Goal: Task Accomplishment & Management: Manage account settings

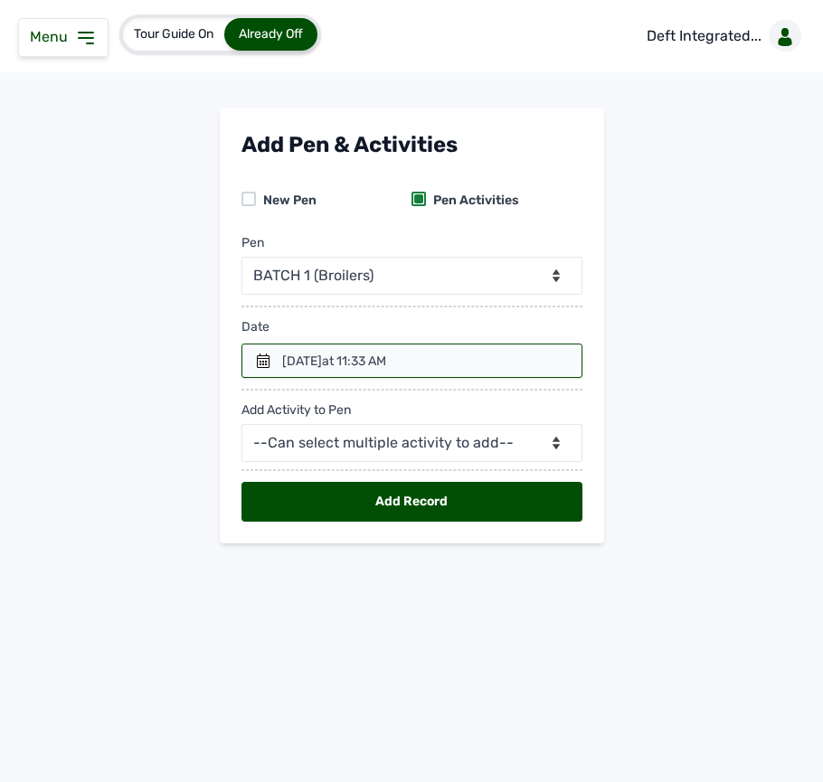
select select "mf2jqycq6487"
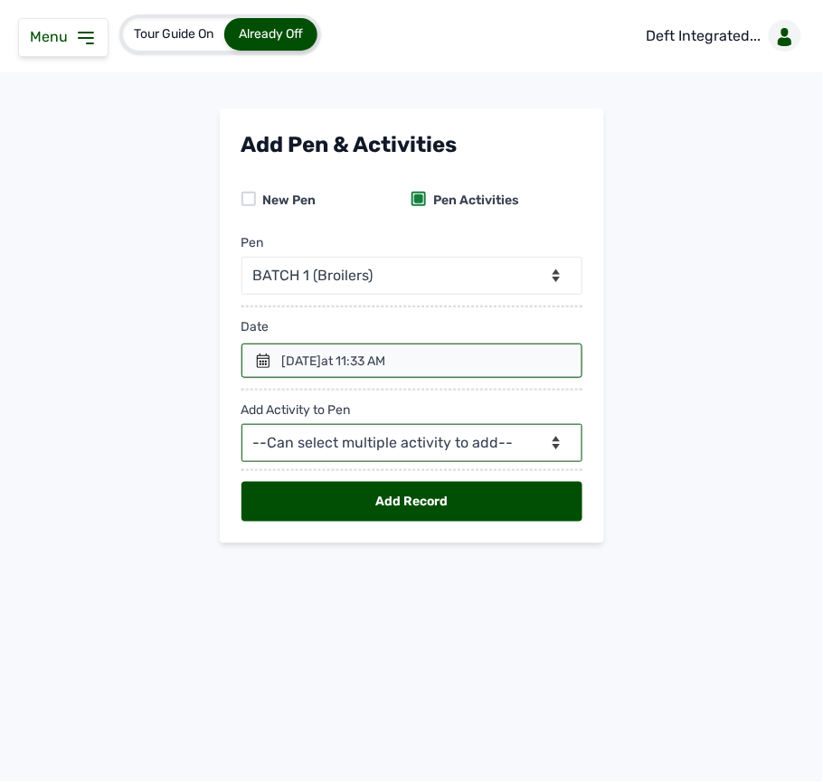
click at [335, 447] on select "--Can select multiple activity to add-- Raw Material Losses Weight" at bounding box center [411, 443] width 341 height 38
click at [276, 435] on select "--Can select multiple activity to add-- Raw Material Losses Weight" at bounding box center [411, 443] width 341 height 38
select select "Raw Material"
click at [241, 427] on select "--Can select multiple activity to add-- Raw Material Losses Weight" at bounding box center [411, 443] width 341 height 38
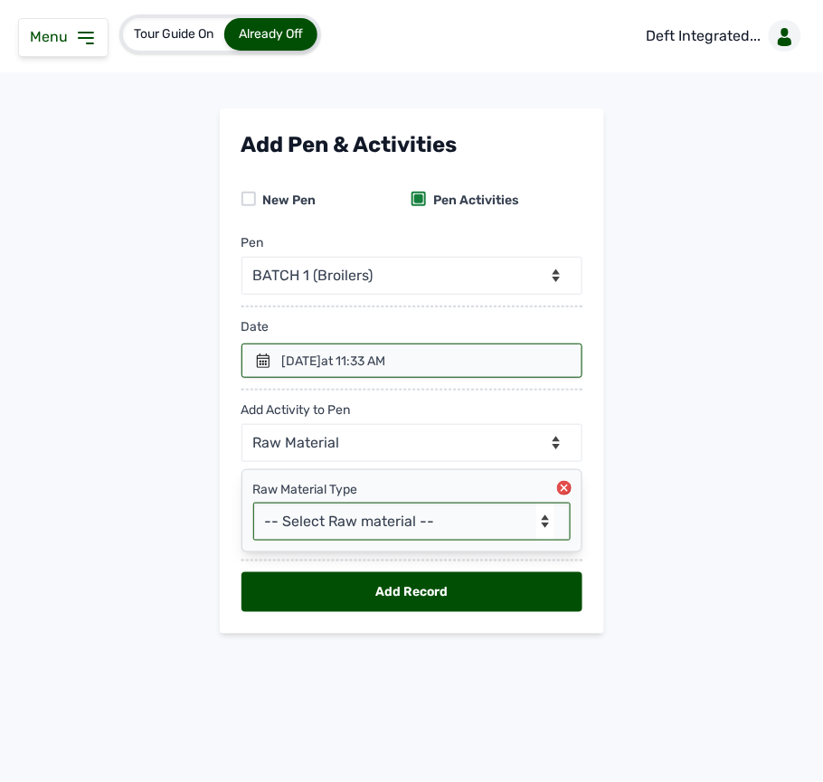
click at [276, 515] on select "-- Select Raw material -- feeds medications vaccines Biomass Fuel" at bounding box center [411, 522] width 317 height 38
select select "feeds"
click at [253, 506] on select "-- Select Raw material -- feeds medications vaccines Biomass Fuel" at bounding box center [411, 522] width 317 height 38
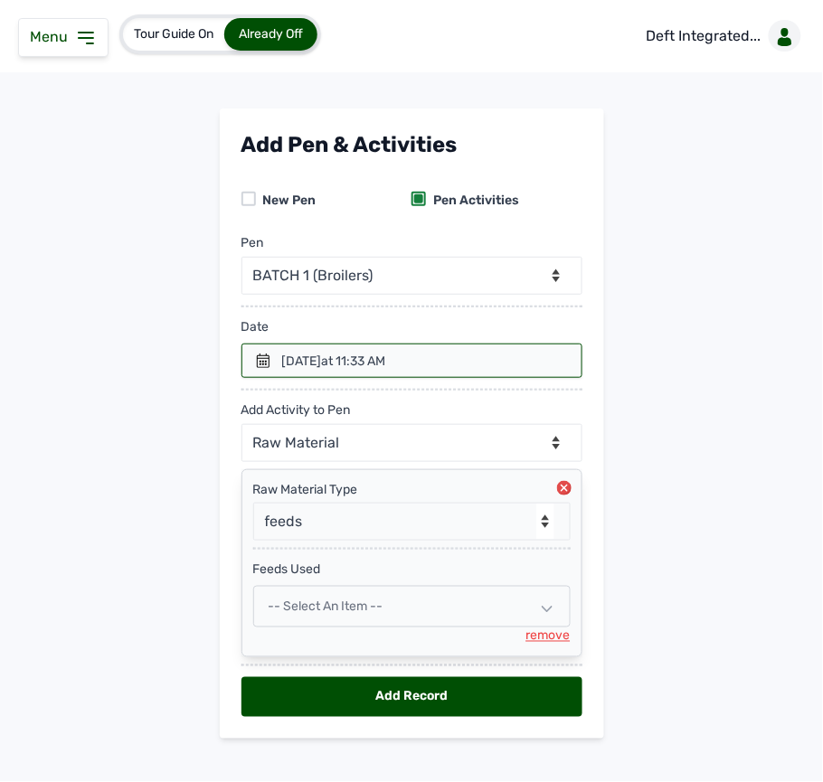
click at [370, 610] on span "-- Select an Item --" at bounding box center [326, 606] width 115 height 15
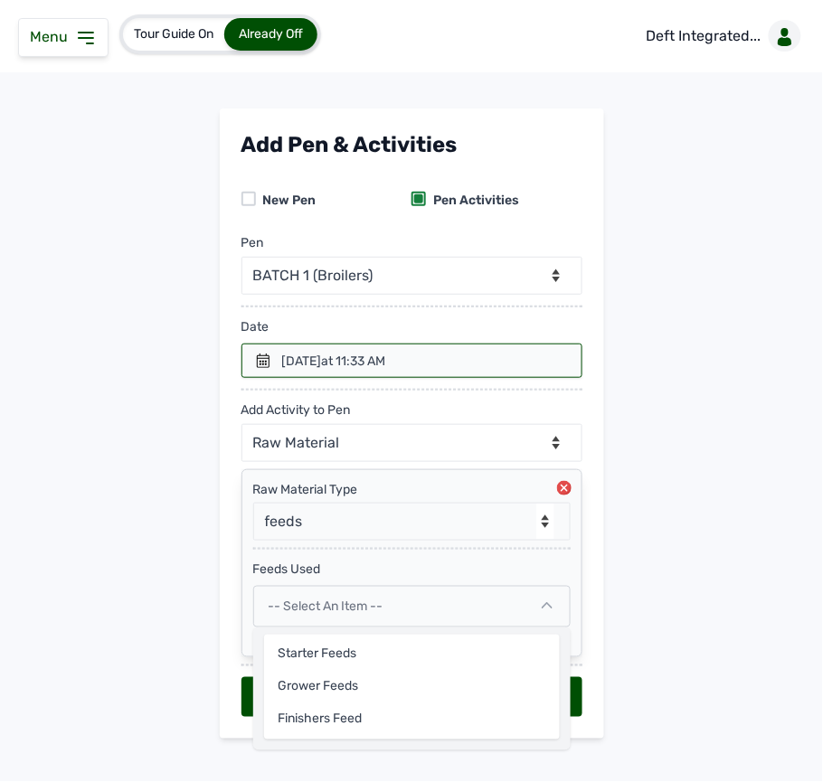
select select
click at [370, 610] on span "-- Select an Item --" at bounding box center [326, 606] width 115 height 15
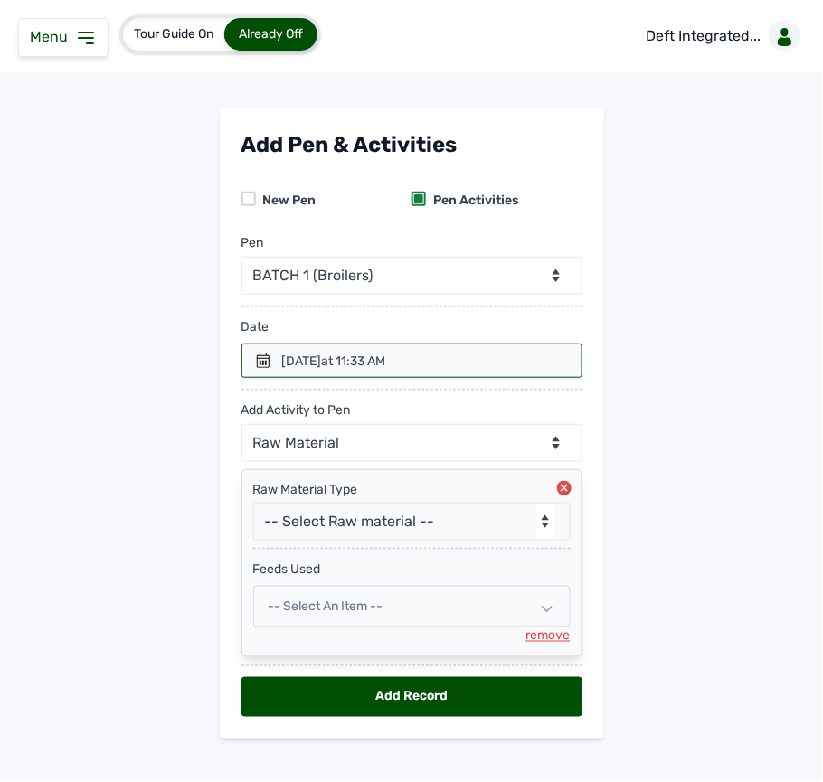
click at [416, 601] on div "-- Select an Item --" at bounding box center [411, 607] width 317 height 42
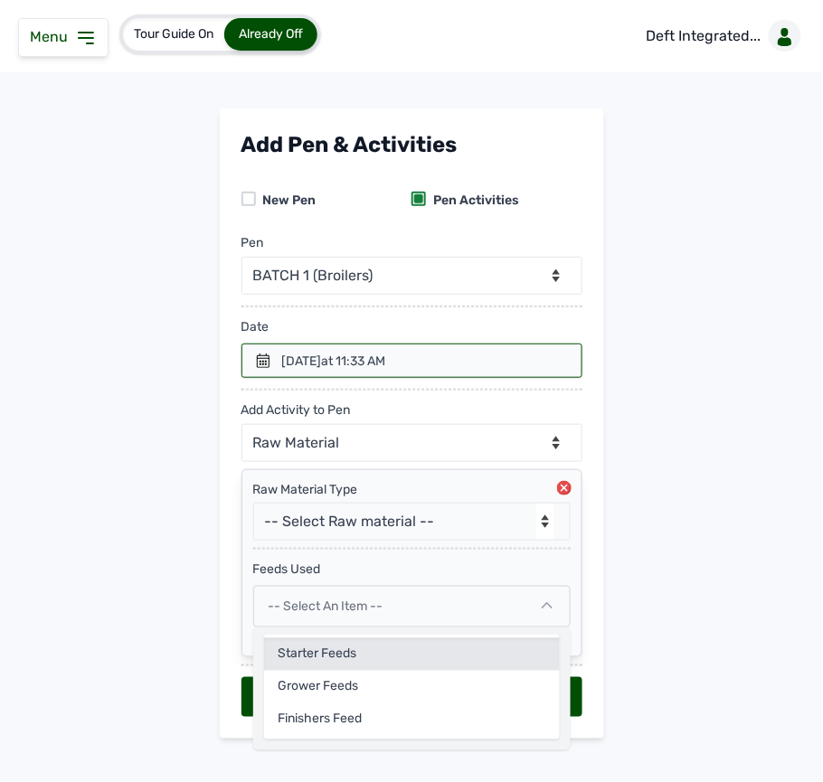
click at [348, 645] on div "Starter Feeds" at bounding box center [412, 655] width 296 height 33
select select
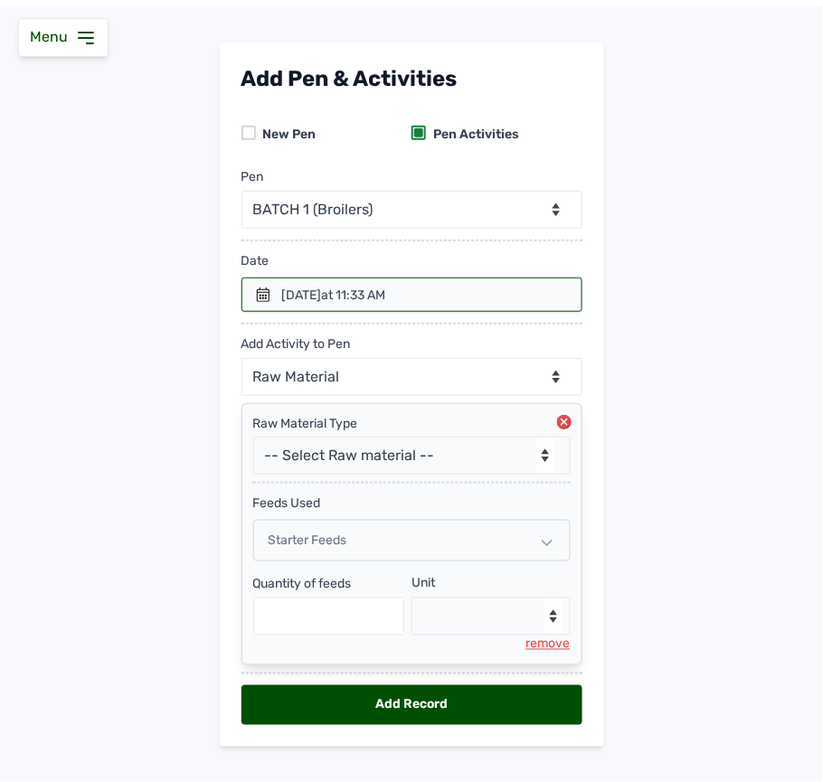
scroll to position [102, 0]
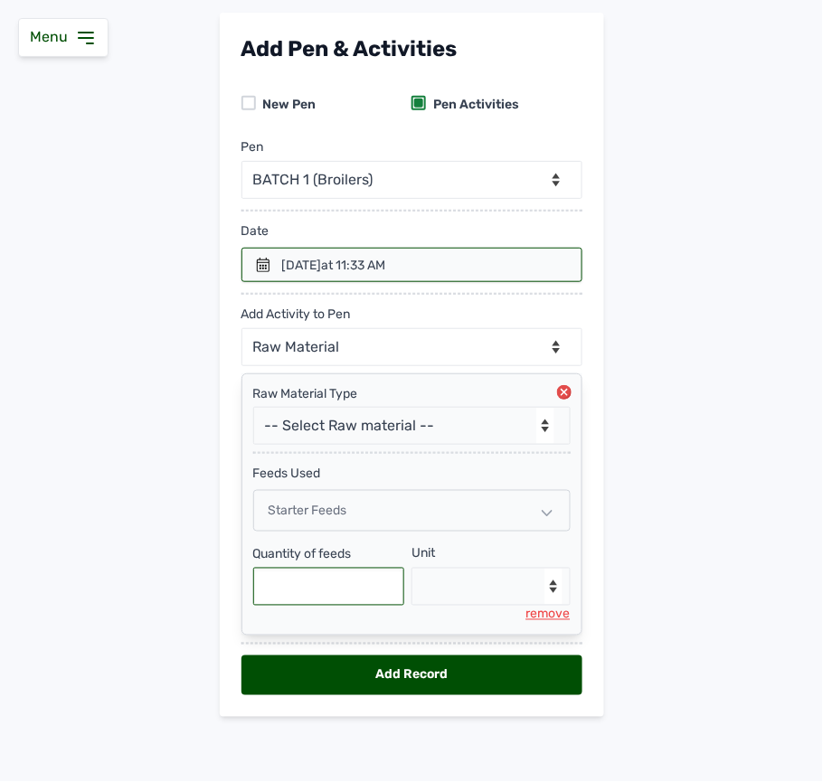
click at [302, 588] on input "text" at bounding box center [329, 587] width 152 height 38
type input "125"
click at [440, 582] on select "--Select unit-- Bag(s) Kg" at bounding box center [491, 587] width 159 height 38
select select "Kg"
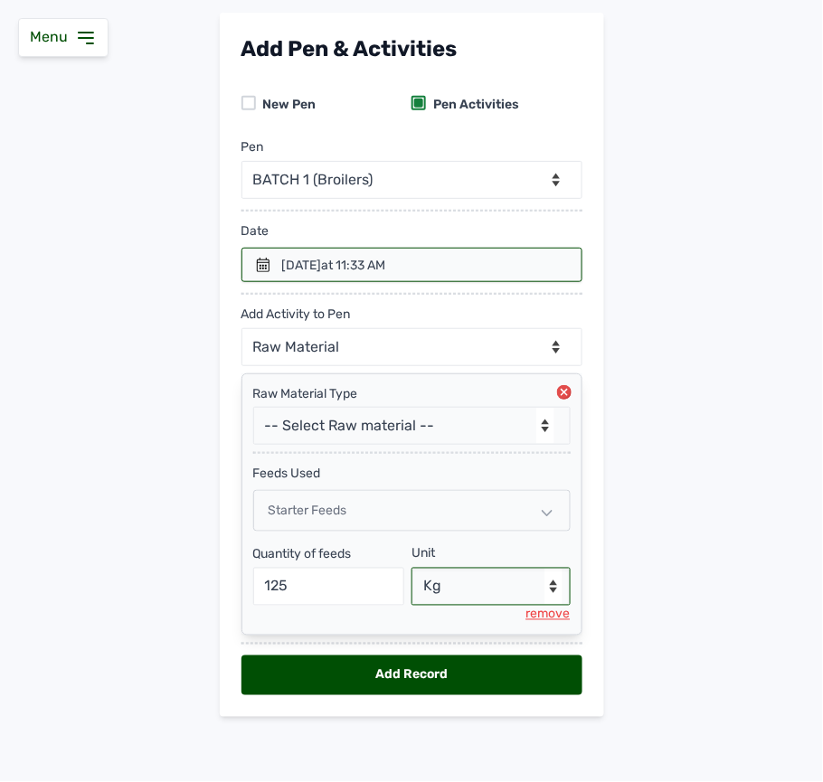
click at [412, 568] on select "--Select unit-- Bag(s) Kg" at bounding box center [491, 587] width 159 height 38
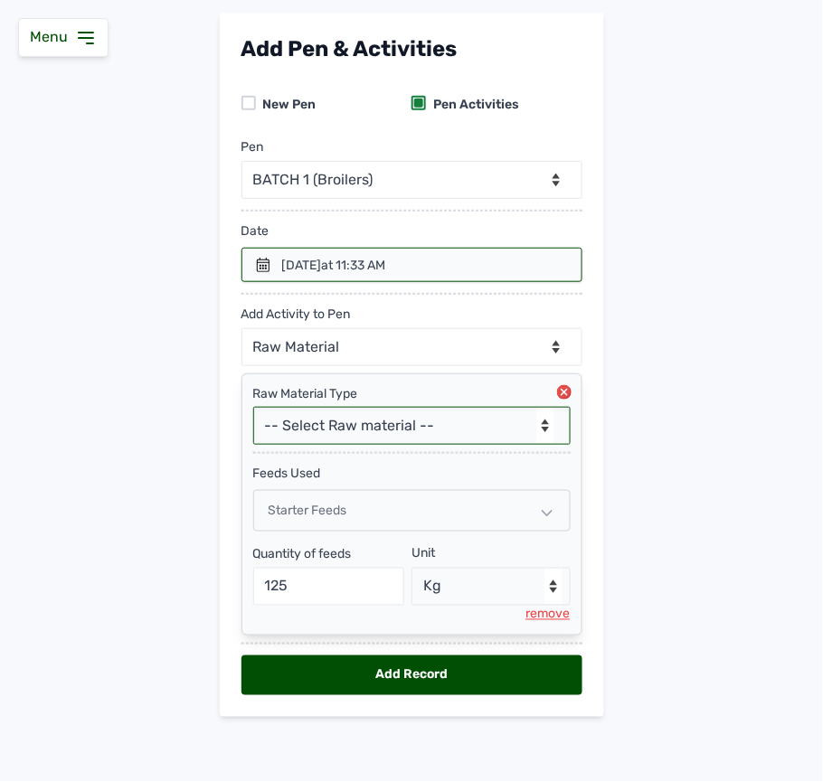
click at [463, 428] on select "-- Select Raw material -- feeds medications vaccines Biomass Fuel" at bounding box center [411, 426] width 317 height 38
click at [630, 431] on main "Add Pen & Activities New Pen Pen Activities Pen -- Select pen -- BATCH 1 (Broil…" at bounding box center [411, 380] width 823 height 734
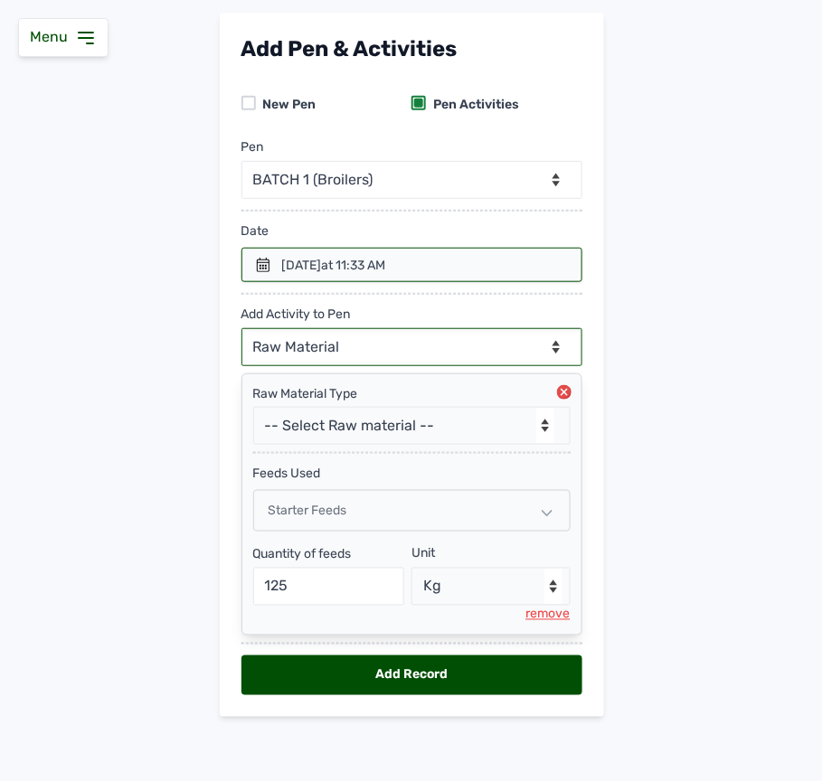
click at [356, 351] on select "--Can select multiple activity to add-- Raw Material Losses Weight" at bounding box center [411, 347] width 341 height 38
select select "Losses"
click at [241, 328] on select "--Can select multiple activity to add-- Raw Material Losses Weight" at bounding box center [411, 347] width 341 height 38
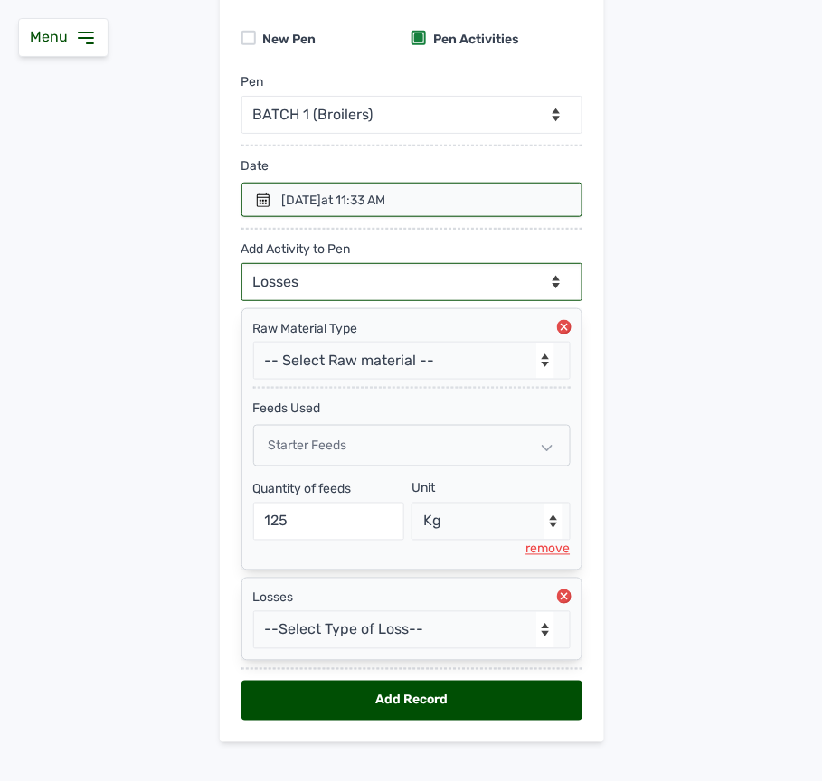
scroll to position [194, 0]
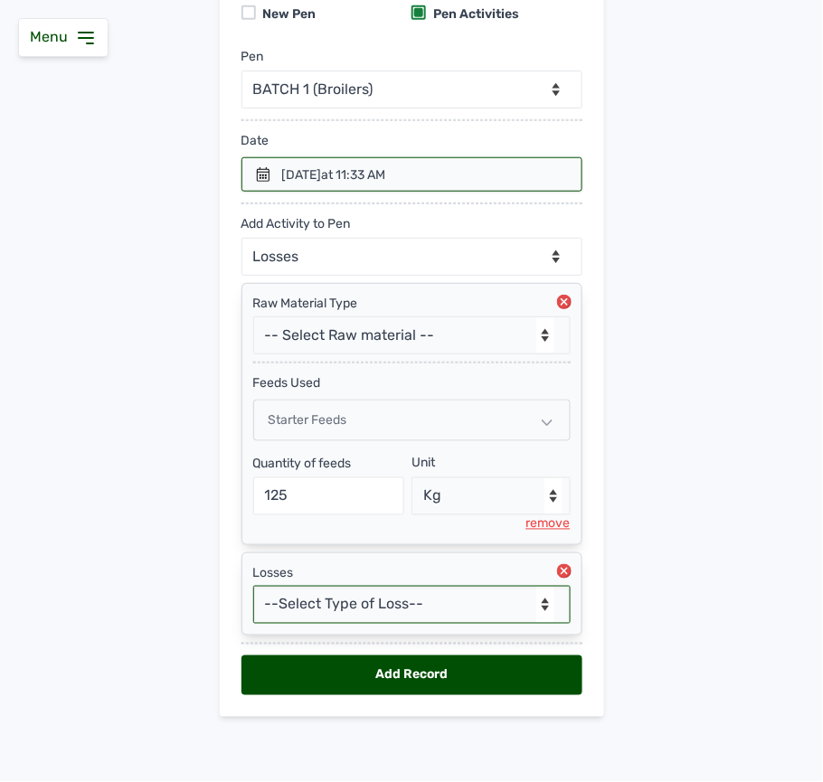
click at [425, 613] on select "--Select Type of Loss-- Mortality Culled Theft" at bounding box center [411, 605] width 317 height 38
select select "Mortality"
click at [253, 586] on select "--Select Type of Loss-- Mortality Culled Theft" at bounding box center [411, 605] width 317 height 38
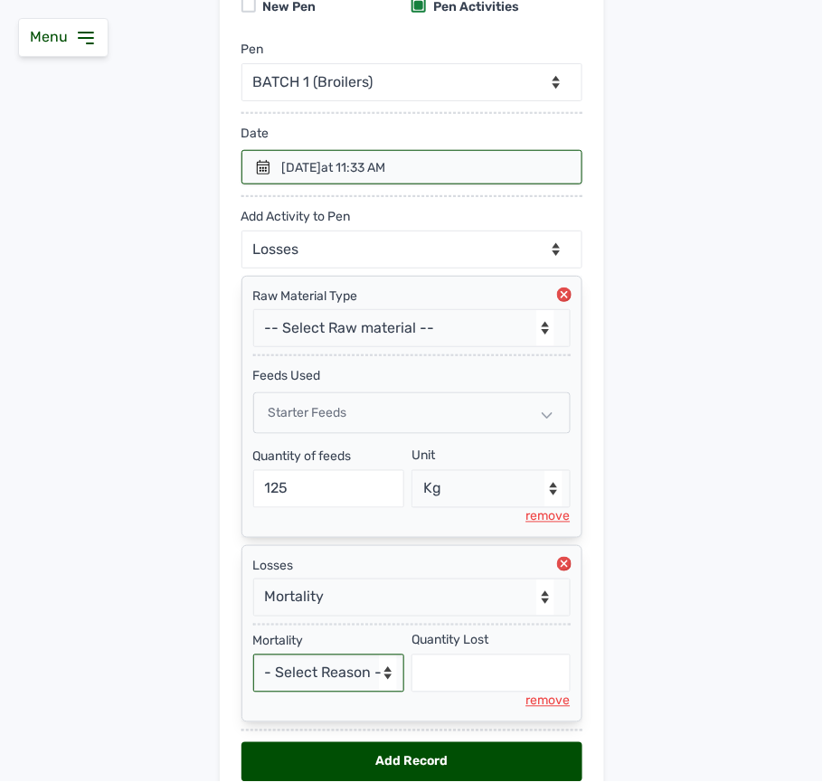
click at [283, 684] on select "- Select Reason - Disease Late Vaccination Wrong Vaccination Heat Lack of Water…" at bounding box center [329, 674] width 152 height 38
select select "Others"
click at [253, 662] on select "- Select Reason - Disease Late Vaccination Wrong Vaccination Heat Lack of Water…" at bounding box center [329, 674] width 152 height 38
select select "null"
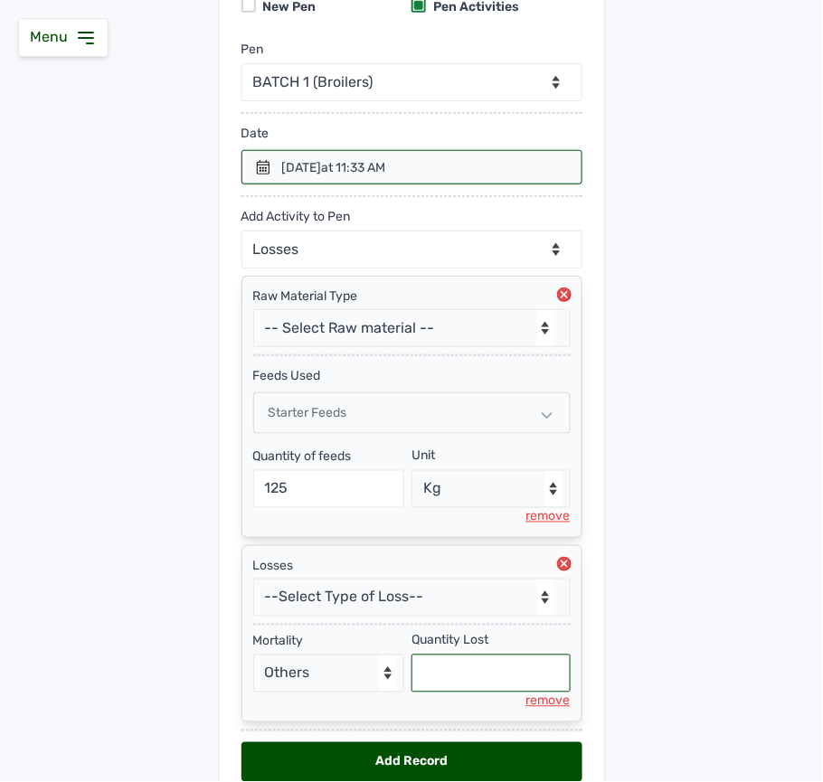
click at [457, 691] on input "text" at bounding box center [491, 674] width 159 height 38
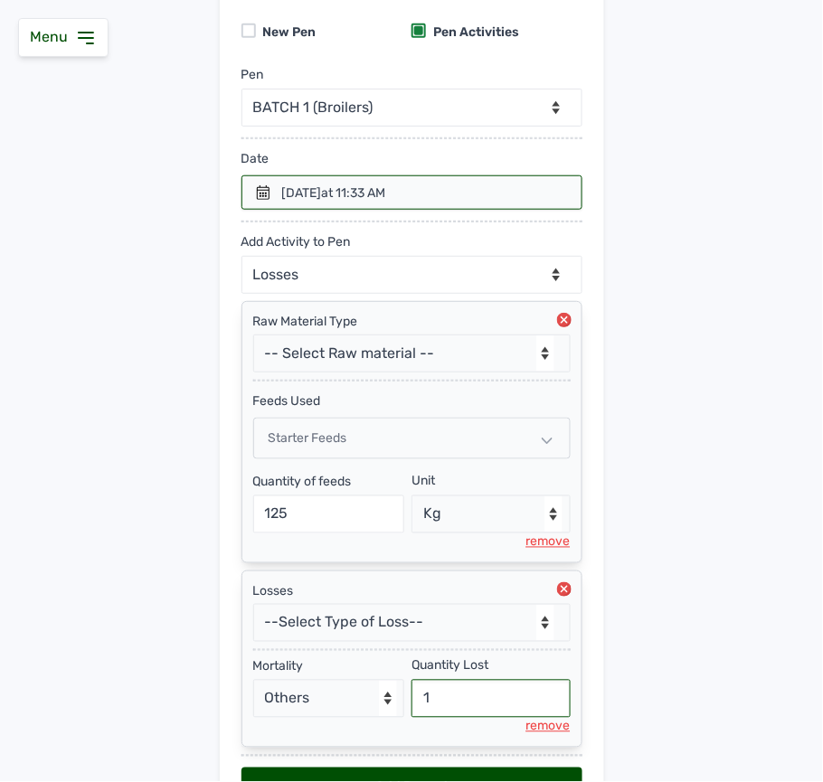
scroll to position [289, 0]
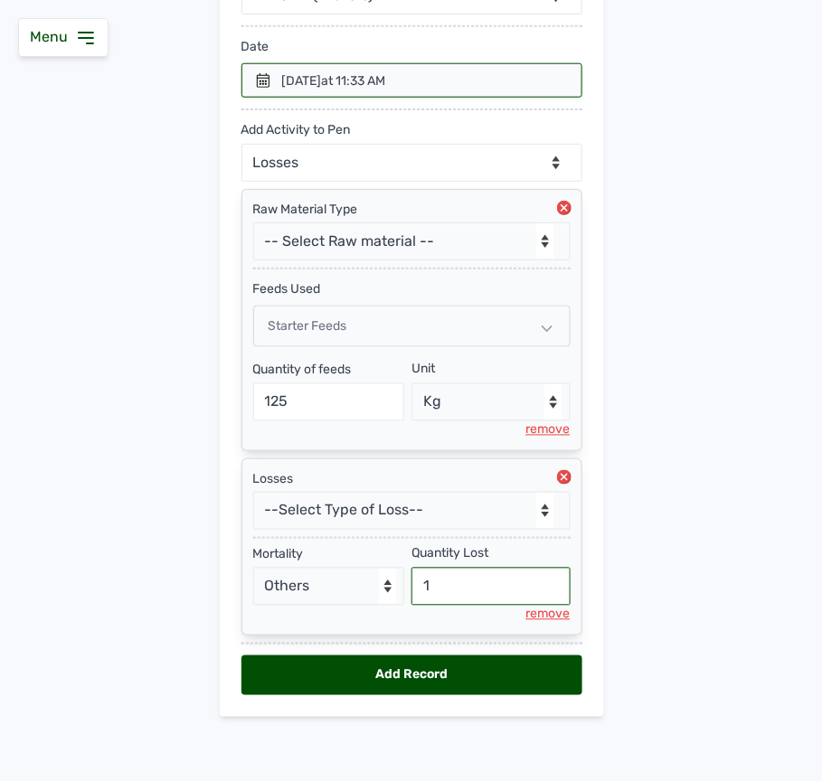
type input "1"
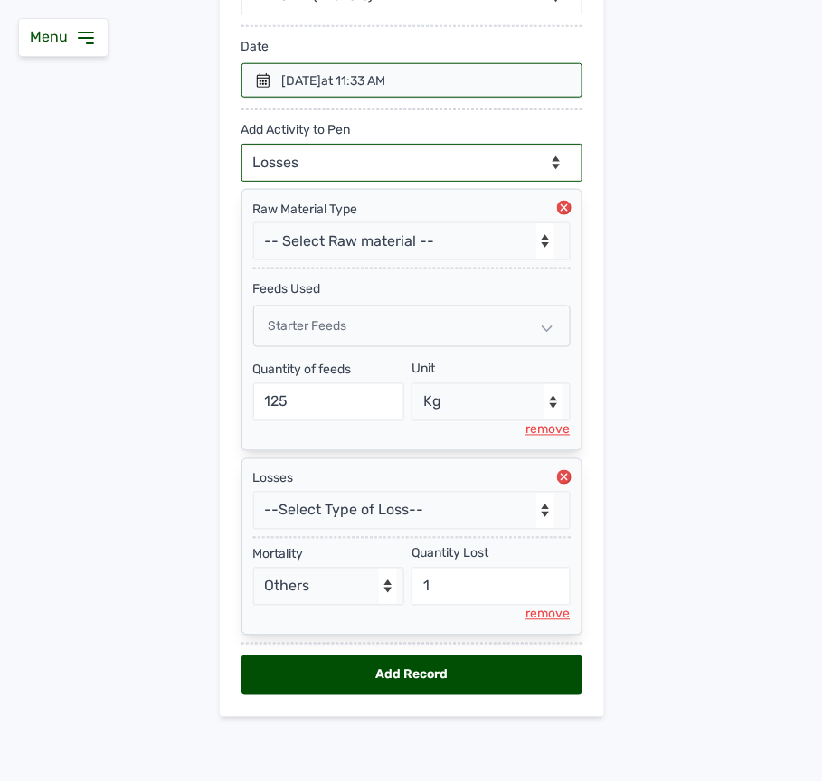
click at [413, 148] on select "--Can select multiple activity to add-- Raw Material Losses Weight" at bounding box center [411, 163] width 341 height 38
select select "Weight"
click at [241, 144] on select "--Can select multiple activity to add-- Raw Material Losses Weight" at bounding box center [411, 163] width 341 height 38
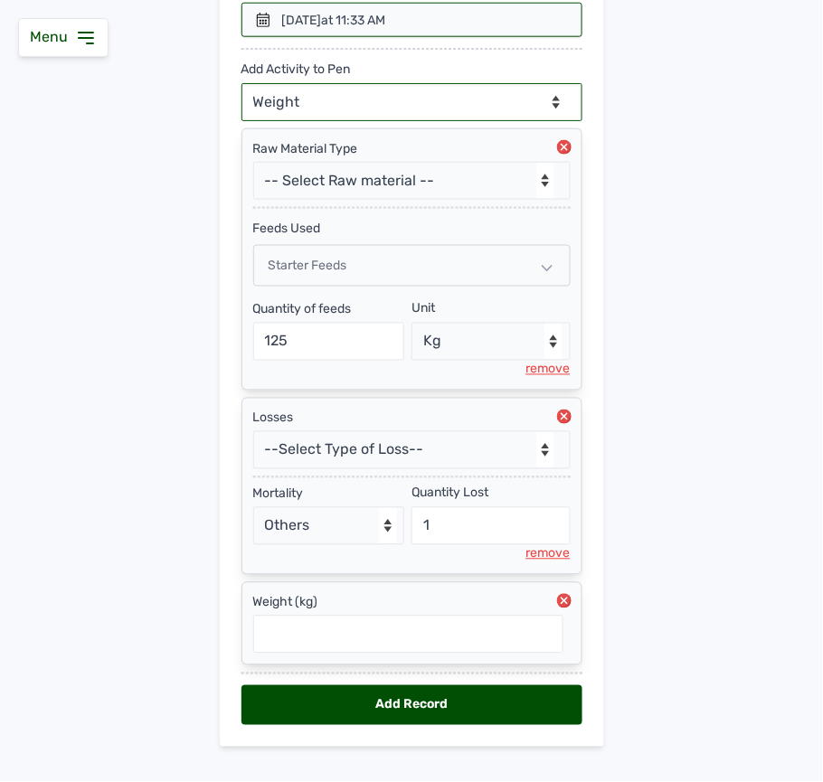
scroll to position [381, 0]
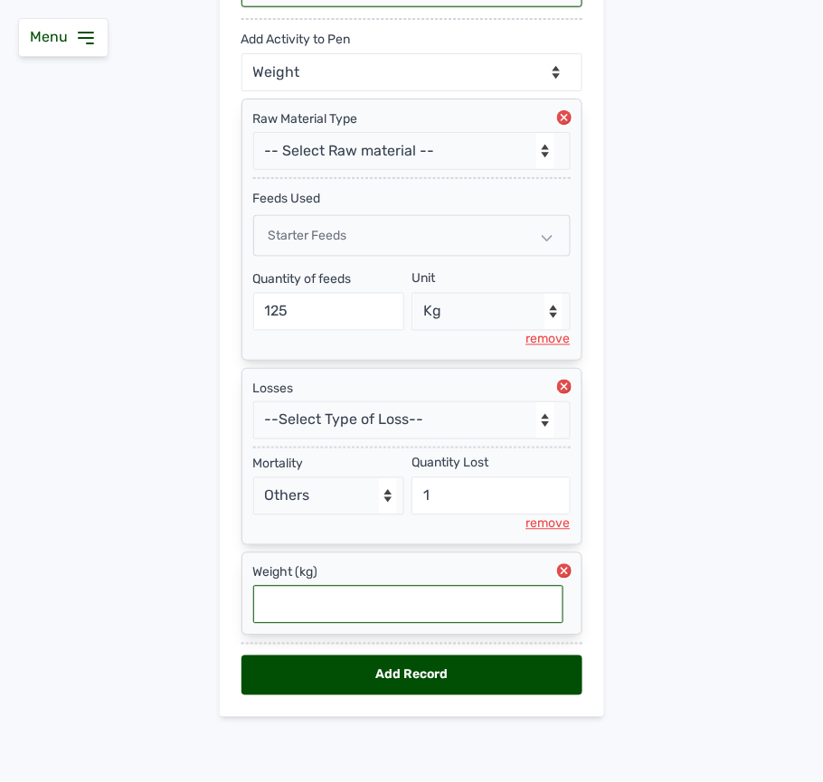
click at [276, 587] on input "text" at bounding box center [408, 605] width 310 height 38
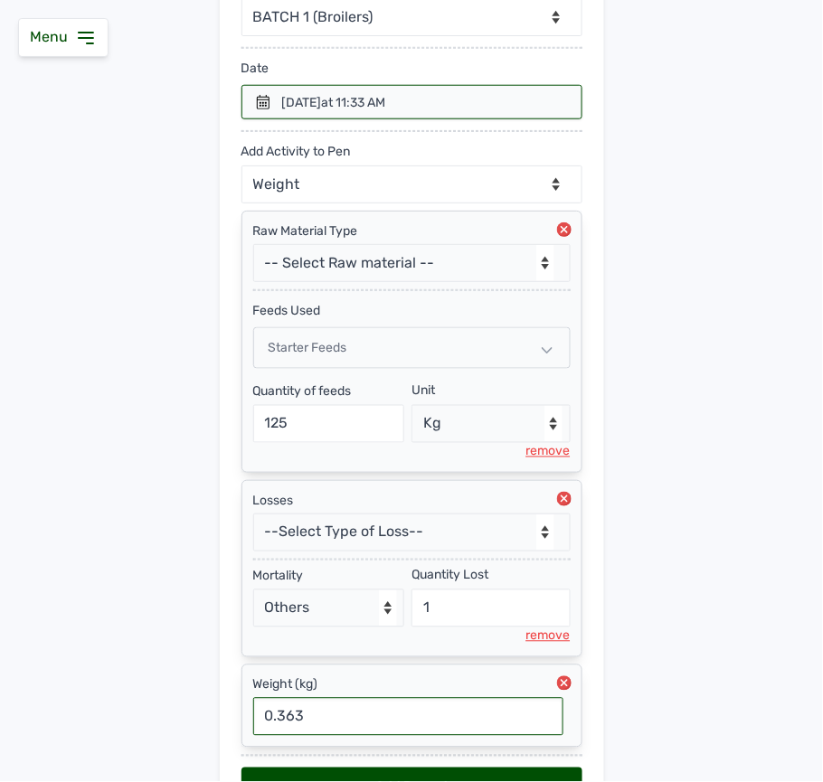
scroll to position [260, 0]
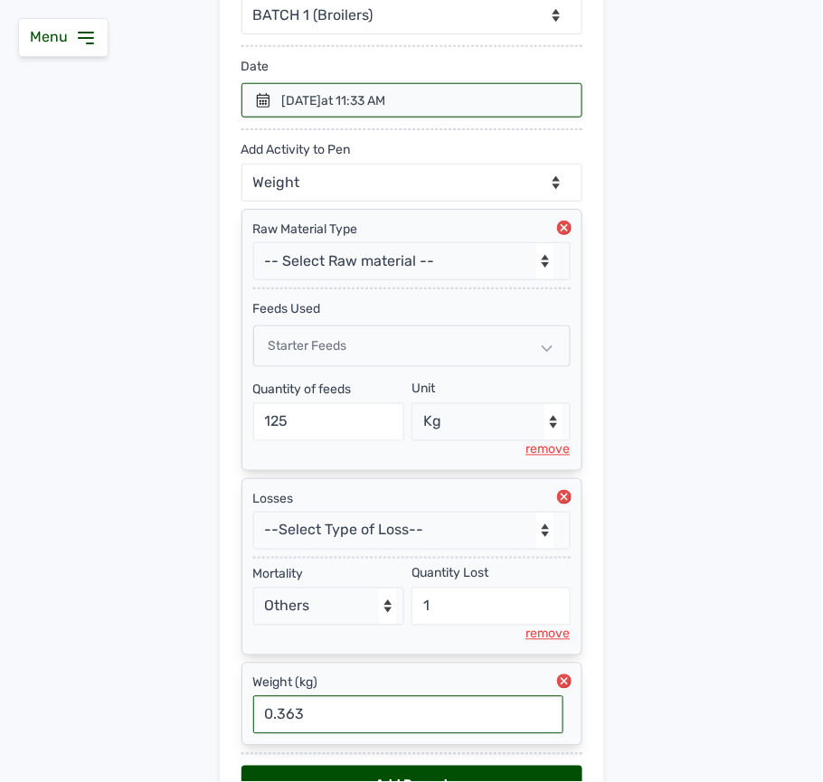
type input "0.363"
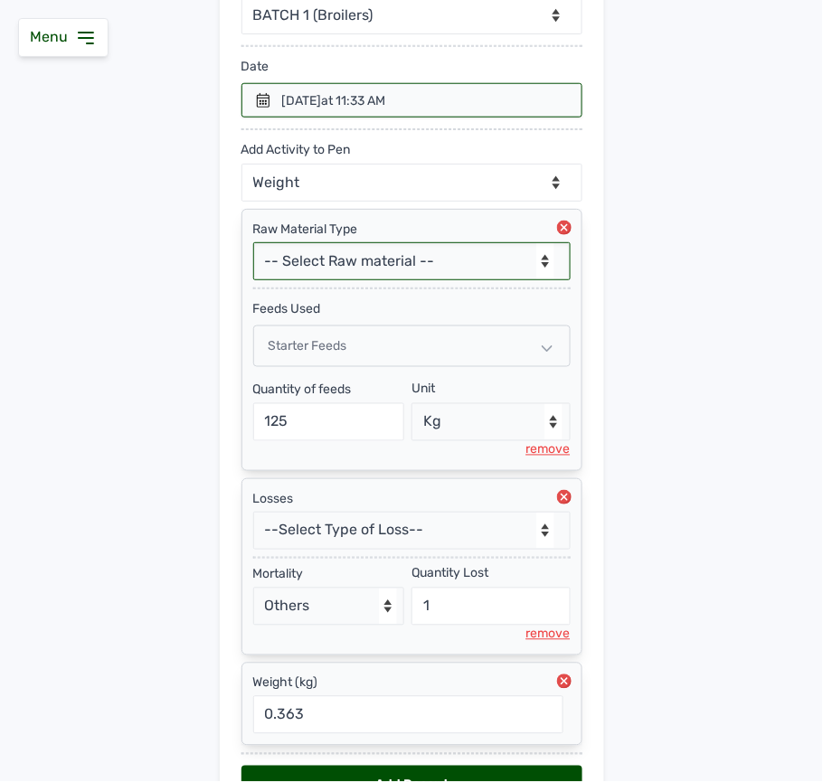
click at [496, 255] on select "-- Select Raw material -- feeds medications vaccines Biomass Fuel" at bounding box center [411, 261] width 317 height 38
select select "feeds"
click at [253, 246] on select "-- Select Raw material -- feeds medications vaccines Biomass Fuel" at bounding box center [411, 261] width 317 height 38
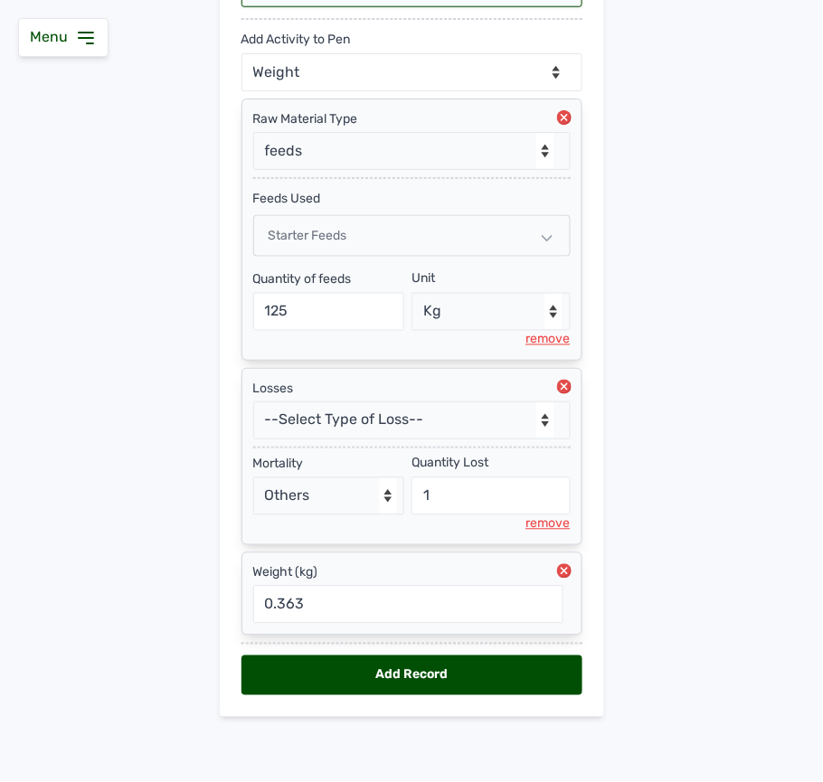
click at [521, 684] on div "Add Record" at bounding box center [411, 676] width 341 height 40
select select "null"
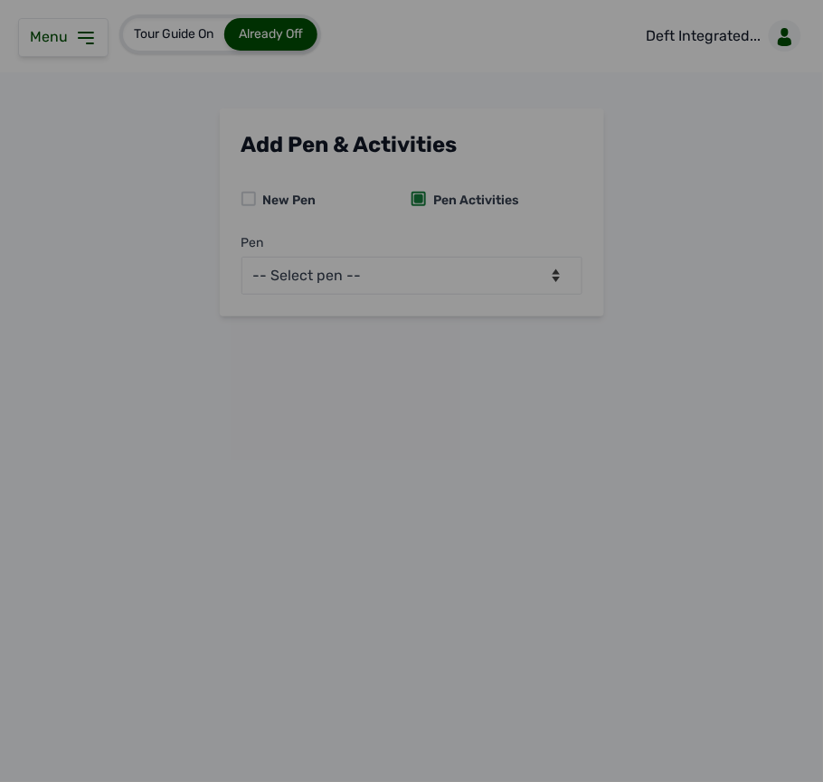
scroll to position [0, 0]
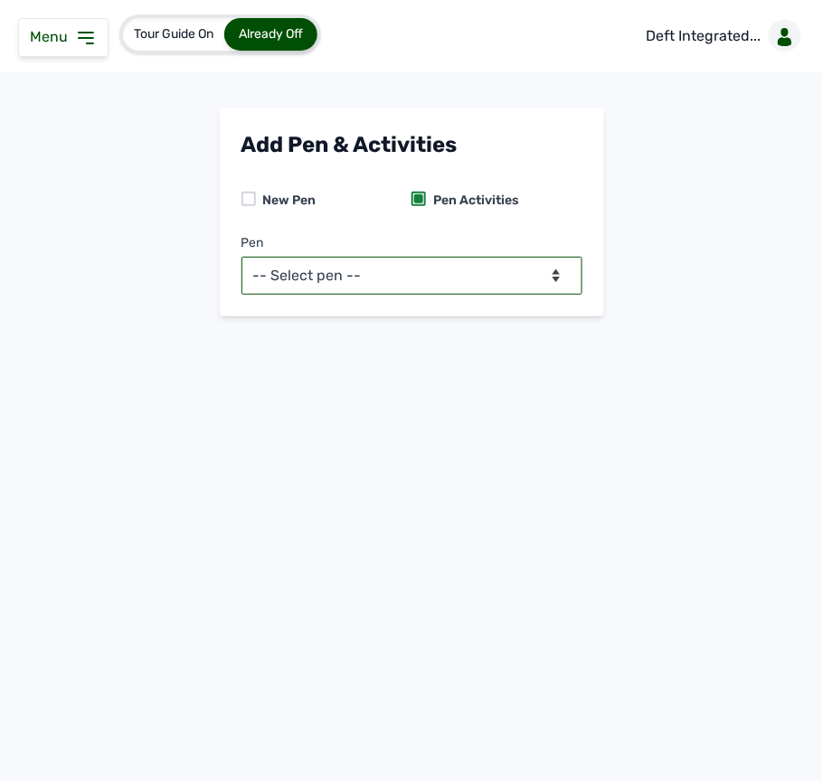
click at [537, 279] on select "-- Select pen -- BATCH 1 (Broilers)" at bounding box center [411, 276] width 341 height 38
select select "mf2jqycq6487"
click at [241, 257] on select "-- Select pen -- BATCH 1 (Broilers)" at bounding box center [411, 276] width 341 height 38
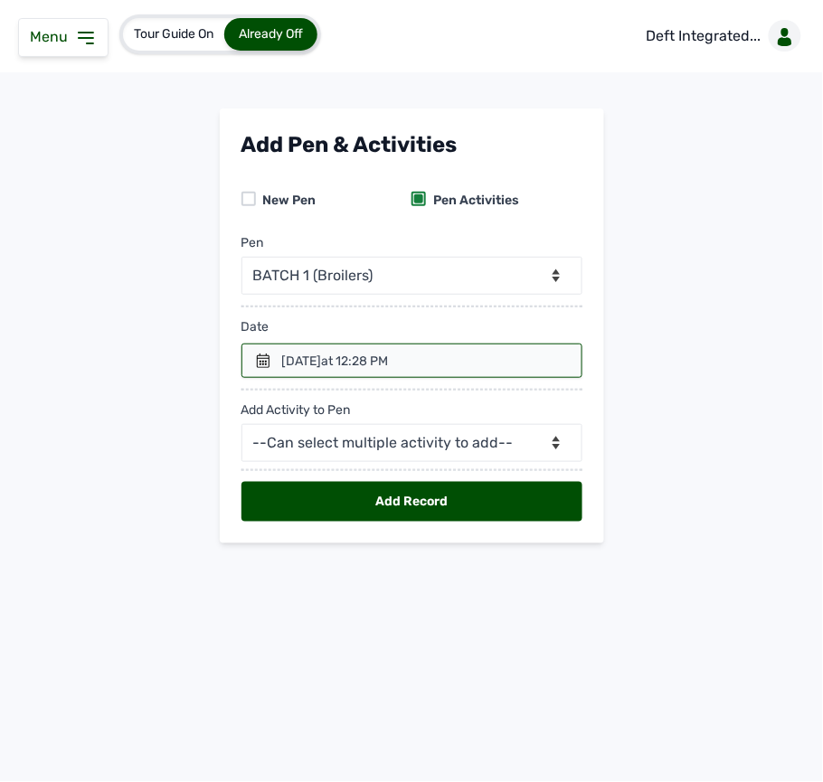
click at [254, 364] on div at bounding box center [411, 361] width 341 height 34
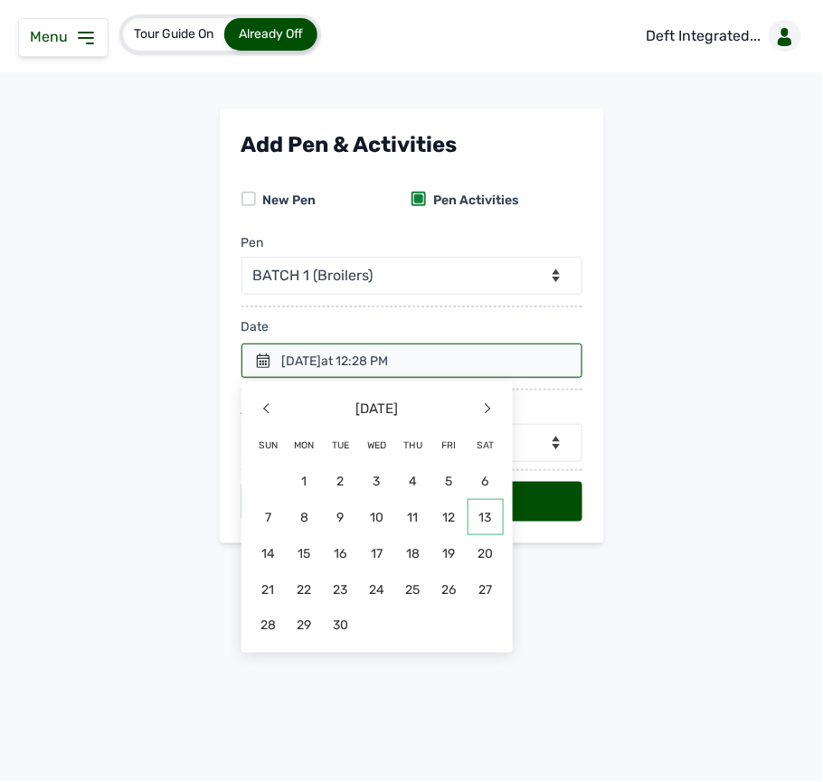
click at [478, 521] on span "13" at bounding box center [486, 517] width 36 height 36
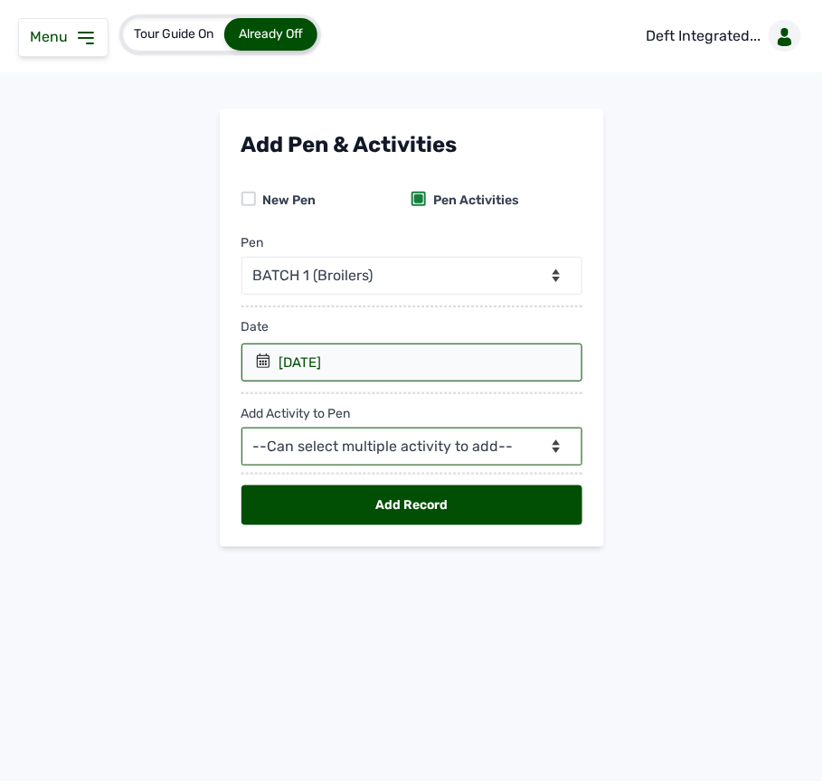
click at [359, 439] on select "--Can select multiple activity to add-- Raw Material Losses Weight" at bounding box center [411, 447] width 341 height 38
click at [353, 447] on select "--Can select multiple activity to add-- Raw Material Losses Weight" at bounding box center [411, 447] width 341 height 38
select select "Raw Material"
click at [241, 431] on select "--Can select multiple activity to add-- Raw Material Losses Weight" at bounding box center [411, 447] width 341 height 38
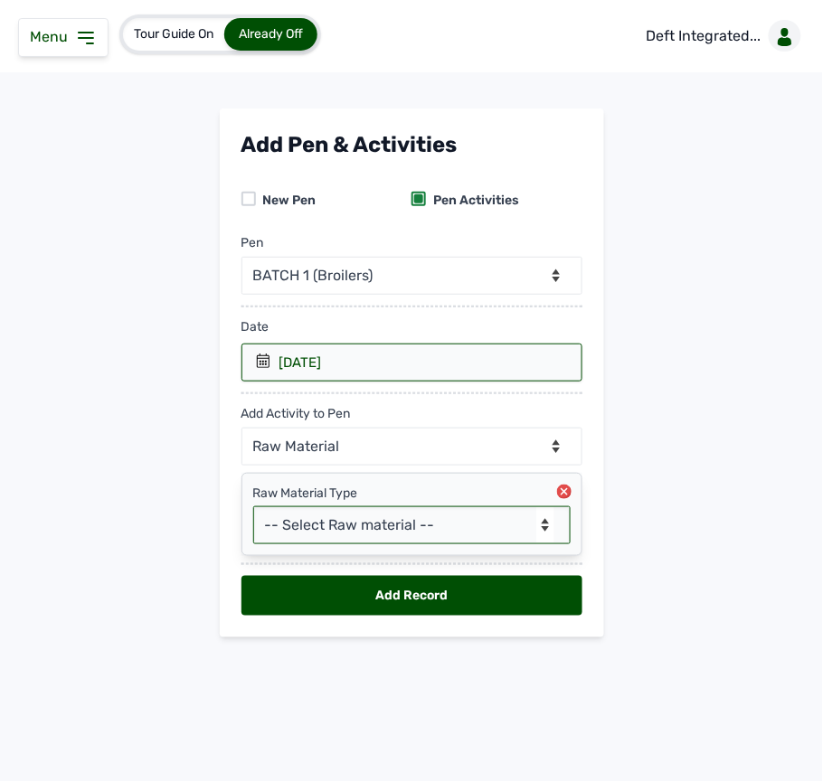
click at [459, 532] on select "-- Select Raw material -- feeds medications vaccines Biomass Fuel" at bounding box center [411, 525] width 317 height 38
select select "feeds"
click at [253, 510] on select "-- Select Raw material -- feeds medications vaccines Biomass Fuel" at bounding box center [411, 525] width 317 height 38
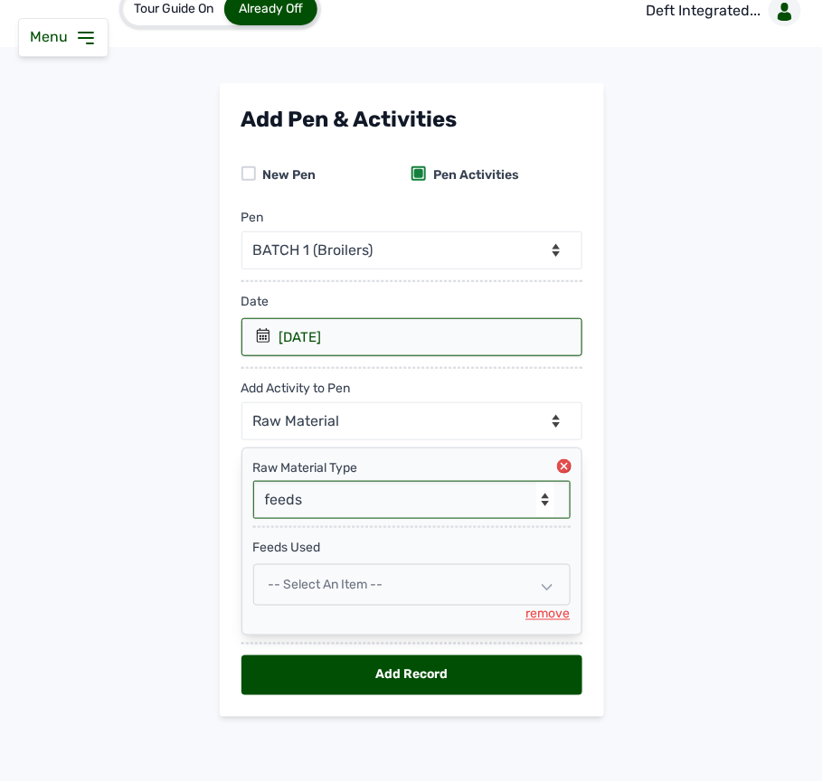
scroll to position [31, 0]
click at [338, 572] on div "-- Select an Item --" at bounding box center [411, 585] width 317 height 42
select select
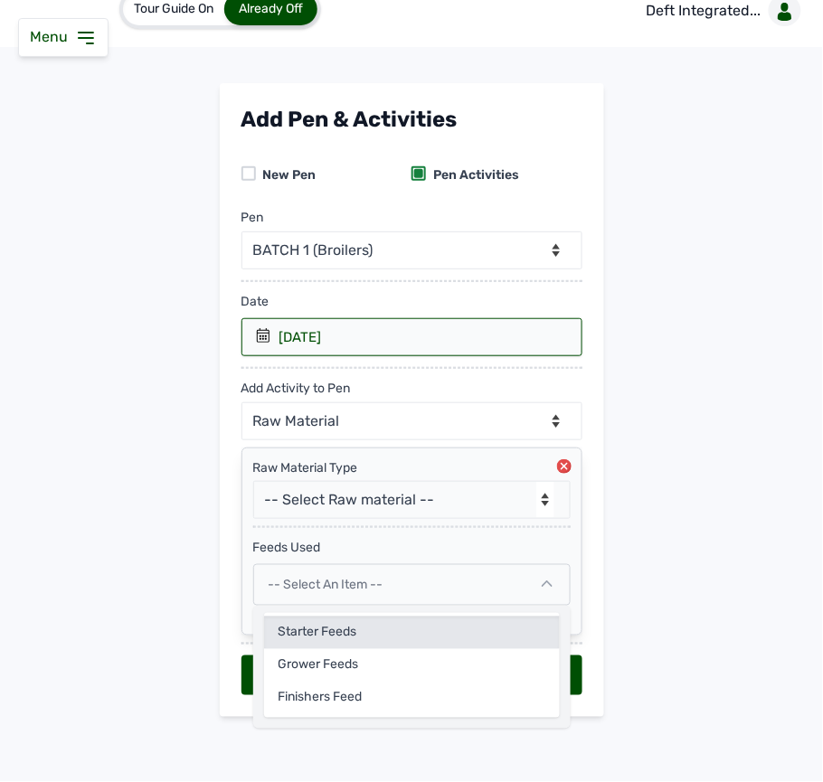
click at [345, 622] on div "Starter Feeds" at bounding box center [412, 633] width 296 height 33
select select
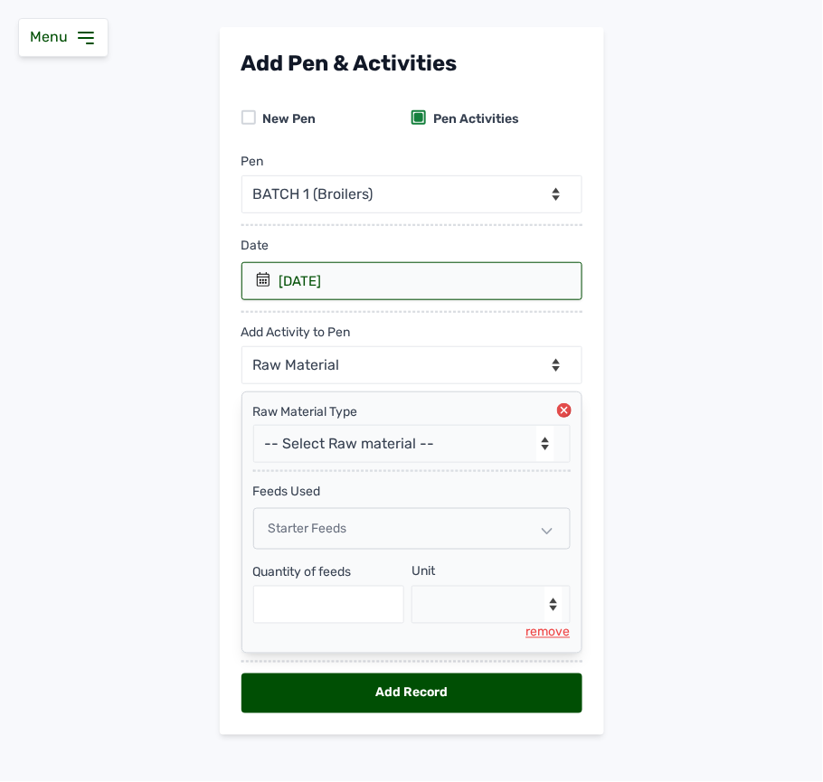
scroll to position [106, 0]
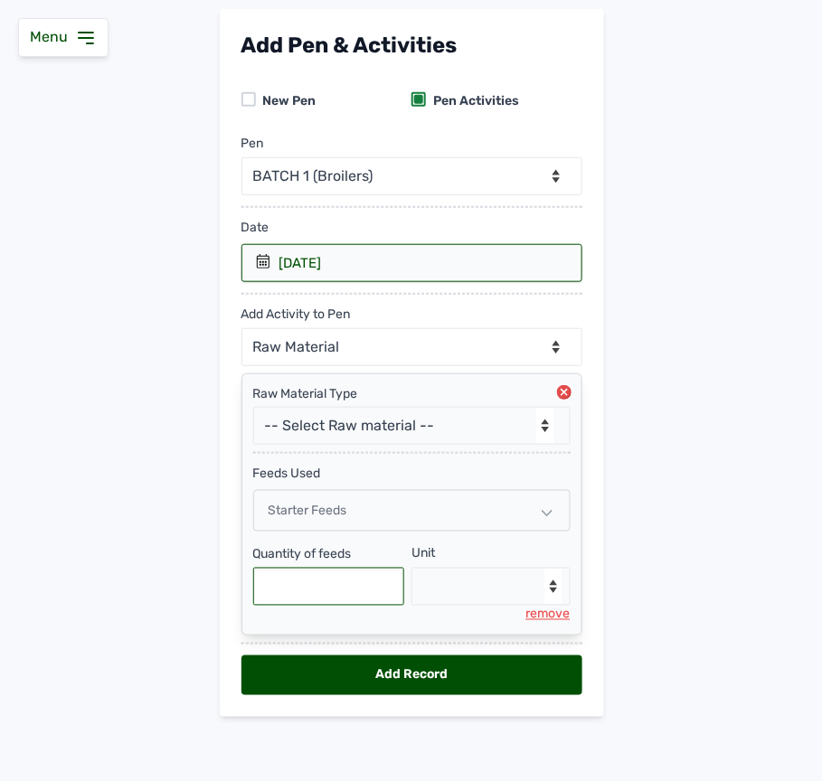
click at [300, 577] on input "text" at bounding box center [329, 587] width 152 height 38
type input "150"
click at [478, 575] on select "--Select unit-- Bag(s) Kg" at bounding box center [491, 587] width 159 height 38
select select "Kg"
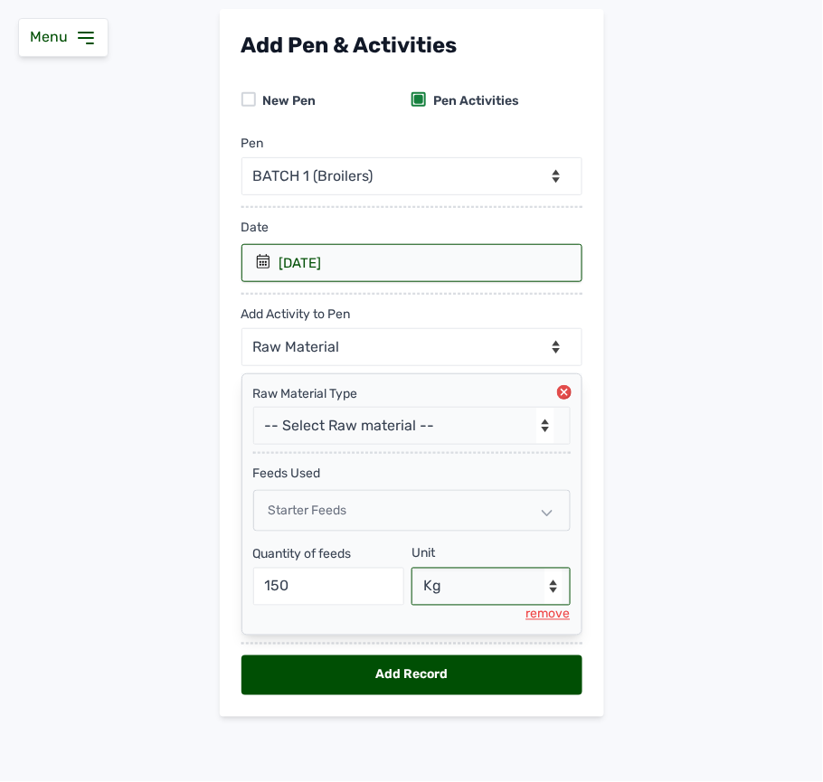
click at [412, 568] on select "--Select unit-- Bag(s) Kg" at bounding box center [491, 587] width 159 height 38
click at [449, 677] on div "Add Record" at bounding box center [411, 676] width 341 height 40
select select "null"
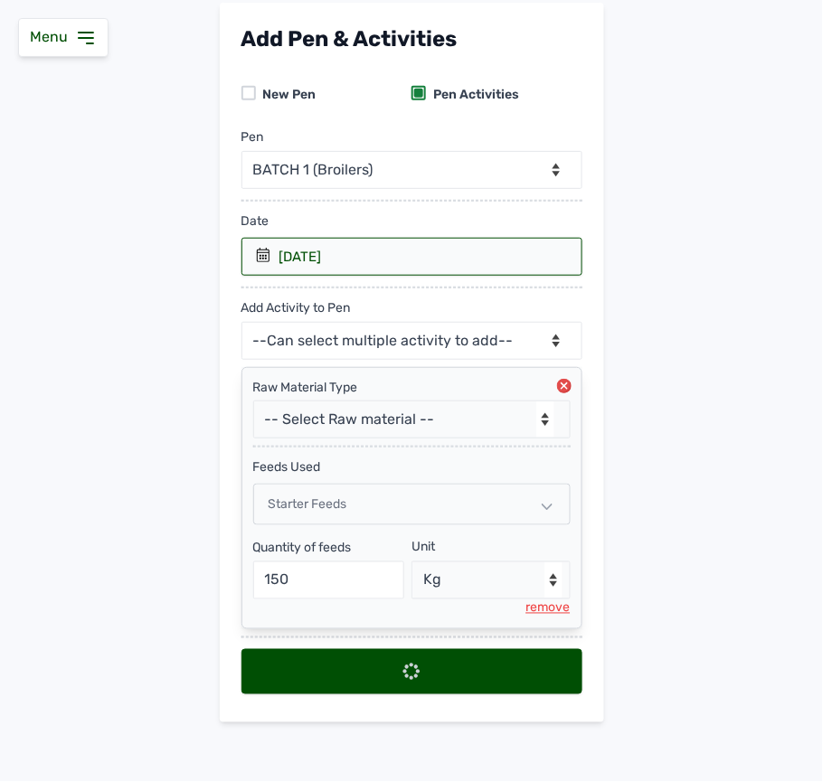
select select
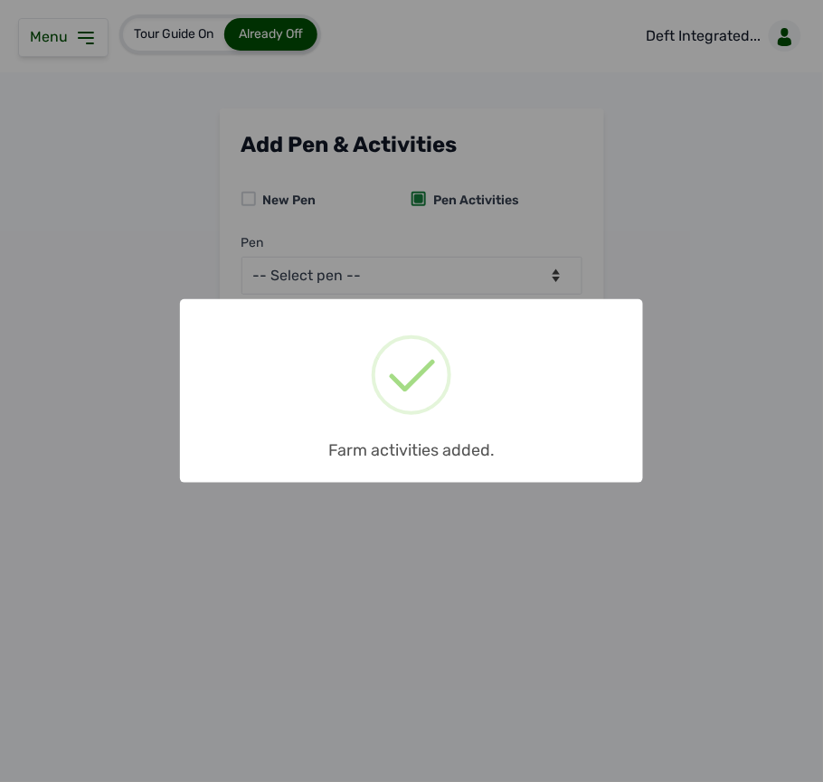
scroll to position [0, 0]
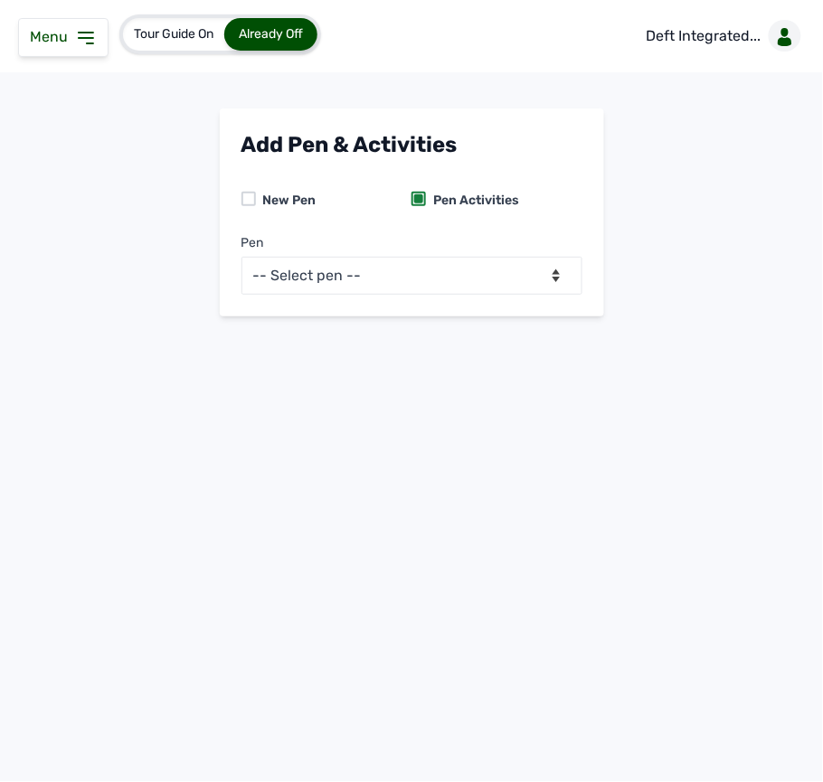
click at [98, 37] on div "Menu" at bounding box center [63, 37] width 90 height 39
click at [88, 37] on icon at bounding box center [86, 38] width 22 height 22
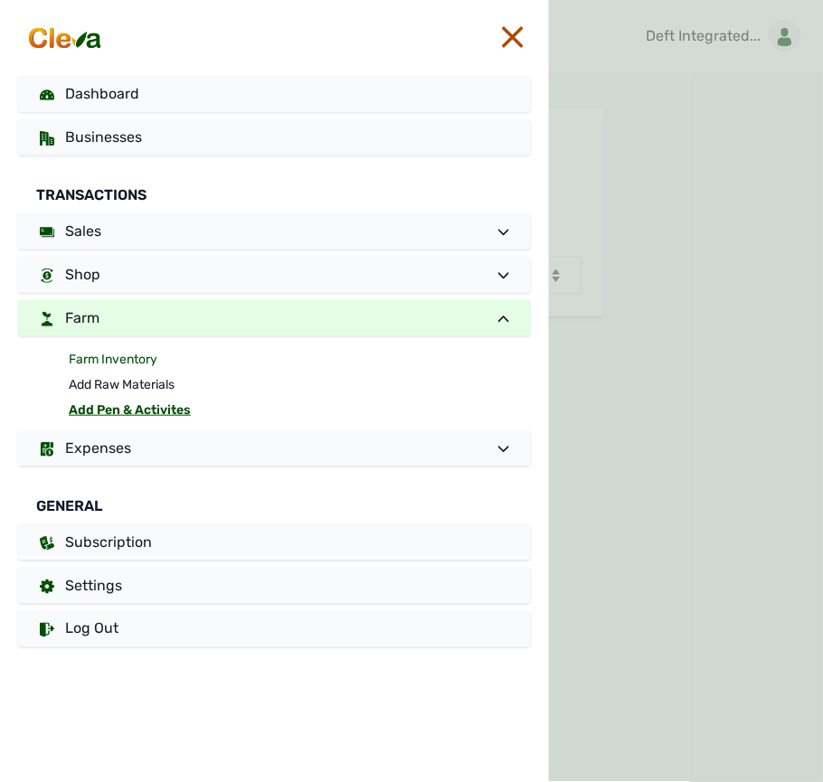
click at [121, 353] on link "Farm Inventory" at bounding box center [300, 359] width 462 height 25
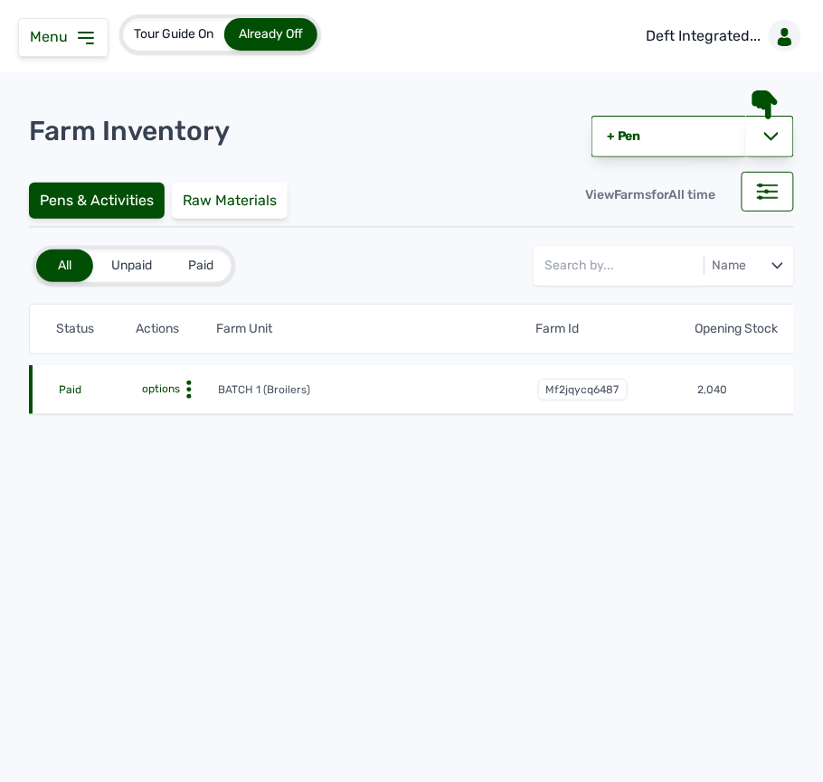
click at [194, 395] on icon at bounding box center [189, 390] width 18 height 18
click at [161, 417] on div "Farm Activities" at bounding box center [152, 418] width 128 height 22
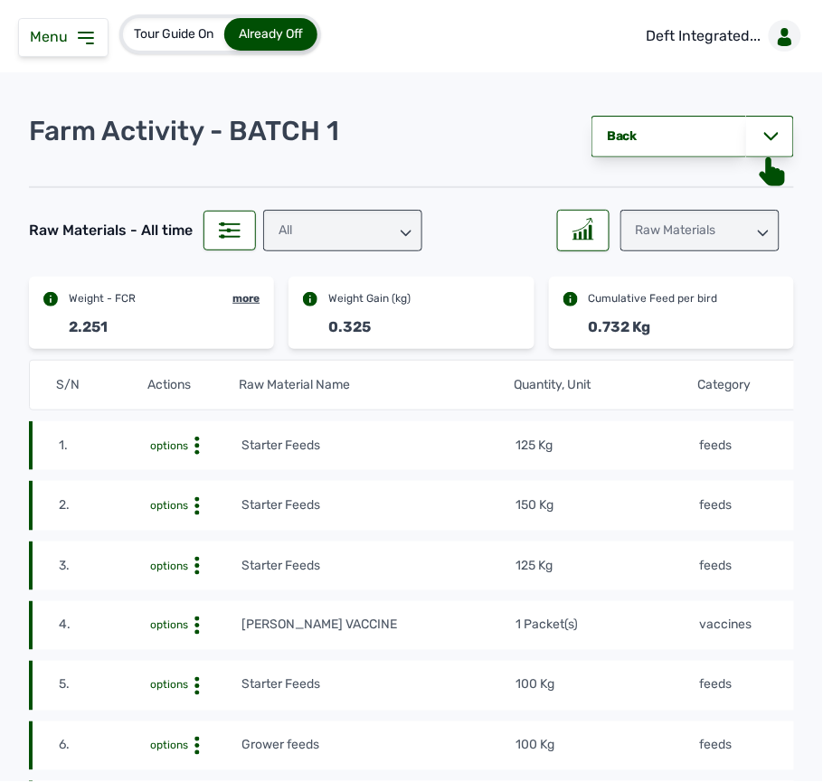
click at [87, 34] on icon at bounding box center [86, 38] width 22 height 22
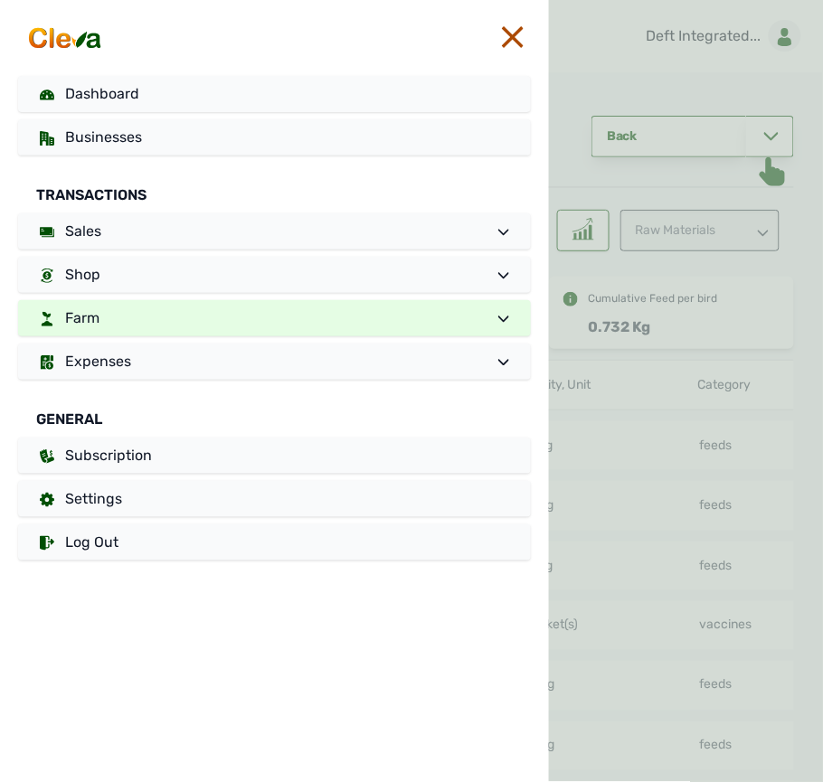
click at [185, 312] on link "Farm" at bounding box center [274, 318] width 513 height 36
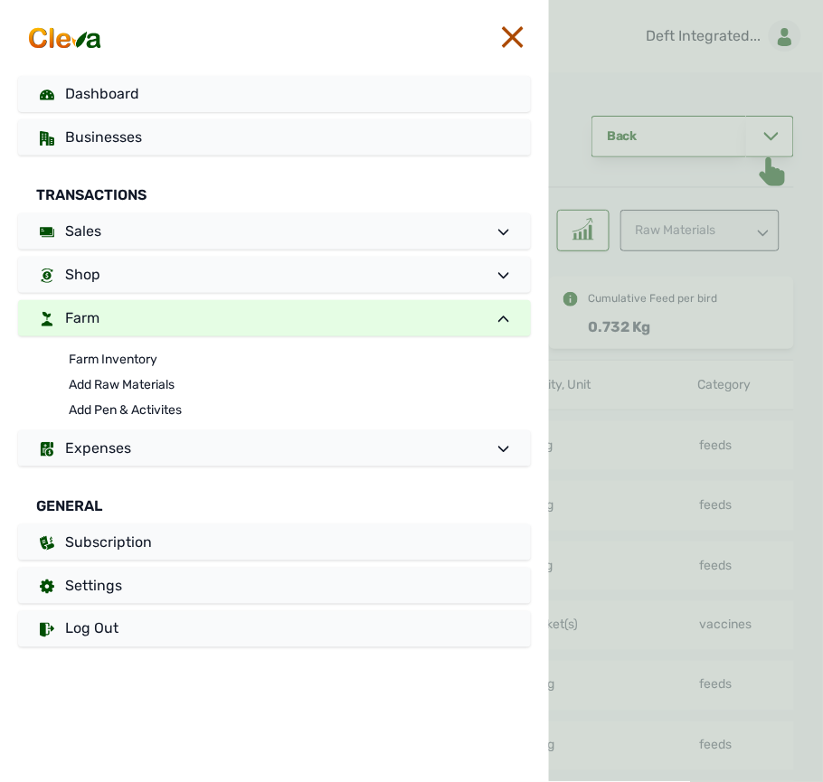
click at [728, 427] on div at bounding box center [686, 391] width 274 height 782
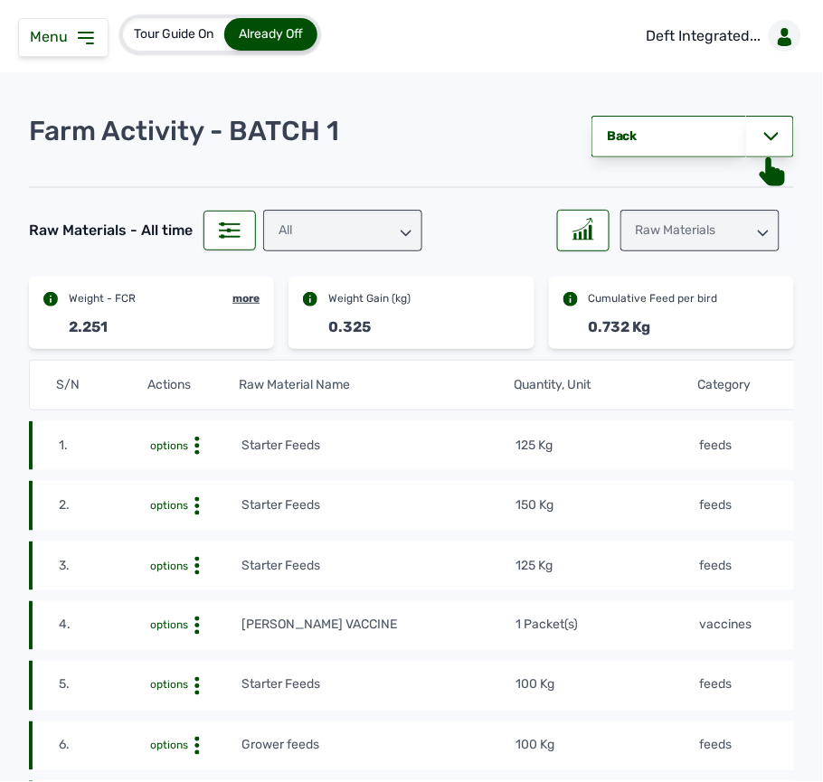
click at [87, 30] on icon at bounding box center [86, 38] width 22 height 22
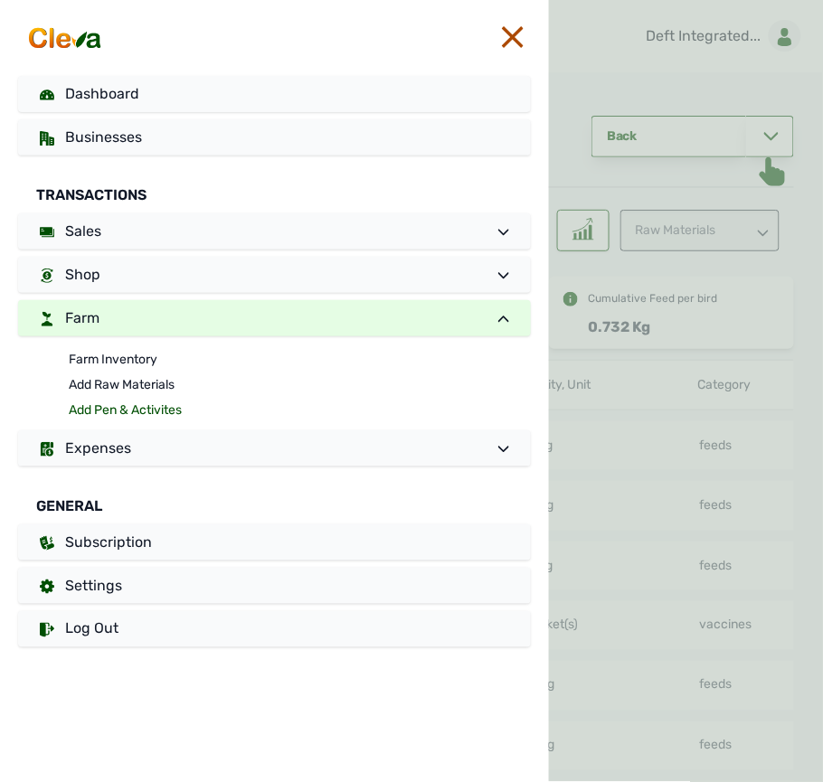
click at [109, 406] on link "Add Pen & Activites" at bounding box center [300, 410] width 462 height 25
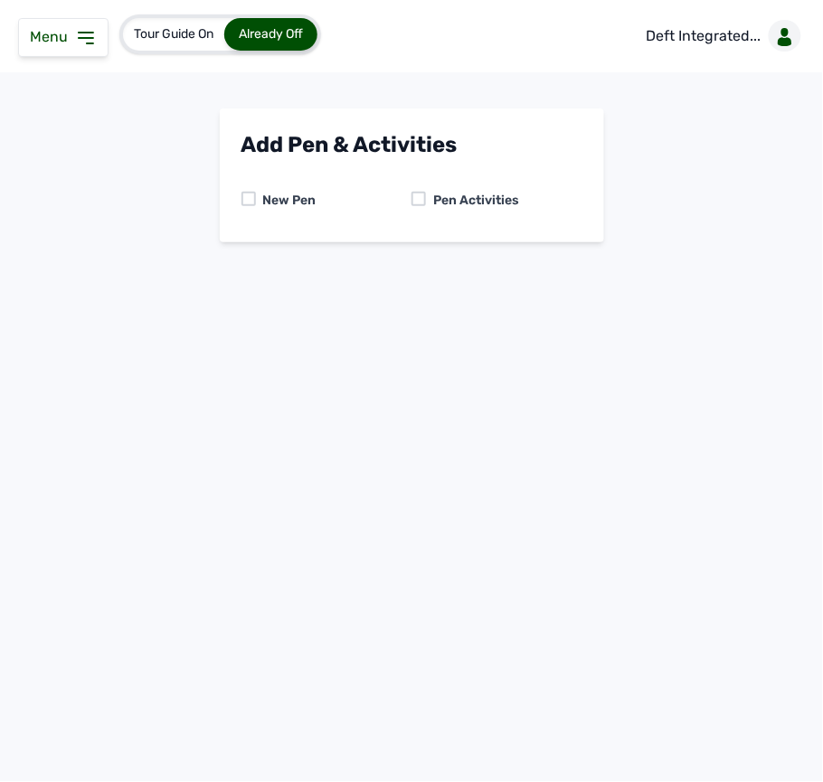
click at [421, 193] on div at bounding box center [419, 199] width 14 height 14
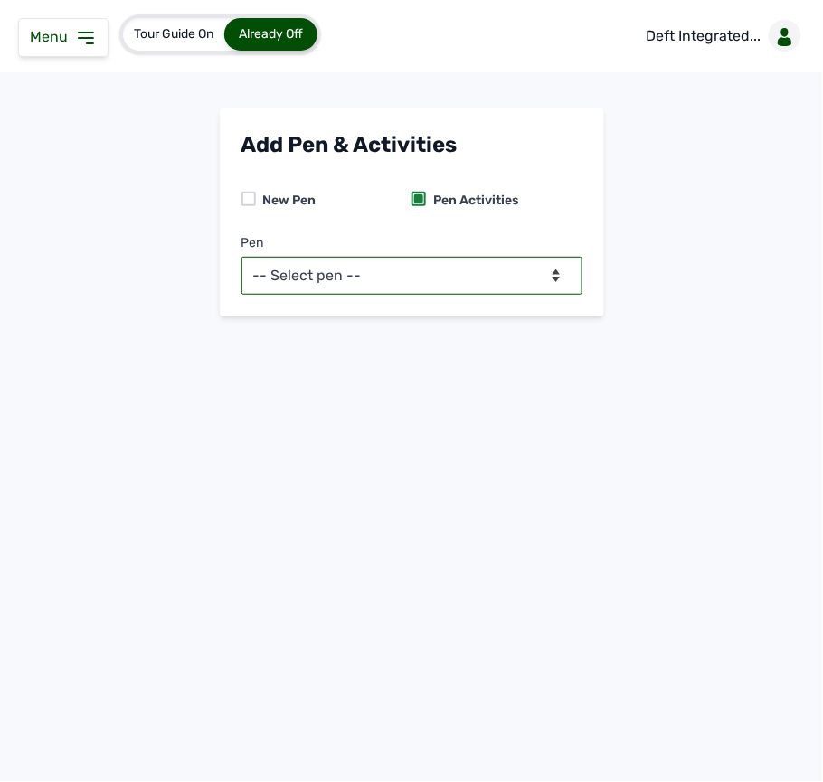
click at [438, 261] on select "-- Select pen -- BATCH 1 (Broilers)" at bounding box center [411, 276] width 341 height 38
select select "mf2jqycq6487"
click at [241, 257] on select "-- Select pen -- BATCH 1 (Broilers)" at bounding box center [411, 276] width 341 height 38
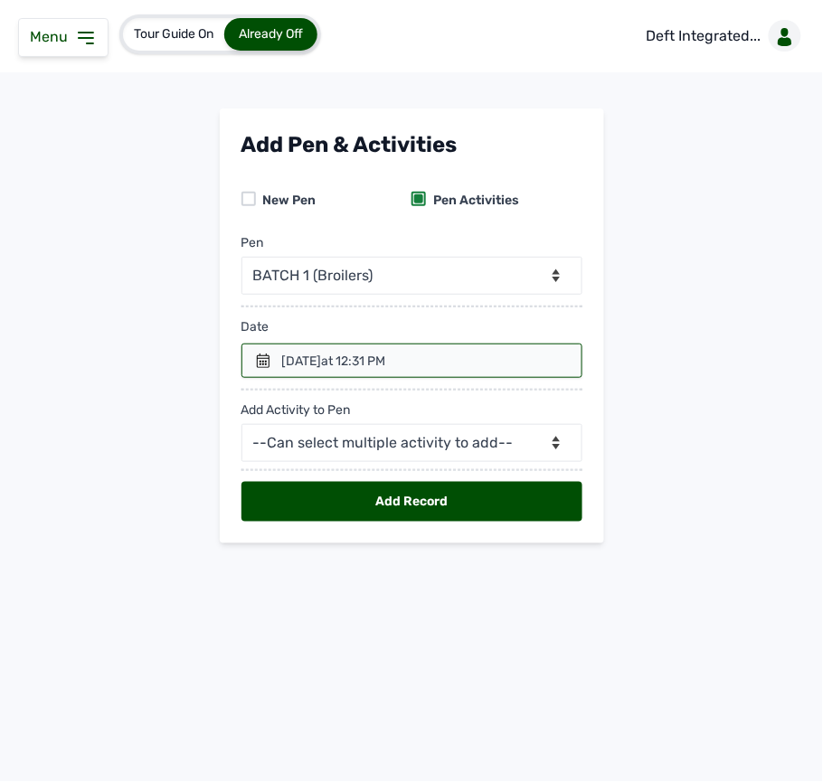
click at [279, 369] on div at bounding box center [411, 361] width 341 height 34
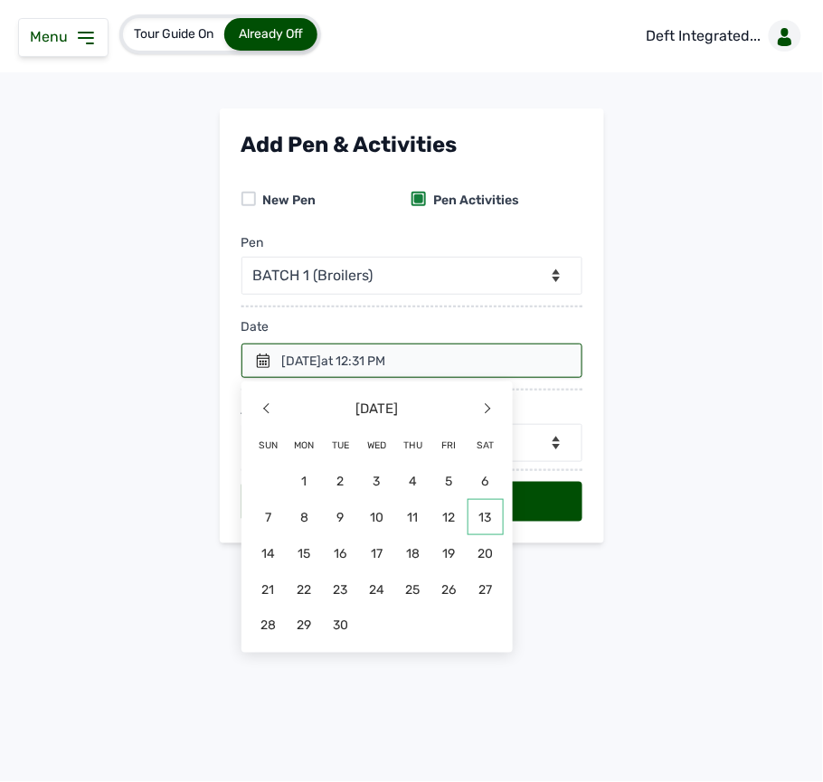
drag, startPoint x: 490, startPoint y: 517, endPoint x: 499, endPoint y: 515, distance: 9.4
click at [499, 515] on span "13" at bounding box center [486, 517] width 36 height 36
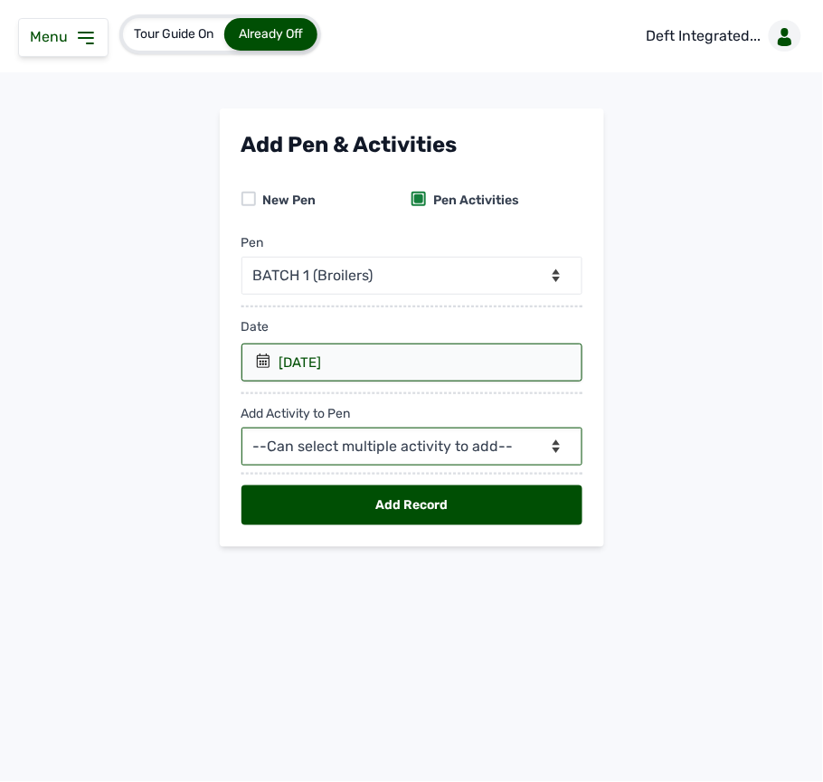
click at [449, 441] on select "--Can select multiple activity to add-- Raw Material Losses Weight" at bounding box center [411, 447] width 341 height 38
select select "Losses"
click at [241, 431] on select "--Can select multiple activity to add-- Raw Material Losses Weight" at bounding box center [411, 447] width 341 height 38
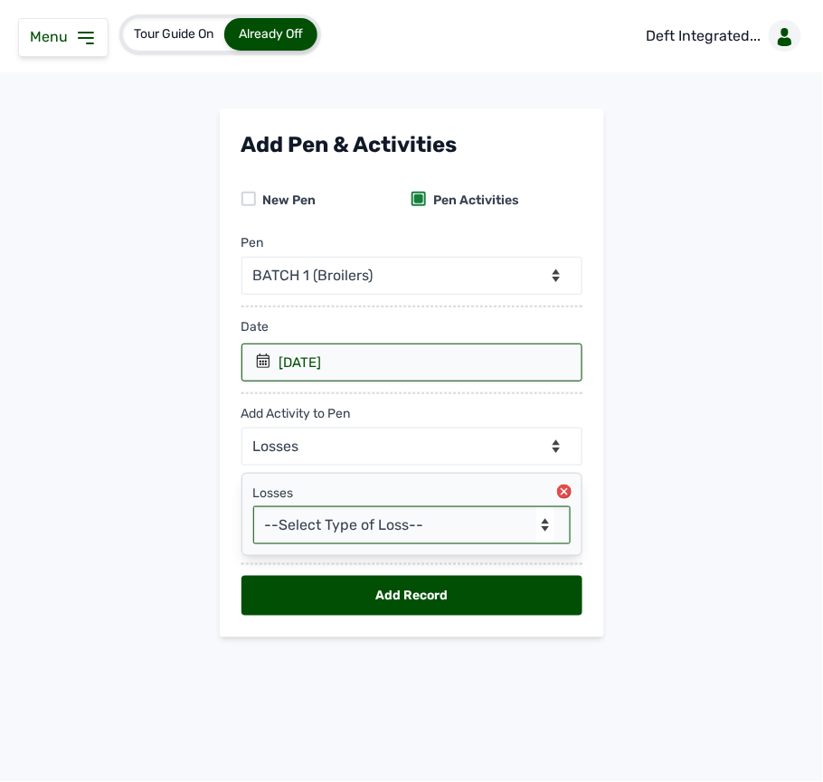
click at [399, 534] on select "--Select Type of Loss-- Mortality Culled Theft" at bounding box center [411, 525] width 317 height 38
select select "Mortality"
click at [253, 510] on select "--Select Type of Loss-- Mortality Culled Theft" at bounding box center [411, 525] width 317 height 38
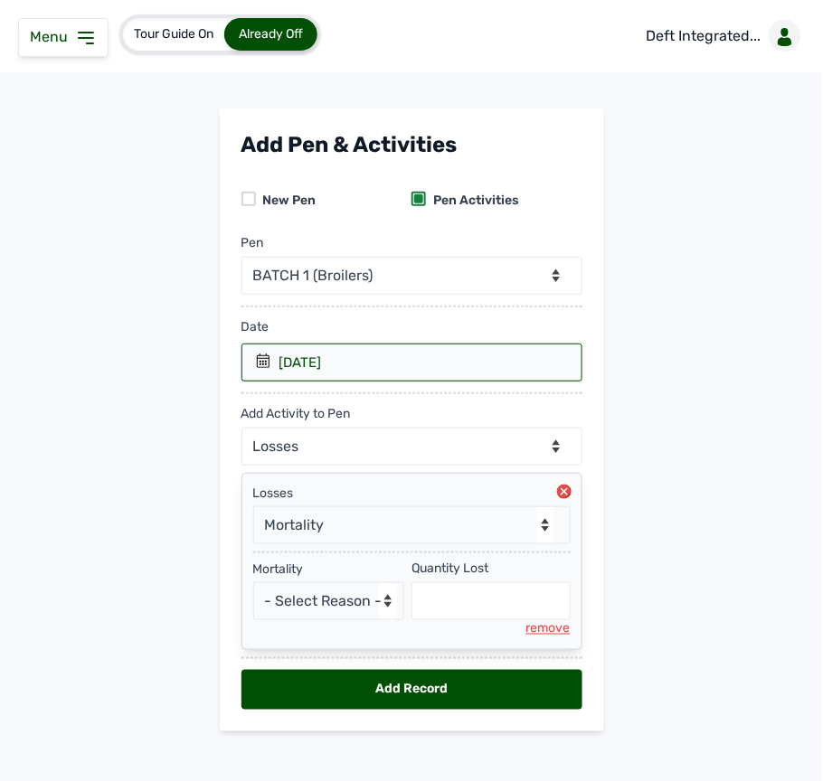
click at [562, 496] on icon at bounding box center [564, 491] width 7 height 7
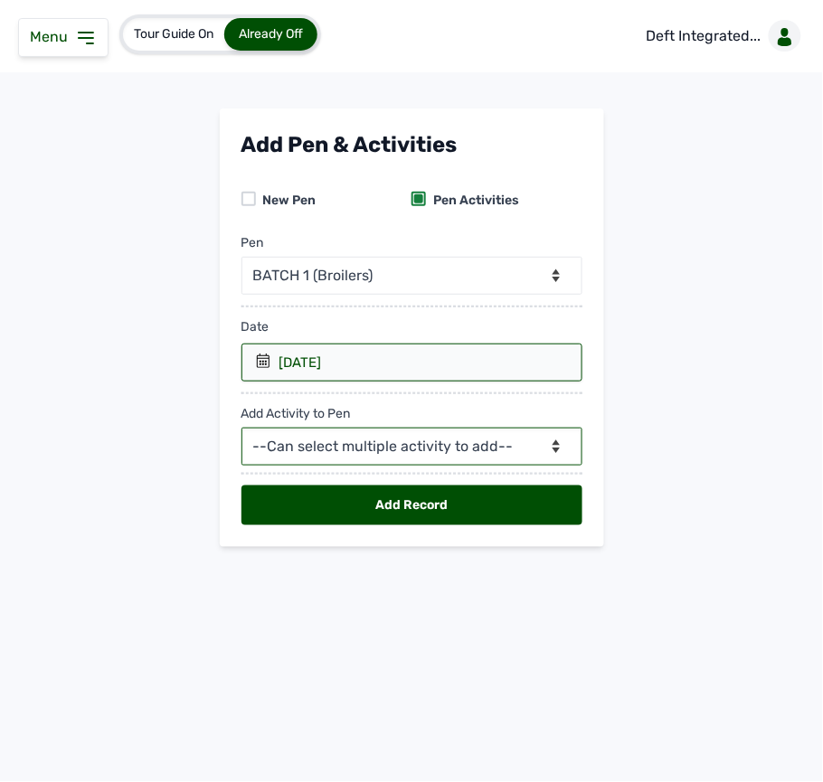
click at [450, 447] on select "--Can select multiple activity to add-- Raw Material Losses Weight" at bounding box center [411, 447] width 341 height 38
select select "Raw Material"
click at [241, 431] on select "--Can select multiple activity to add-- Raw Material Losses Weight" at bounding box center [411, 447] width 341 height 38
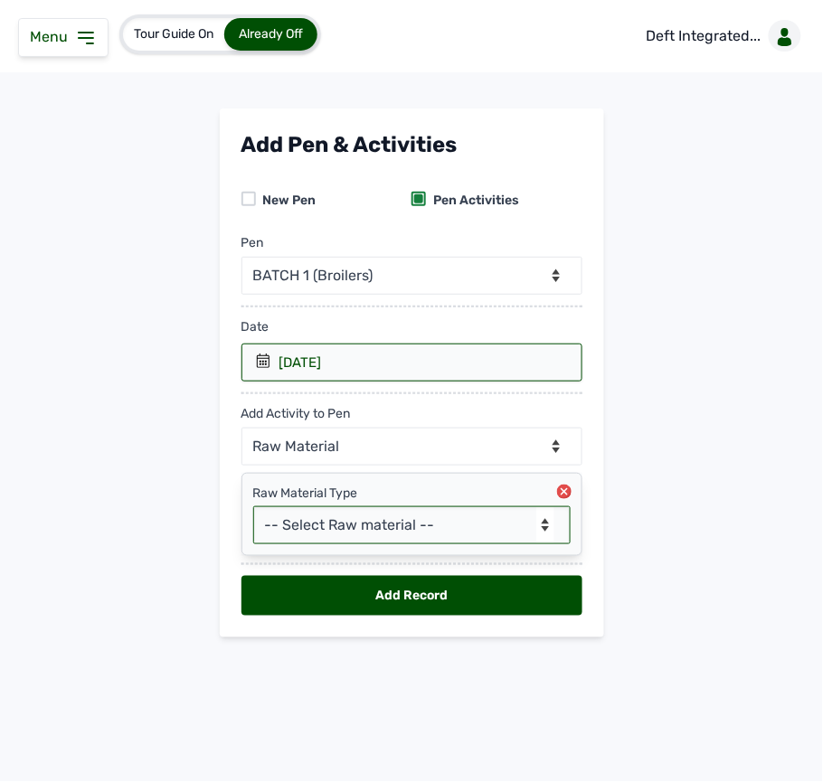
click at [362, 526] on select "-- Select Raw material -- feeds medications vaccines Biomass Fuel" at bounding box center [411, 525] width 317 height 38
select select "feeds"
click at [253, 510] on select "-- Select Raw material -- feeds medications vaccines Biomass Fuel" at bounding box center [411, 525] width 317 height 38
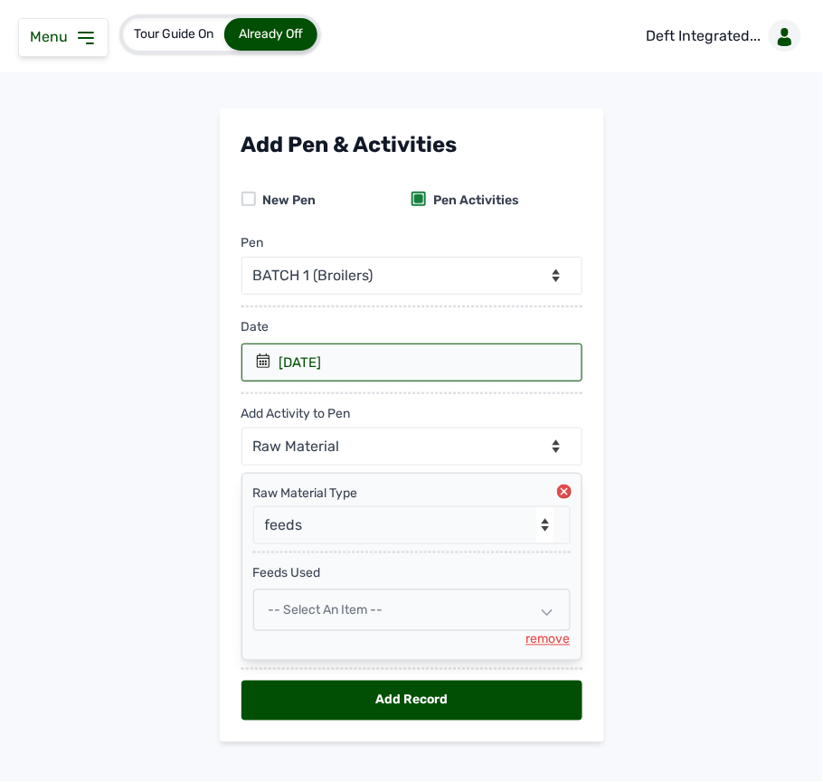
click at [373, 617] on span "-- Select an Item --" at bounding box center [326, 609] width 115 height 15
select select
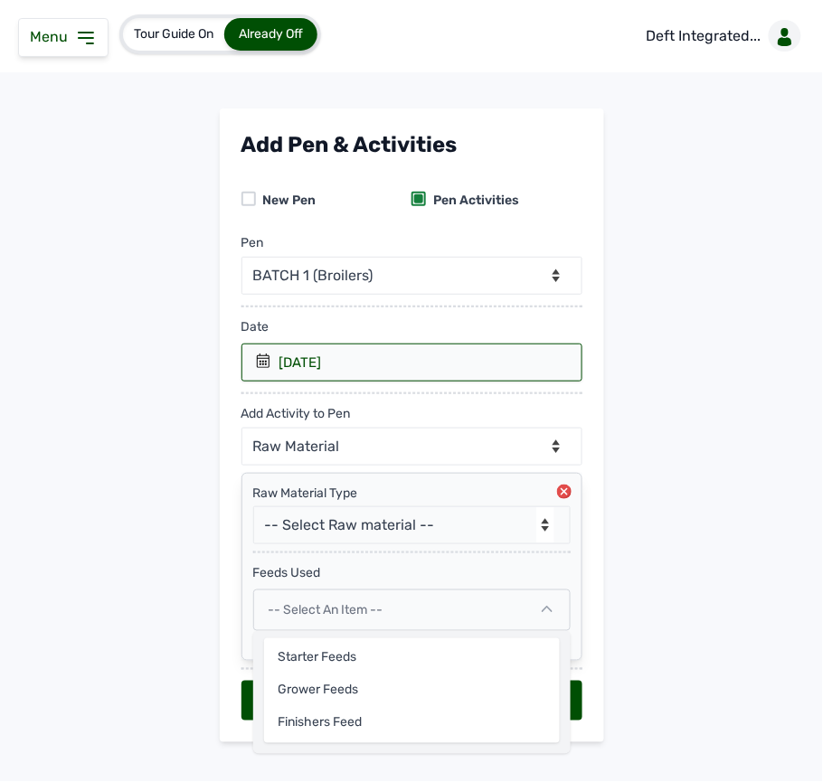
click at [691, 655] on main "Add Pen & Activities New Pen Pen Activities Pen -- Select pen -- BATCH 1 (Broil…" at bounding box center [411, 440] width 823 height 663
click at [544, 613] on icon at bounding box center [546, 610] width 11 height 6
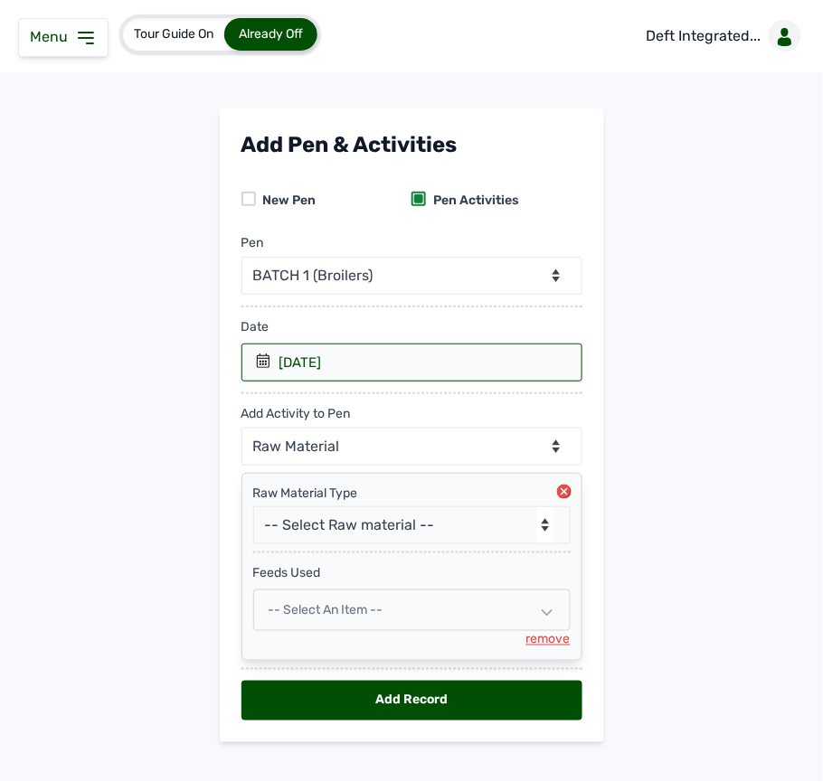
click at [552, 641] on div "remove" at bounding box center [548, 640] width 44 height 18
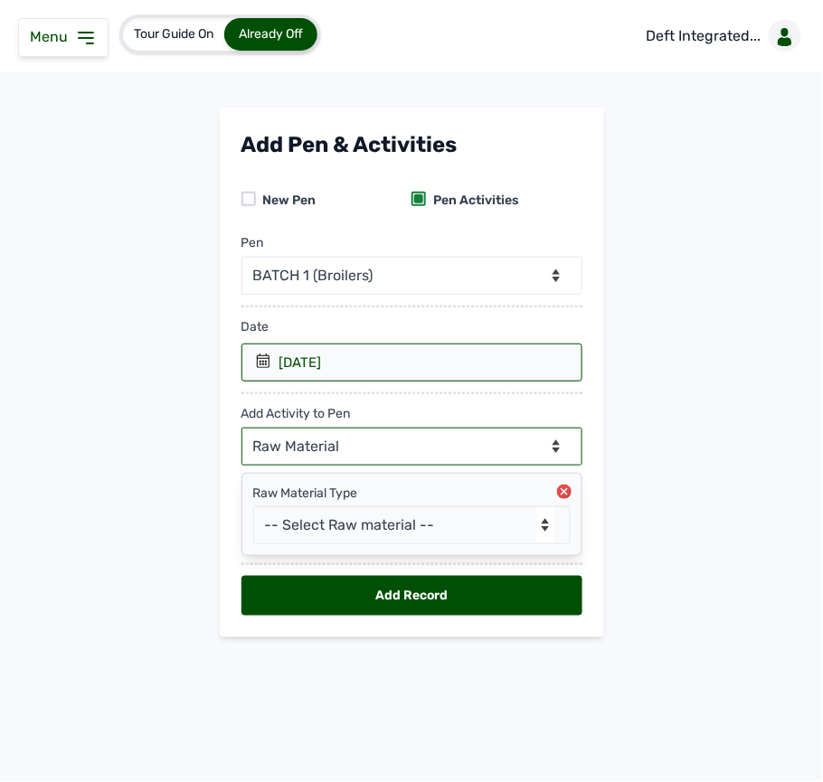
click at [420, 453] on select "--Can select multiple activity to add-- Raw Material Losses Weight" at bounding box center [411, 447] width 341 height 38
select select "Weight"
click at [241, 431] on select "--Can select multiple activity to add-- Raw Material Losses Weight" at bounding box center [411, 447] width 341 height 38
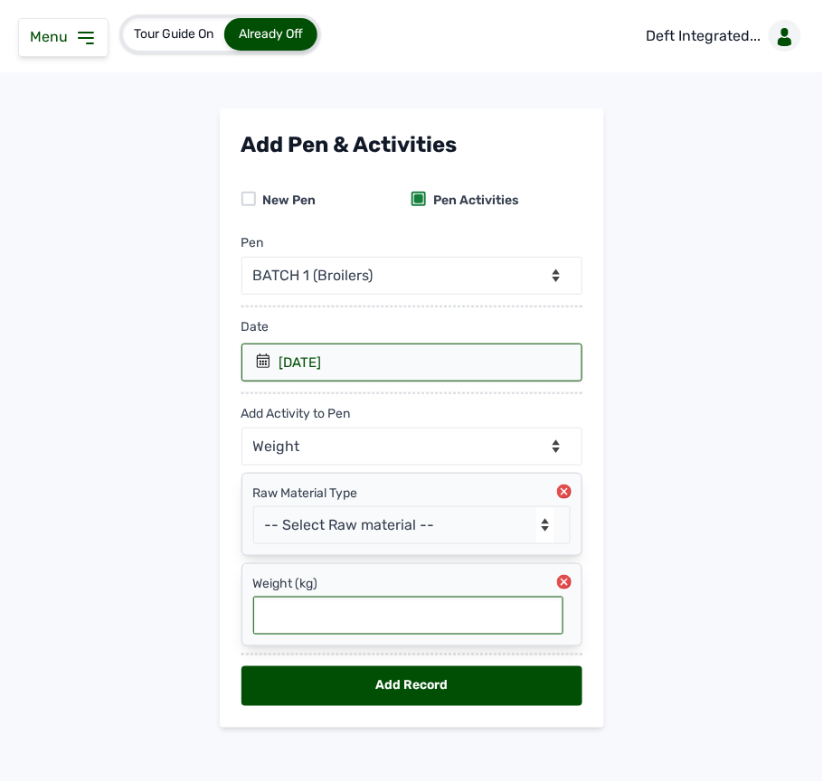
click at [348, 627] on input "text" at bounding box center [408, 616] width 310 height 38
type input "0.464"
click at [427, 682] on div "Add Record" at bounding box center [411, 687] width 341 height 40
select select "null"
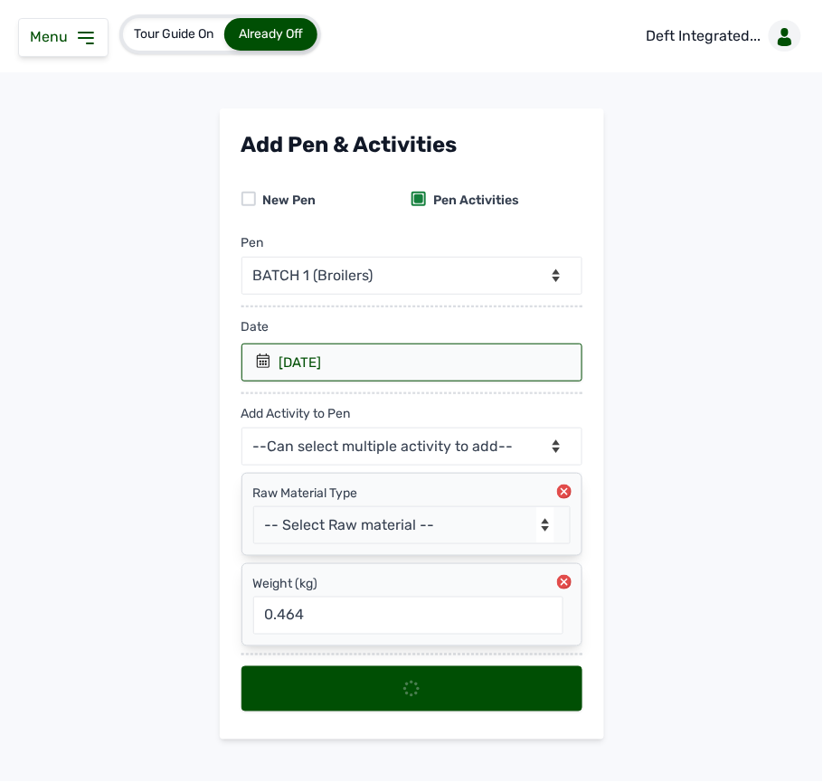
click at [427, 682] on div at bounding box center [411, 689] width 341 height 45
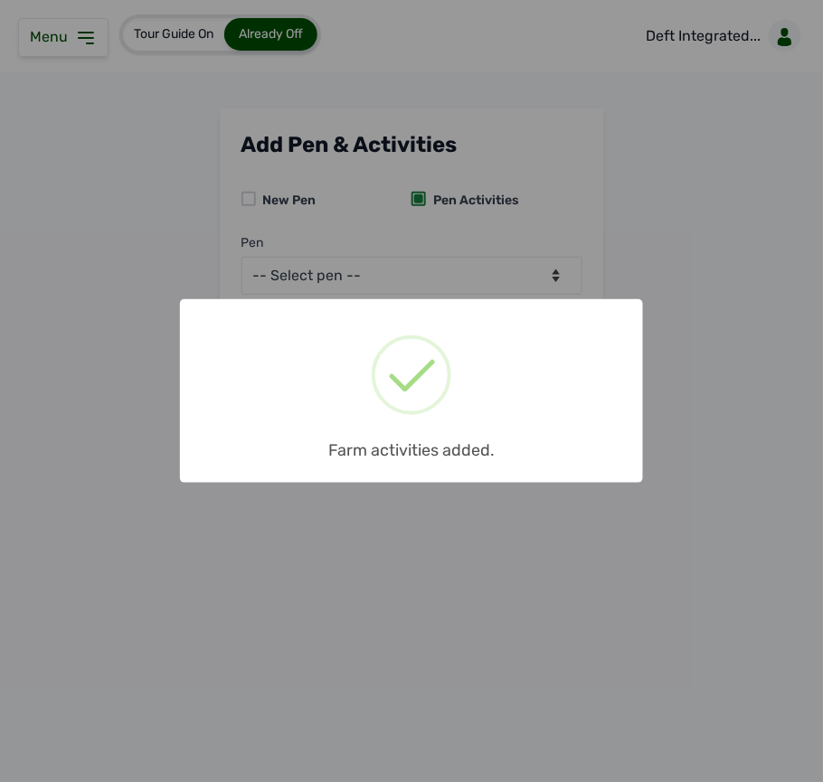
click at [447, 258] on div "× Farm activities added. OK No Cancel" at bounding box center [411, 391] width 823 height 782
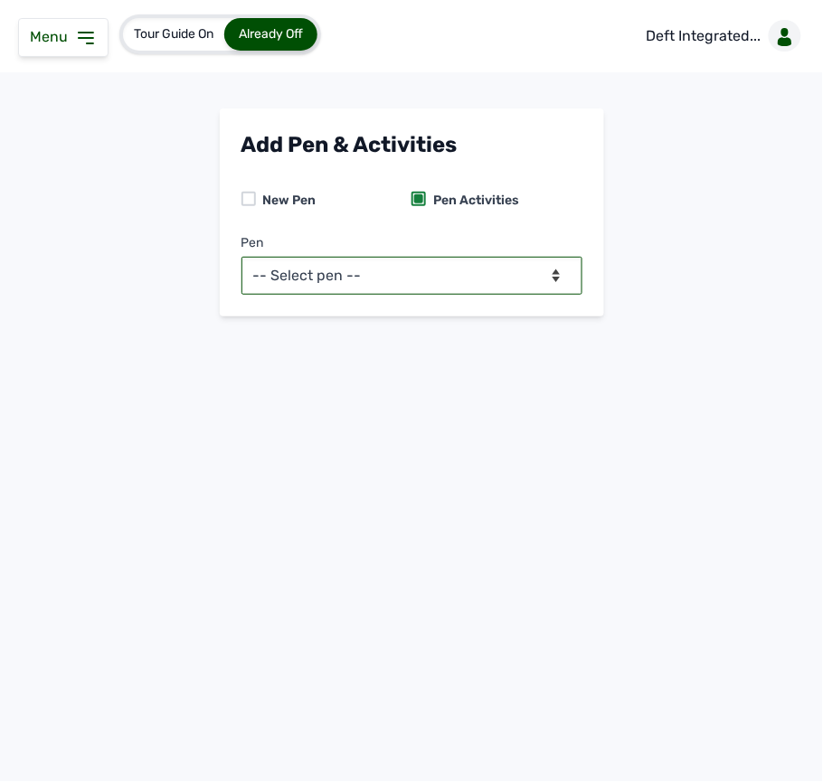
click at [440, 264] on select "-- Select pen -- BATCH 1 (Broilers)" at bounding box center [411, 276] width 341 height 38
select select "mf2jqycq6487"
click at [241, 257] on select "-- Select pen -- BATCH 1 (Broilers)" at bounding box center [411, 276] width 341 height 38
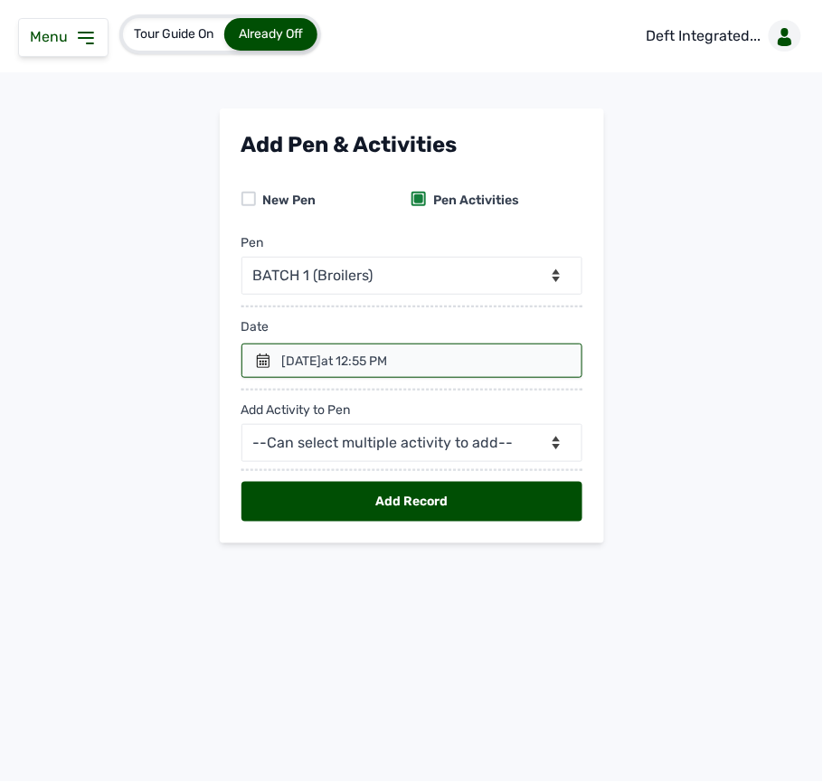
click at [239, 356] on div "Add Pen & Activities New Pen Pen Activities Pen -- Select pen -- BATCH 1 (Broil…" at bounding box center [412, 326] width 384 height 435
click at [251, 358] on div at bounding box center [411, 361] width 341 height 34
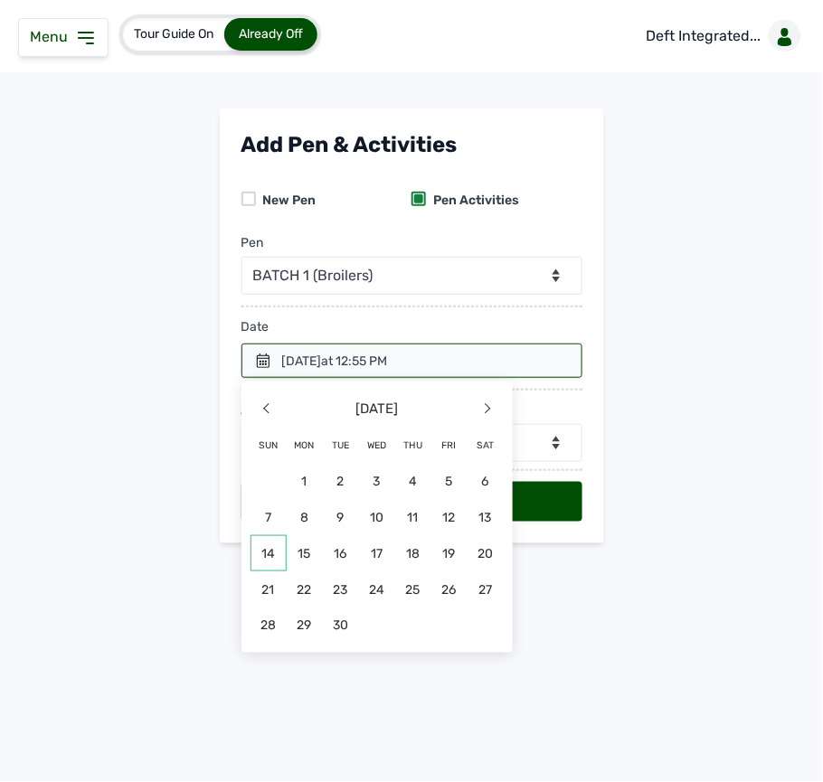
click at [266, 555] on span "14" at bounding box center [269, 553] width 36 height 36
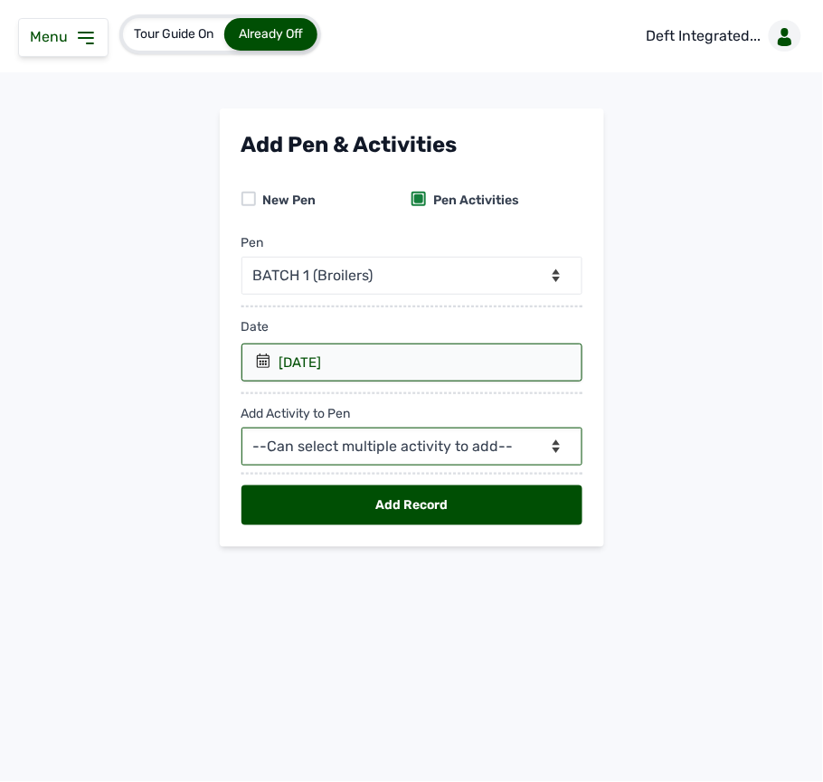
click at [345, 447] on select "--Can select multiple activity to add-- Raw Material Losses Weight" at bounding box center [411, 447] width 341 height 38
select select "Raw Material"
click at [241, 431] on select "--Can select multiple activity to add-- Raw Material Losses Weight" at bounding box center [411, 447] width 341 height 38
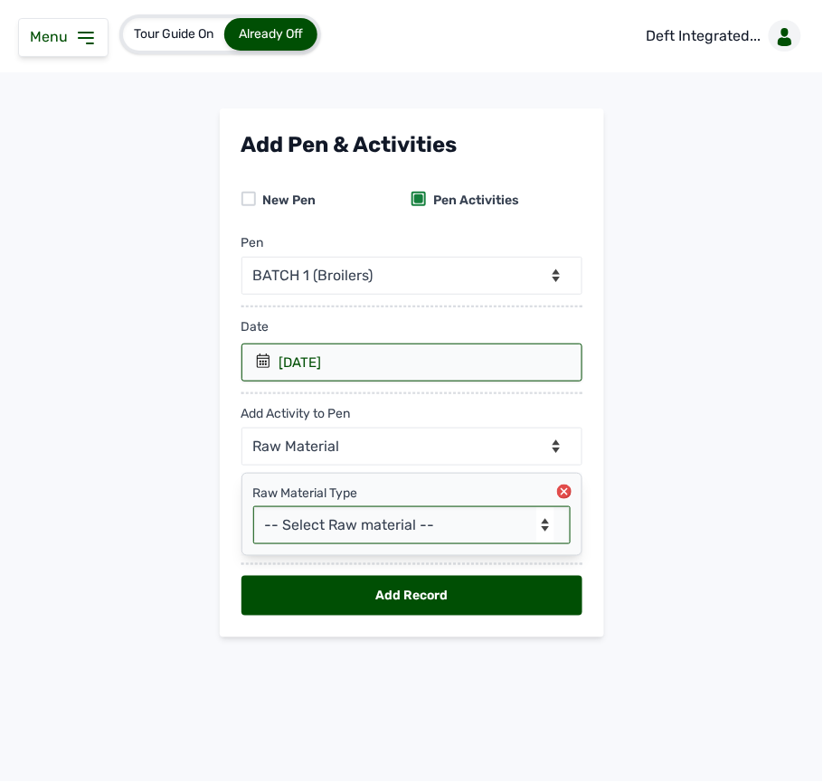
click at [363, 525] on select "-- Select Raw material -- feeds medications vaccines Biomass Fuel" at bounding box center [411, 525] width 317 height 38
select select "feeds"
click at [253, 510] on select "-- Select Raw material -- feeds medications vaccines Biomass Fuel" at bounding box center [411, 525] width 317 height 38
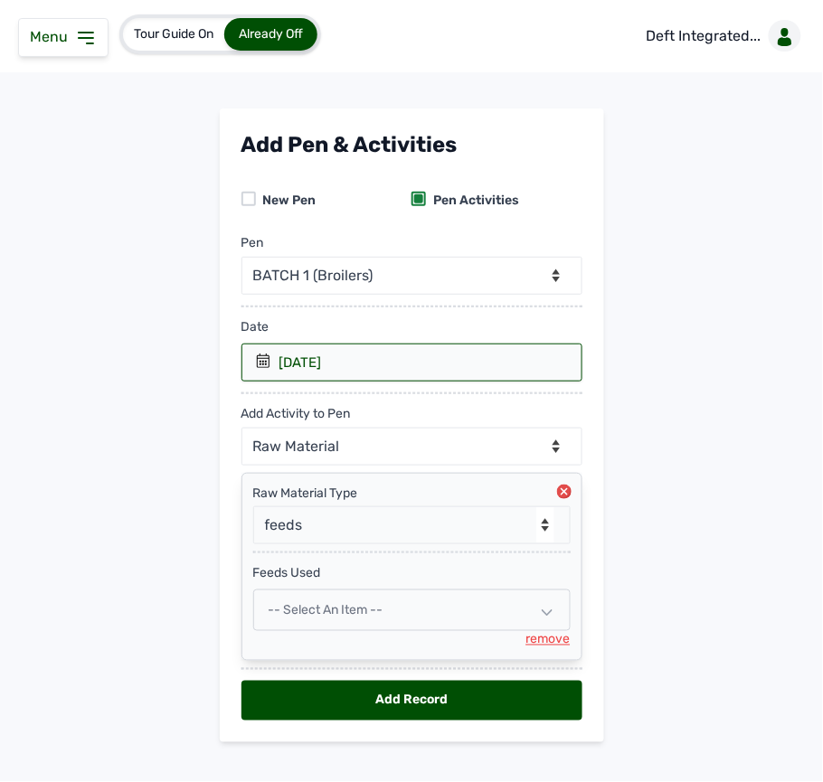
click at [336, 616] on span "-- Select an Item --" at bounding box center [326, 609] width 115 height 15
select select
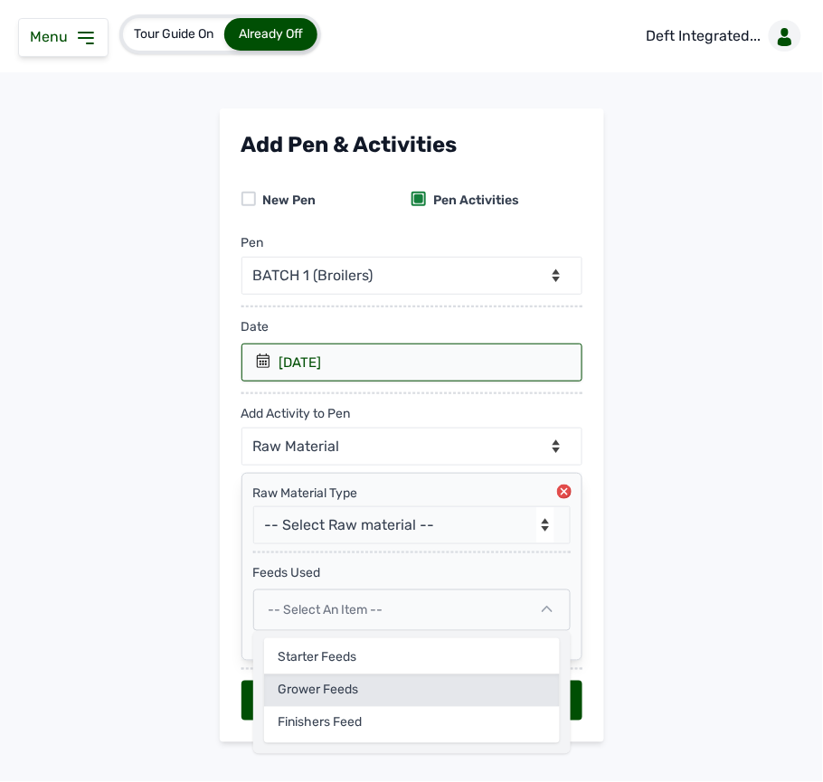
click at [308, 696] on div "Grower feeds" at bounding box center [412, 691] width 296 height 33
select select
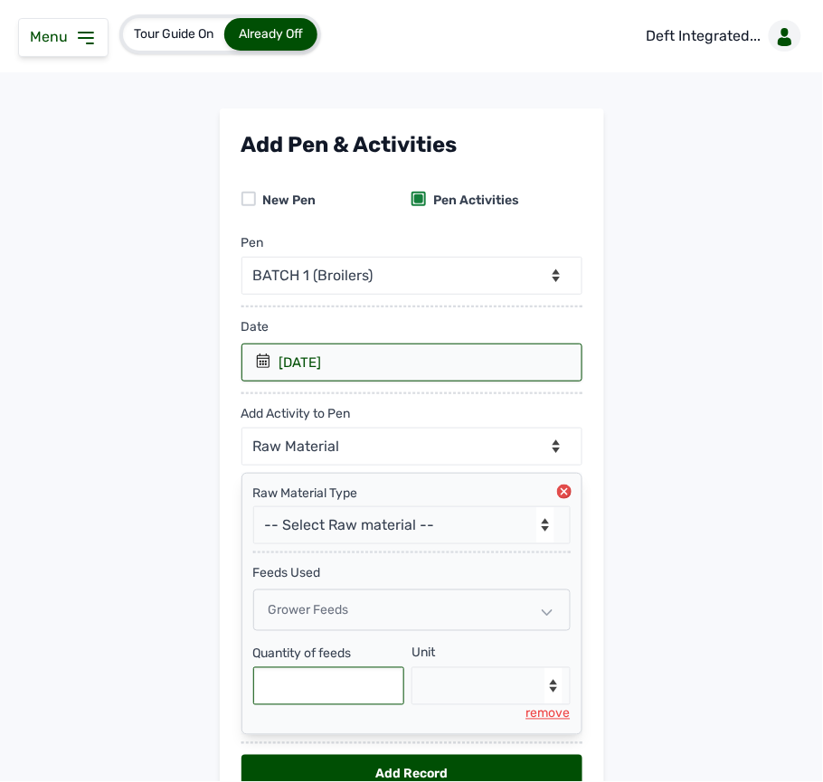
click at [312, 682] on input "text" at bounding box center [329, 686] width 152 height 38
click at [461, 628] on div "Grower feeds" at bounding box center [411, 611] width 317 height 42
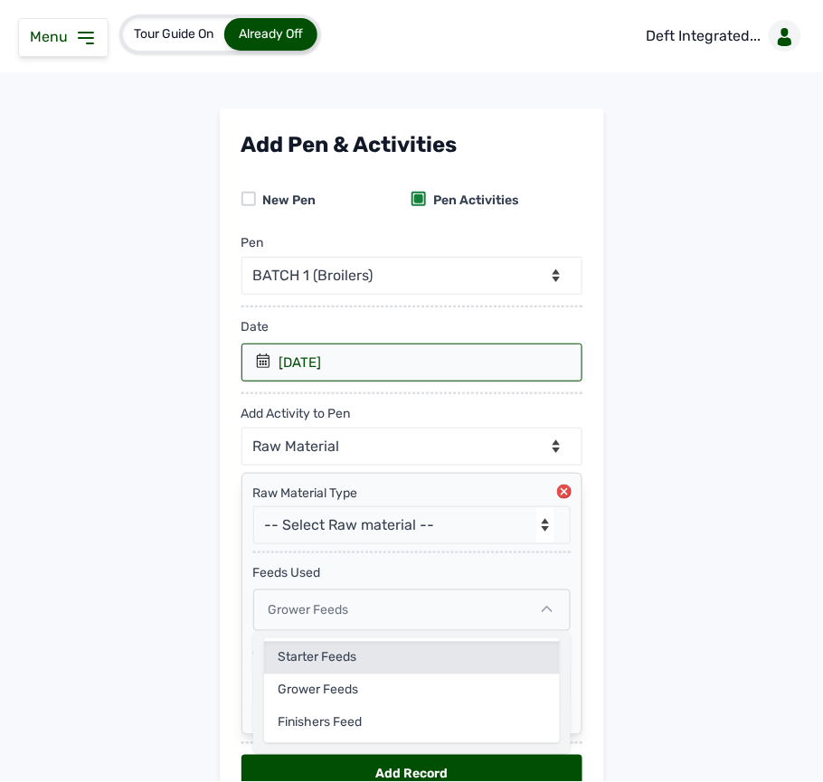
click at [409, 663] on div "Starter Feeds" at bounding box center [412, 658] width 296 height 33
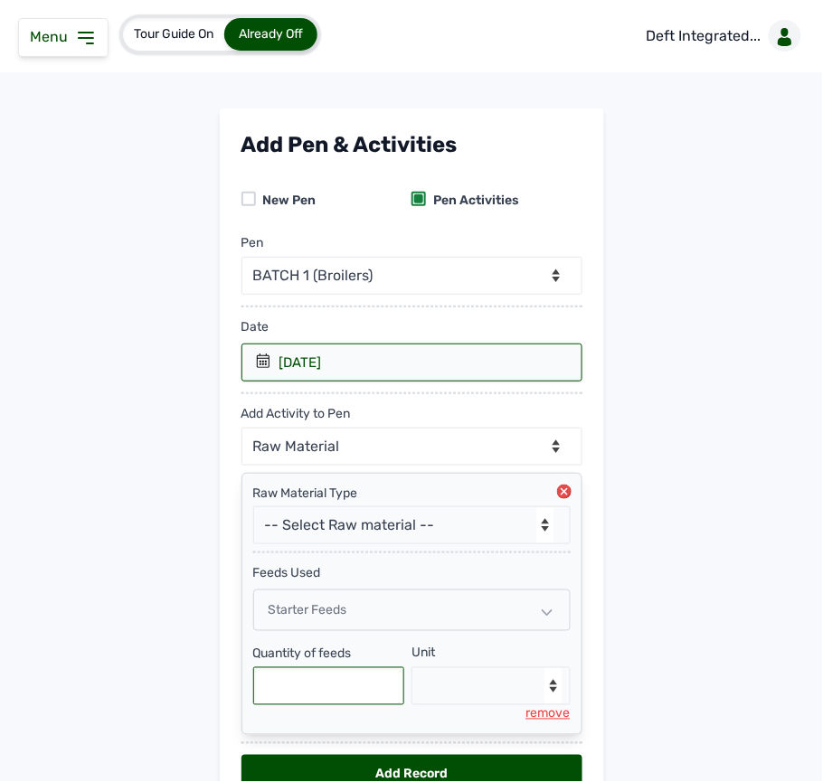
click at [341, 698] on input "text" at bounding box center [329, 686] width 152 height 38
type input "150"
click at [476, 693] on select "--Select unit-- Bag(s) Kg" at bounding box center [491, 686] width 159 height 38
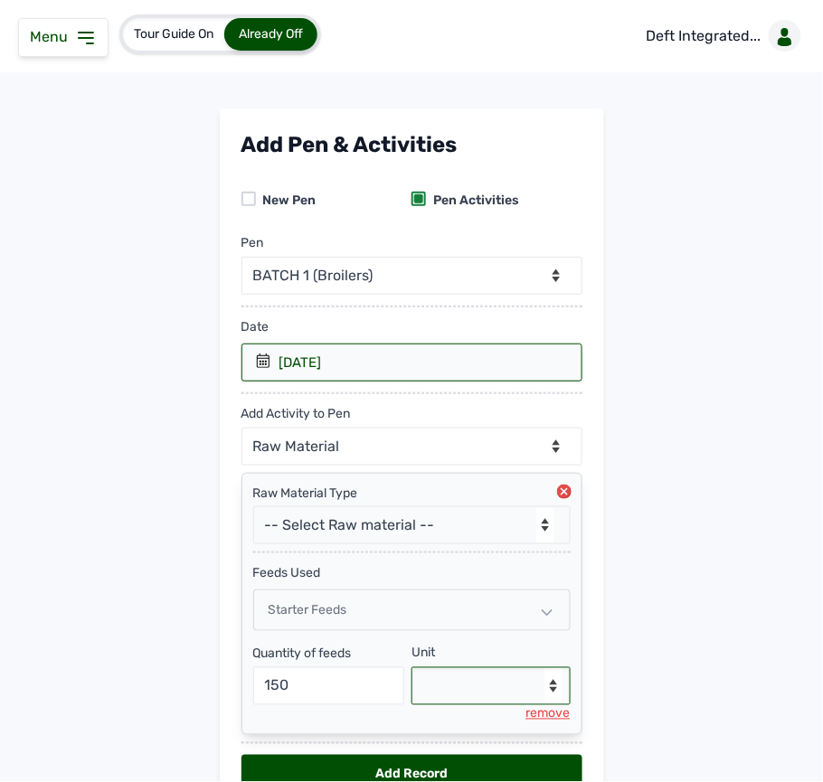
select select "Kg"
click at [412, 673] on select "--Select unit-- Bag(s) Kg" at bounding box center [491, 686] width 159 height 38
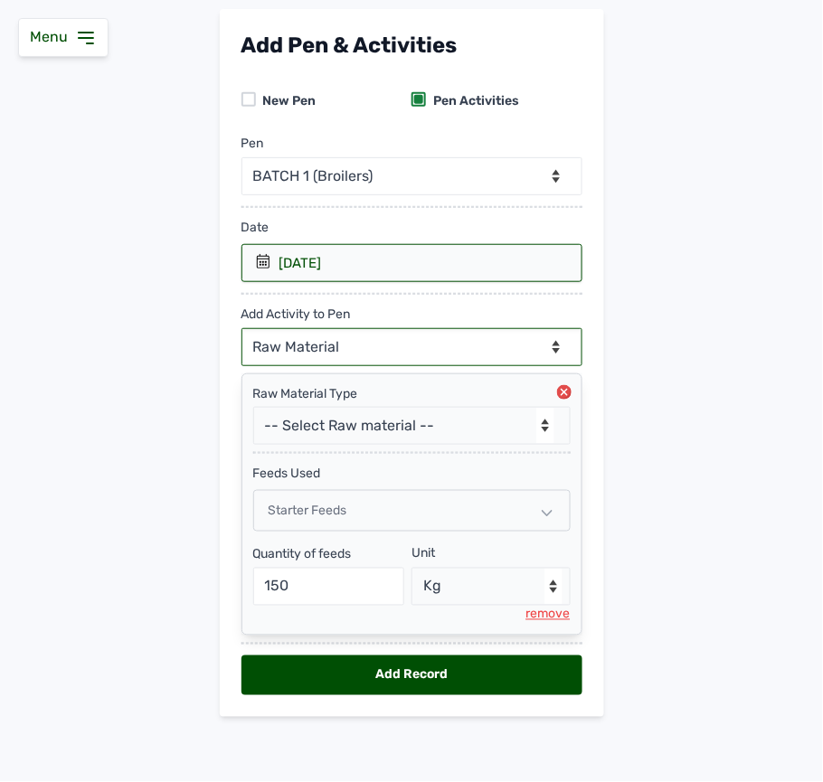
click at [259, 341] on select "--Can select multiple activity to add-- Raw Material Losses Weight" at bounding box center [411, 347] width 341 height 38
click at [355, 347] on select "--Can select multiple activity to add-- Raw Material Losses Weight" at bounding box center [411, 347] width 341 height 38
select select "Weight"
click at [241, 328] on select "--Can select multiple activity to add-- Raw Material Losses Weight" at bounding box center [411, 347] width 341 height 38
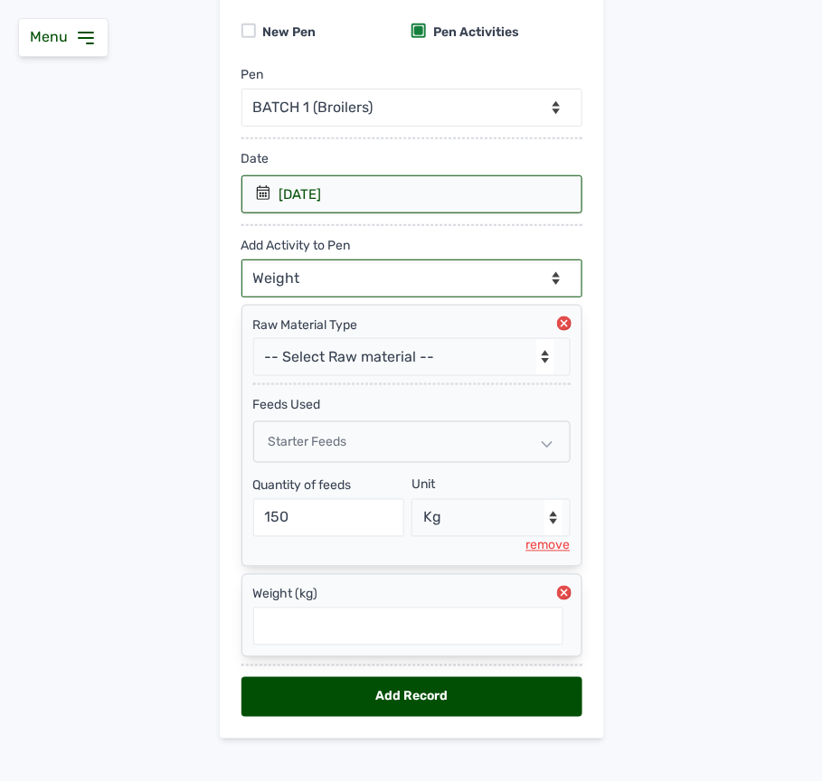
scroll to position [197, 0]
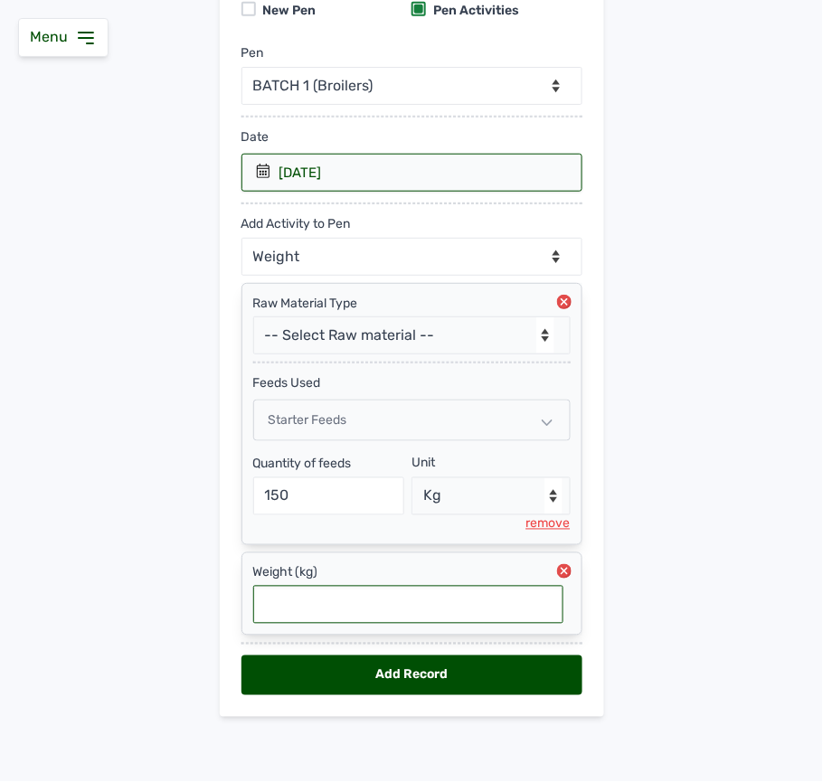
click at [481, 599] on input "text" at bounding box center [408, 605] width 310 height 38
type input "0.572"
click at [470, 663] on div "Add Record" at bounding box center [411, 676] width 341 height 40
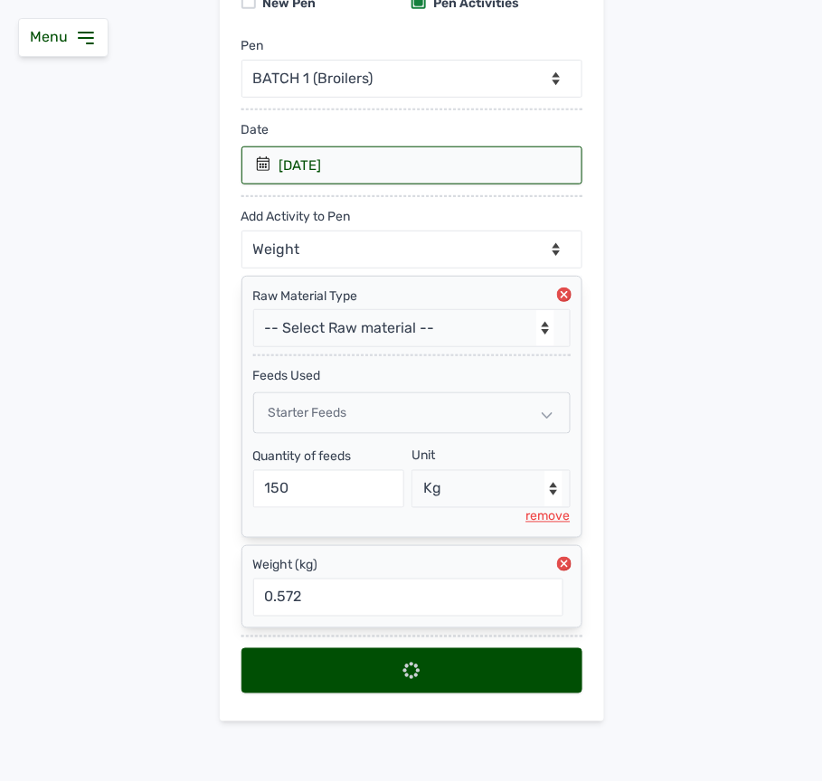
select select "null"
select select
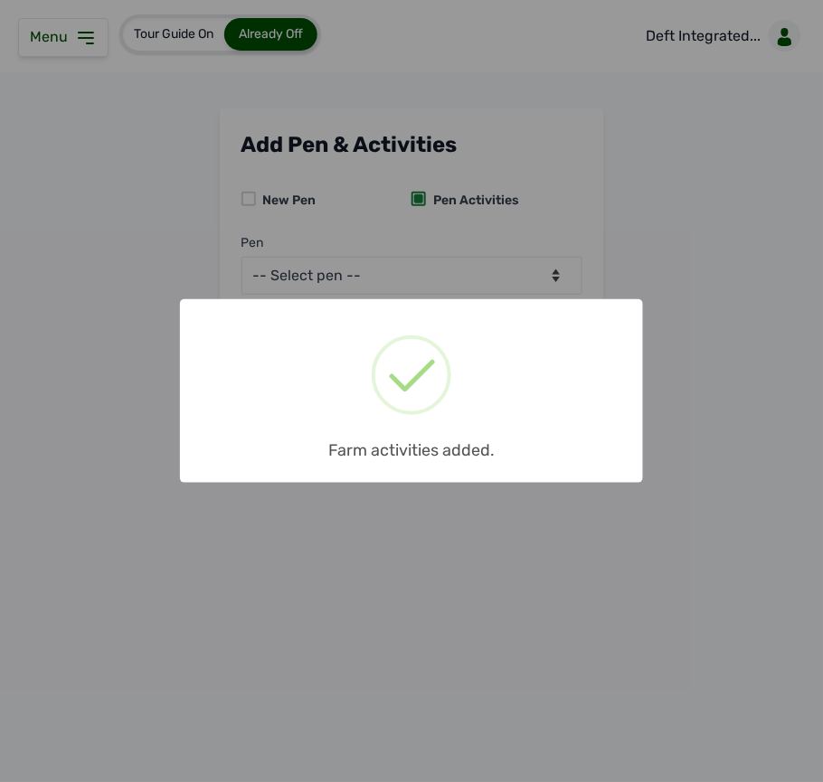
click at [78, 54] on div "× Farm activities added. OK No Cancel" at bounding box center [411, 391] width 823 height 782
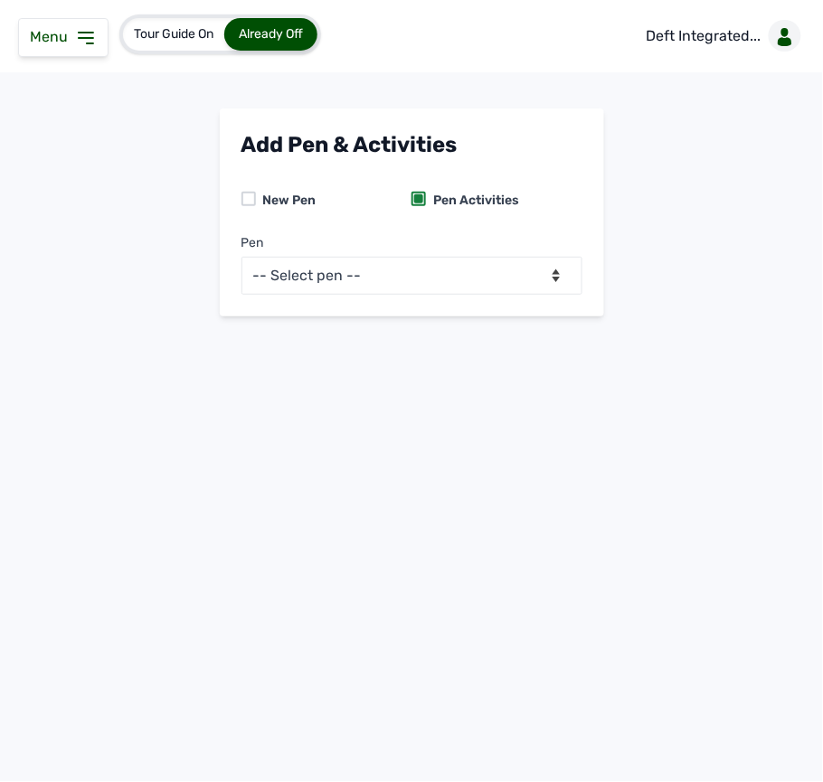
click at [92, 36] on icon at bounding box center [86, 38] width 22 height 22
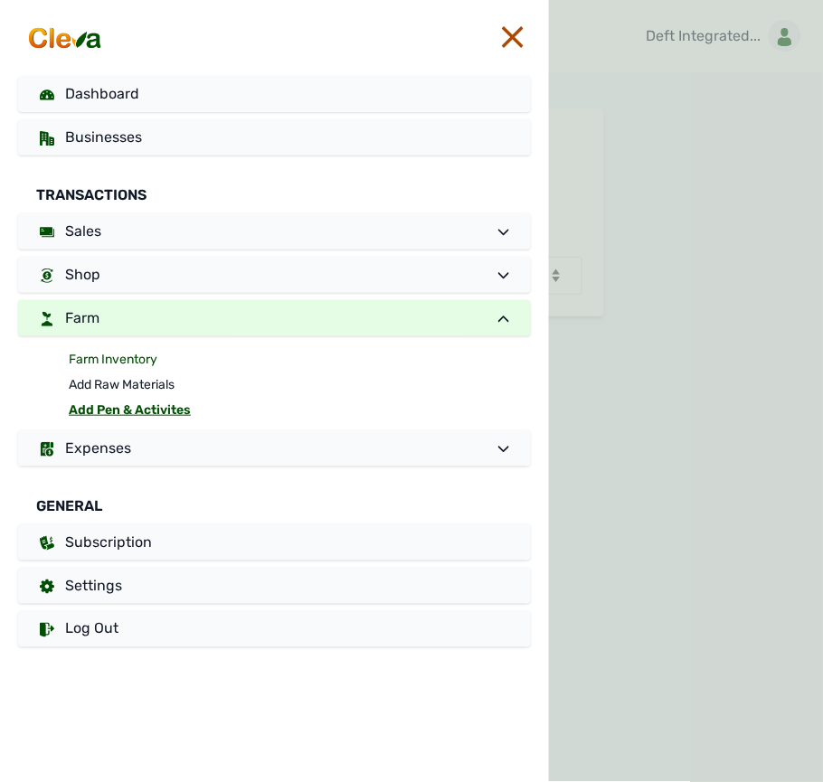
click at [230, 360] on link "Farm Inventory" at bounding box center [300, 359] width 462 height 25
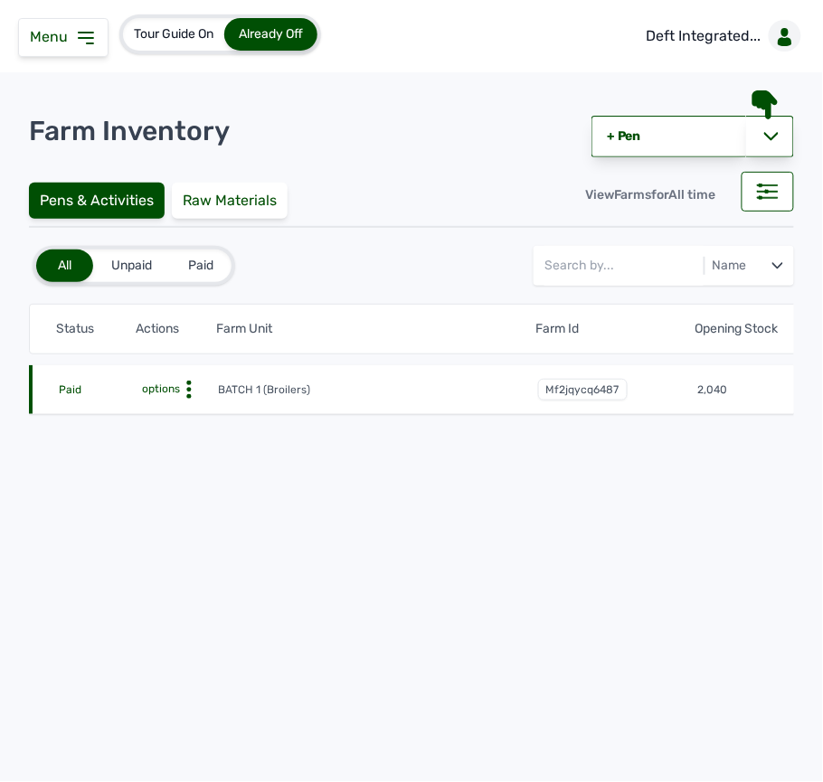
click at [185, 387] on icon at bounding box center [189, 390] width 18 height 18
click at [185, 414] on div "Farm Activities" at bounding box center [152, 418] width 128 height 22
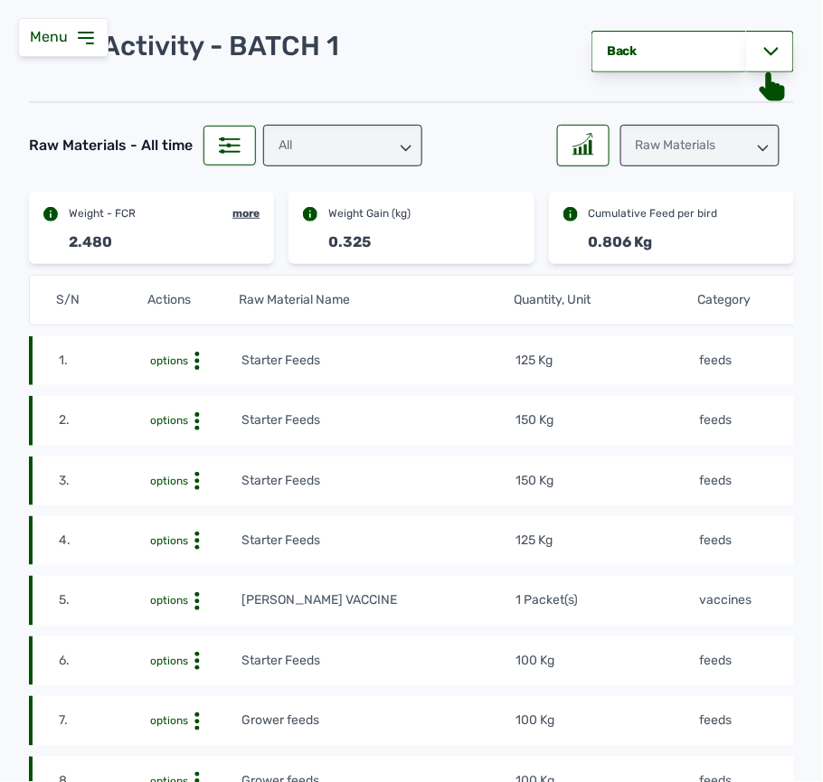
scroll to position [120, 0]
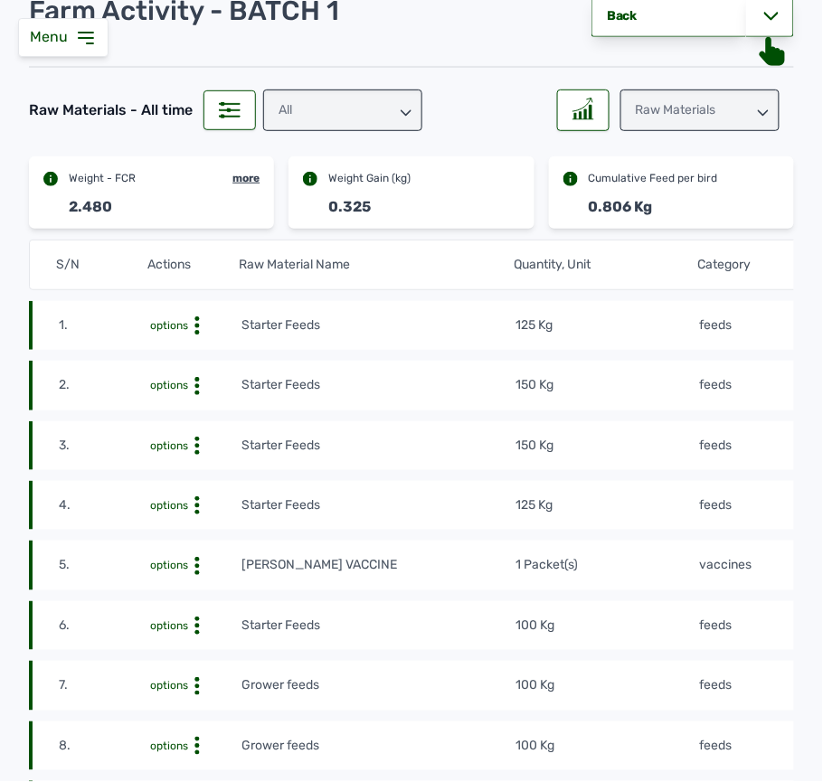
drag, startPoint x: 785, startPoint y: 402, endPoint x: 715, endPoint y: 393, distance: 71.1
click at [779, 400] on tr "2. options Starter Feeds 150 Kg feeds 14th Sept 2025 at 10:46 AM mf16r2nvtF" at bounding box center [605, 385] width 1152 height 49
click at [736, 393] on td "feeds" at bounding box center [789, 385] width 183 height 20
click at [735, 393] on td "feeds" at bounding box center [789, 385] width 183 height 20
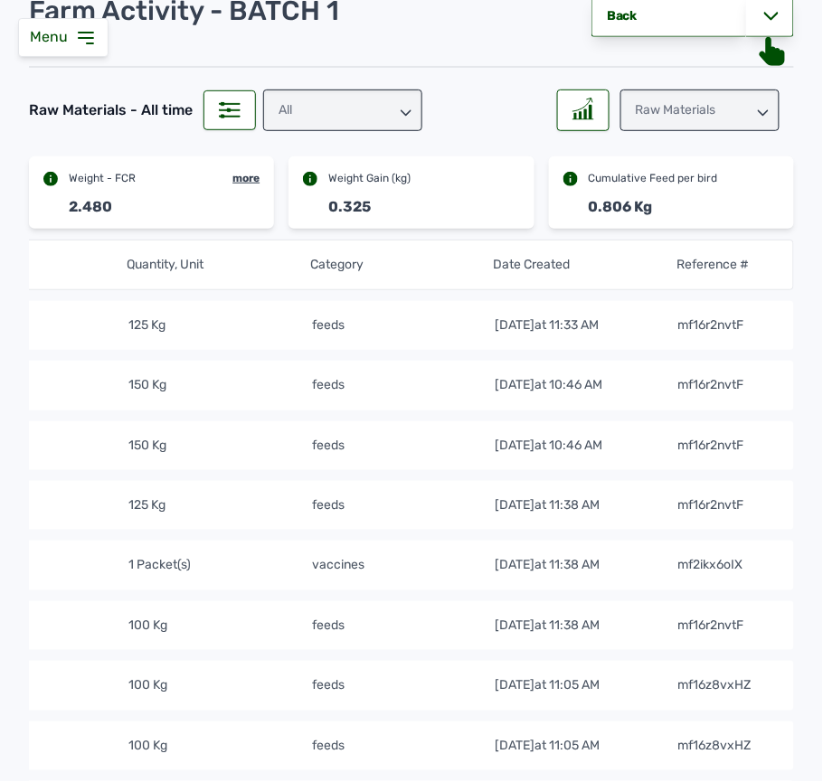
drag, startPoint x: 351, startPoint y: 99, endPoint x: 353, endPoint y: 113, distance: 13.7
click at [353, 113] on div "All" at bounding box center [342, 111] width 159 height 42
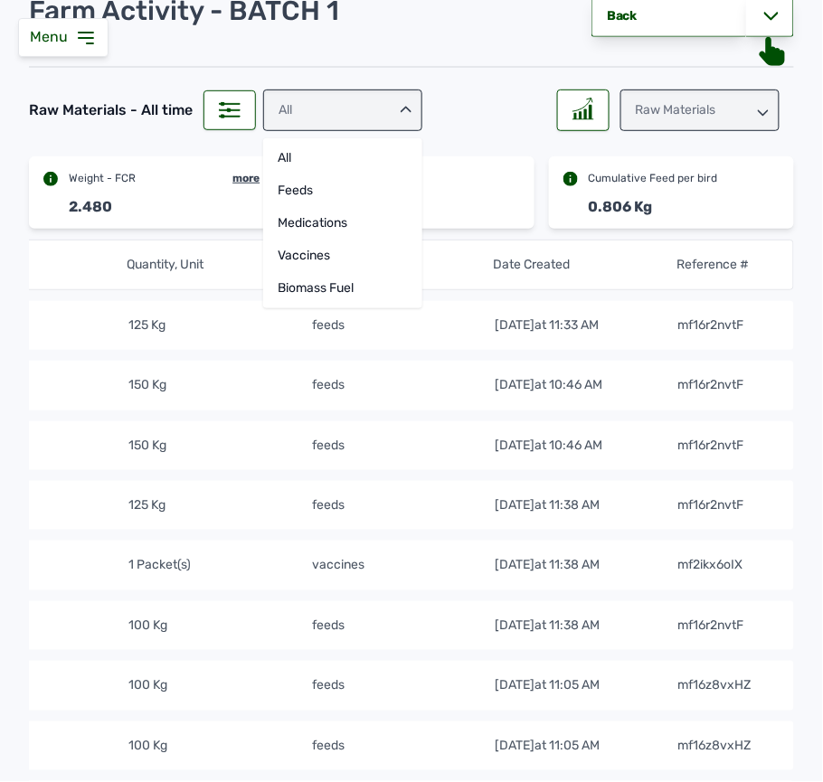
click at [630, 113] on div "Raw Materials" at bounding box center [699, 111] width 159 height 42
click at [635, 213] on div "Losses" at bounding box center [699, 223] width 159 height 33
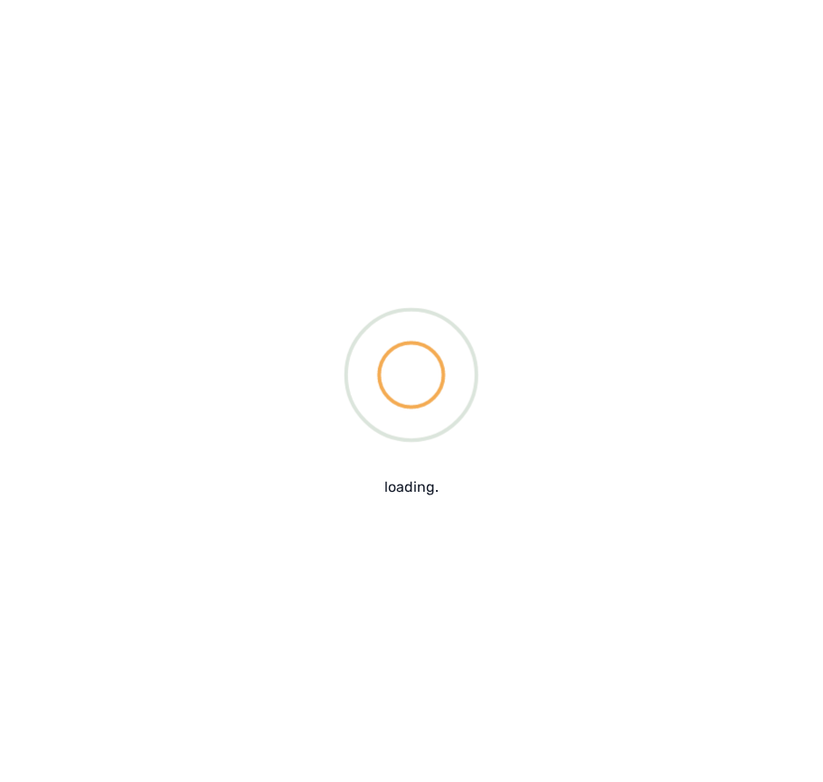
scroll to position [0, 0]
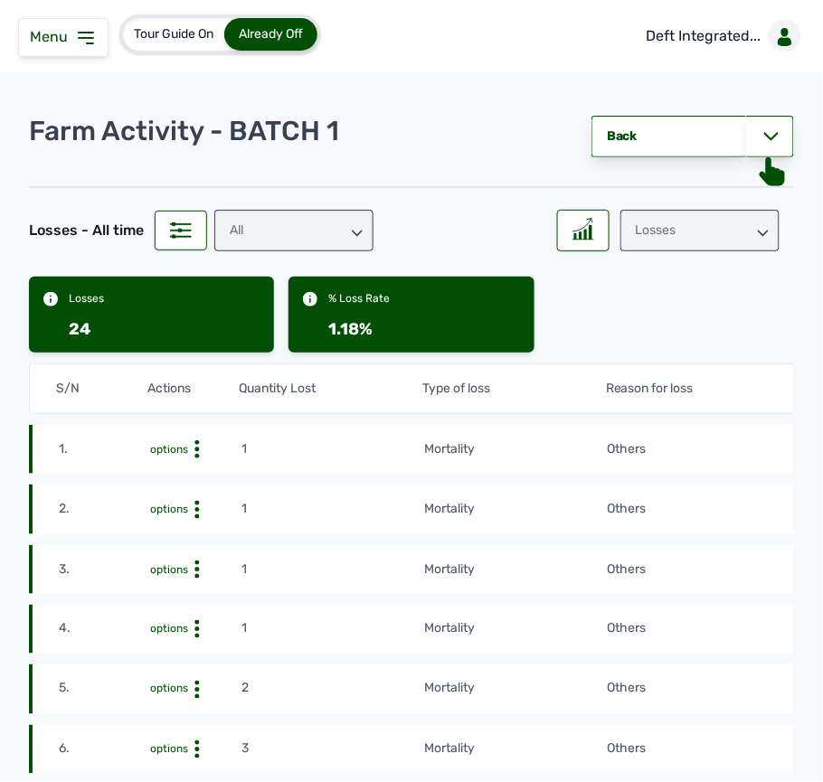
click at [742, 230] on div "Losses" at bounding box center [699, 231] width 159 height 42
click at [722, 279] on div "Raw Materials" at bounding box center [699, 278] width 159 height 33
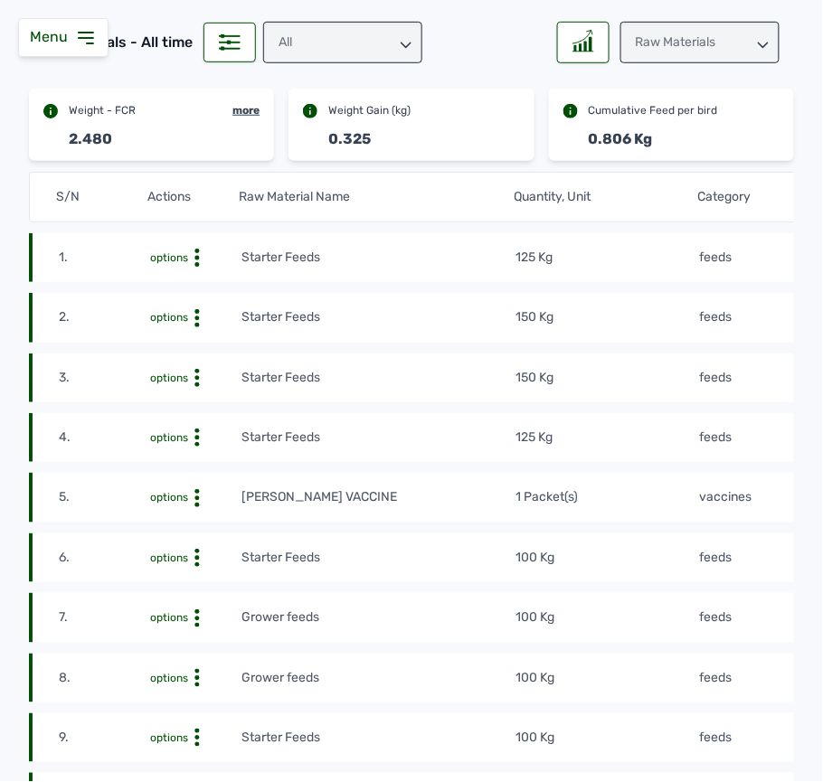
scroll to position [241, 0]
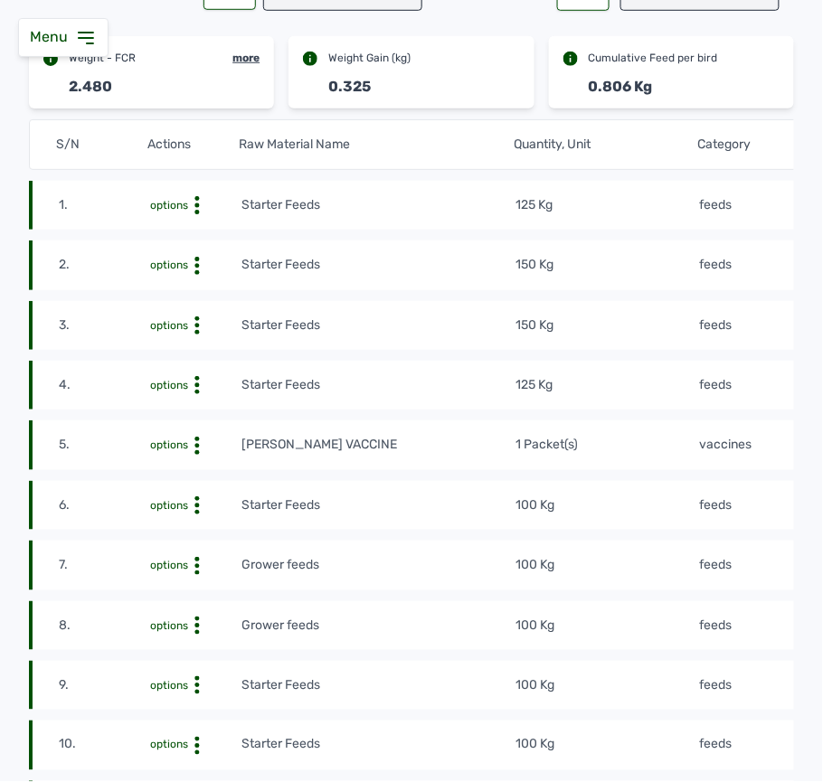
click at [645, 377] on td "125 Kg" at bounding box center [607, 385] width 183 height 20
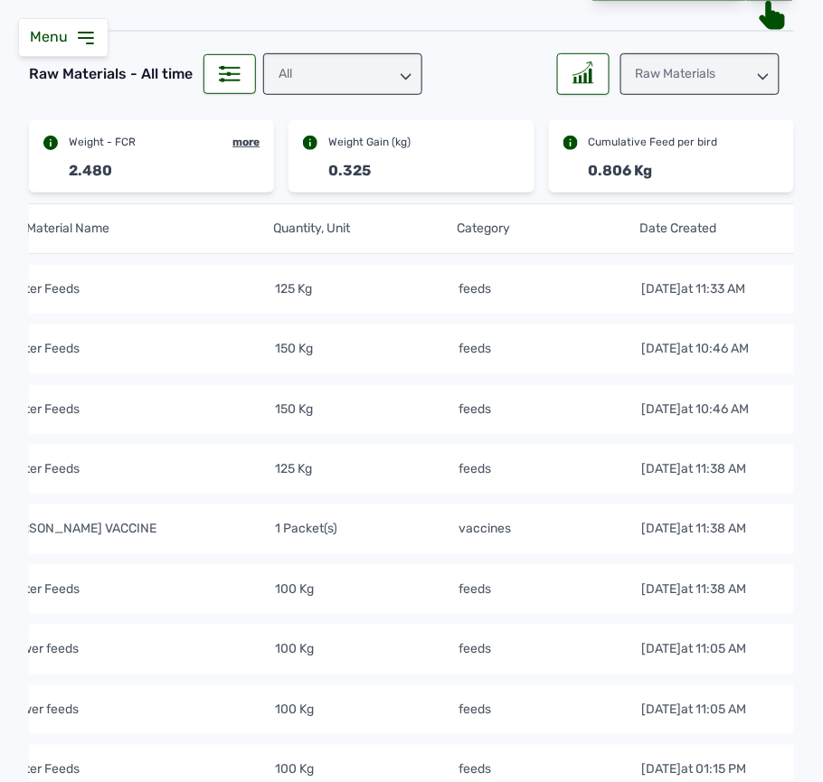
scroll to position [120, 0]
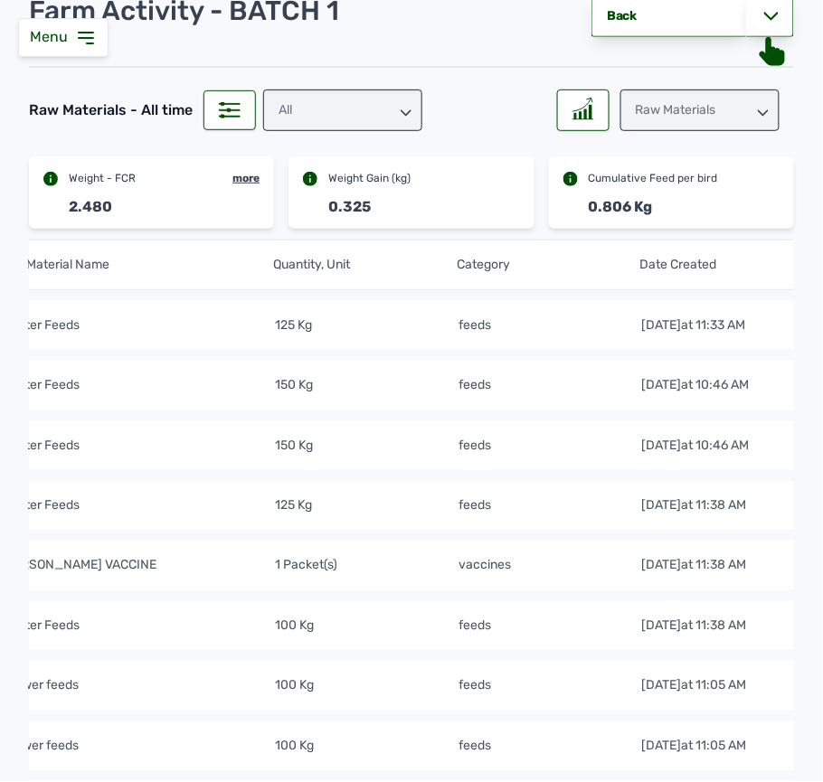
click at [174, 318] on td "Starter Feeds" at bounding box center [137, 326] width 275 height 20
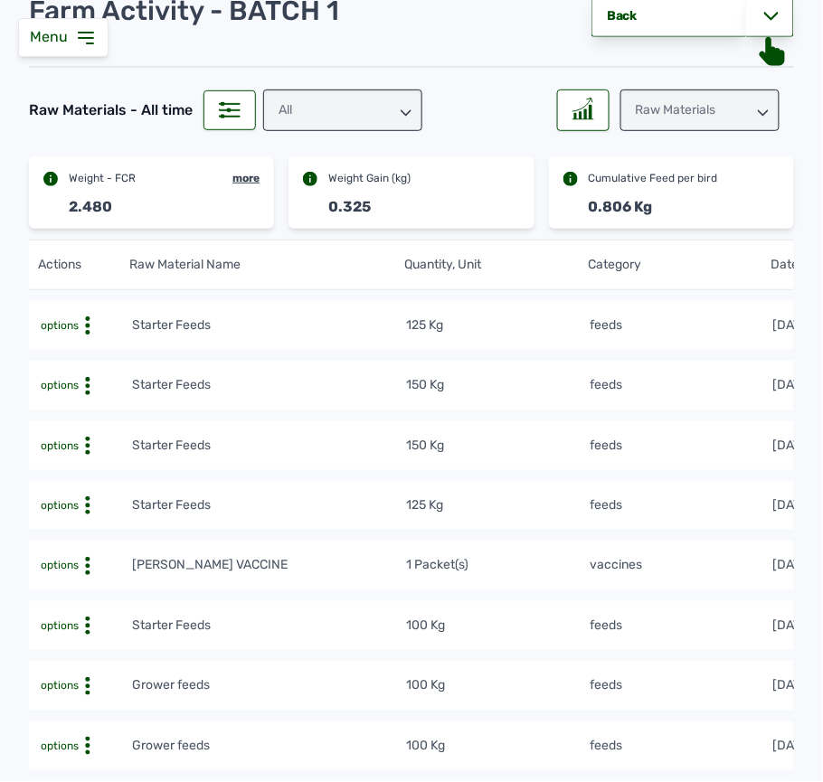
scroll to position [0, 0]
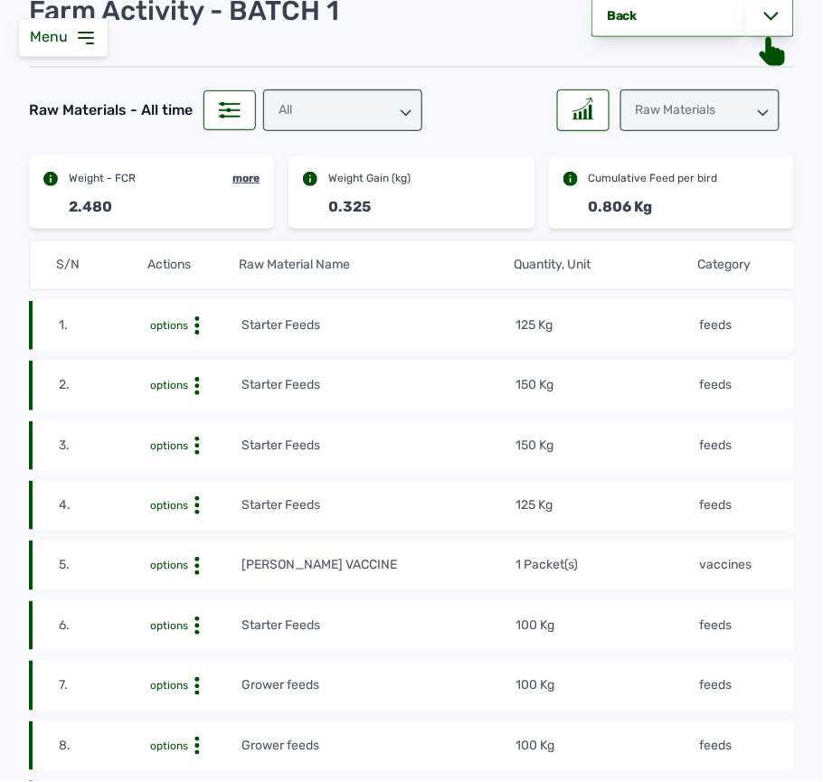
click at [200, 323] on icon at bounding box center [197, 326] width 18 height 18
click at [185, 359] on div "Delete" at bounding box center [174, 354] width 128 height 22
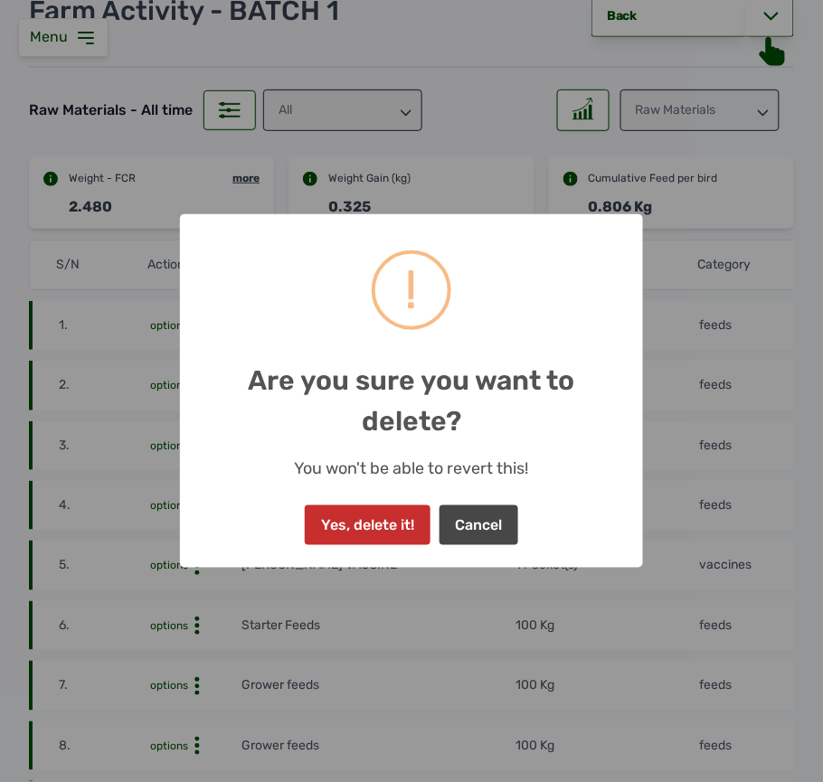
click at [423, 514] on button "Yes, delete it!" at bounding box center [367, 526] width 125 height 40
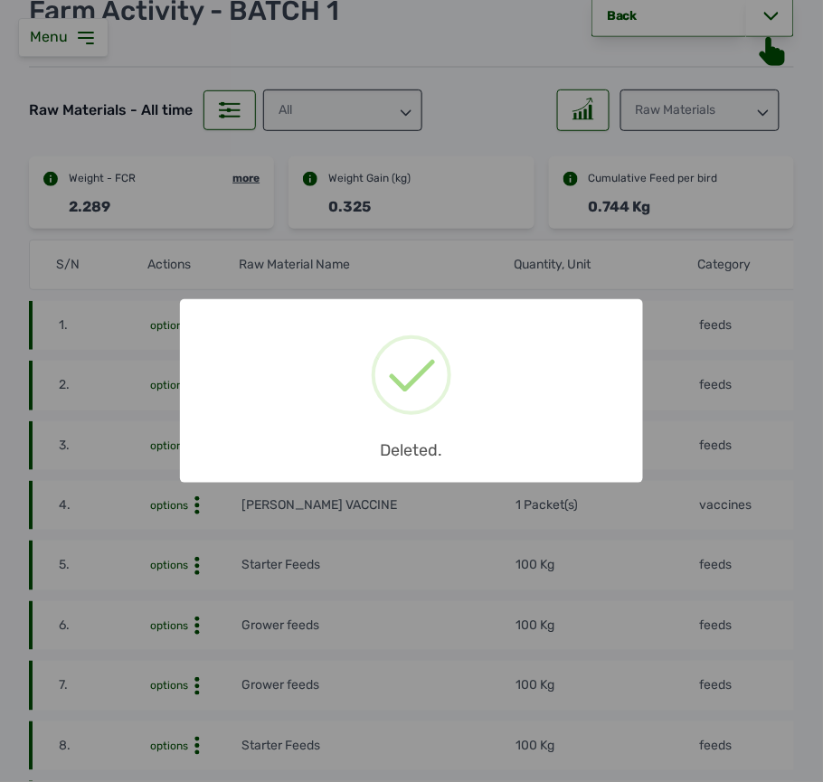
click at [127, 443] on div "× Deleted. OK No Cancel" at bounding box center [411, 391] width 823 height 782
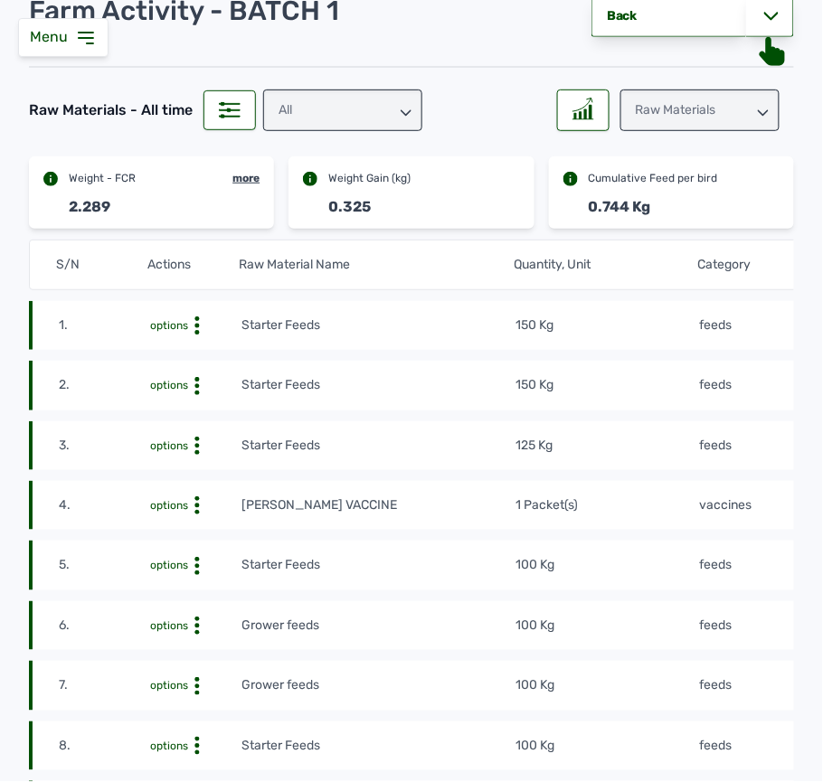
click at [204, 447] on icon at bounding box center [197, 446] width 18 height 18
click at [568, 446] on td "125 Kg" at bounding box center [607, 446] width 183 height 20
click at [199, 441] on circle at bounding box center [197, 439] width 5 height 5
click at [178, 476] on div "Delete" at bounding box center [174, 474] width 128 height 22
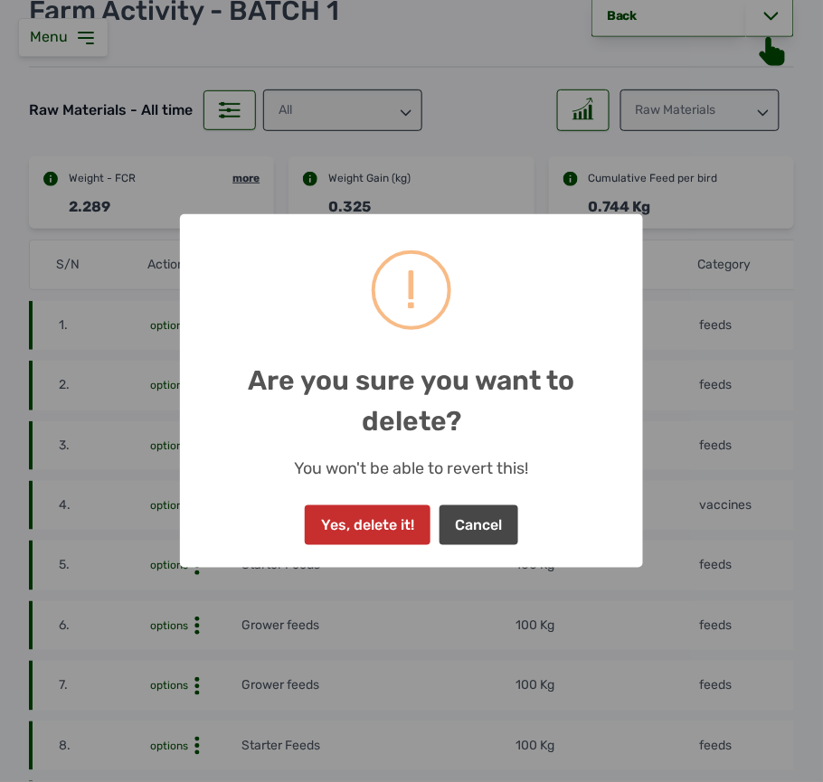
click at [421, 522] on button "Yes, delete it!" at bounding box center [367, 526] width 125 height 40
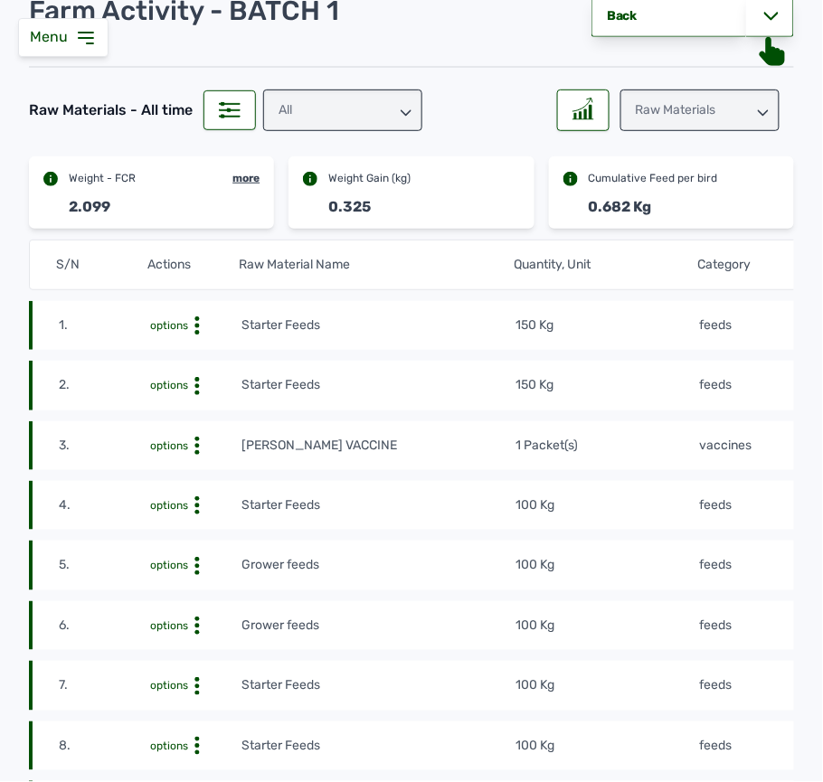
click at [547, 374] on tr "2. options Starter Feeds 150 Kg feeds 13th Sept 2025 at 10:46 AM mf16r2nvtF" at bounding box center [605, 385] width 1152 height 49
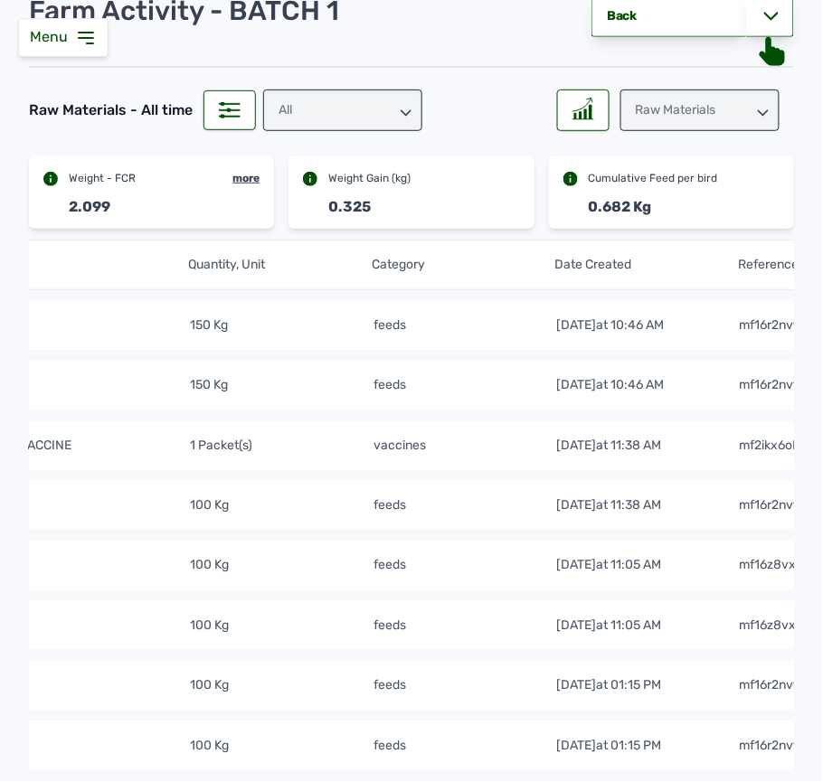
scroll to position [0, 395]
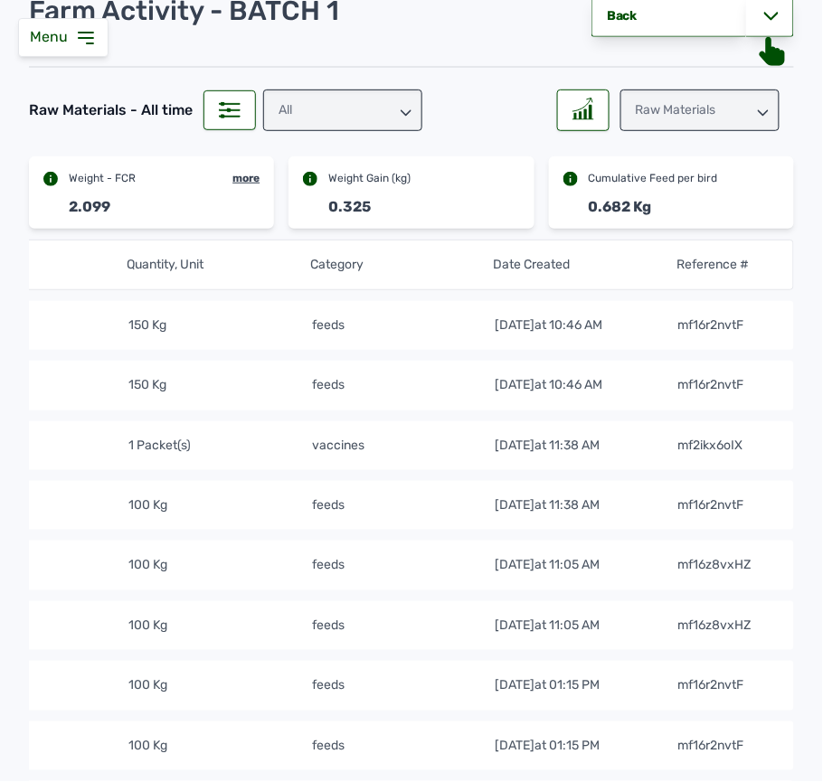
click at [96, 26] on div "Menu" at bounding box center [63, 37] width 90 height 39
click at [95, 41] on icon at bounding box center [86, 38] width 22 height 22
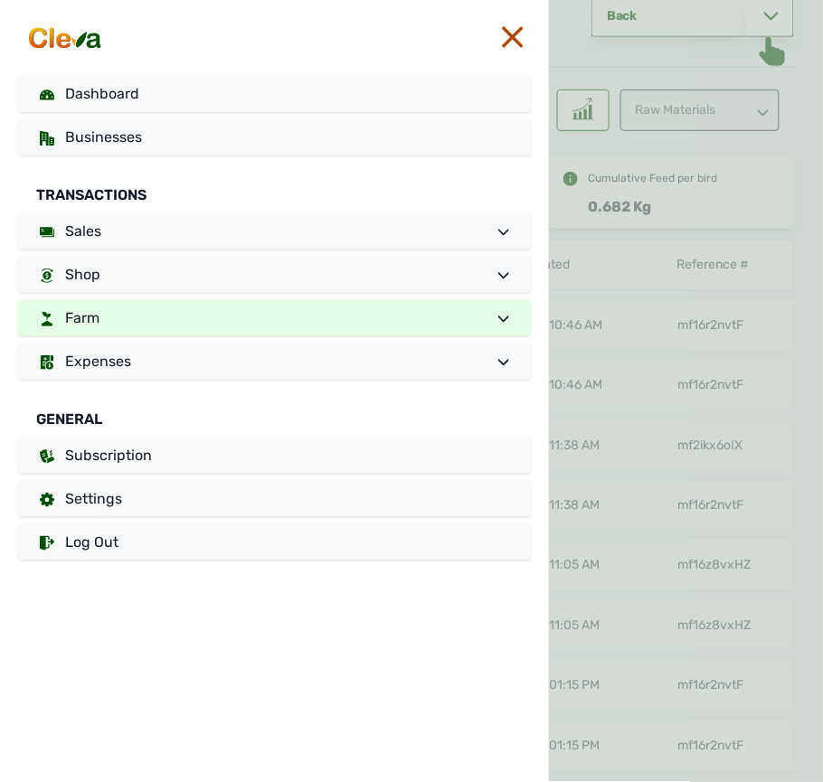
click at [152, 313] on link "Farm" at bounding box center [274, 318] width 513 height 36
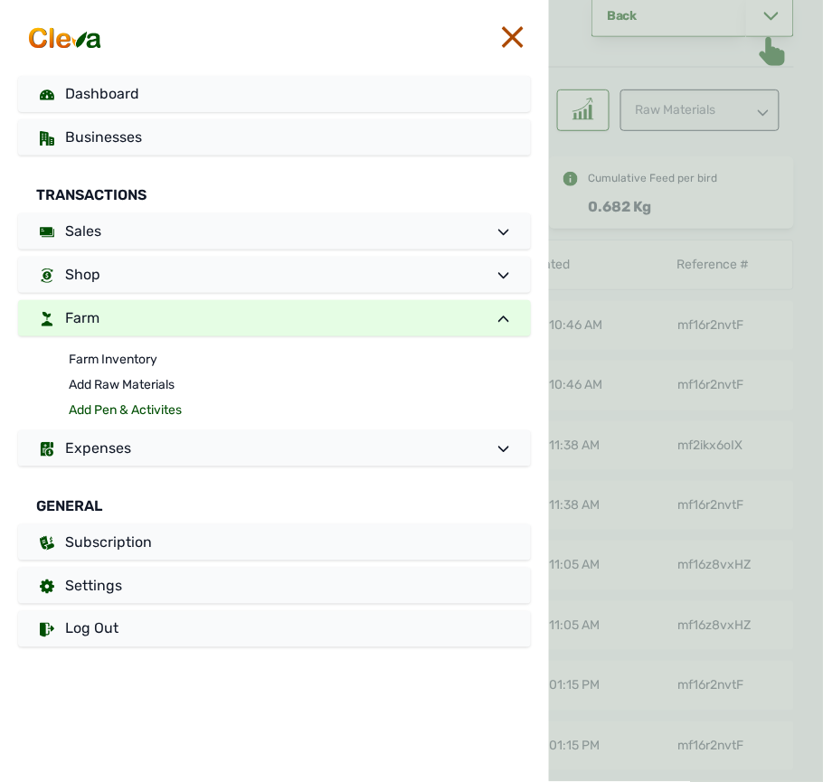
click at [148, 411] on link "Add Pen & Activites" at bounding box center [300, 410] width 462 height 25
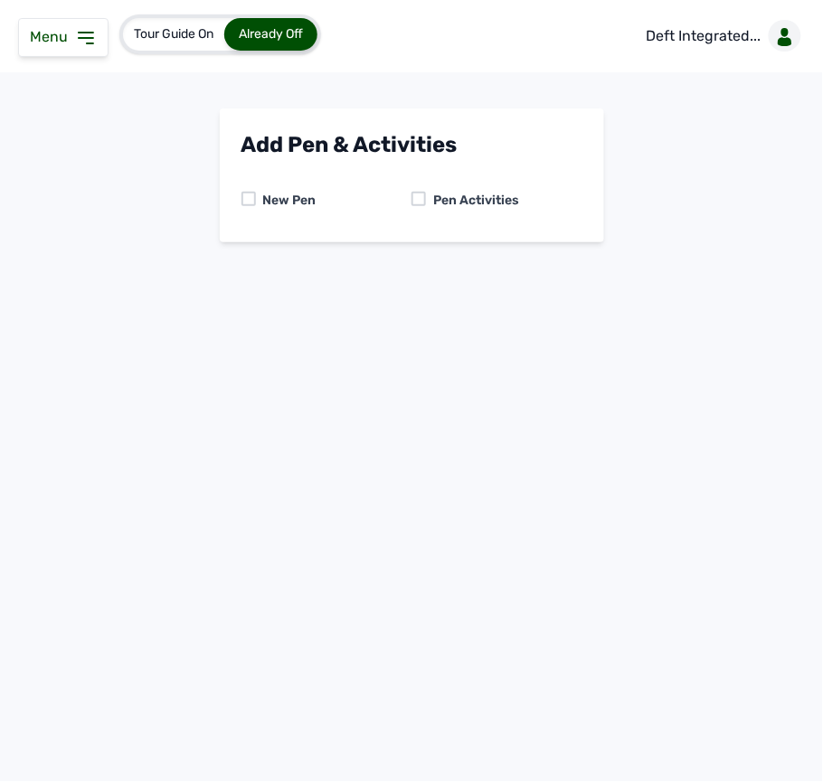
click at [428, 194] on div "Pen Activities" at bounding box center [497, 201] width 171 height 18
drag, startPoint x: 418, startPoint y: 203, endPoint x: 418, endPoint y: 182, distance: 20.8
click at [418, 182] on div "New Pen Pen Activities" at bounding box center [411, 201] width 341 height 40
drag, startPoint x: 420, startPoint y: 183, endPoint x: 431, endPoint y: 188, distance: 12.1
click at [421, 185] on div "New Pen Pen Activities" at bounding box center [411, 190] width 341 height 62
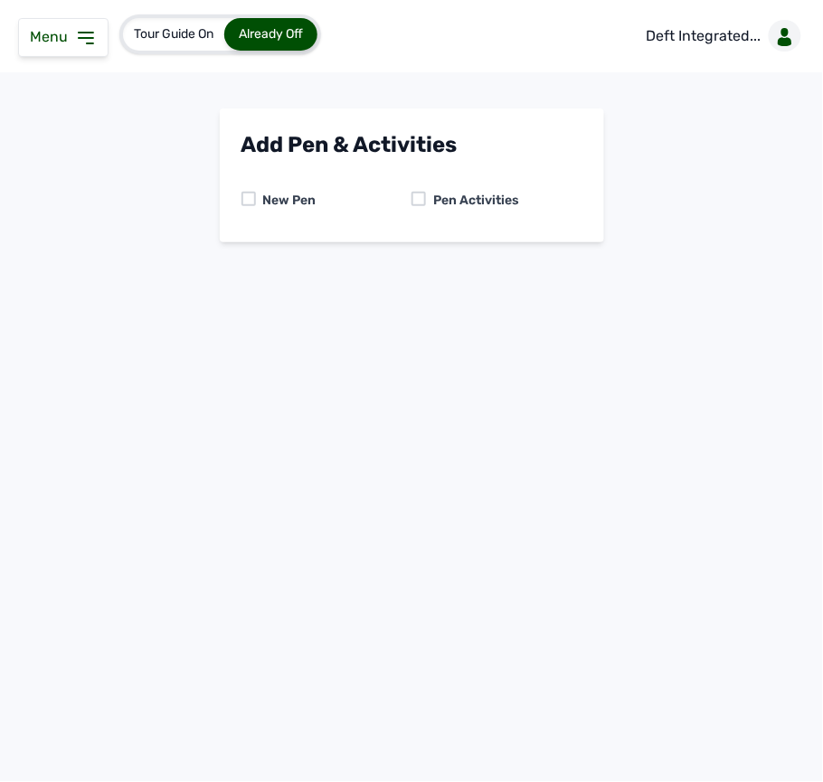
click at [450, 185] on div "New Pen Pen Activities" at bounding box center [411, 201] width 341 height 40
click at [427, 204] on div "Pen Activities" at bounding box center [472, 201] width 93 height 18
click at [423, 204] on div "Pen Activities" at bounding box center [497, 201] width 171 height 18
click at [421, 204] on div at bounding box center [419, 199] width 14 height 14
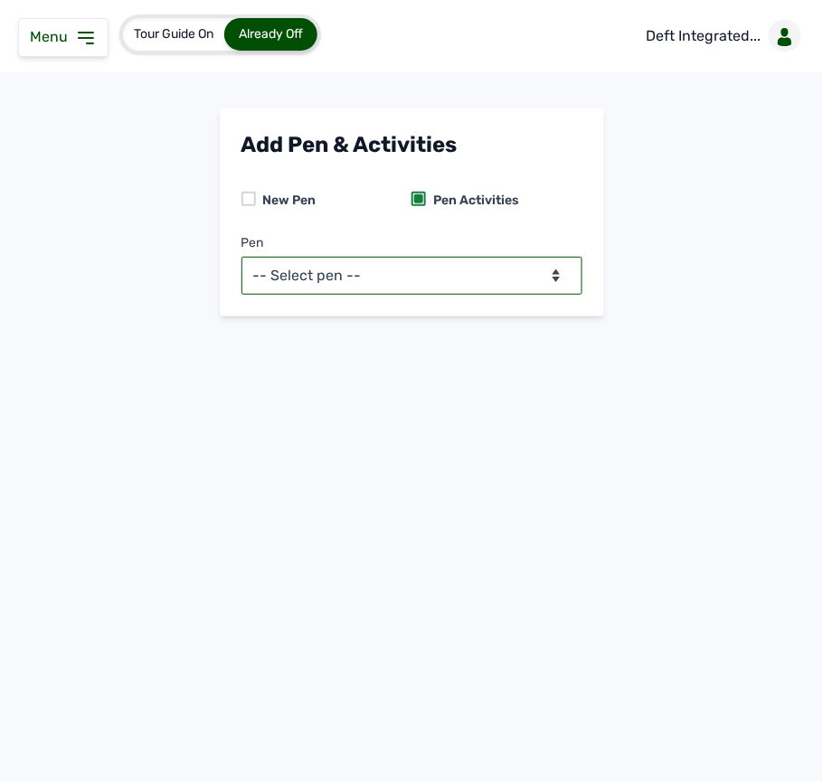
click at [518, 287] on select "-- Select pen -- BATCH 1 (Broilers)" at bounding box center [411, 276] width 341 height 38
select select "mf2jqycq6487"
click at [241, 257] on select "-- Select pen -- BATCH 1 (Broilers)" at bounding box center [411, 276] width 341 height 38
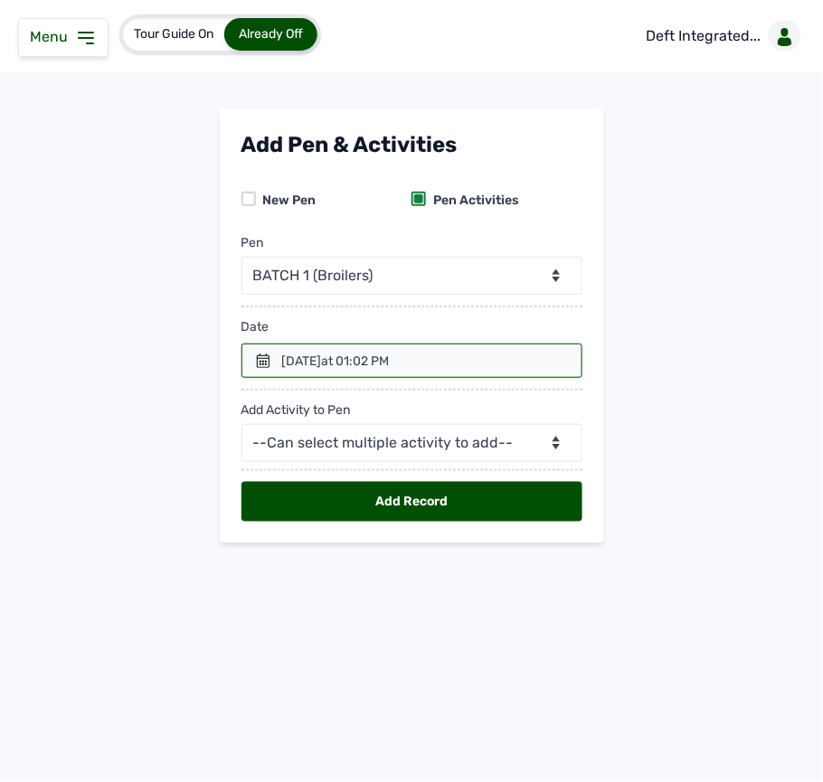
click at [497, 355] on div at bounding box center [411, 361] width 341 height 34
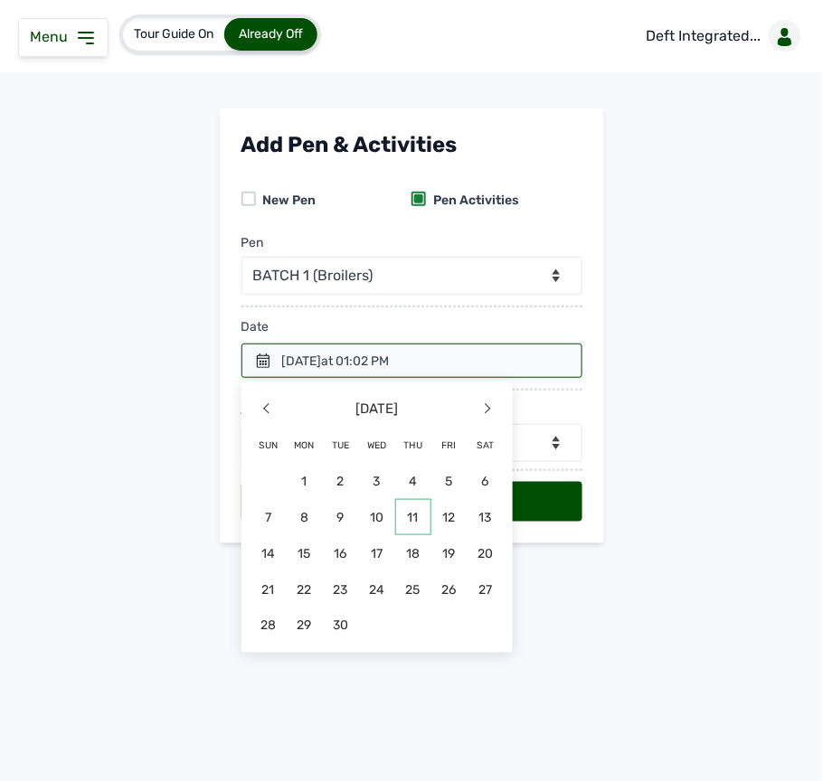
click at [417, 517] on span "11" at bounding box center [413, 517] width 36 height 36
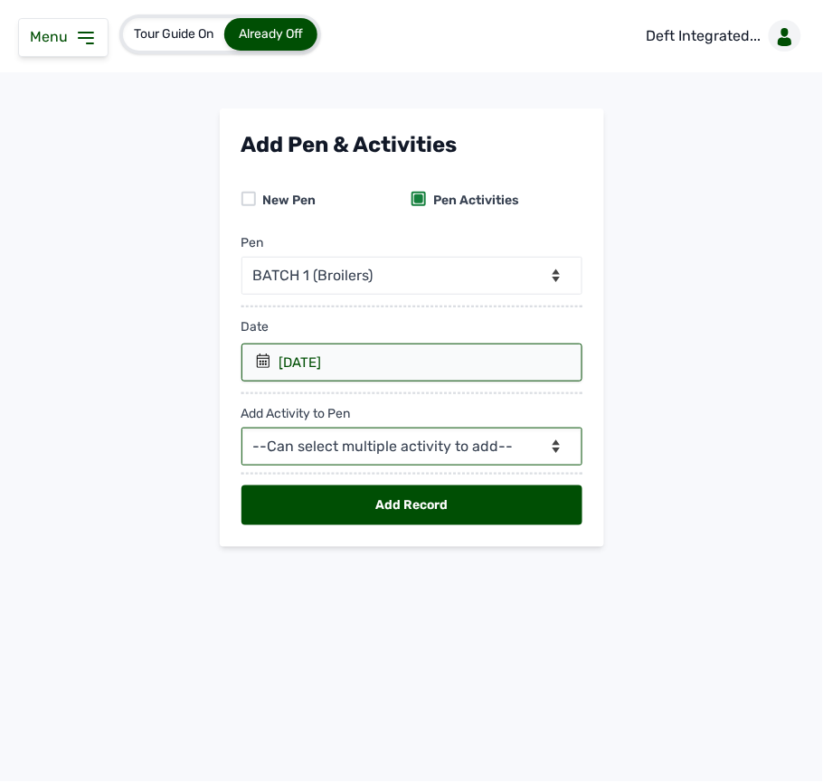
click at [478, 434] on select "--Can select multiple activity to add-- Raw Material Losses Weight" at bounding box center [411, 447] width 341 height 38
select select "Raw Material"
click at [241, 431] on select "--Can select multiple activity to add-- Raw Material Losses Weight" at bounding box center [411, 447] width 341 height 38
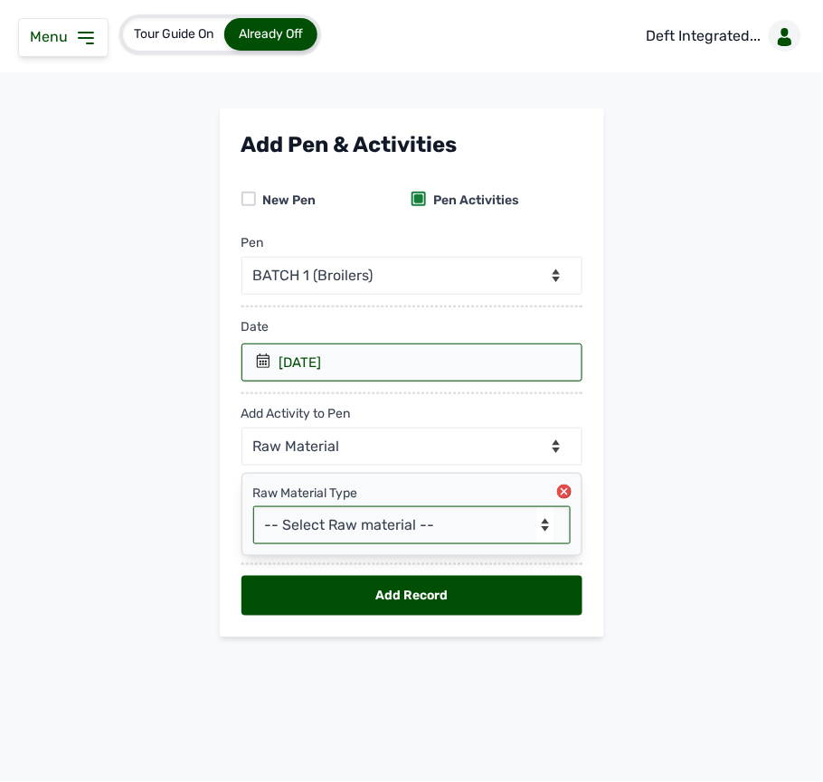
click at [435, 523] on select "-- Select Raw material -- feeds medications vaccines Biomass Fuel" at bounding box center [411, 525] width 317 height 38
select select "feeds"
click at [253, 510] on select "-- Select Raw material -- feeds medications vaccines Biomass Fuel" at bounding box center [411, 525] width 317 height 38
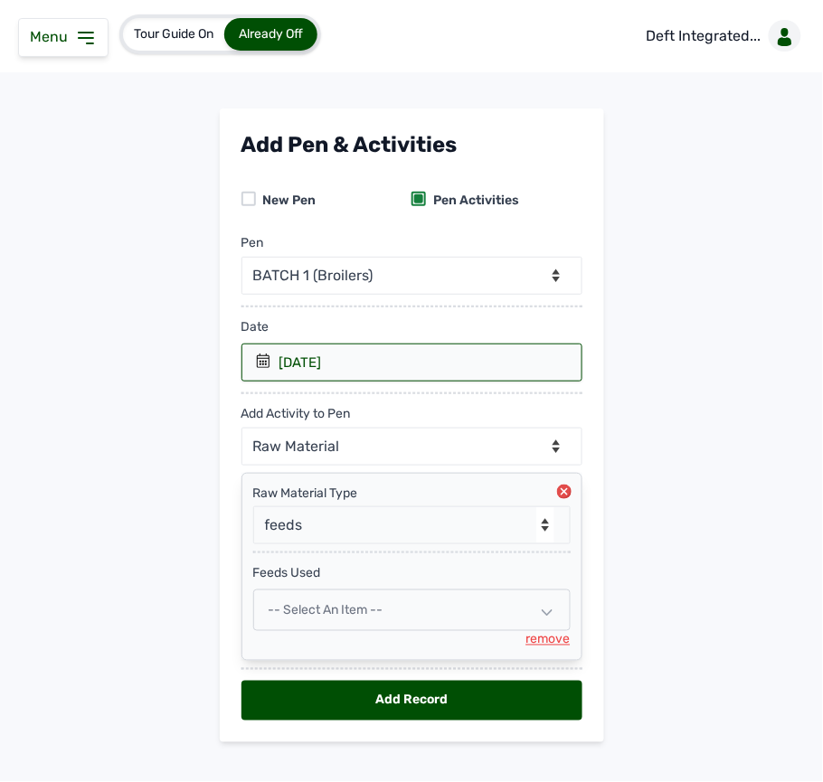
click at [478, 599] on div "-- Select an Item --" at bounding box center [411, 611] width 317 height 42
select select
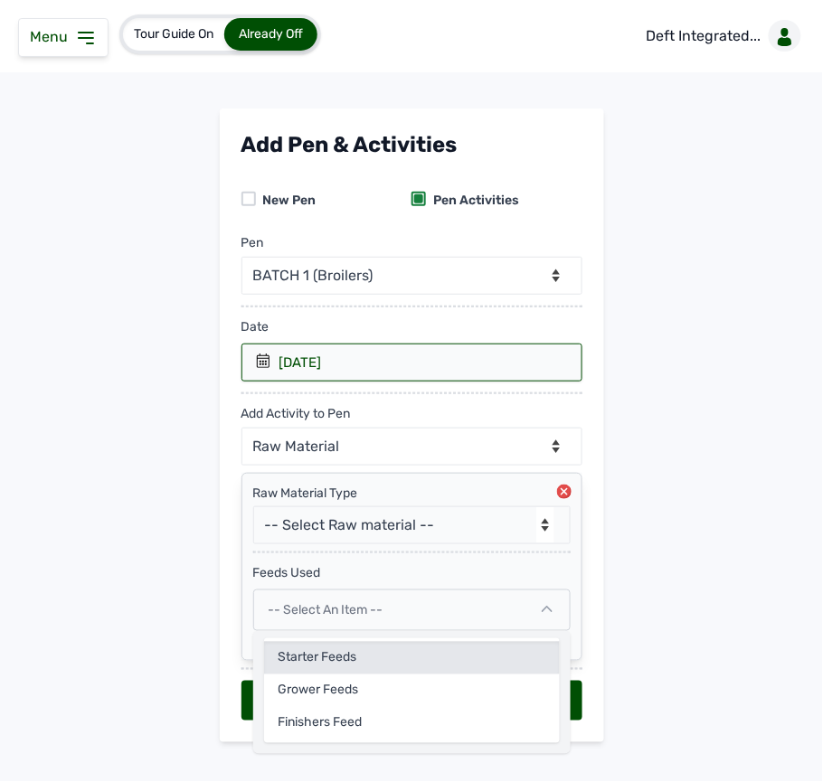
click at [431, 667] on div "Starter Feeds" at bounding box center [412, 658] width 296 height 33
select select
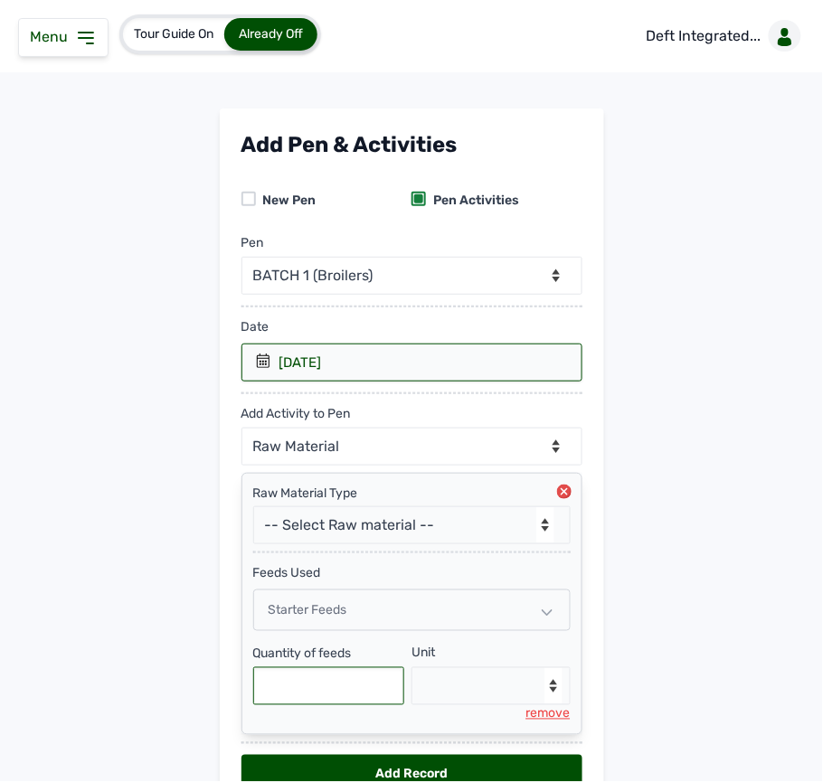
click at [360, 685] on input "text" at bounding box center [329, 686] width 152 height 38
type input "125"
click at [523, 696] on select "--Select unit-- Bag(s) Kg" at bounding box center [491, 686] width 159 height 38
select select "Kg"
click at [412, 673] on select "--Select unit-- Bag(s) Kg" at bounding box center [491, 686] width 159 height 38
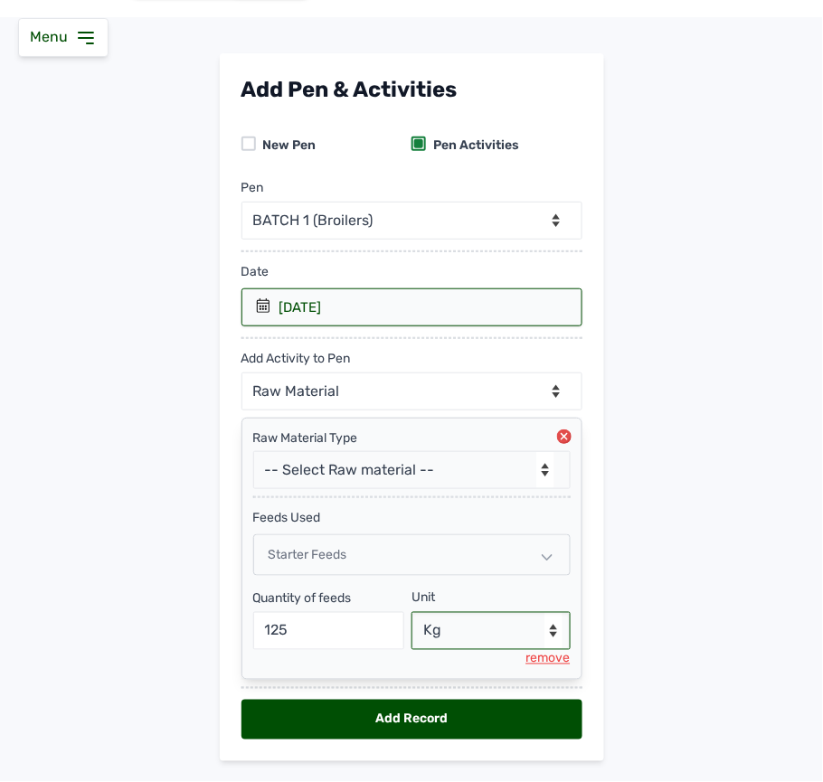
scroll to position [106, 0]
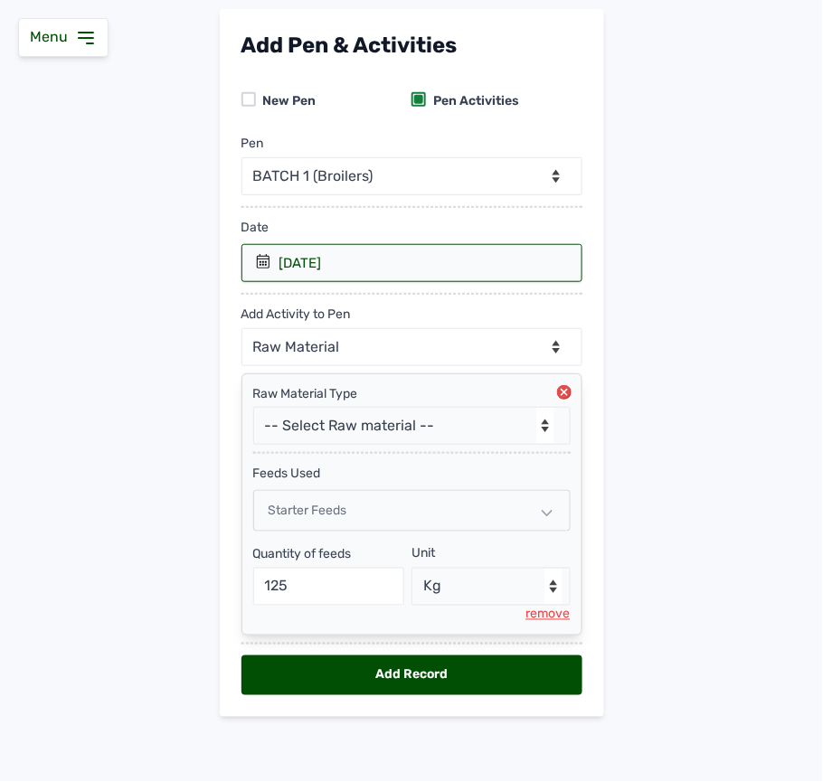
click at [456, 671] on div "Add Record" at bounding box center [411, 676] width 341 height 40
select select "null"
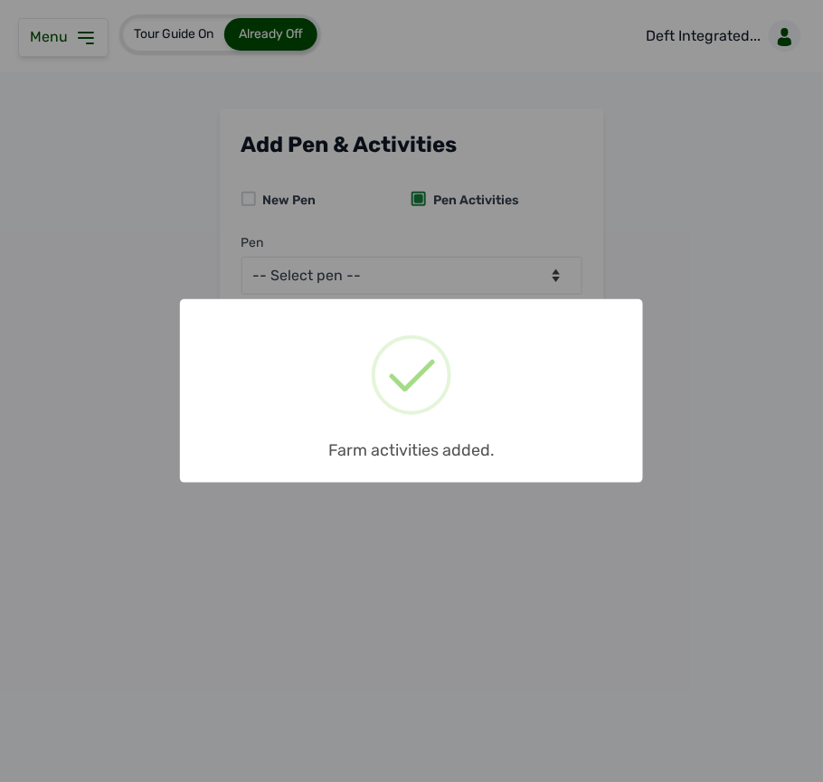
scroll to position [0, 0]
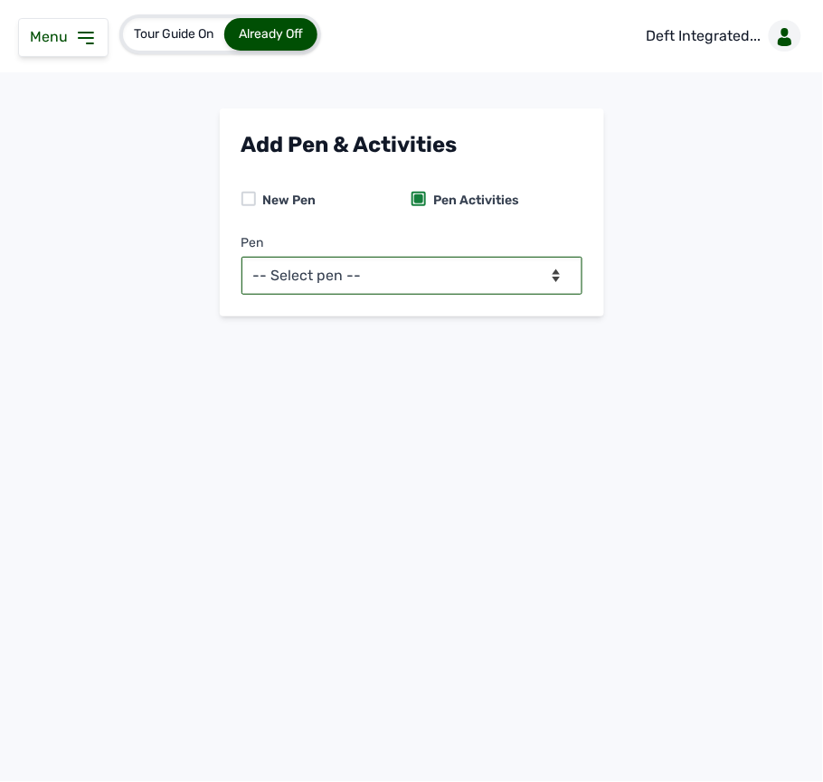
click at [323, 277] on select "-- Select pen -- BATCH 1 (Broilers)" at bounding box center [411, 276] width 341 height 38
select select "mf2jqycq6487"
click at [241, 257] on select "-- Select pen -- BATCH 1 (Broilers)" at bounding box center [411, 276] width 341 height 38
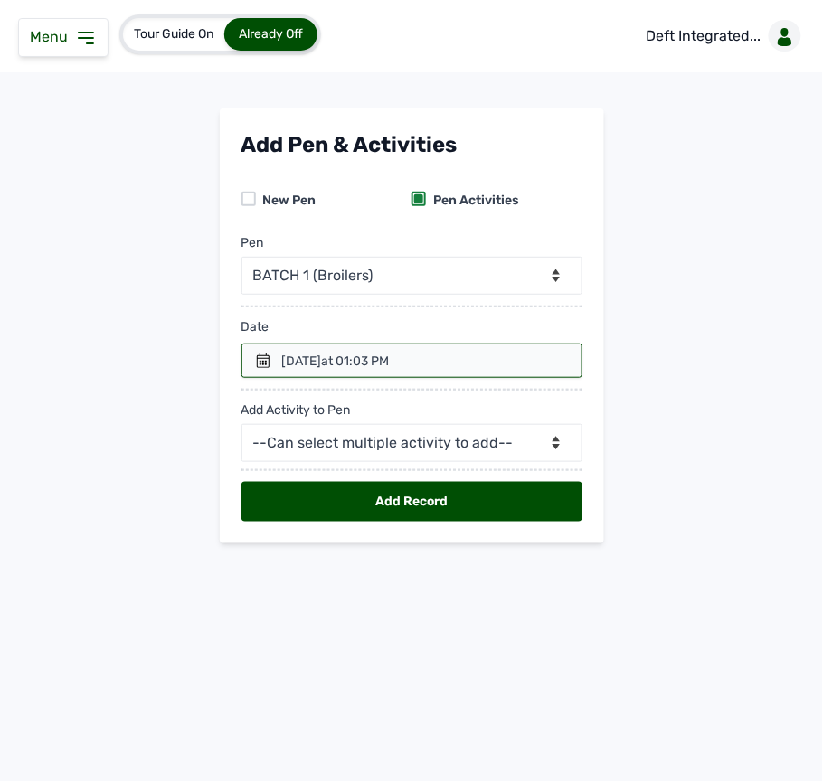
click at [239, 364] on div "Add Pen & Activities New Pen Pen Activities Pen -- Select pen -- BATCH 1 (Broil…" at bounding box center [412, 326] width 384 height 435
click at [257, 360] on icon at bounding box center [263, 361] width 14 height 14
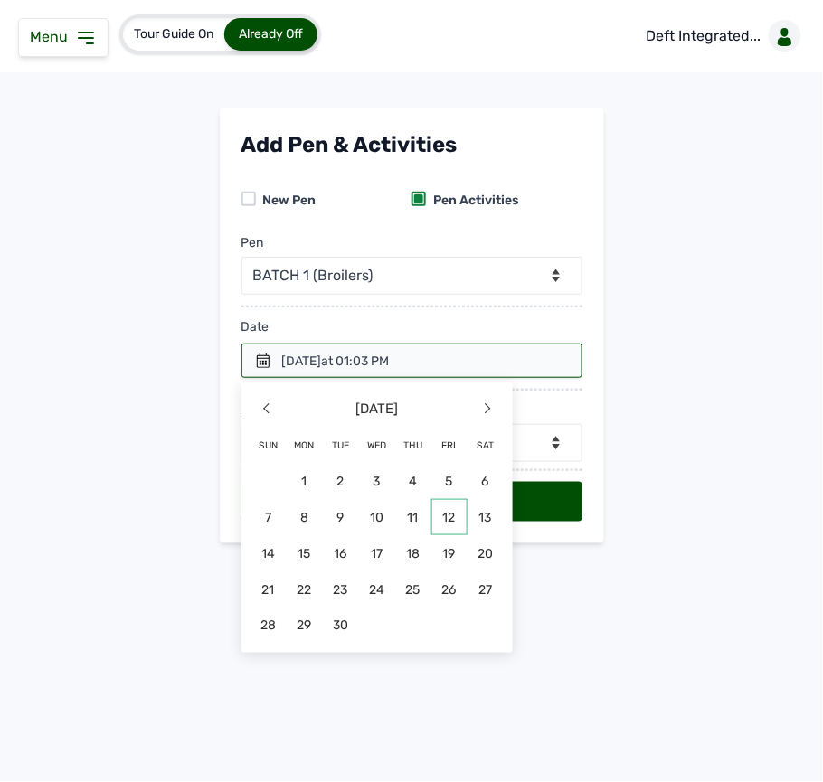
click at [446, 512] on span "12" at bounding box center [449, 517] width 36 height 36
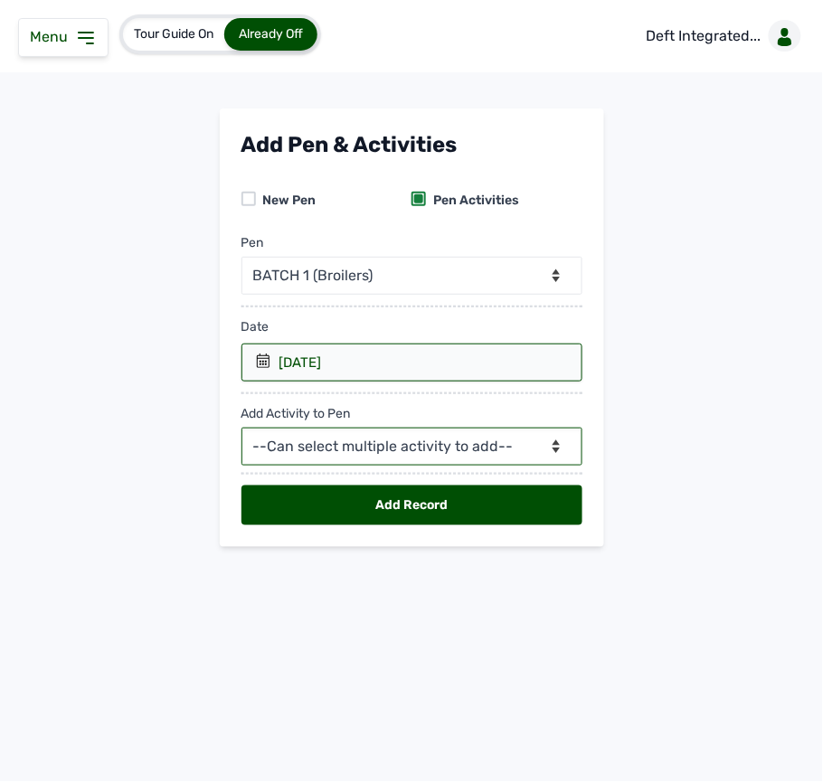
click at [402, 461] on select "--Can select multiple activity to add-- Raw Material Losses Weight" at bounding box center [411, 447] width 341 height 38
select select "Raw Material"
click at [241, 431] on select "--Can select multiple activity to add-- Raw Material Losses Weight" at bounding box center [411, 447] width 341 height 38
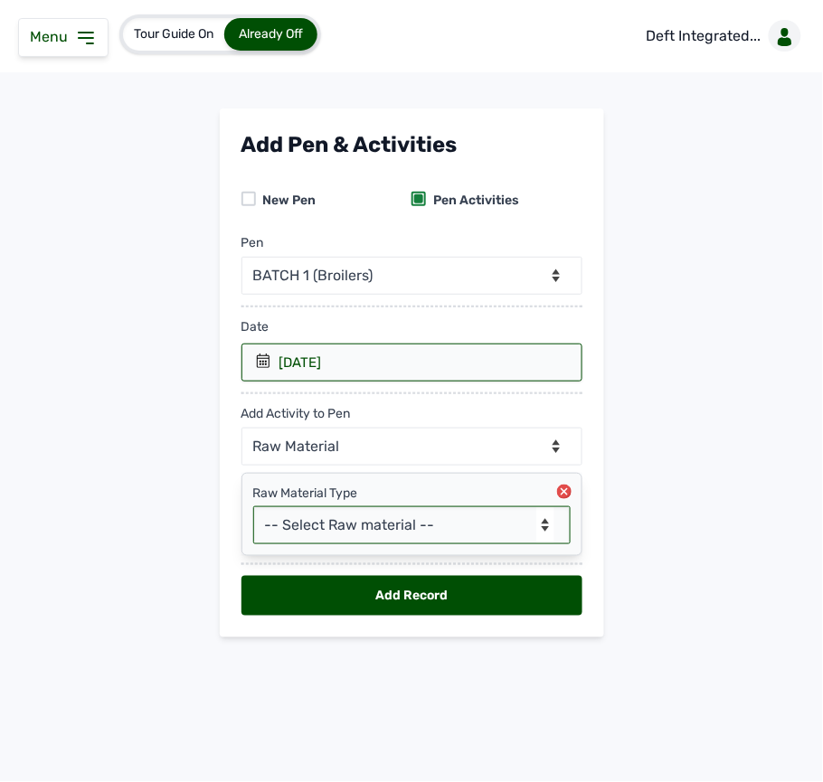
click at [355, 536] on select "-- Select Raw material -- feeds medications vaccines Biomass Fuel" at bounding box center [411, 525] width 317 height 38
select select "feeds"
click at [253, 510] on select "-- Select Raw material -- feeds medications vaccines Biomass Fuel" at bounding box center [411, 525] width 317 height 38
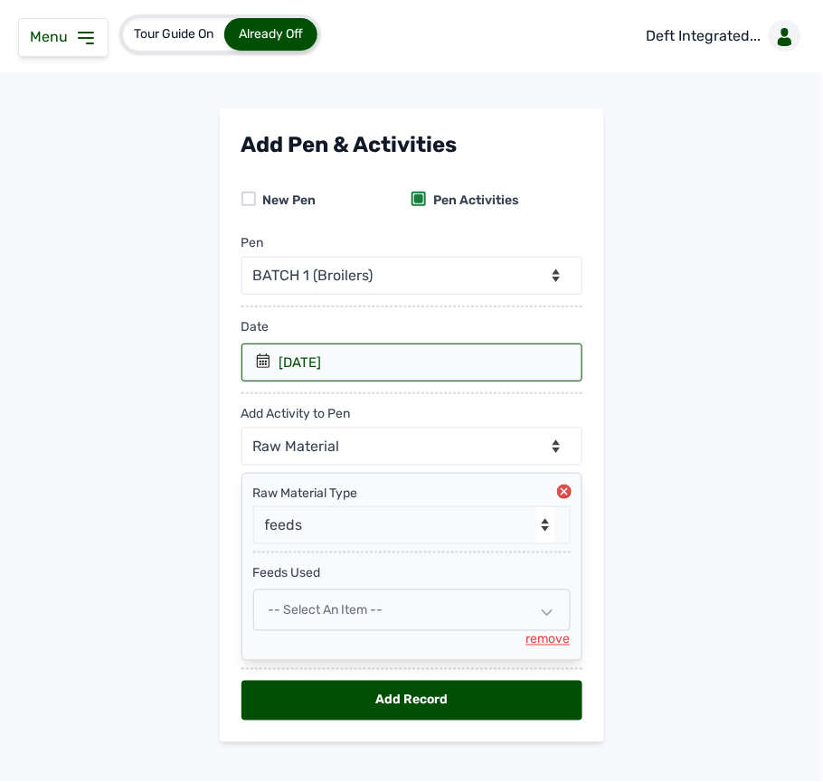
click at [384, 606] on div "-- Select an Item --" at bounding box center [411, 611] width 317 height 42
select select
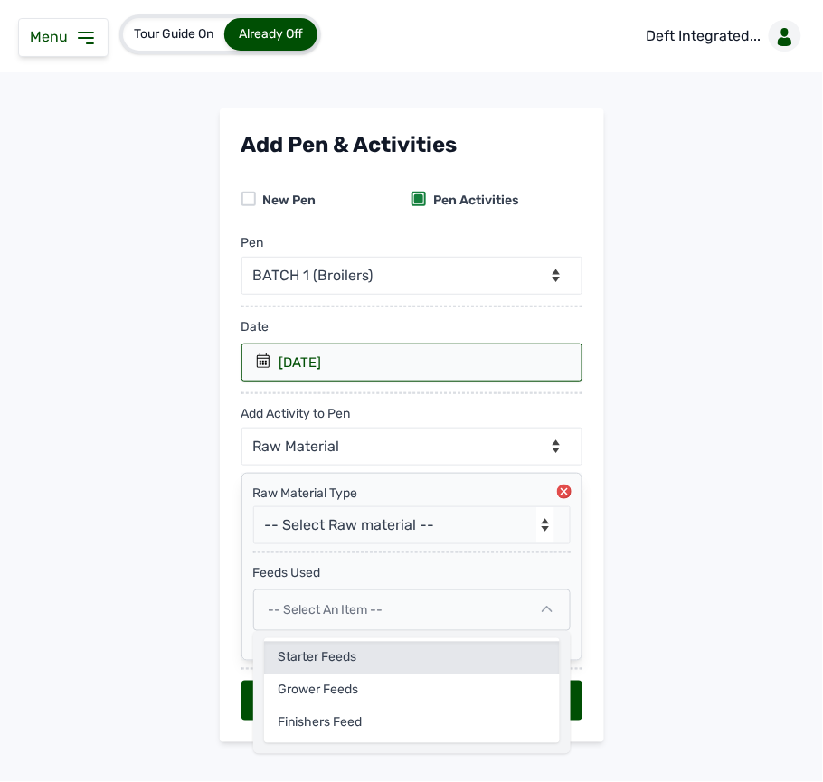
click at [344, 660] on div "Starter Feeds" at bounding box center [412, 658] width 296 height 33
select select
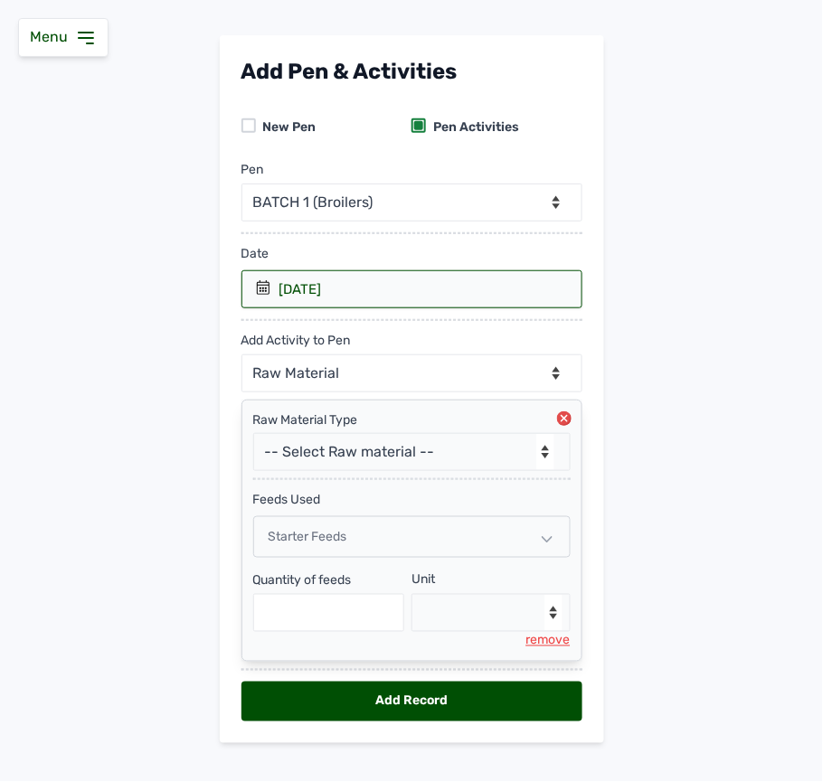
scroll to position [106, 0]
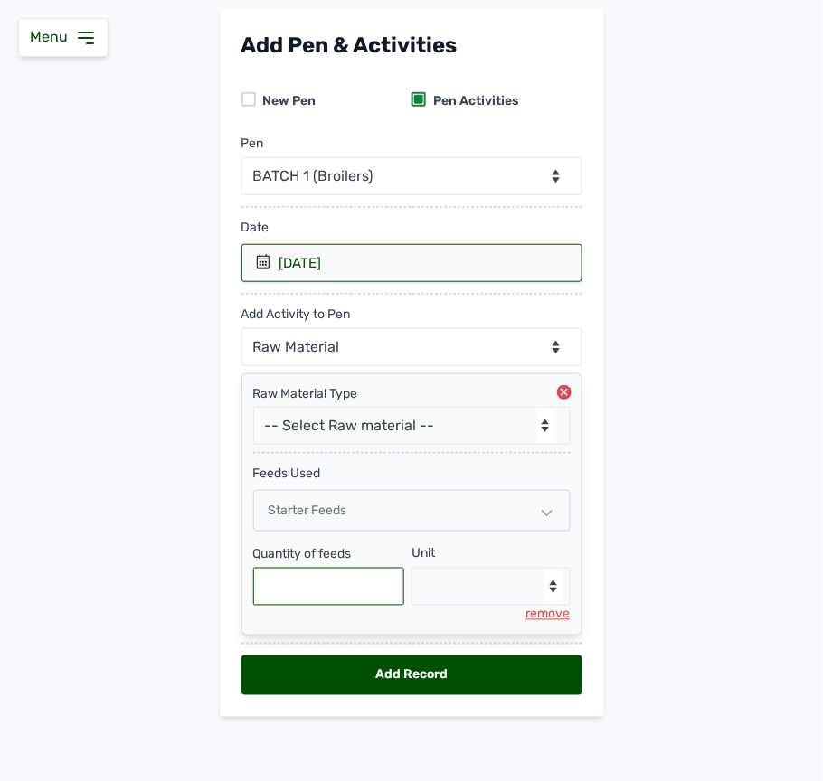
click at [327, 587] on input "text" at bounding box center [329, 587] width 152 height 38
type input "125"
click at [528, 575] on select "--Select unit-- Bag(s) Kg" at bounding box center [491, 587] width 159 height 38
select select "Kg"
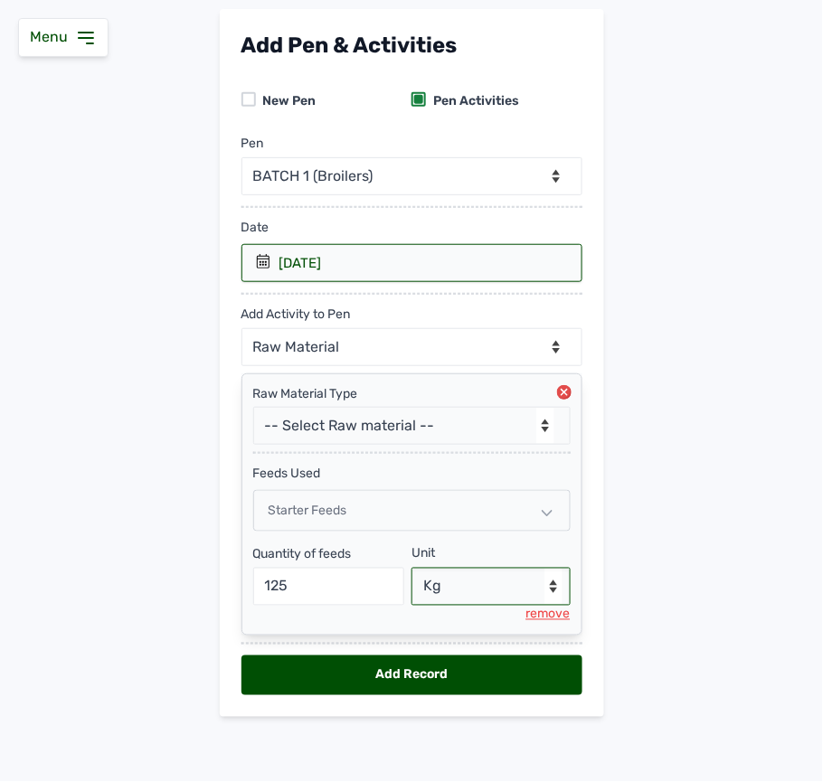
click at [412, 568] on select "--Select unit-- Bag(s) Kg" at bounding box center [491, 587] width 159 height 38
click at [363, 678] on div "Add Record" at bounding box center [411, 676] width 341 height 40
select select "null"
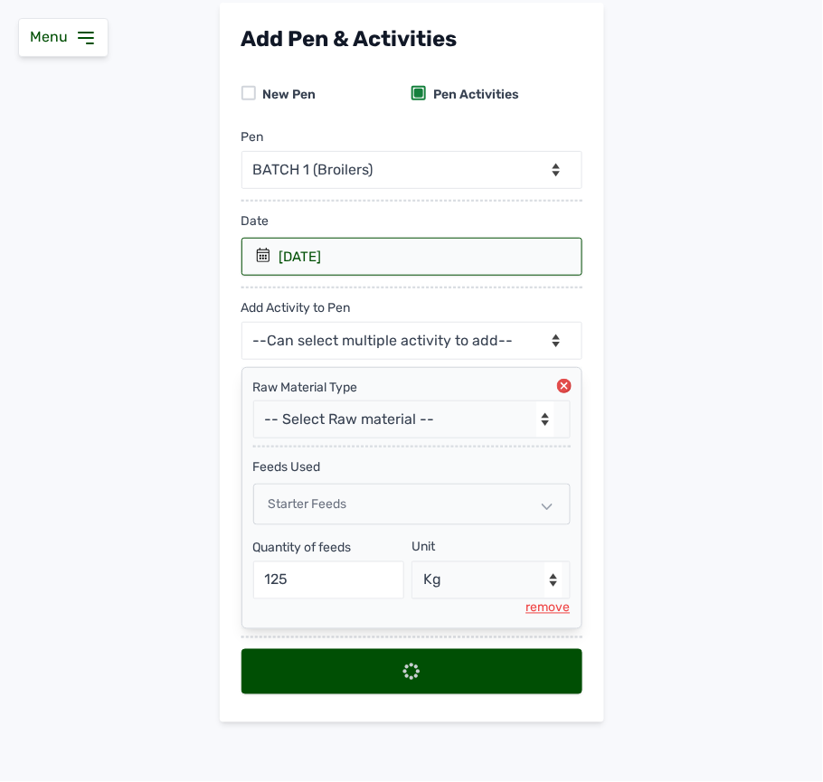
select select
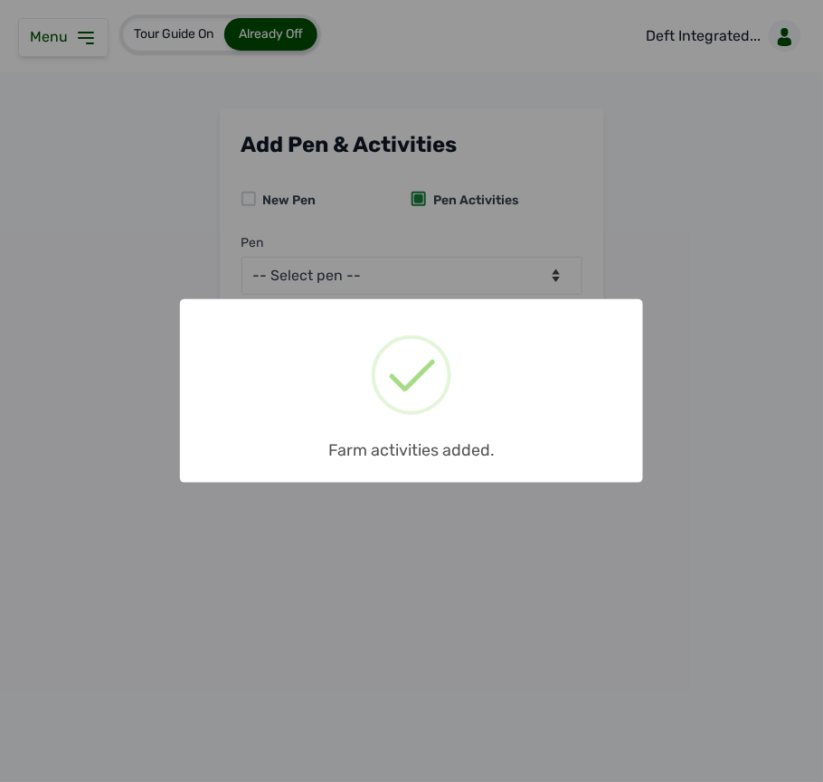
click at [80, 58] on div "× Farm activities added. OK No Cancel" at bounding box center [411, 391] width 823 height 782
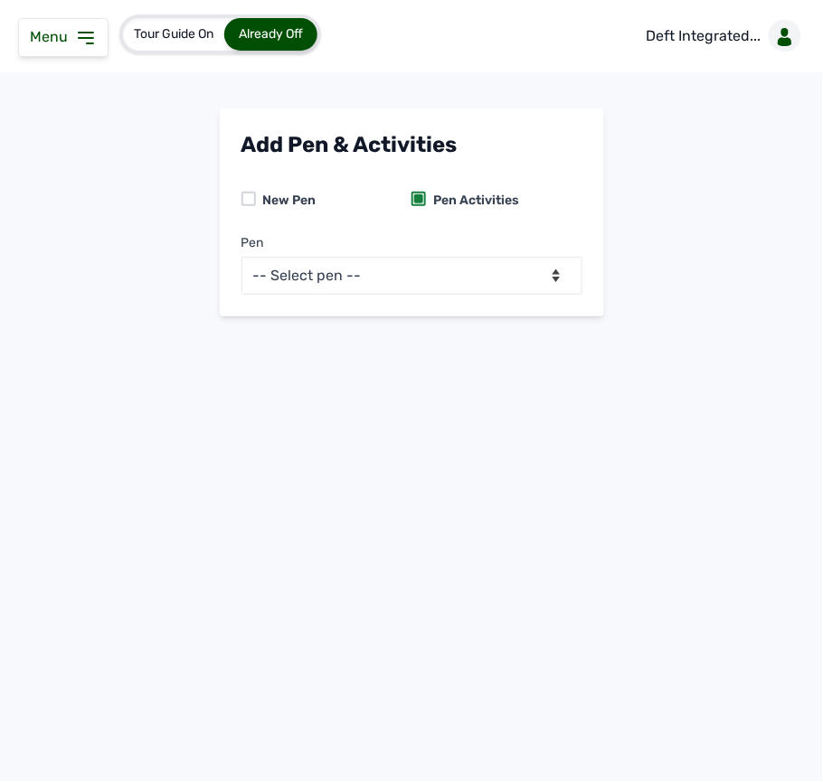
click at [95, 45] on icon at bounding box center [86, 38] width 22 height 22
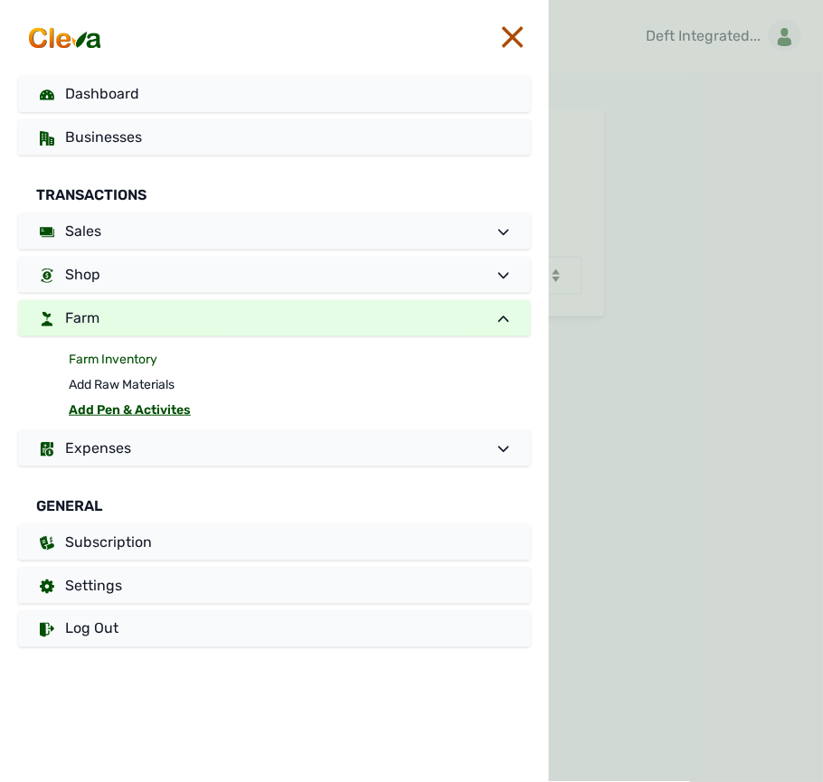
click at [80, 356] on link "Farm Inventory" at bounding box center [300, 359] width 462 height 25
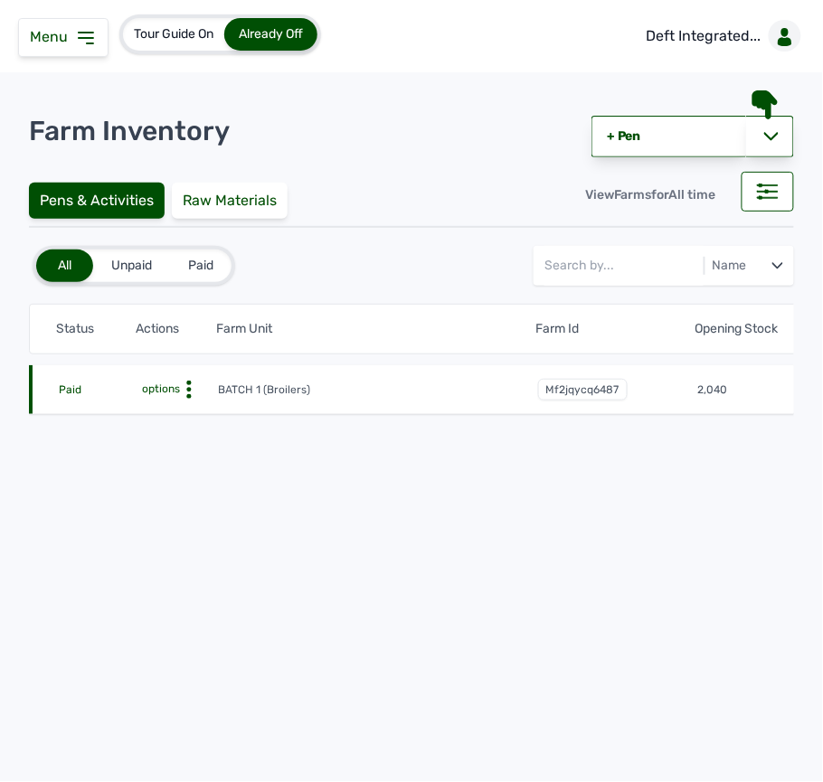
click at [186, 387] on icon at bounding box center [189, 390] width 18 height 18
click at [189, 410] on div "Farm Activities" at bounding box center [152, 418] width 128 height 22
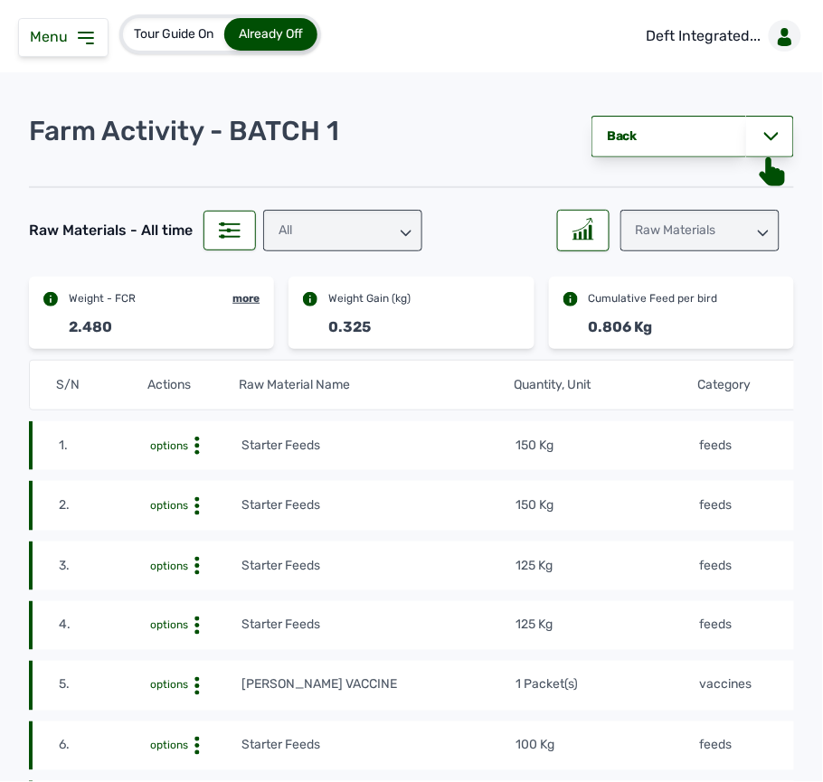
click at [637, 442] on td "150 Kg" at bounding box center [607, 446] width 183 height 20
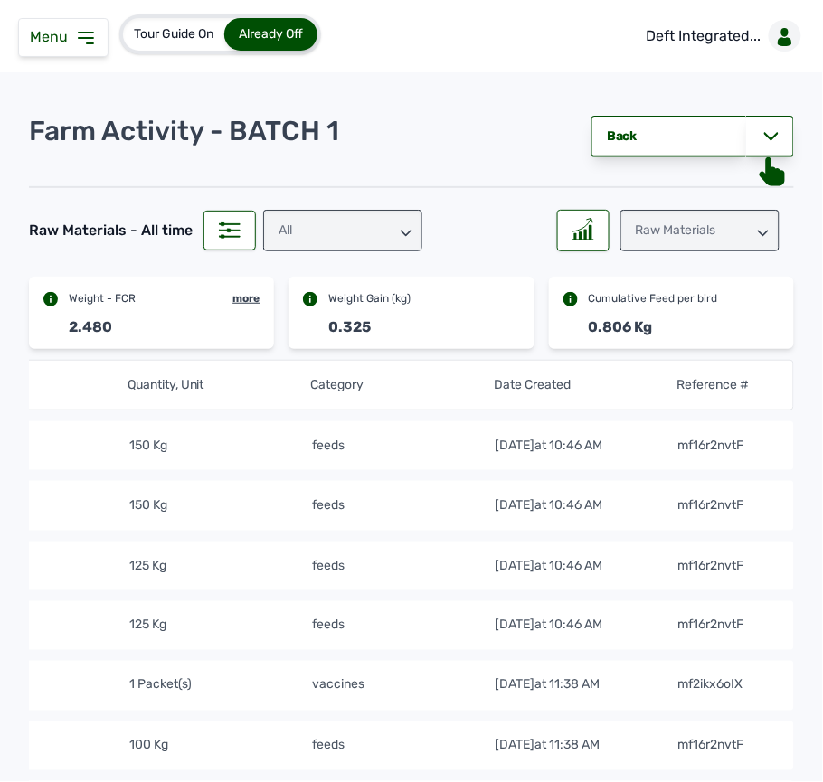
click at [359, 226] on div "All" at bounding box center [342, 231] width 159 height 42
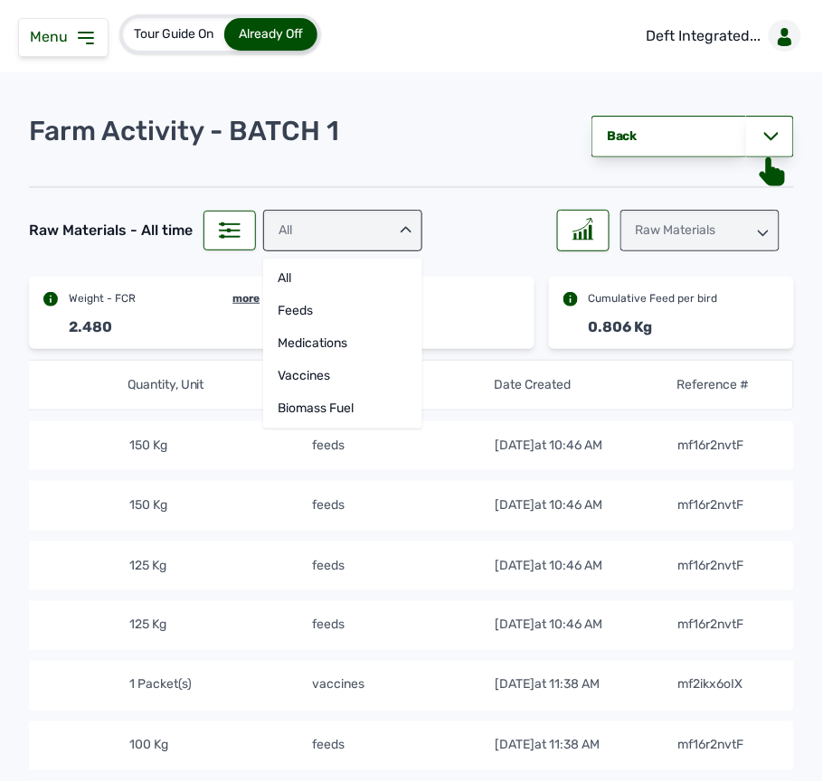
click at [359, 226] on div "All" at bounding box center [342, 231] width 159 height 42
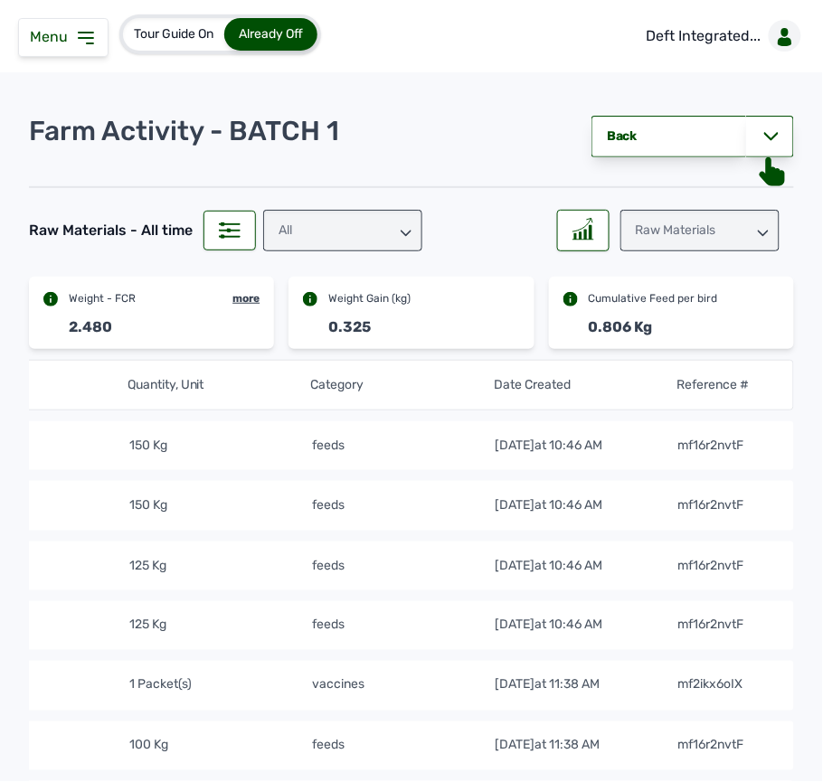
drag, startPoint x: 388, startPoint y: 206, endPoint x: 377, endPoint y: 232, distance: 28.4
click at [377, 232] on div "All" at bounding box center [346, 227] width 181 height 49
click at [377, 232] on div "All" at bounding box center [342, 231] width 159 height 42
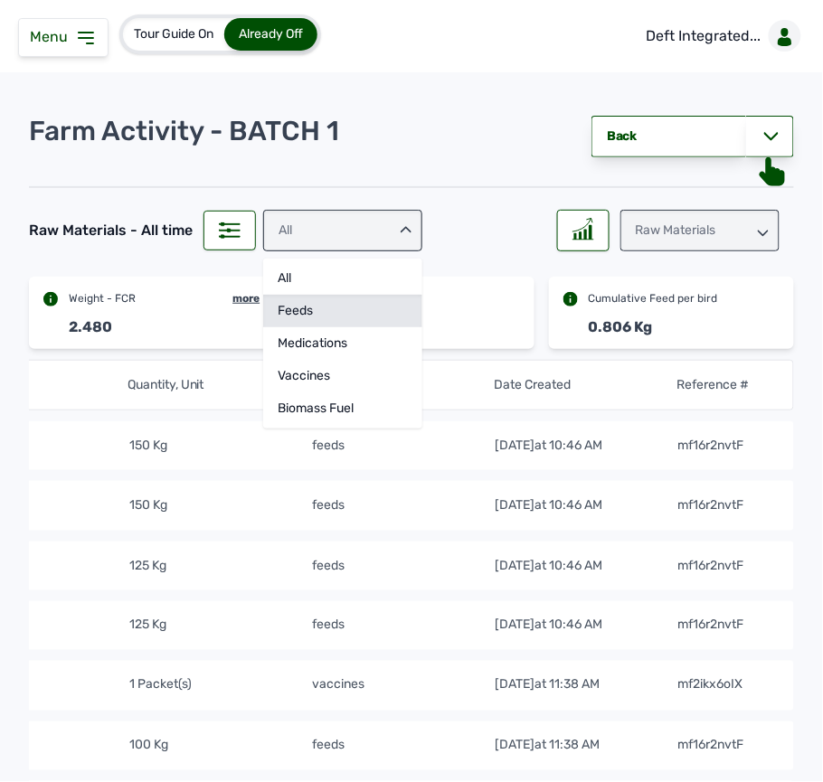
click at [345, 313] on div "feeds" at bounding box center [342, 311] width 159 height 33
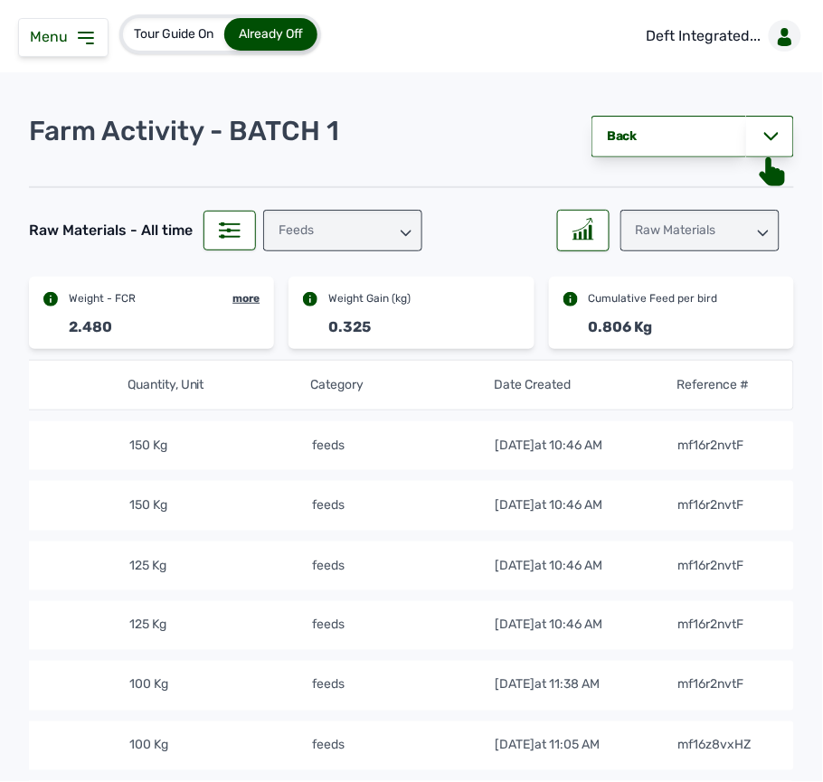
click at [402, 219] on div "feeds" at bounding box center [342, 231] width 159 height 42
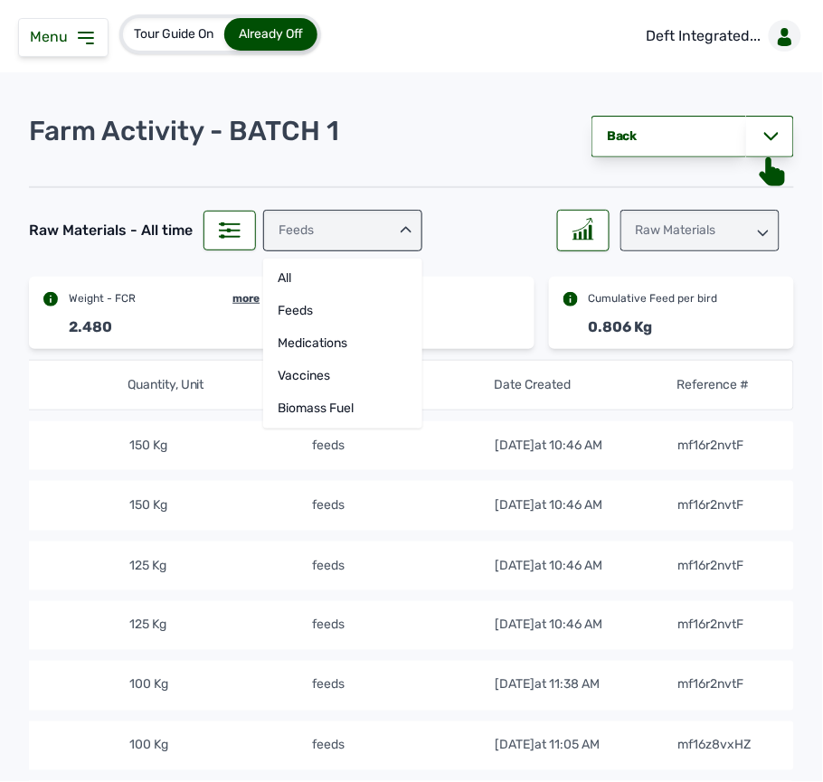
click at [648, 241] on div "Raw Materials" at bounding box center [699, 231] width 159 height 42
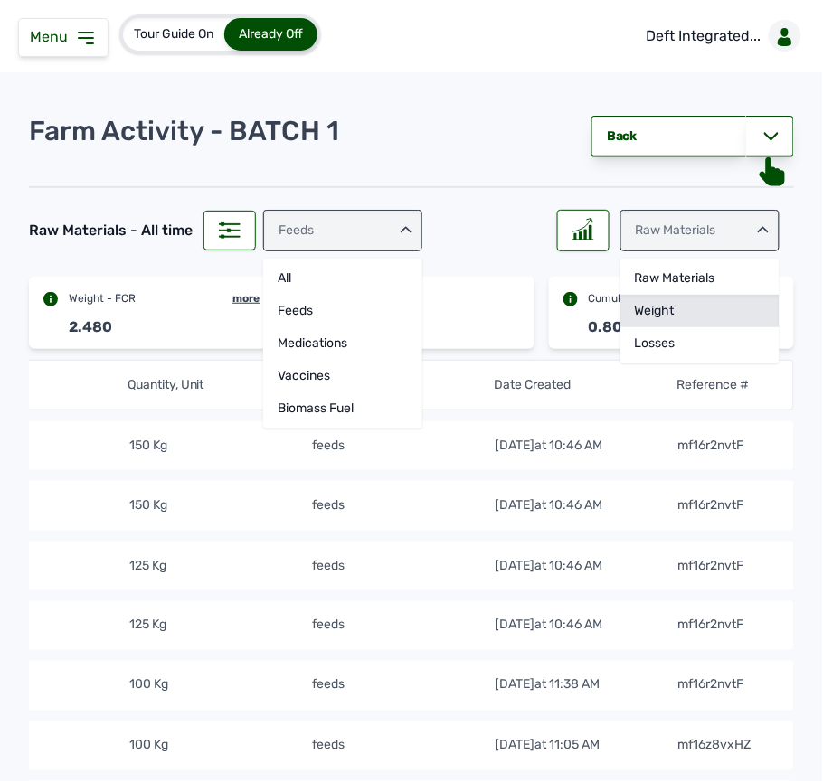
click at [677, 308] on div "Weight" at bounding box center [699, 311] width 159 height 33
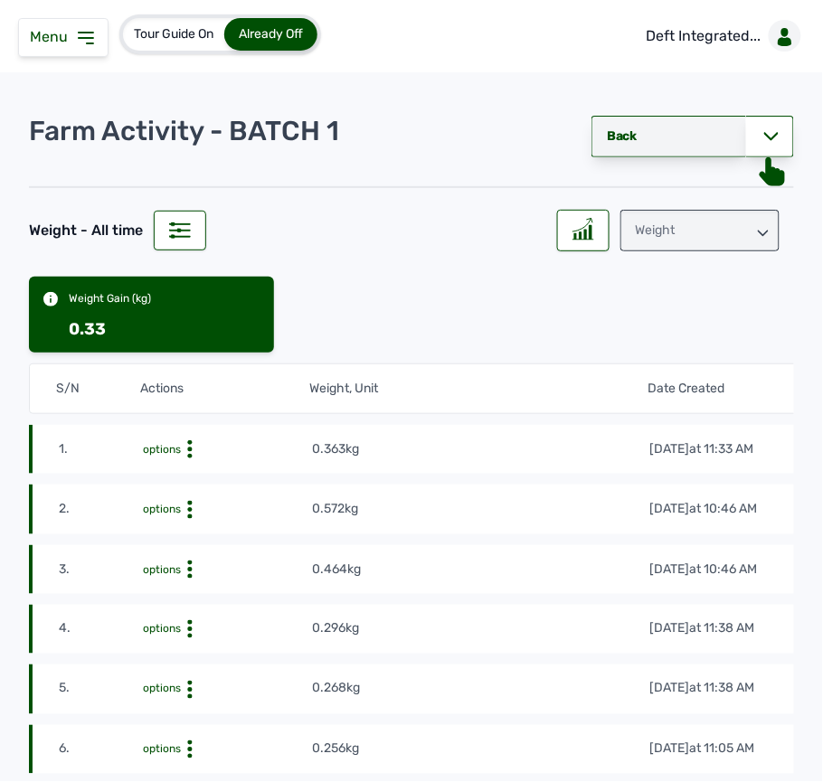
click at [640, 148] on link "Back" at bounding box center [669, 137] width 155 height 42
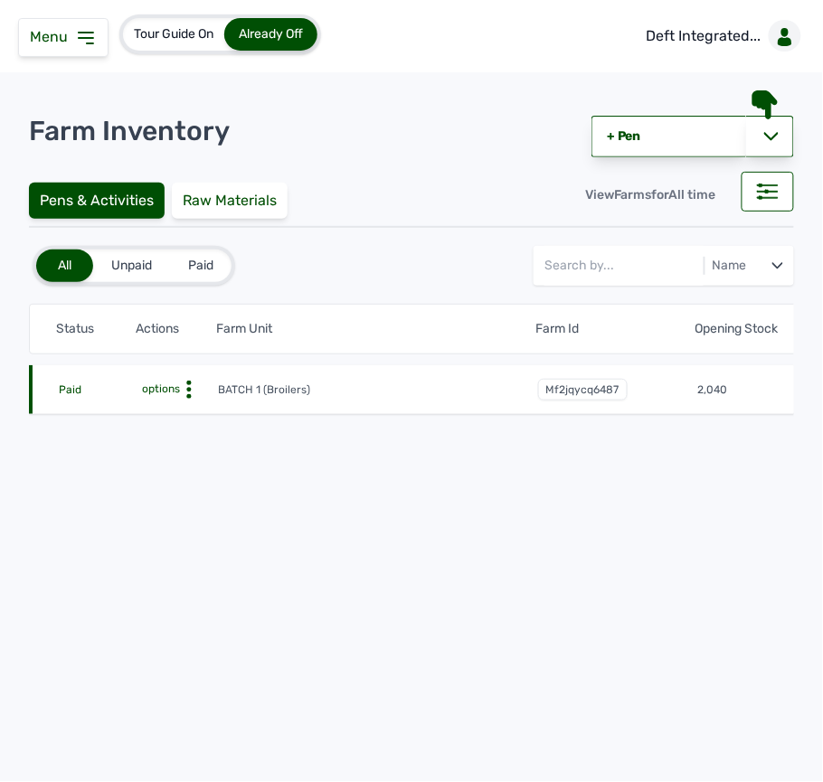
click at [99, 42] on div "Menu" at bounding box center [63, 37] width 90 height 39
click at [753, 19] on link "Deft Integrated..." at bounding box center [720, 36] width 176 height 51
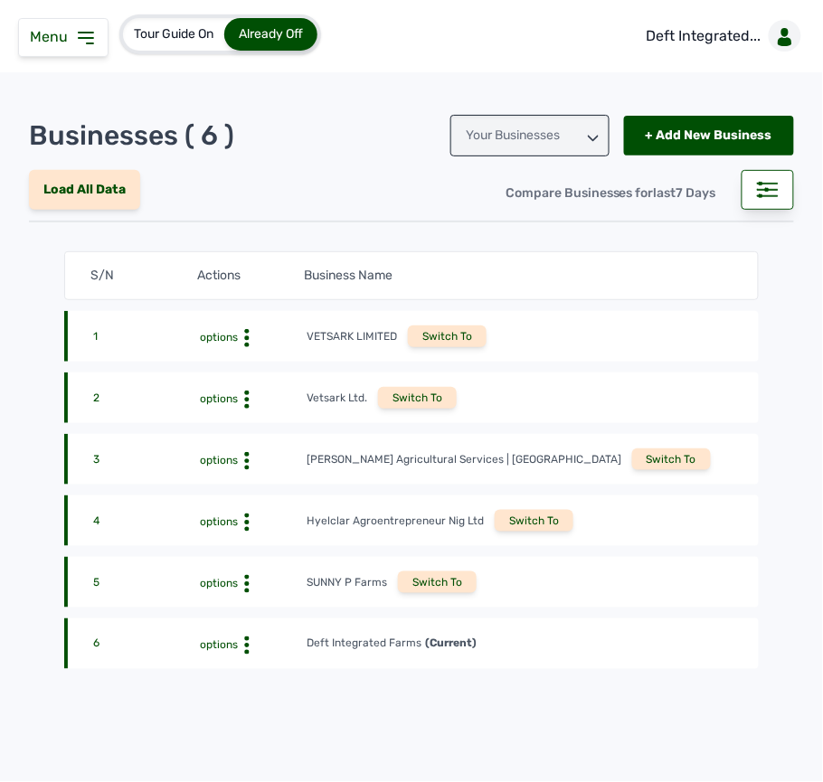
click at [434, 580] on div "Switch To" at bounding box center [437, 583] width 79 height 22
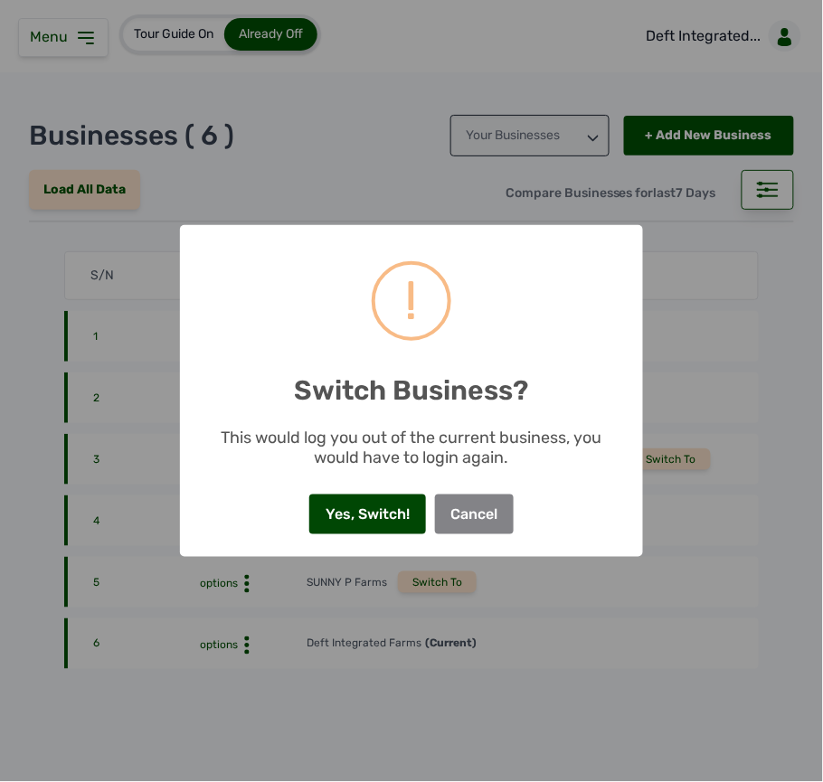
click at [399, 512] on button "Yes, Switch!" at bounding box center [367, 515] width 116 height 40
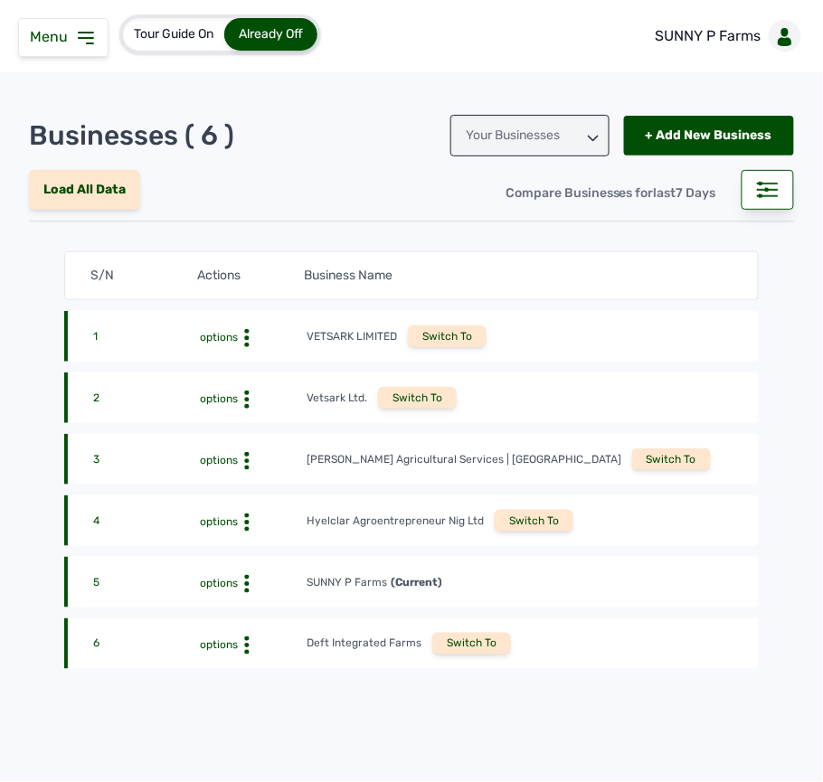
click at [91, 41] on icon at bounding box center [86, 38] width 22 height 22
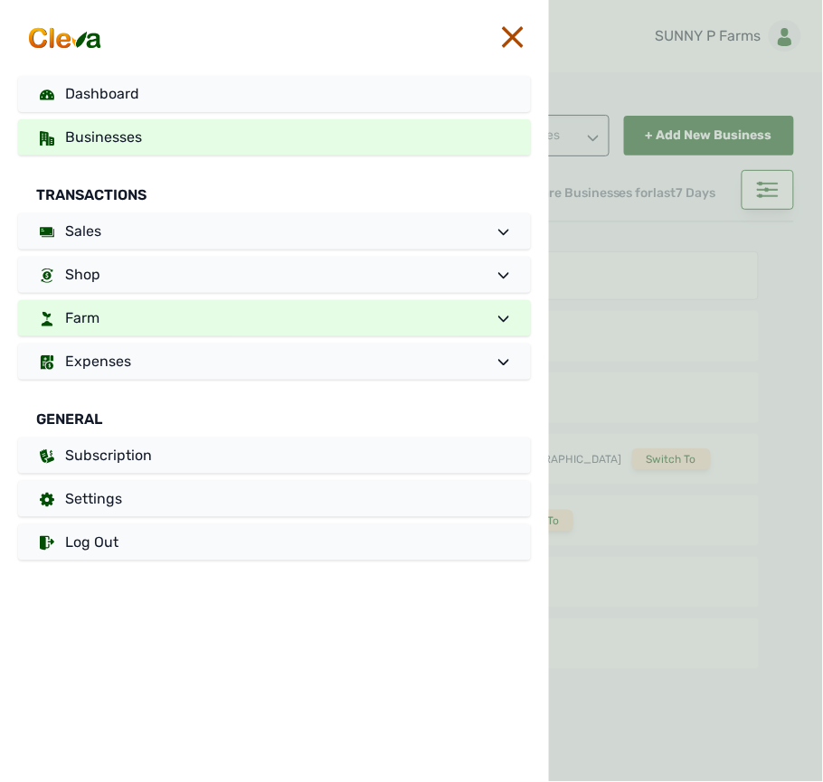
click at [188, 319] on link "Farm" at bounding box center [274, 318] width 513 height 36
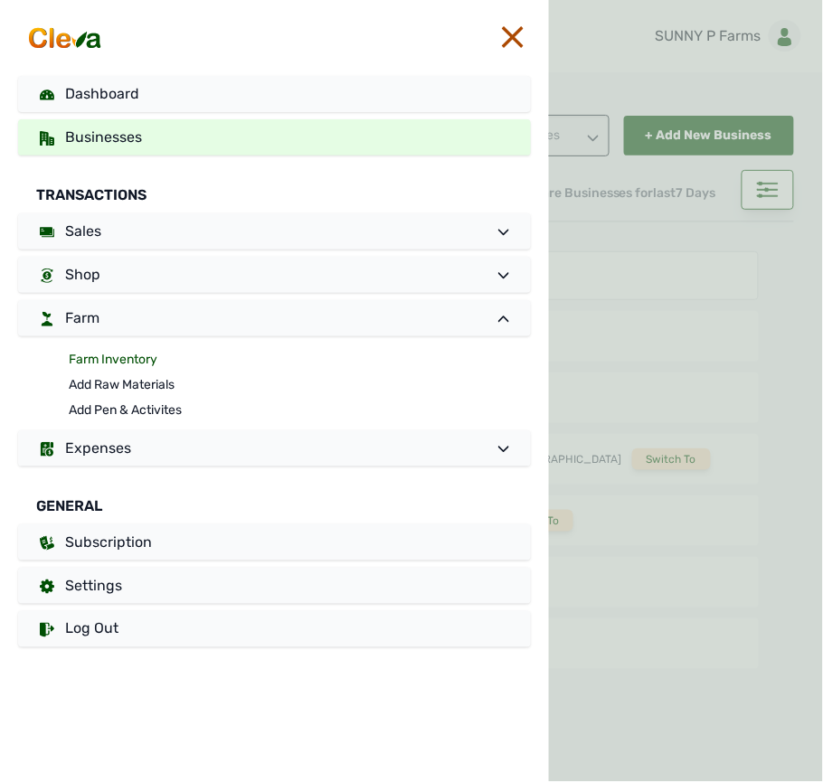
click at [137, 351] on link "Farm Inventory" at bounding box center [300, 359] width 462 height 25
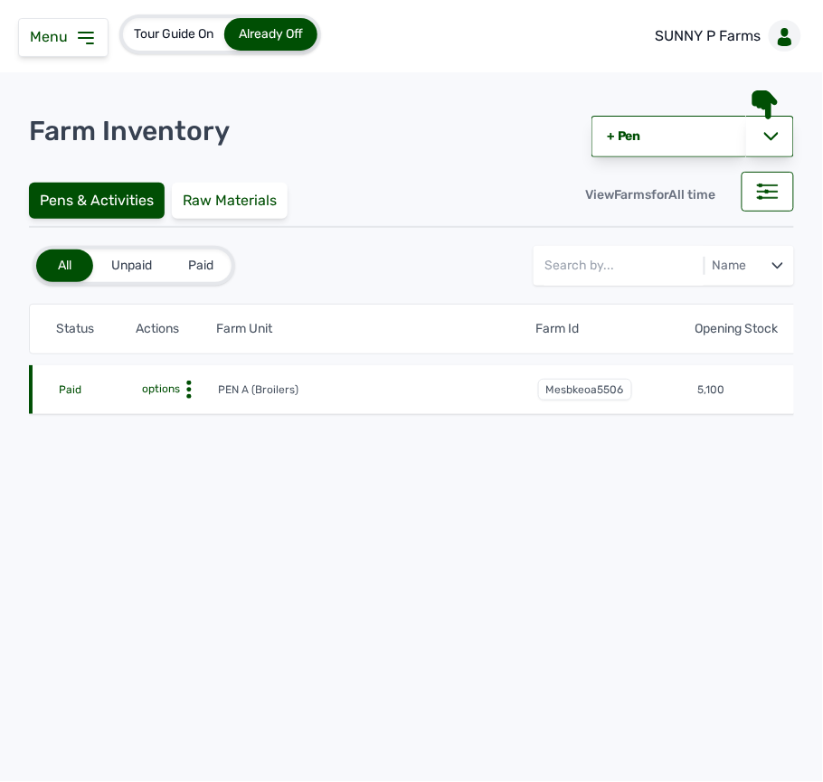
click at [188, 387] on icon at bounding box center [189, 390] width 18 height 18
click at [186, 411] on div "Farm Activities" at bounding box center [152, 418] width 128 height 22
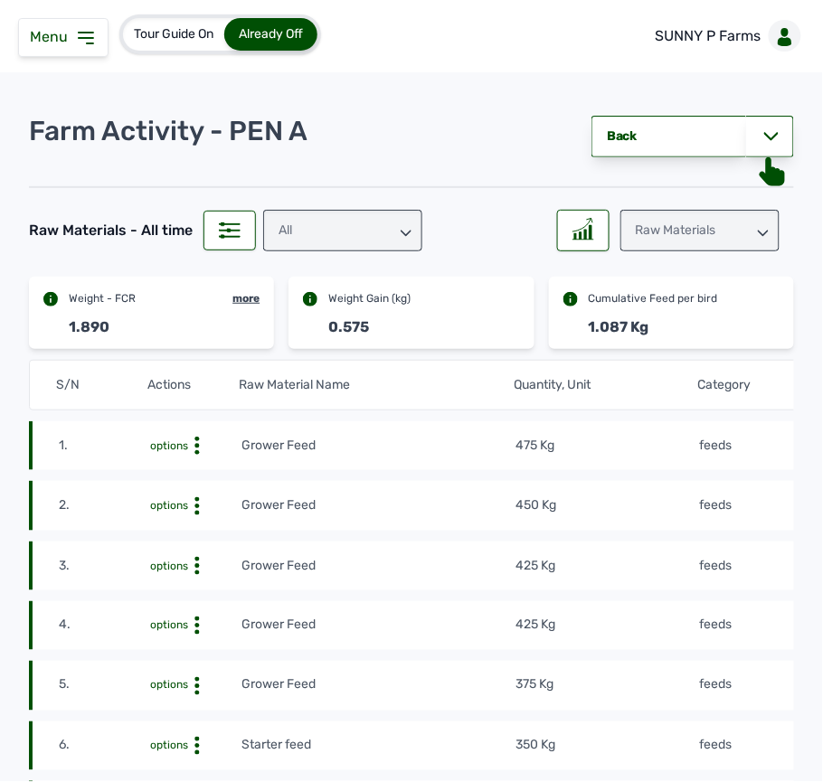
click at [619, 456] on td "475 Kg" at bounding box center [607, 446] width 183 height 20
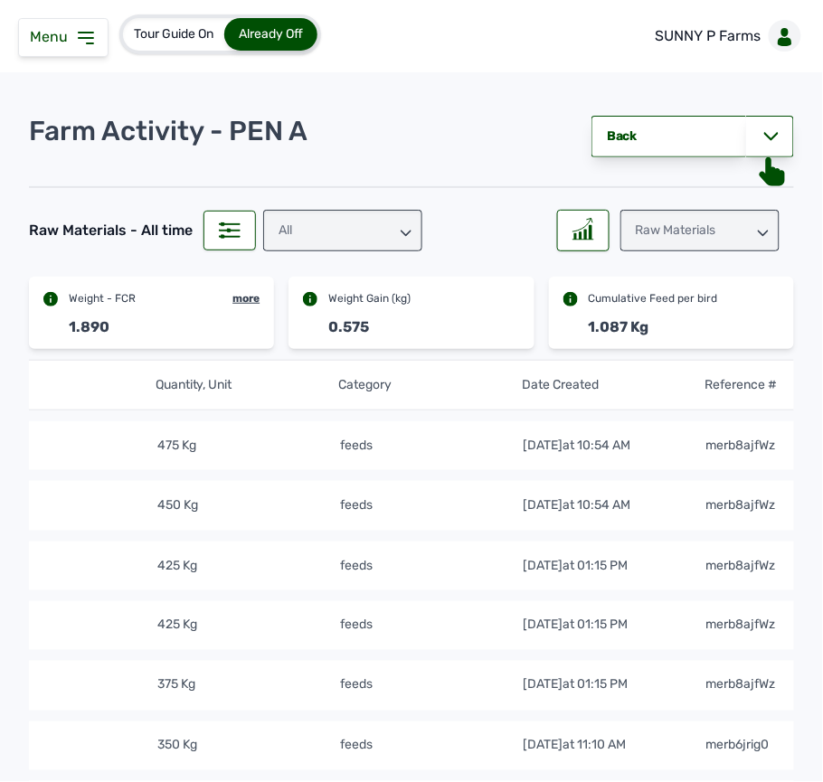
scroll to position [0, 395]
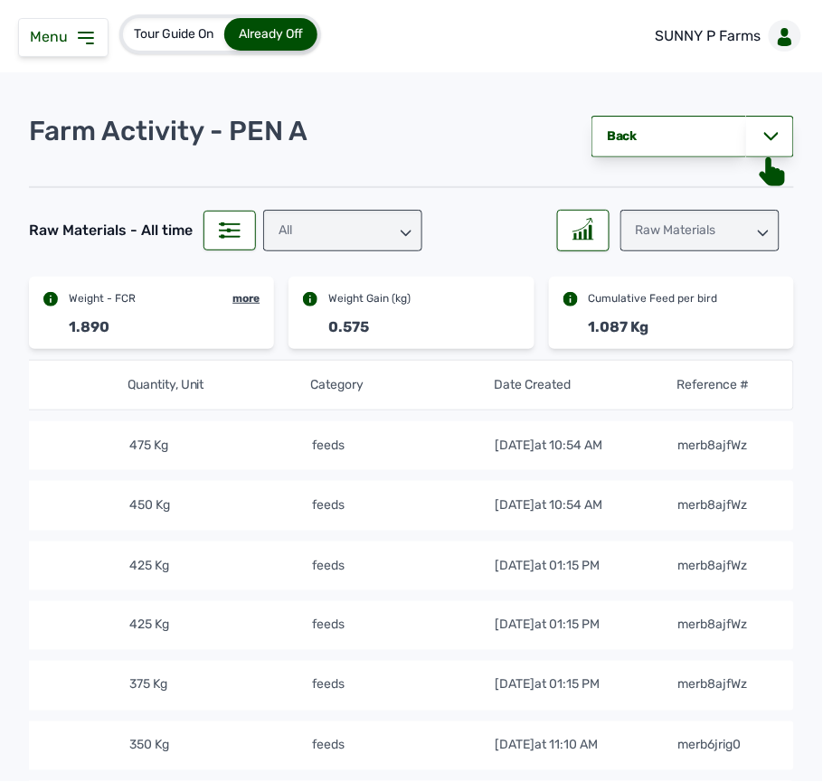
click at [91, 33] on icon at bounding box center [86, 38] width 14 height 11
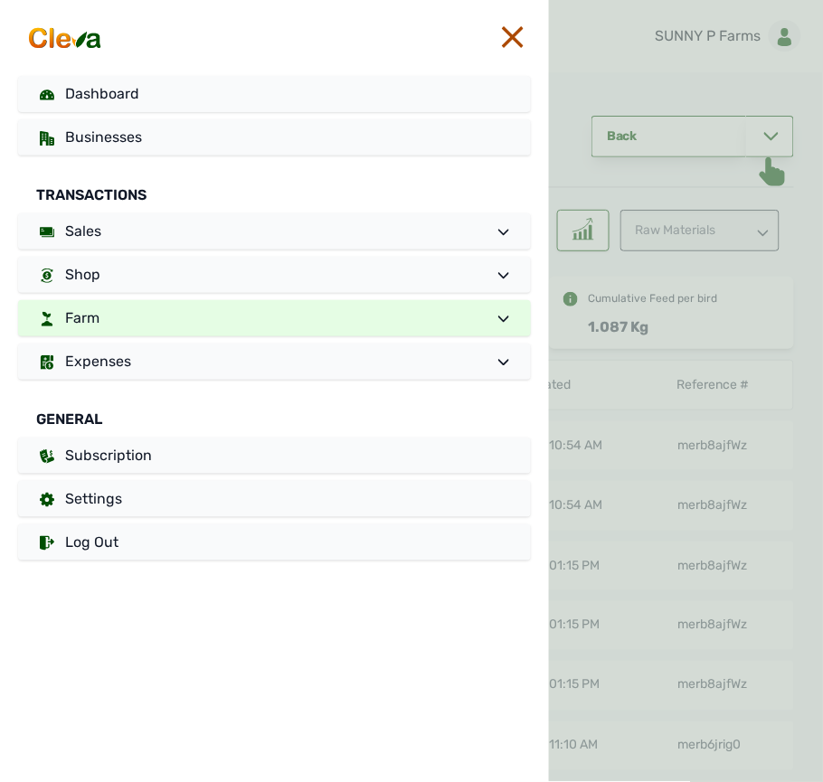
click at [185, 318] on link "Farm" at bounding box center [274, 318] width 513 height 36
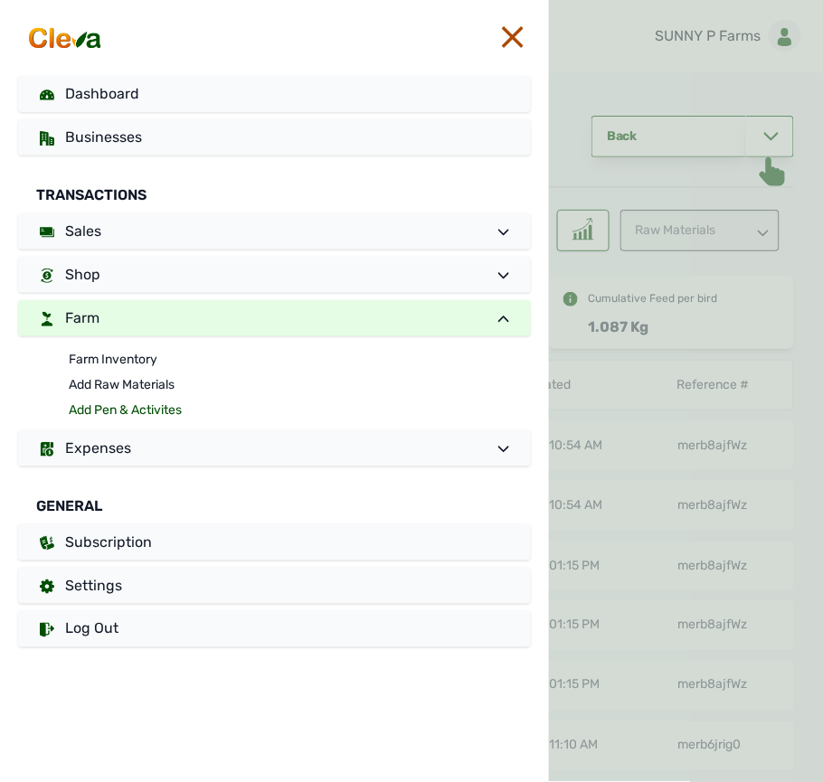
click at [136, 412] on link "Add Pen & Activites" at bounding box center [300, 410] width 462 height 25
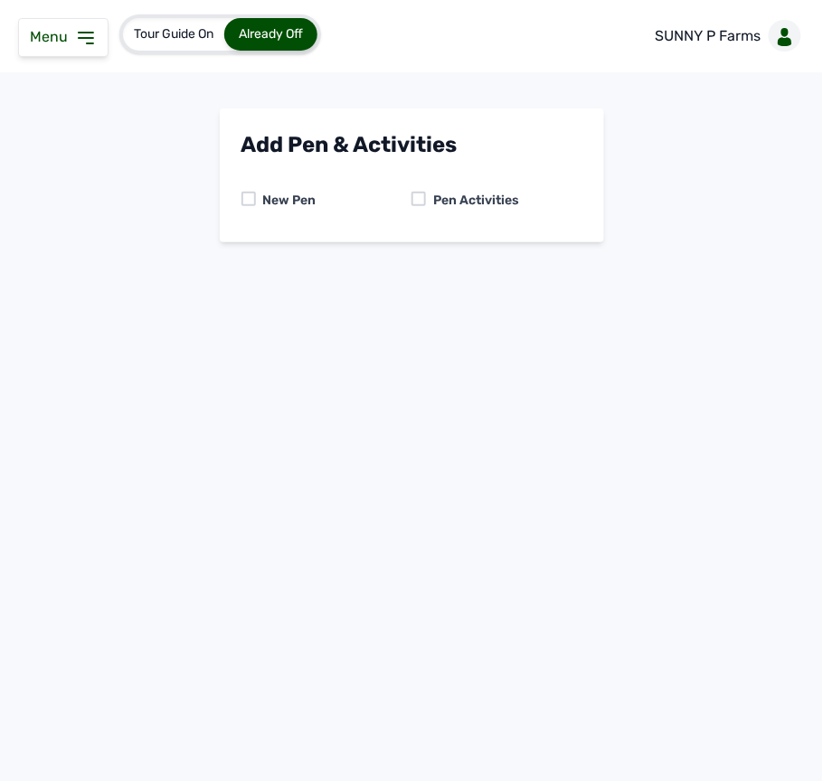
click at [413, 201] on div at bounding box center [419, 199] width 14 height 14
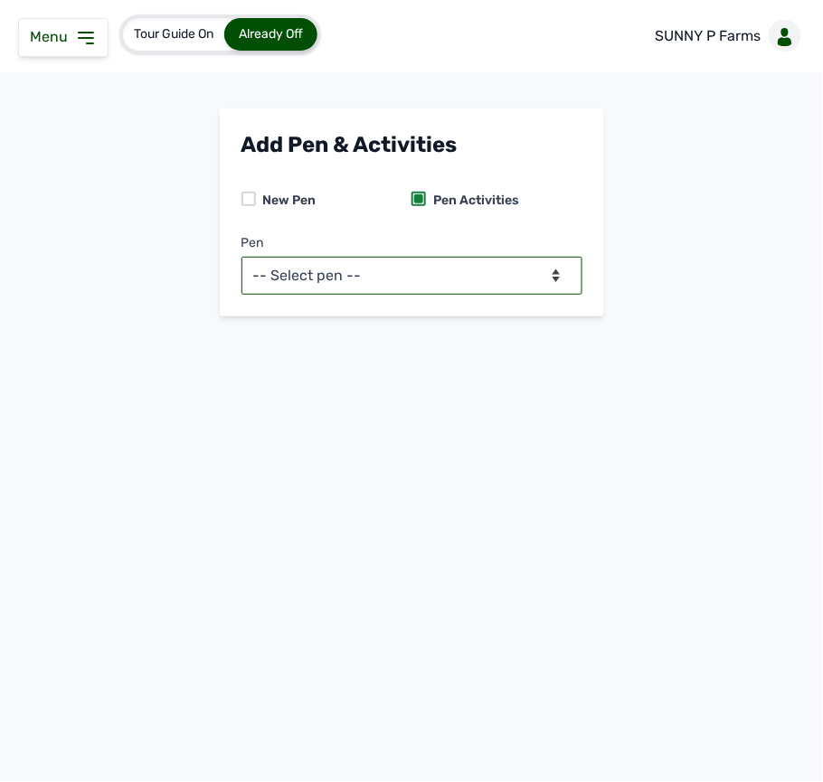
click at [412, 264] on select "-- Select pen -- PEN A (Broilers)" at bounding box center [411, 276] width 341 height 38
select select "mesbkeoa5506"
click at [241, 257] on select "-- Select pen -- PEN A (Broilers)" at bounding box center [411, 276] width 341 height 38
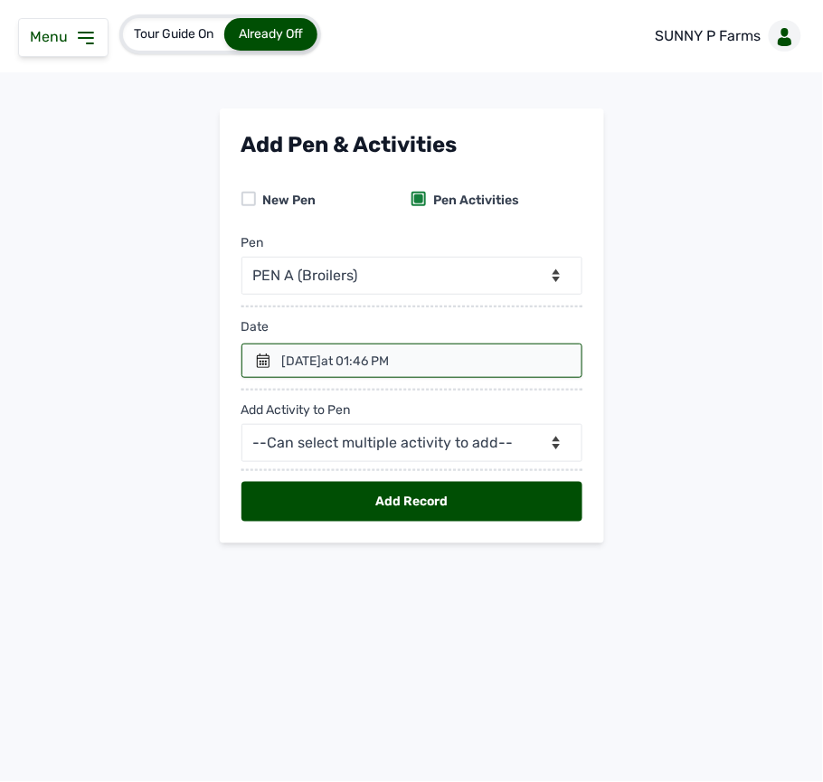
click at [374, 364] on span "at 01:46 PM" at bounding box center [356, 361] width 68 height 15
click at [272, 353] on div at bounding box center [411, 361] width 341 height 34
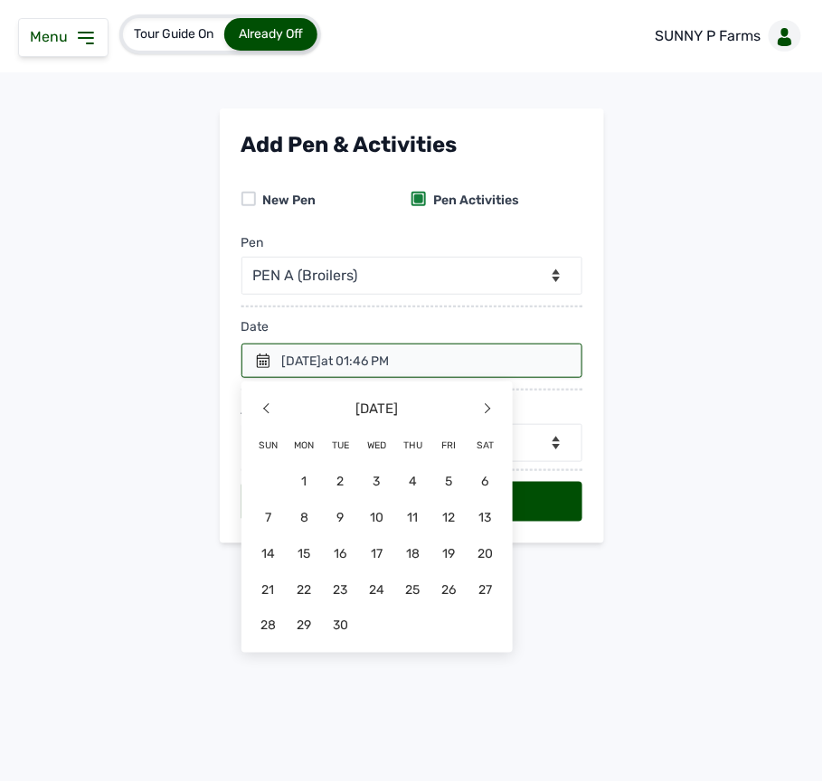
click at [443, 521] on span "12" at bounding box center [449, 517] width 36 height 36
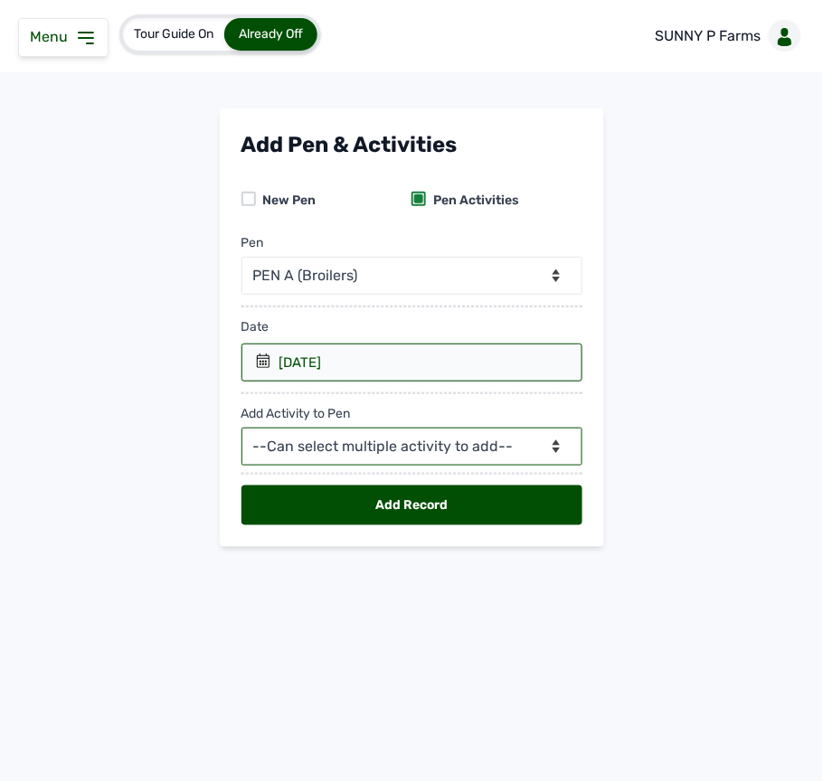
click at [423, 459] on select "--Can select multiple activity to add-- Raw Material Losses Weight" at bounding box center [411, 447] width 341 height 38
select select "Raw Material"
click at [241, 431] on select "--Can select multiple activity to add-- Raw Material Losses Weight" at bounding box center [411, 447] width 341 height 38
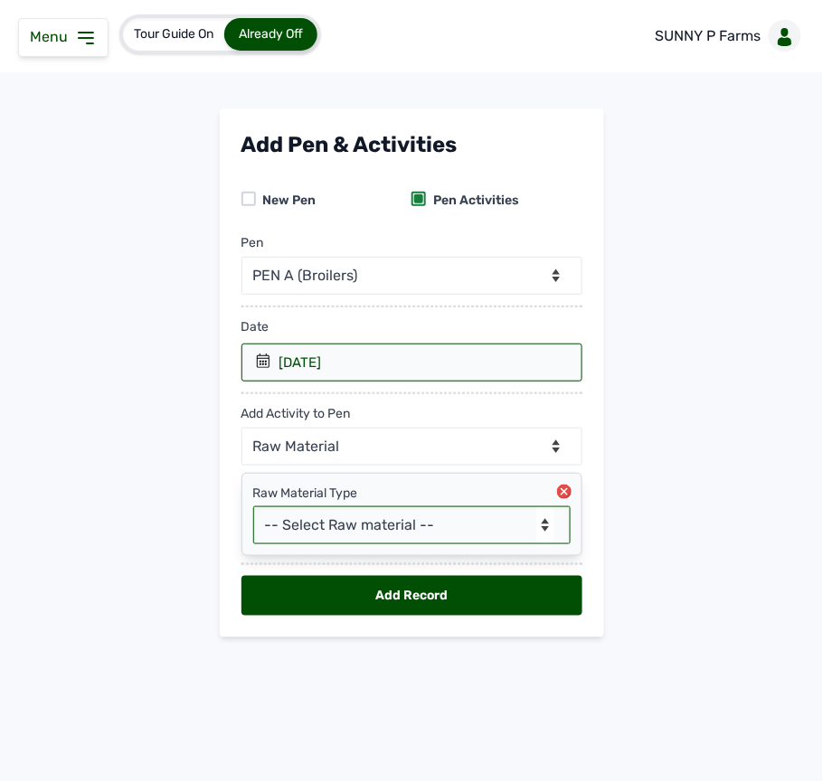
click at [463, 530] on select "-- Select Raw material -- feeds medications vaccines Biomass Fuel" at bounding box center [411, 525] width 317 height 38
select select "feeds"
click at [253, 510] on select "-- Select Raw material -- feeds medications vaccines Biomass Fuel" at bounding box center [411, 525] width 317 height 38
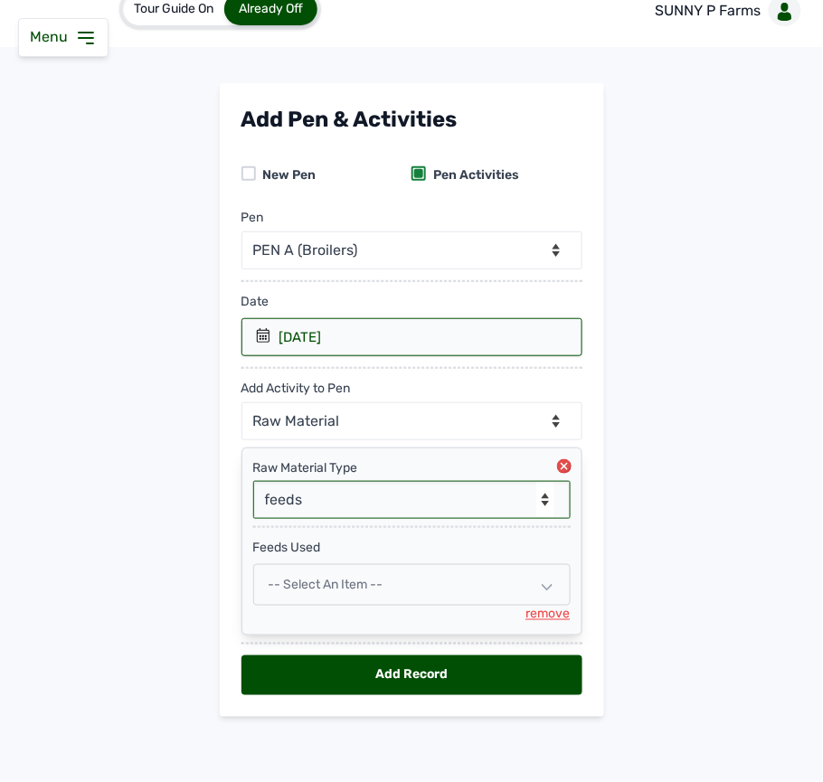
scroll to position [31, 0]
click at [342, 577] on span "-- Select an Item --" at bounding box center [326, 584] width 115 height 15
select select
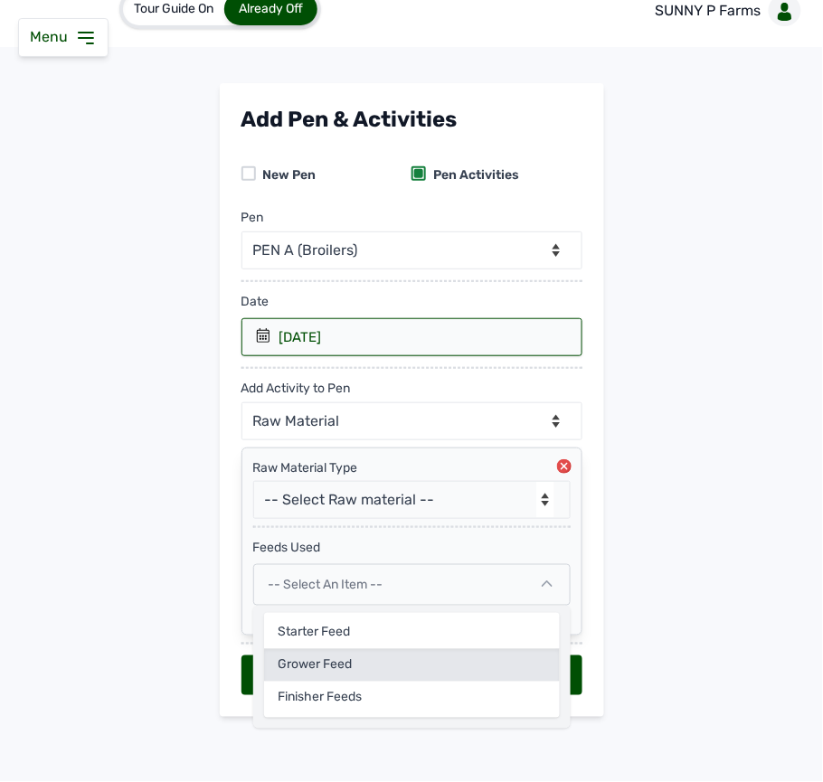
click at [290, 674] on div "Grower Feed" at bounding box center [412, 665] width 296 height 33
select select
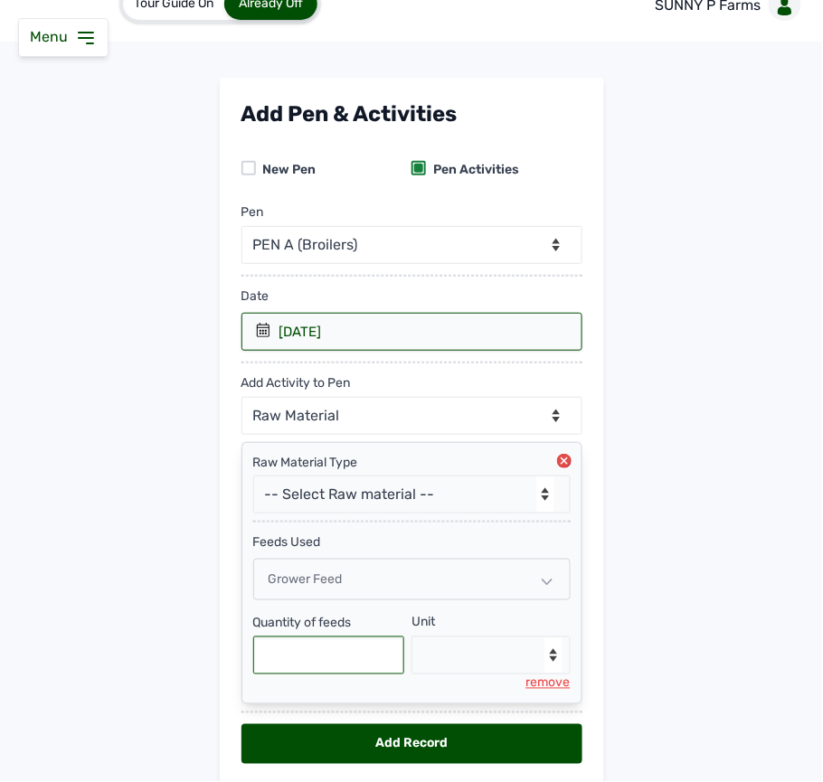
click at [298, 658] on input "text" at bounding box center [329, 656] width 152 height 38
type input "500"
click at [481, 674] on select "--Select unit-- Bag(s) Kg" at bounding box center [491, 656] width 159 height 38
select select "Kg"
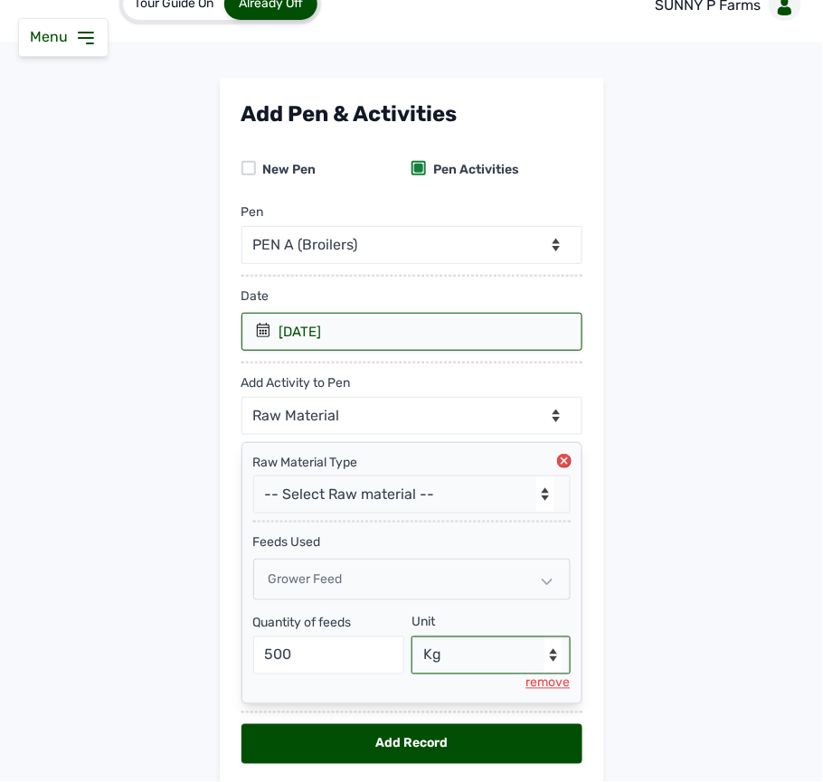
click at [412, 641] on select "--Select unit-- Bag(s) Kg" at bounding box center [491, 656] width 159 height 38
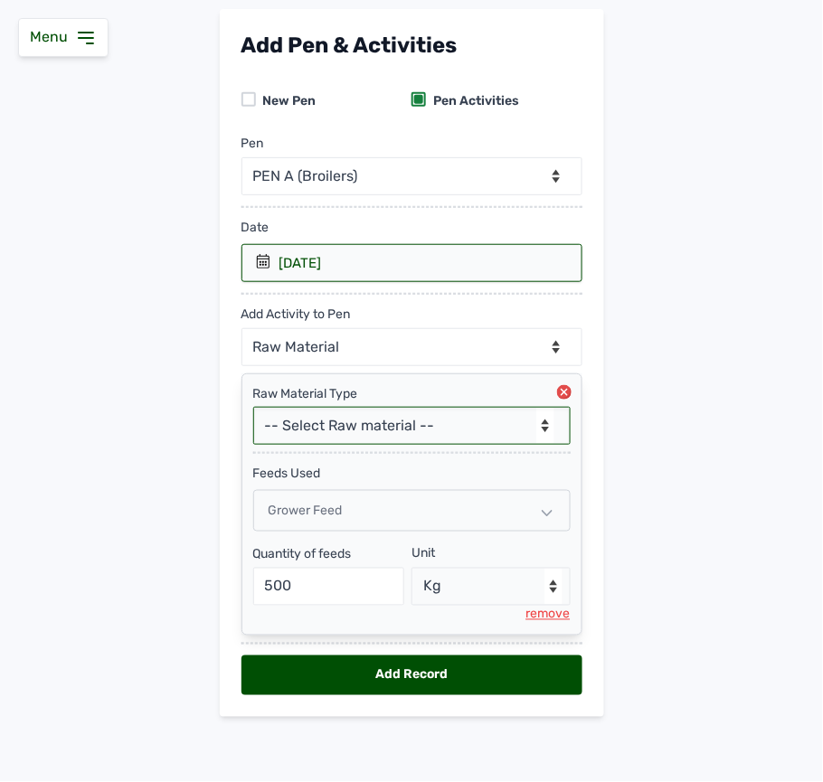
click at [364, 425] on select "-- Select Raw material -- feeds medications vaccines Biomass Fuel" at bounding box center [411, 426] width 317 height 38
click at [355, 434] on select "-- Select Raw material -- feeds medications vaccines Biomass Fuel" at bounding box center [411, 426] width 317 height 38
select select "medications"
click at [253, 407] on select "-- Select Raw material -- feeds medications vaccines Biomass Fuel" at bounding box center [411, 426] width 317 height 38
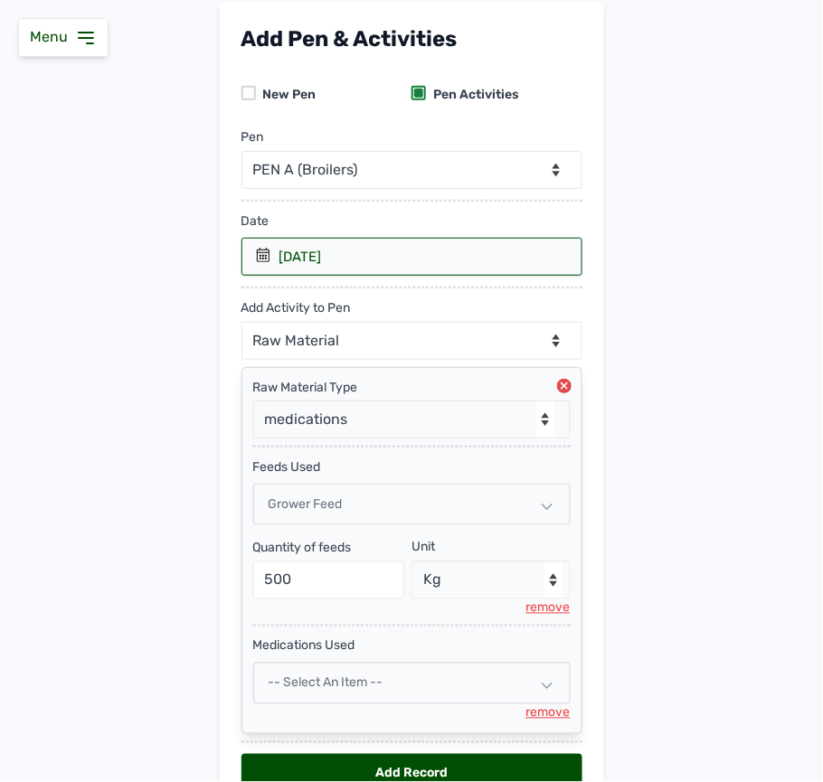
click at [371, 675] on div "-- Select an Item --" at bounding box center [411, 684] width 317 height 42
select select
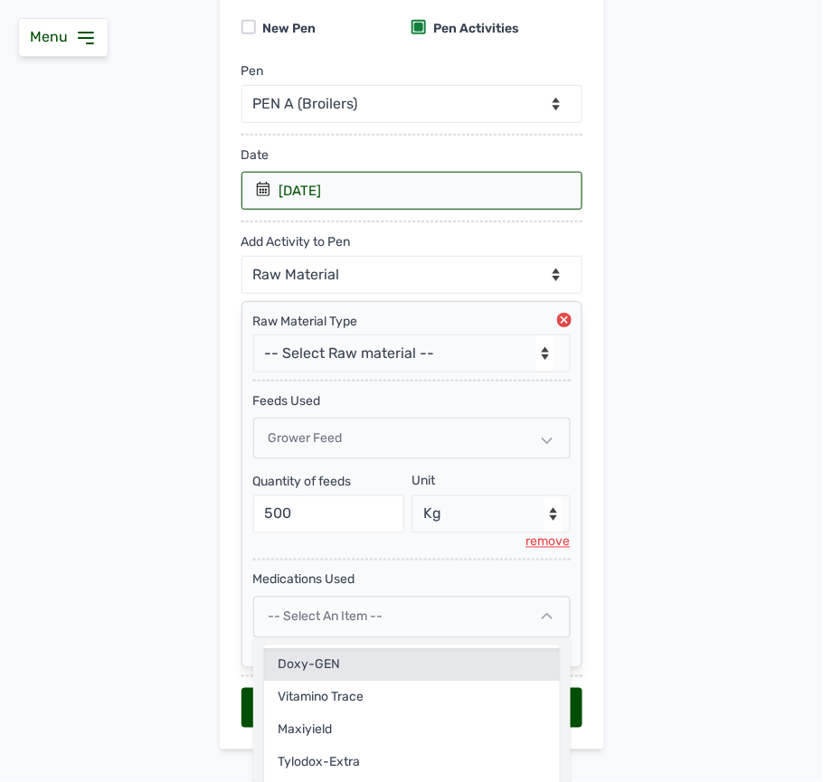
scroll to position [226, 0]
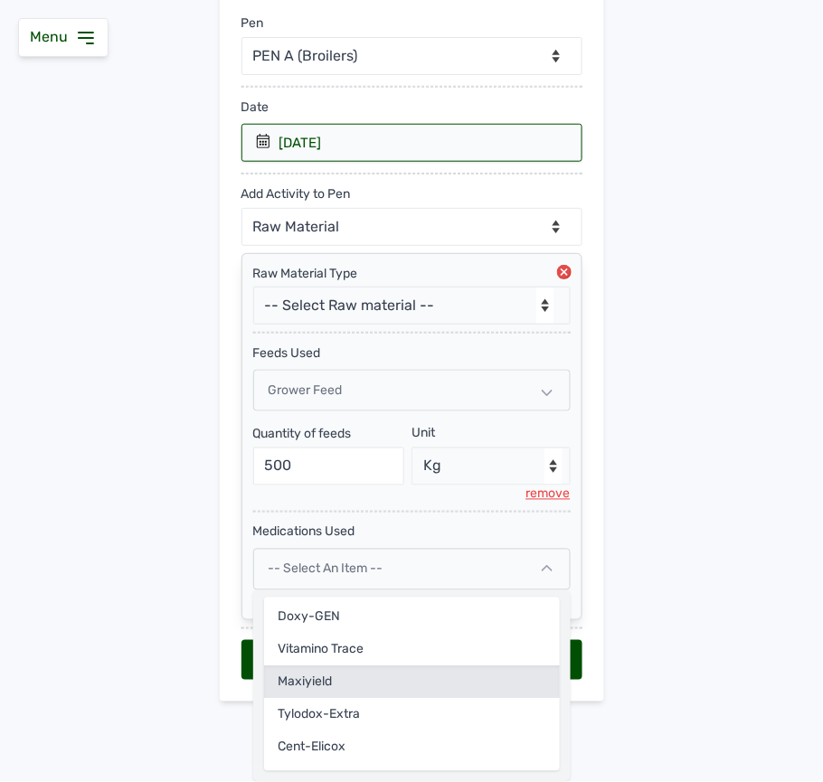
click at [376, 681] on div "Maxiyield" at bounding box center [412, 683] width 296 height 33
select select
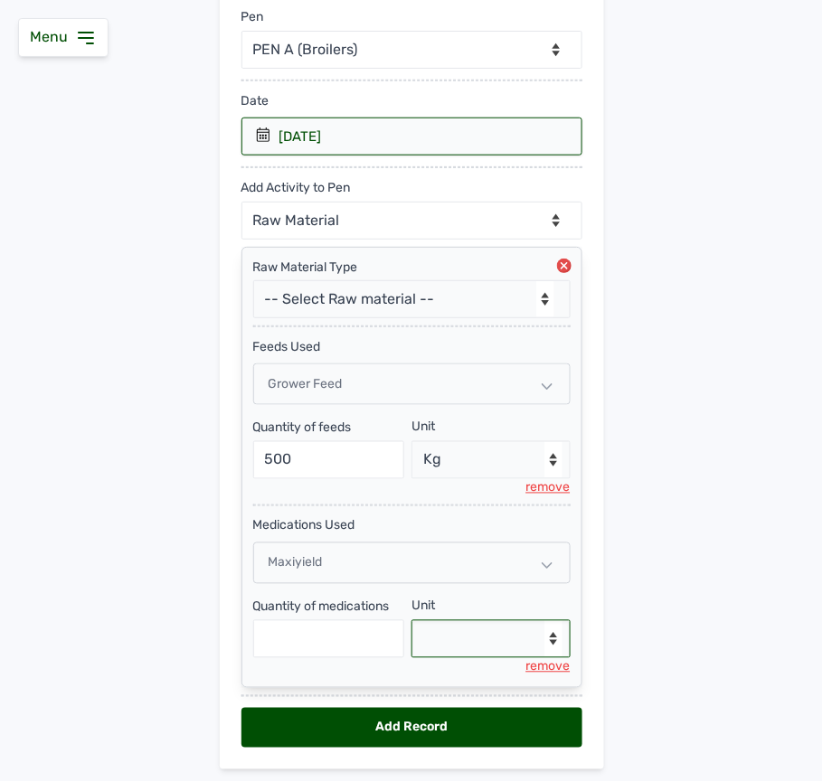
click at [485, 646] on select "--Select unit-- mls" at bounding box center [491, 639] width 159 height 38
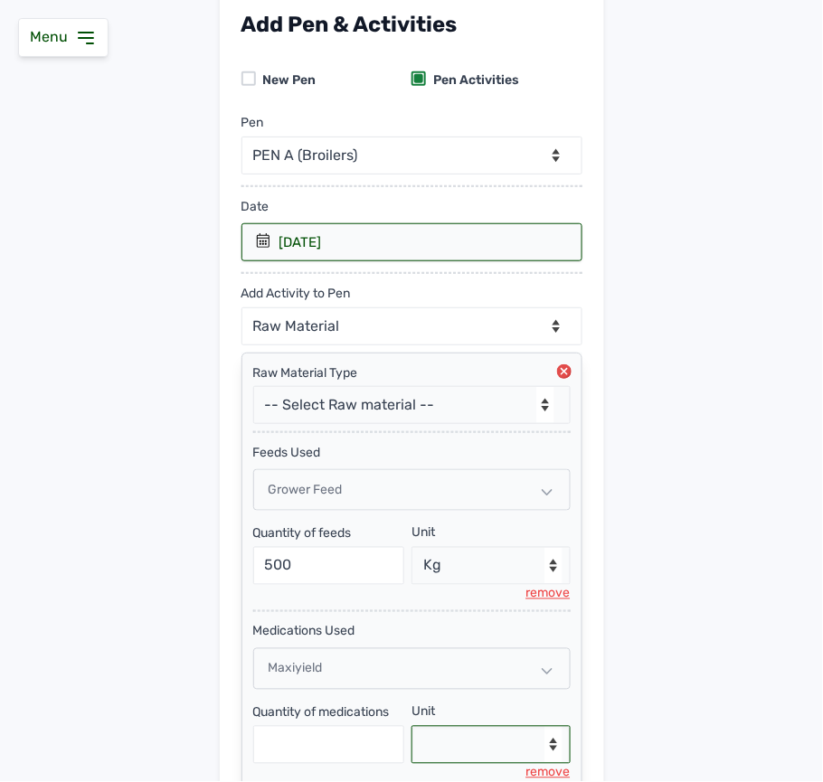
scroll to position [241, 0]
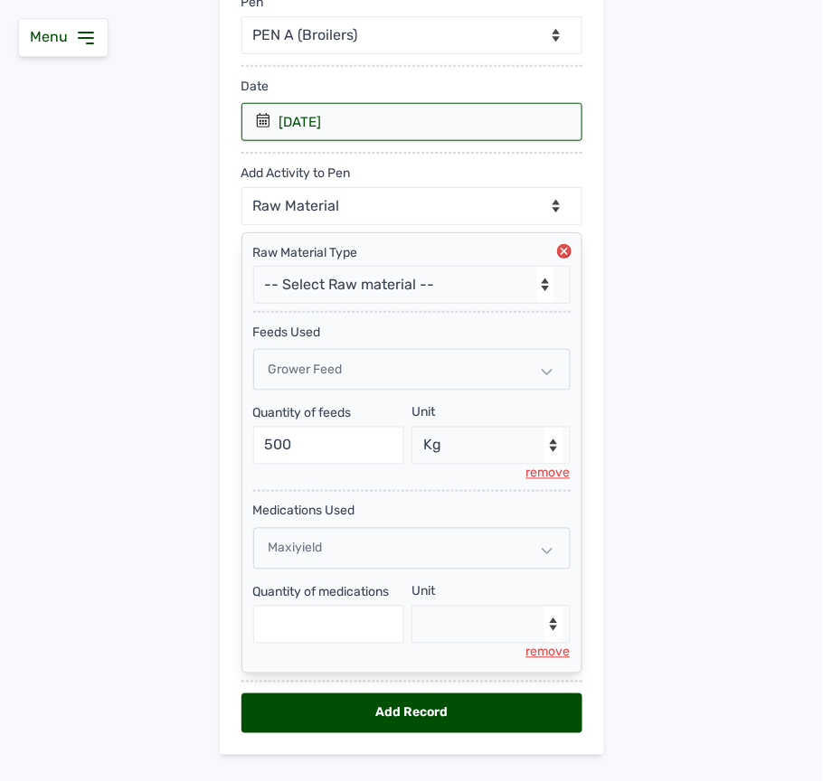
click at [547, 655] on div "remove" at bounding box center [548, 653] width 44 height 18
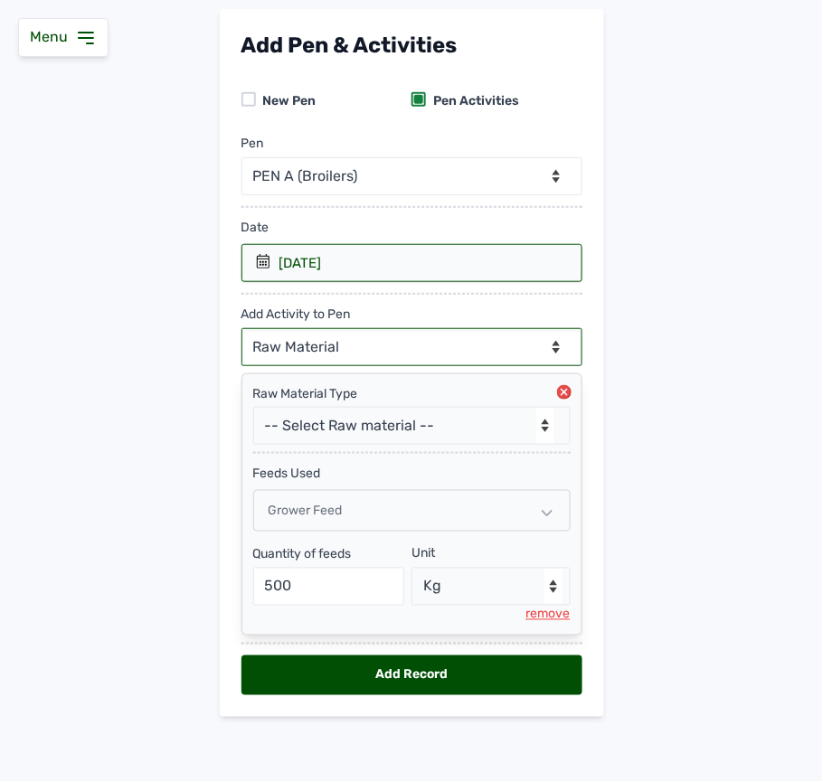
click at [468, 334] on select "--Can select multiple activity to add-- Raw Material Losses Weight" at bounding box center [411, 347] width 341 height 38
select select "Weight"
click at [241, 328] on select "--Can select multiple activity to add-- Raw Material Losses Weight" at bounding box center [411, 347] width 341 height 38
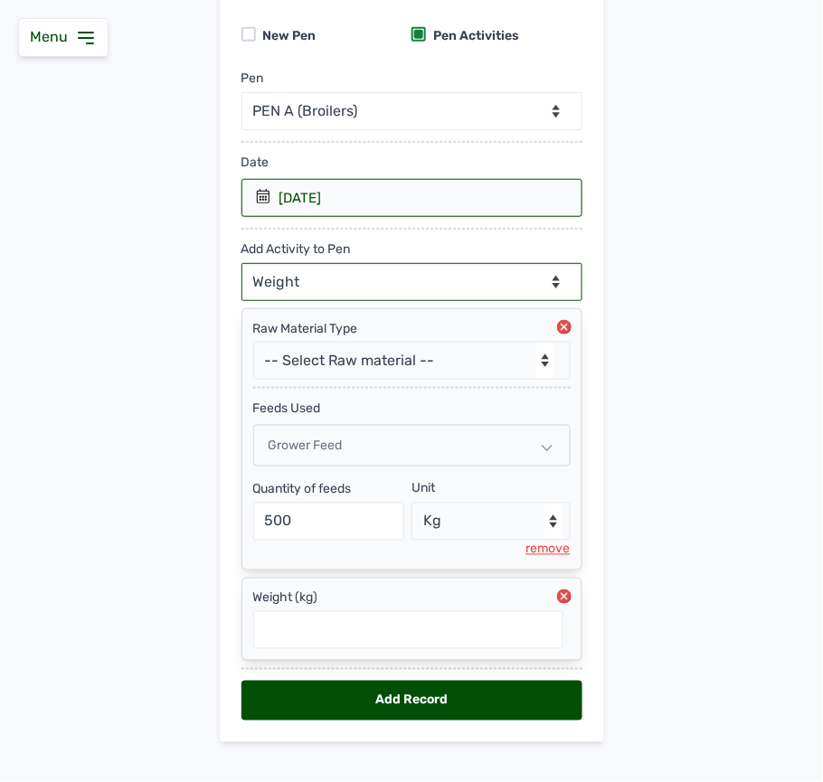
scroll to position [197, 0]
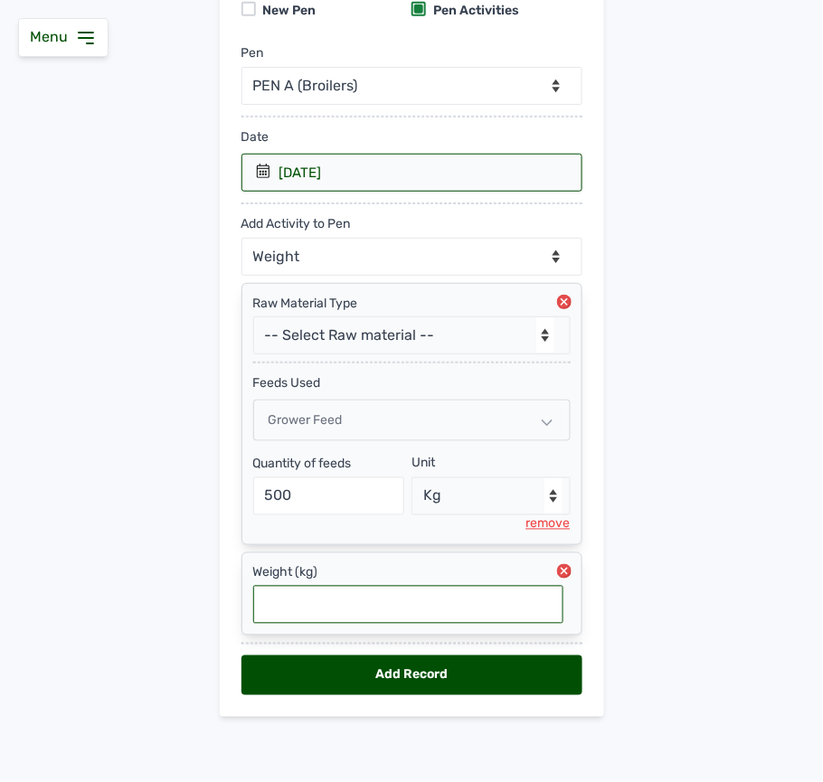
click at [407, 599] on input "text" at bounding box center [408, 605] width 310 height 38
type input "0.855"
click at [442, 688] on div "Add Record" at bounding box center [411, 676] width 341 height 40
select select "null"
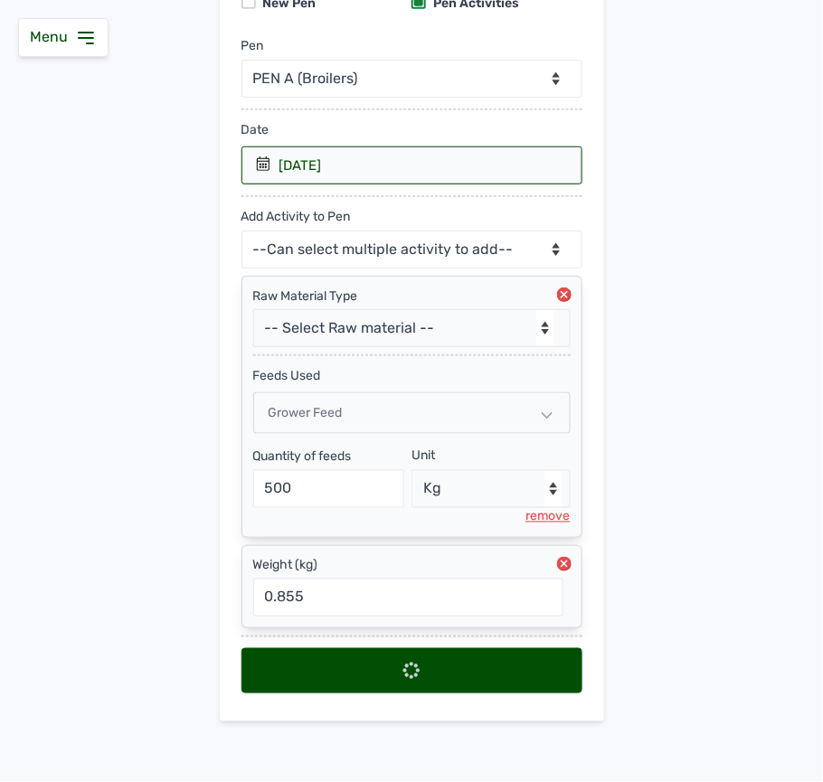
select select
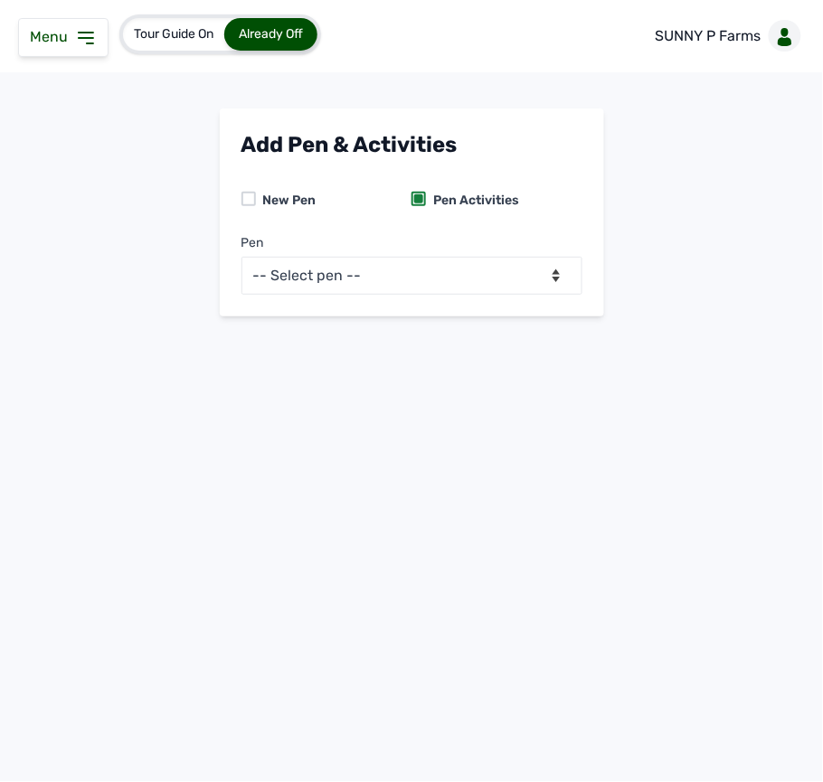
click at [85, 38] on icon at bounding box center [86, 38] width 14 height 11
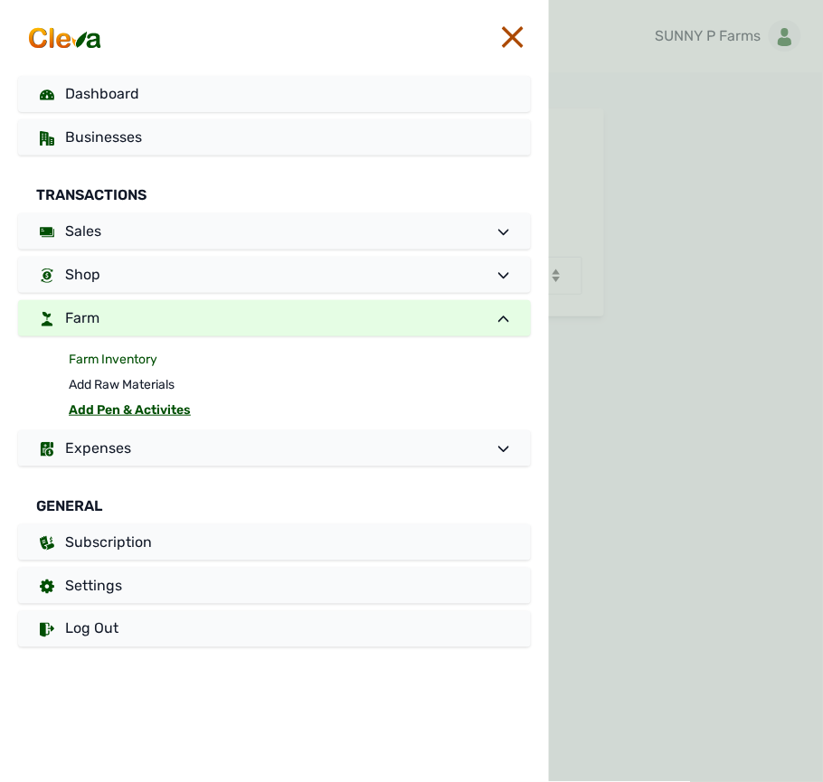
click at [125, 355] on link "Farm Inventory" at bounding box center [300, 359] width 462 height 25
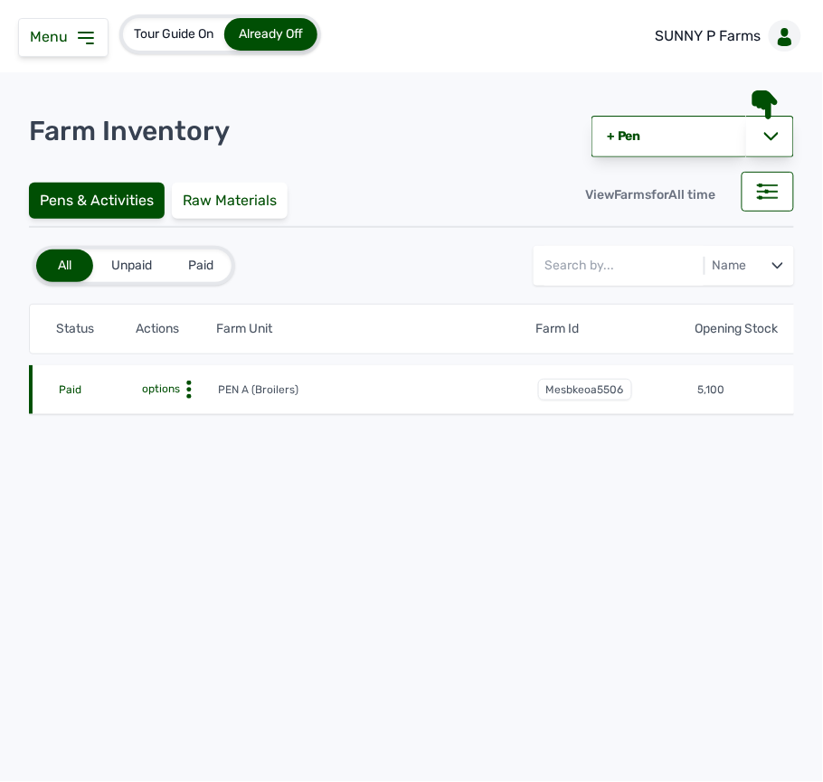
click at [193, 384] on icon at bounding box center [189, 390] width 18 height 18
click at [182, 417] on div "Farm Activities" at bounding box center [152, 418] width 128 height 22
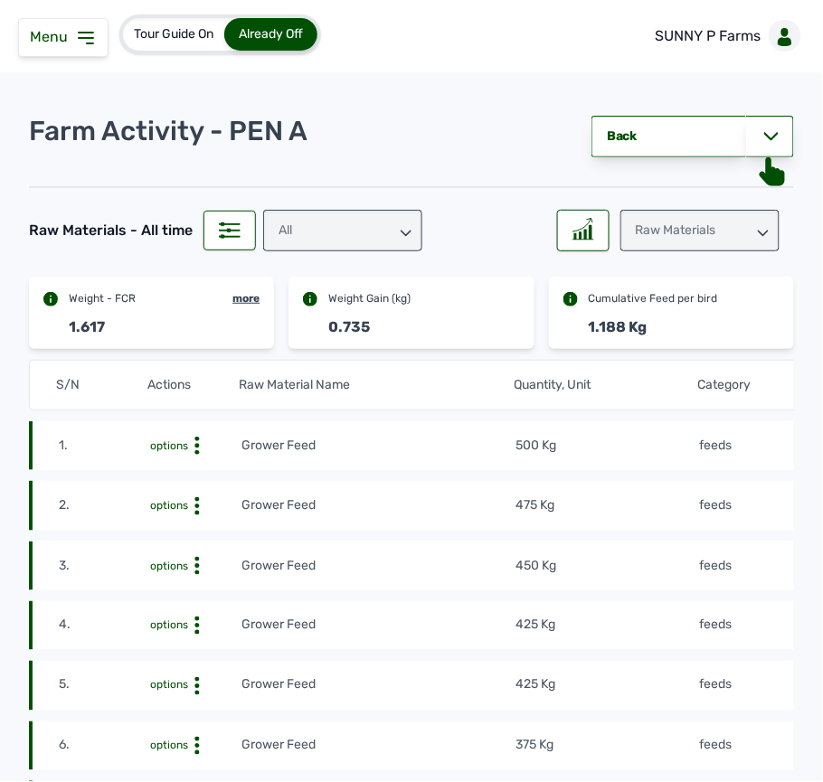
click at [568, 438] on td "500 Kg" at bounding box center [607, 446] width 183 height 20
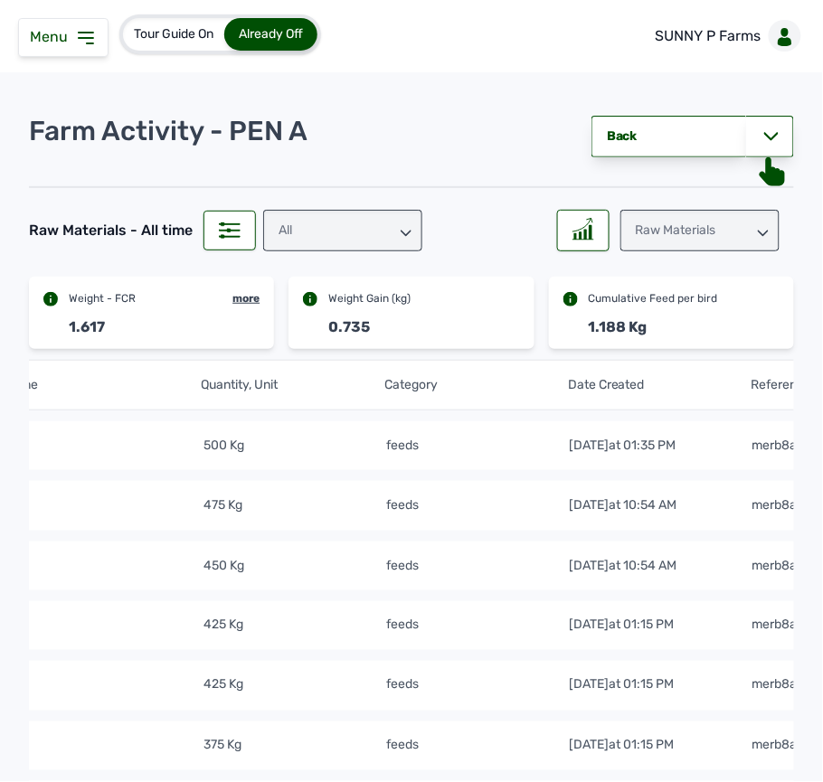
scroll to position [0, 395]
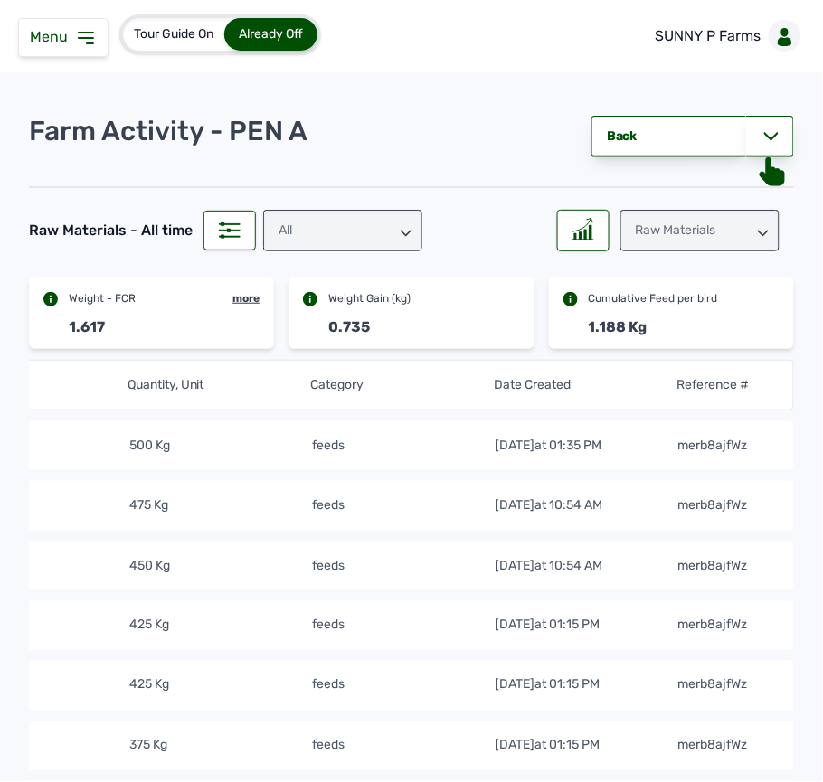
drag, startPoint x: 87, startPoint y: 40, endPoint x: 74, endPoint y: 51, distance: 16.7
click at [84, 42] on icon at bounding box center [86, 38] width 22 height 22
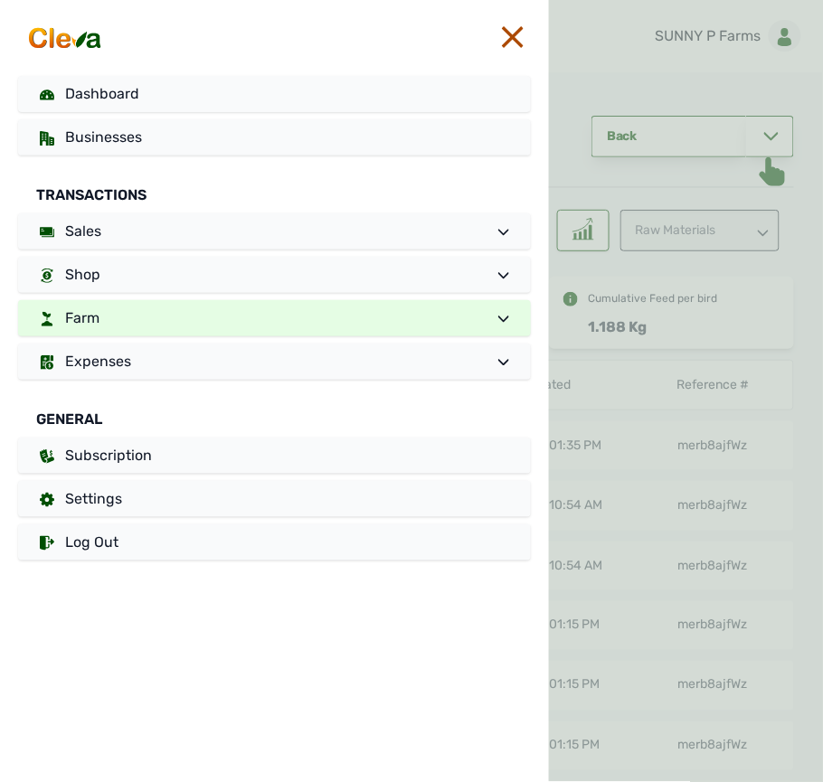
click at [587, 239] on div at bounding box center [686, 391] width 274 height 782
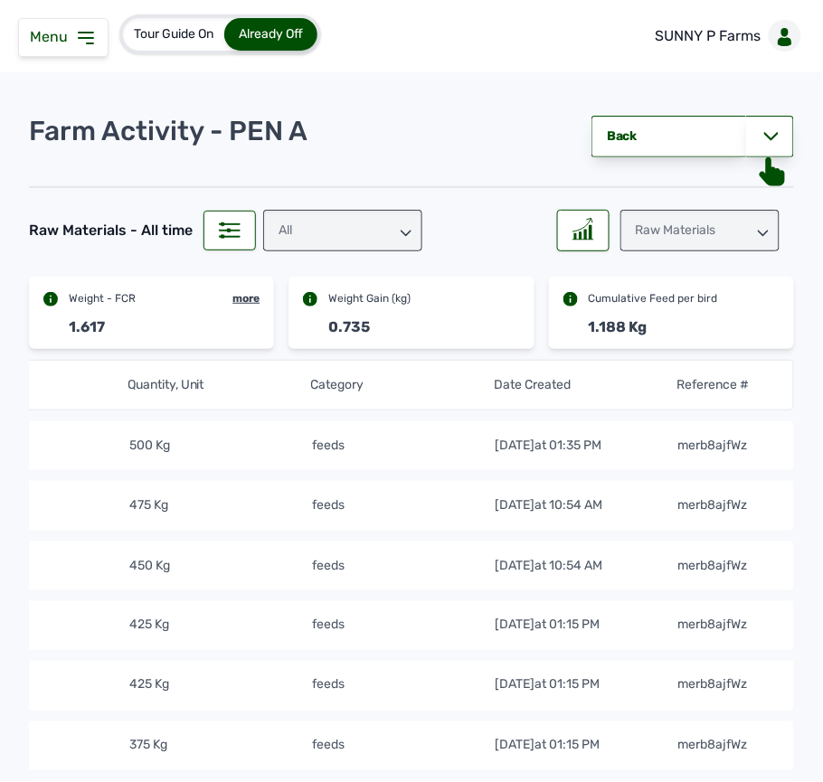
click at [638, 232] on div "Raw Materials" at bounding box center [699, 231] width 159 height 42
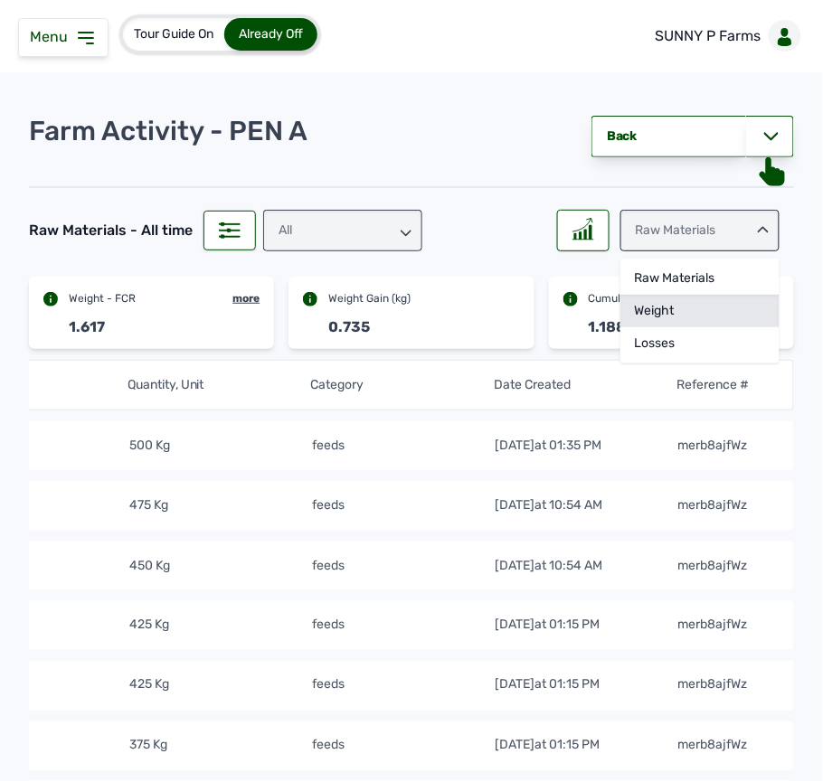
click at [639, 308] on div "Weight" at bounding box center [699, 311] width 159 height 33
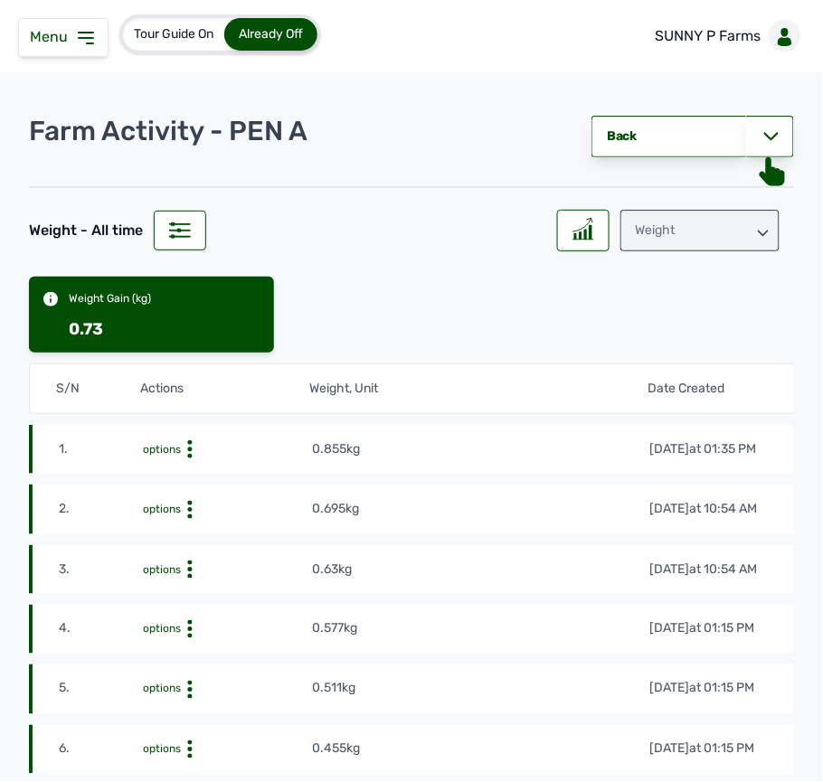
scroll to position [120, 0]
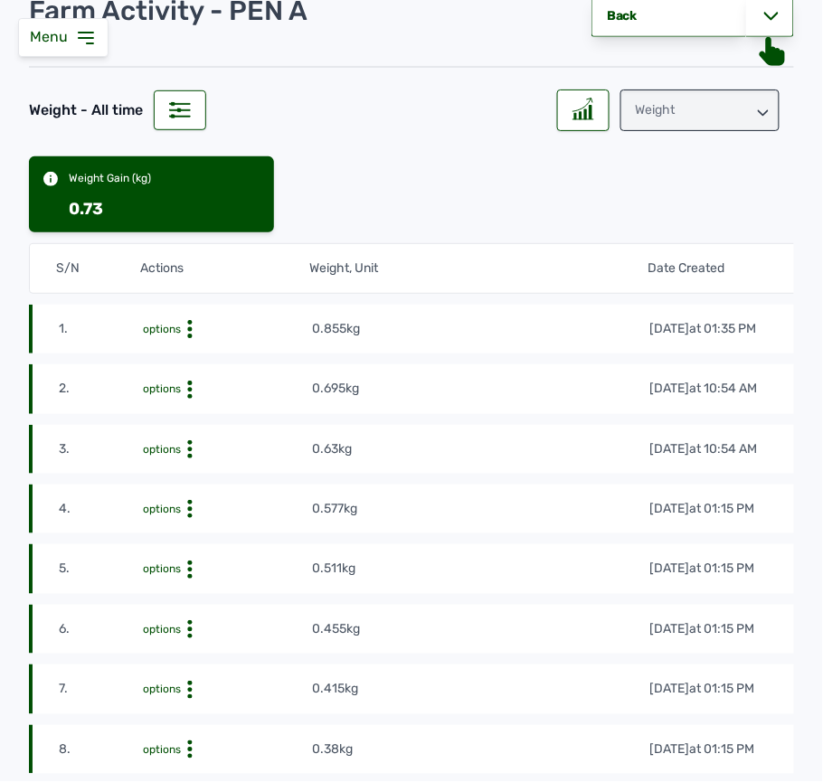
click at [183, 327] on icon at bounding box center [190, 329] width 18 height 18
click at [226, 358] on div "Edit" at bounding box center [245, 357] width 128 height 22
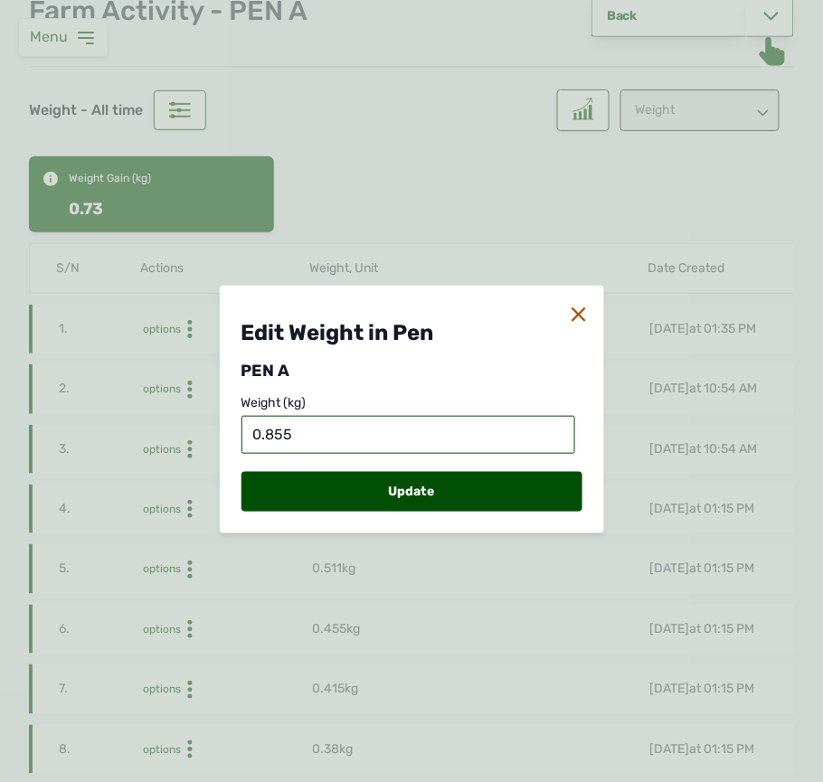
drag, startPoint x: 335, startPoint y: 436, endPoint x: 322, endPoint y: 431, distance: 13.8
click at [326, 431] on input "0.855" at bounding box center [408, 435] width 334 height 38
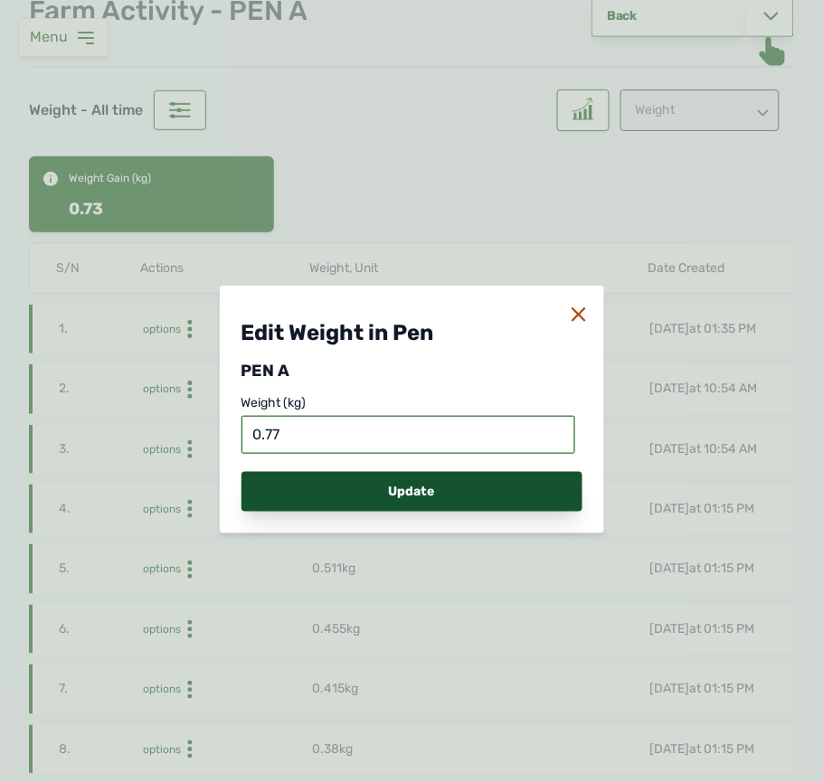
type input "0.77"
click at [355, 482] on div "Update" at bounding box center [411, 492] width 341 height 40
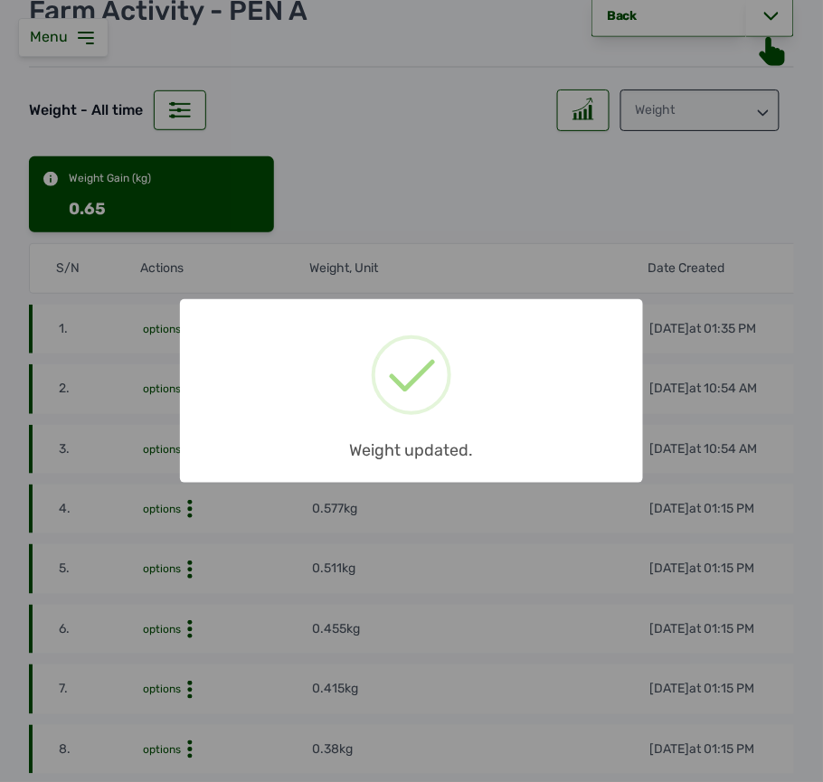
drag, startPoint x: 559, startPoint y: 374, endPoint x: 577, endPoint y: 364, distance: 20.6
click at [568, 369] on div "× Weight updated. OK No Cancel" at bounding box center [411, 391] width 463 height 184
click at [710, 365] on div "× Weight updated. OK No Cancel" at bounding box center [411, 391] width 823 height 782
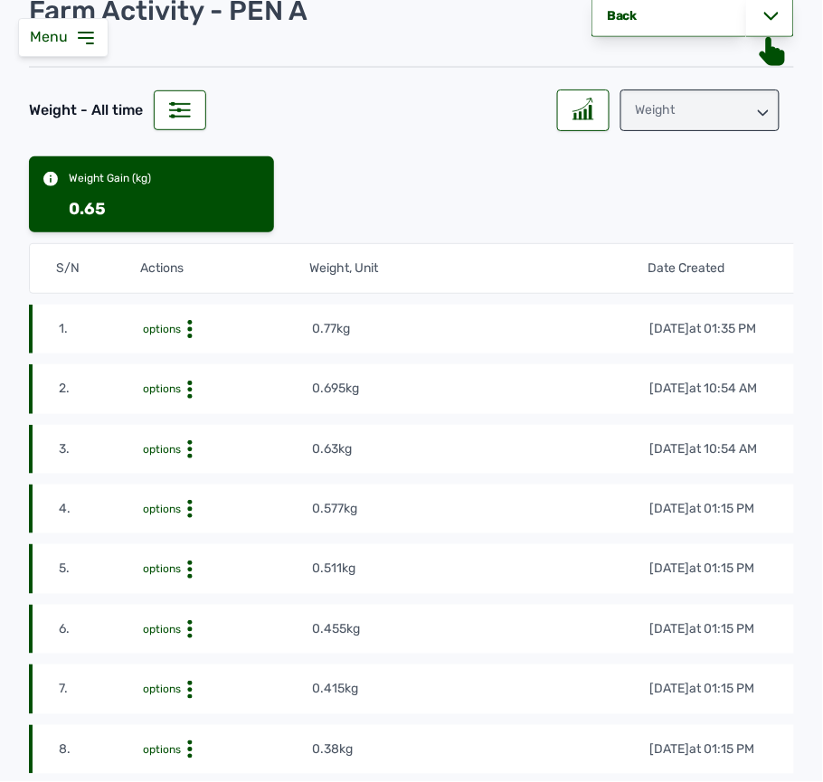
click at [87, 44] on icon at bounding box center [86, 38] width 22 height 22
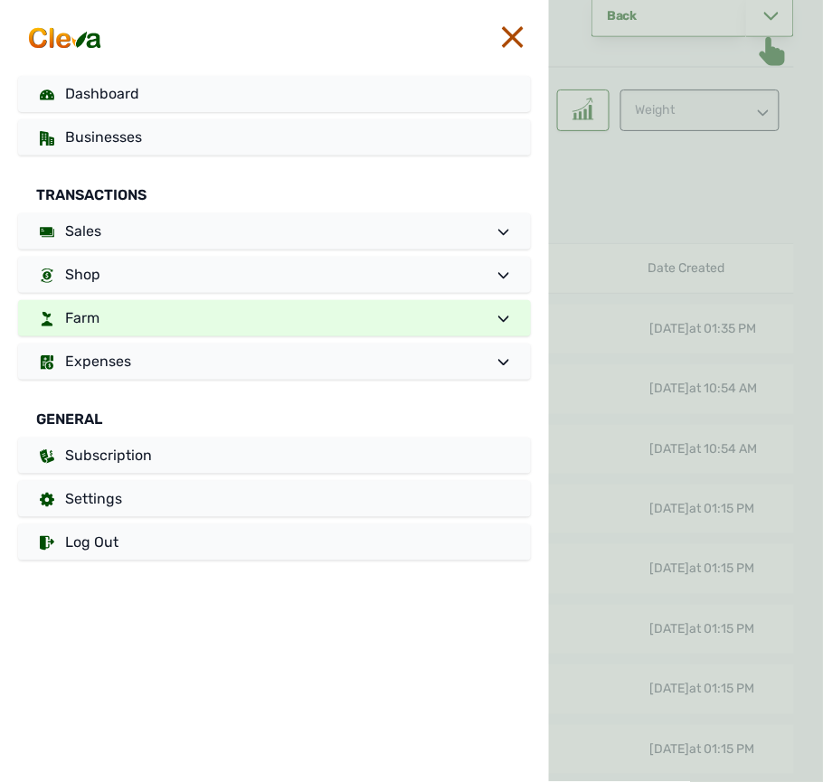
drag, startPoint x: 677, startPoint y: 239, endPoint x: 680, endPoint y: 137, distance: 101.3
click at [681, 204] on div at bounding box center [686, 391] width 274 height 782
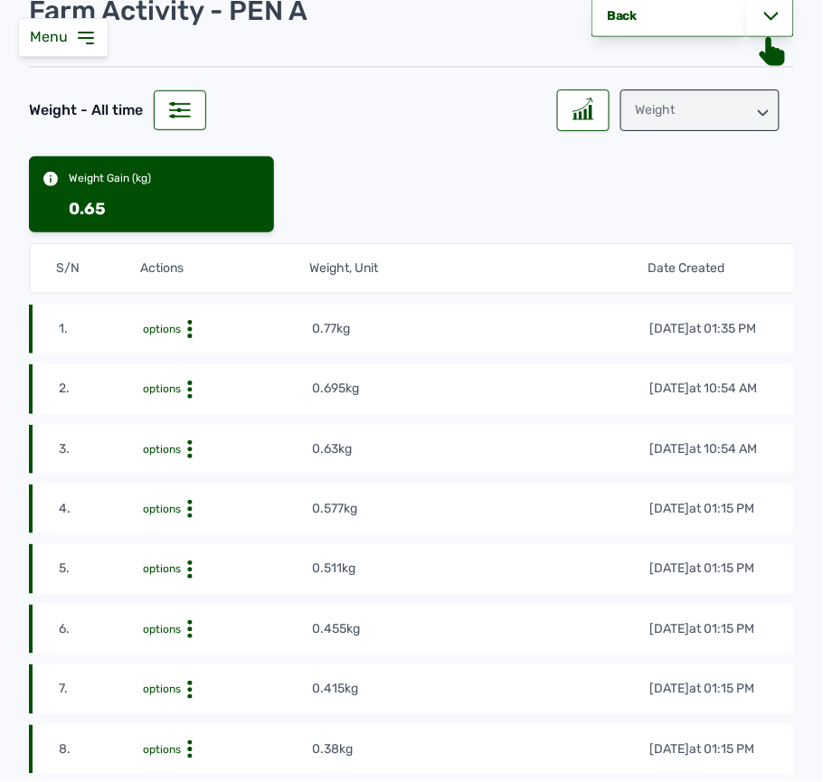
click at [673, 103] on div "Weight" at bounding box center [699, 111] width 159 height 42
click at [684, 217] on div "Losses" at bounding box center [699, 223] width 159 height 33
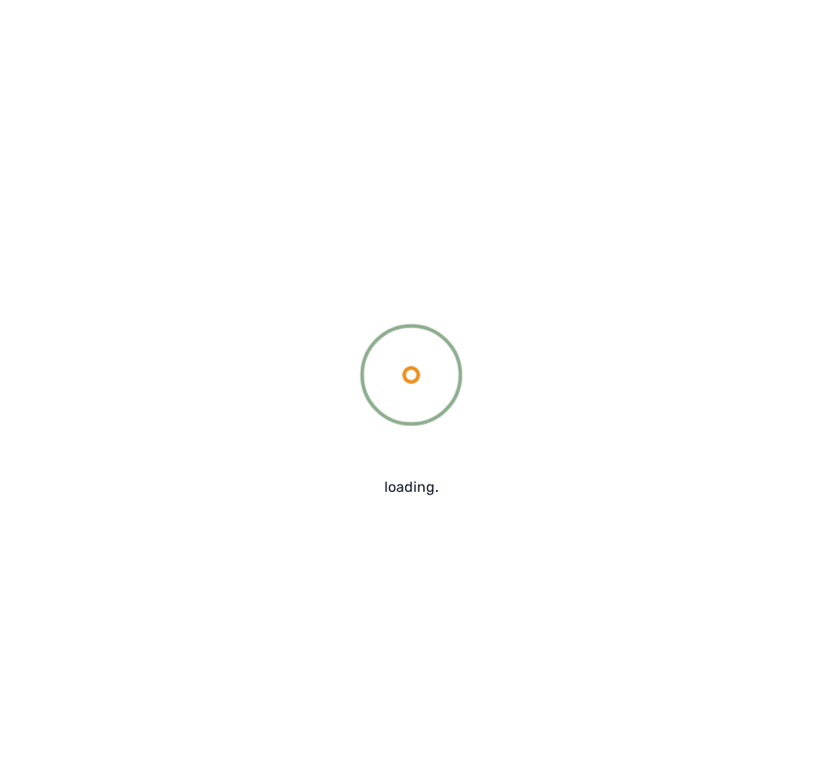
scroll to position [0, 0]
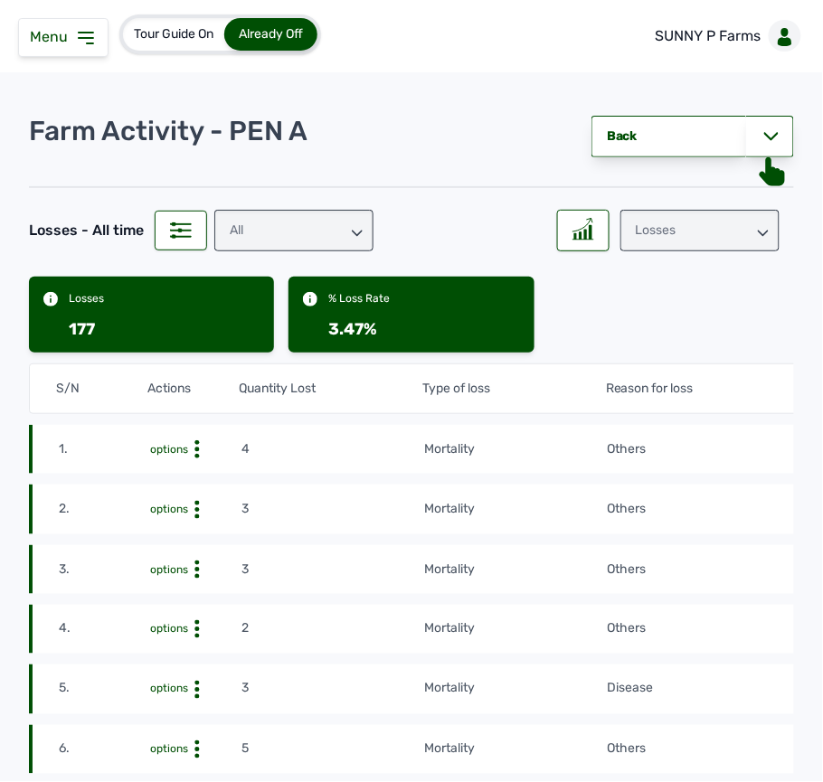
drag, startPoint x: 702, startPoint y: 457, endPoint x: 720, endPoint y: 434, distance: 29.0
click at [702, 445] on td "Others" at bounding box center [744, 450] width 275 height 20
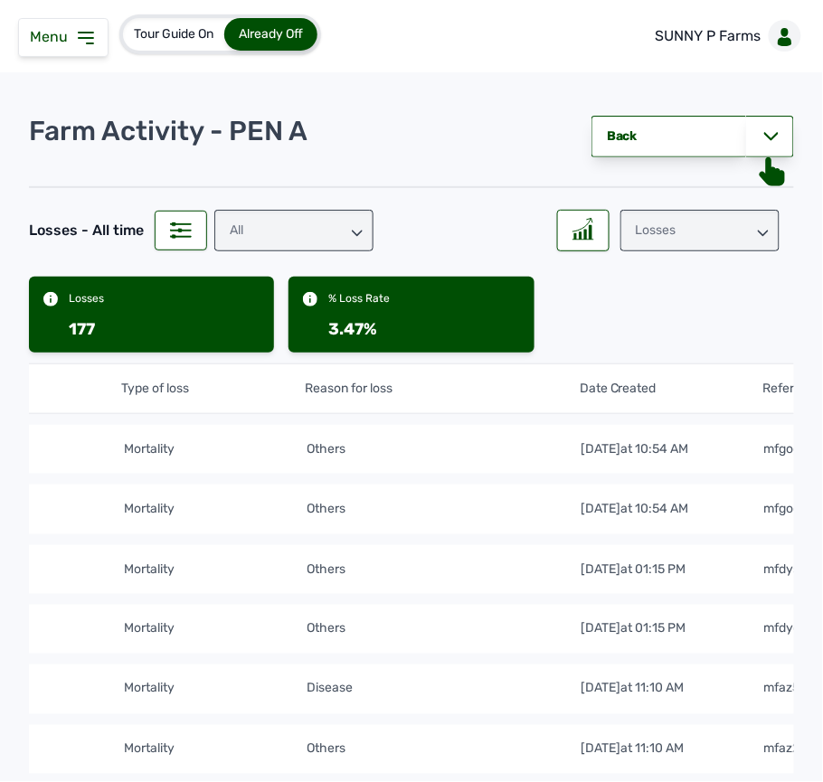
scroll to position [0, 395]
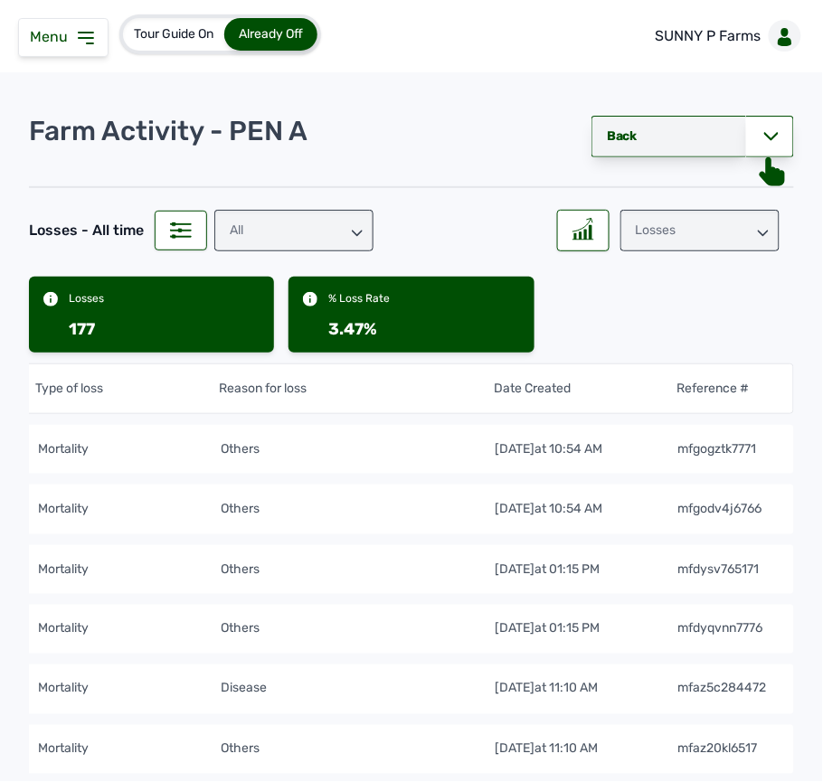
click at [699, 139] on link "Back" at bounding box center [669, 137] width 155 height 42
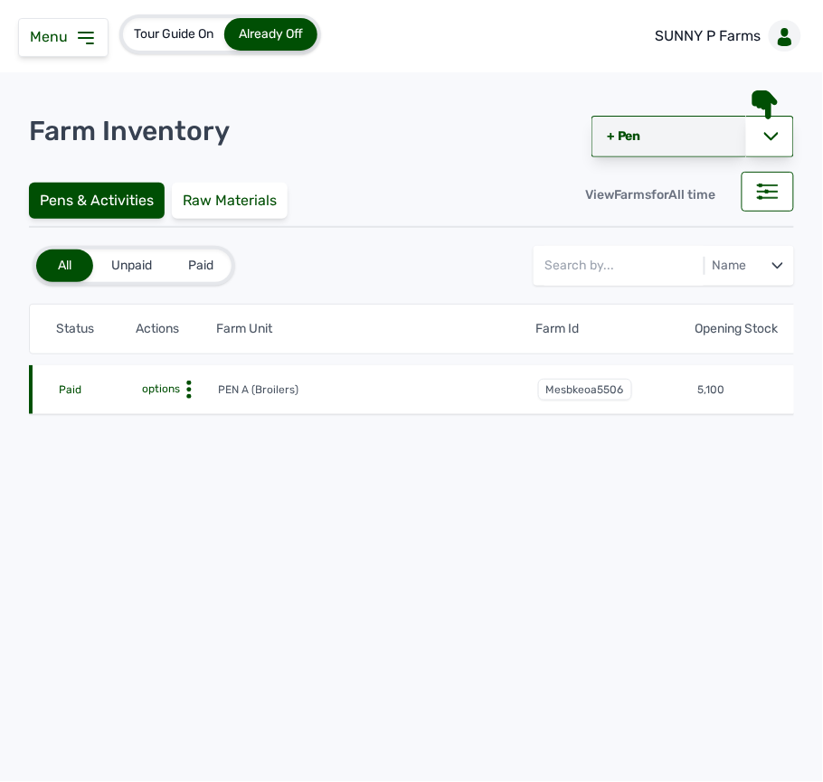
drag, startPoint x: 664, startPoint y: 160, endPoint x: 664, endPoint y: 142, distance: 18.1
click at [664, 142] on div "Farm Inventory Export + Pen + Raw Materials + Pen Pens & Activities Raw Materia…" at bounding box center [411, 317] width 765 height 425
click at [664, 142] on link "+ Pen" at bounding box center [669, 137] width 155 height 42
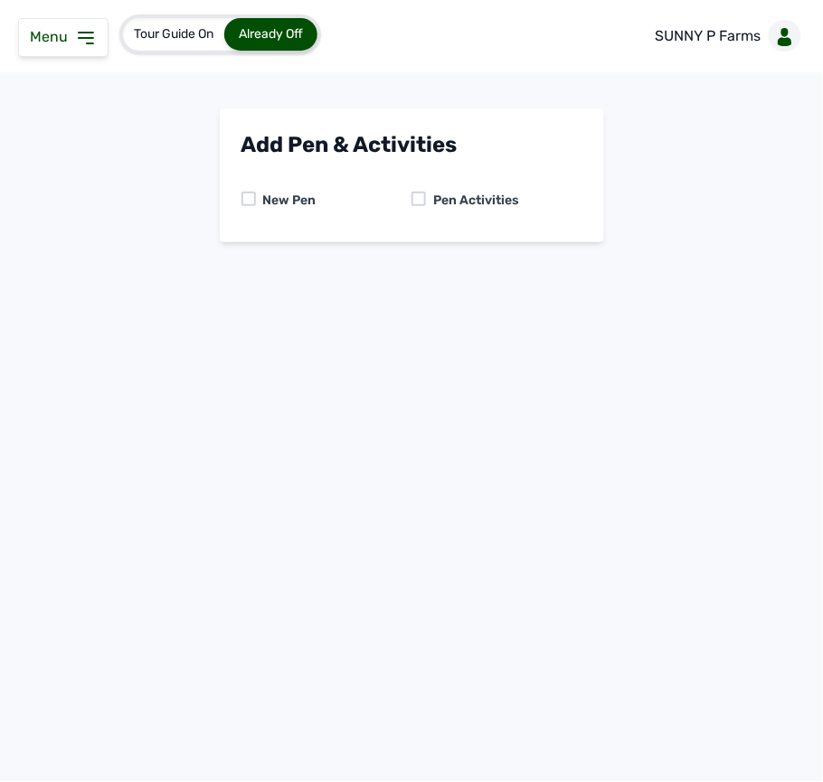
click at [420, 201] on div at bounding box center [419, 199] width 14 height 14
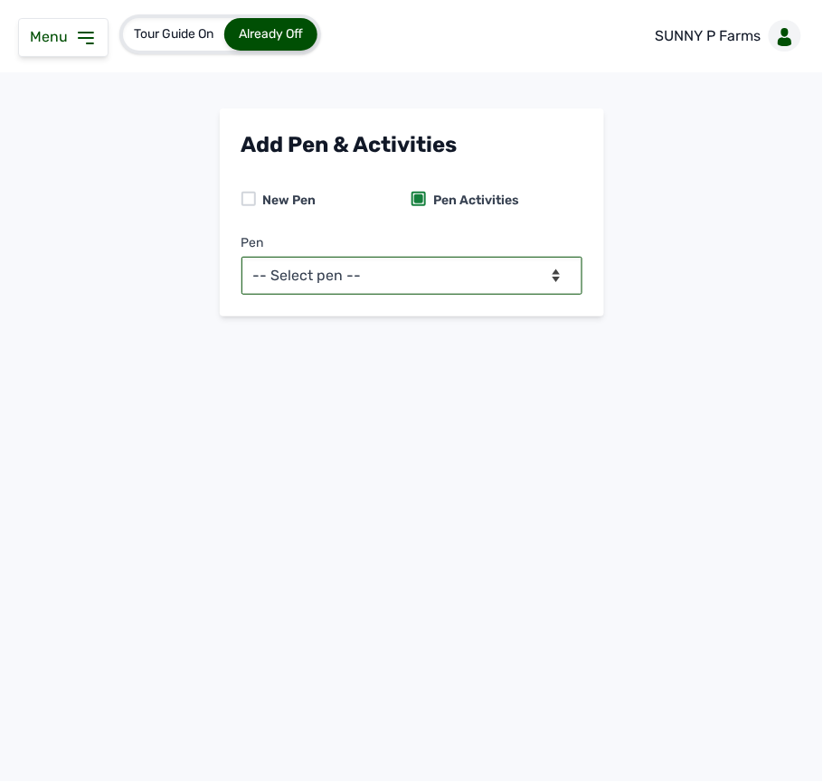
click at [369, 284] on select "-- Select pen -- PEN A (Broilers)" at bounding box center [411, 276] width 341 height 38
select select "mesbkeoa5506"
click at [241, 257] on select "-- Select pen -- PEN A (Broilers)" at bounding box center [411, 276] width 341 height 38
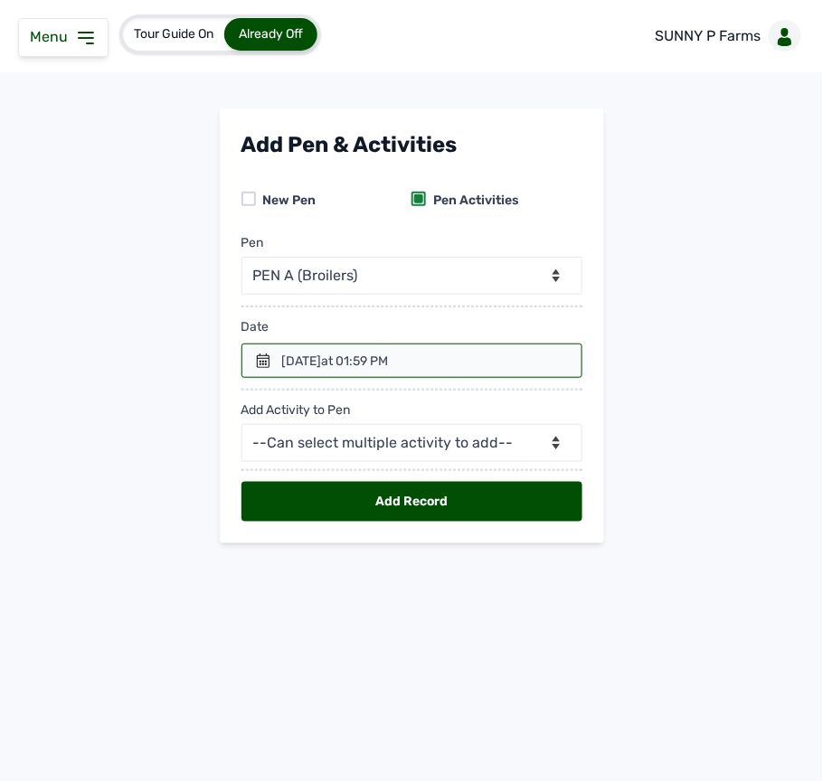
click at [279, 359] on div at bounding box center [411, 361] width 341 height 34
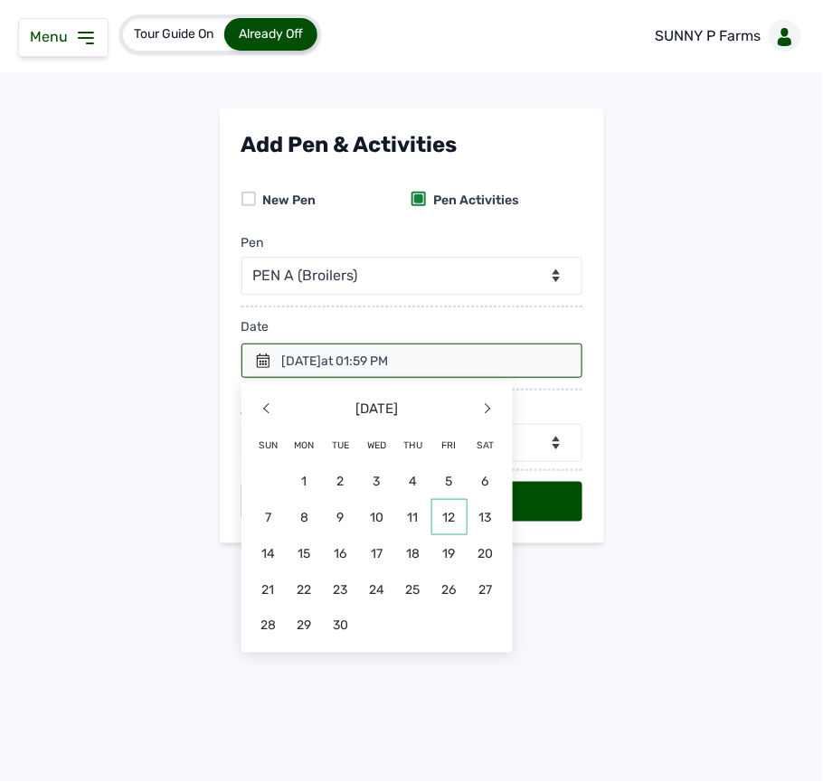
click at [447, 505] on span "12" at bounding box center [449, 517] width 36 height 36
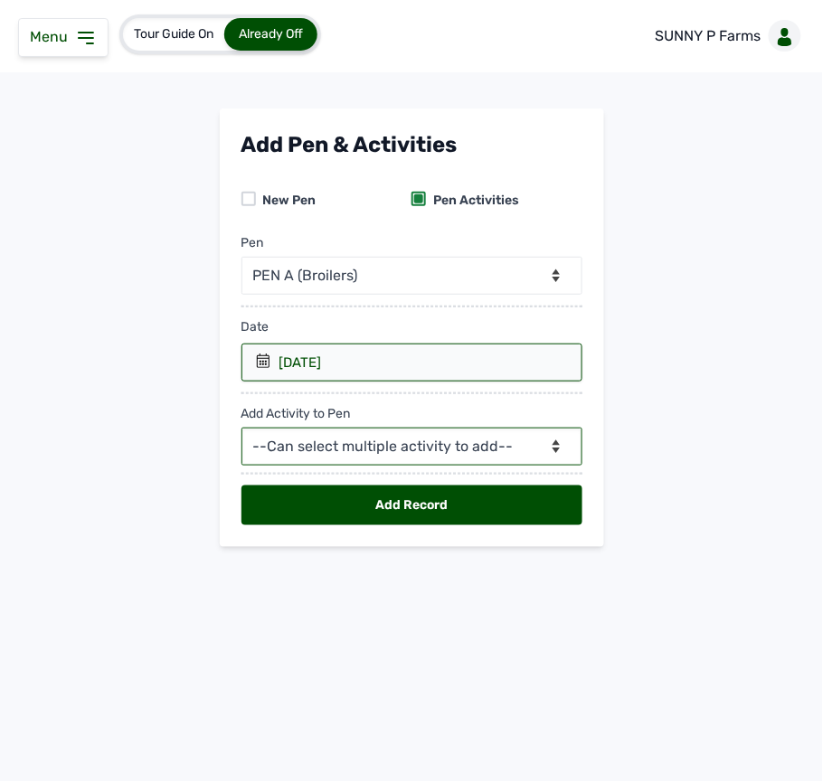
click at [445, 454] on select "--Can select multiple activity to add-- Raw Material Losses Weight" at bounding box center [411, 447] width 341 height 38
click at [241, 431] on select "--Can select multiple activity to add-- Raw Material Losses Weight" at bounding box center [411, 447] width 341 height 38
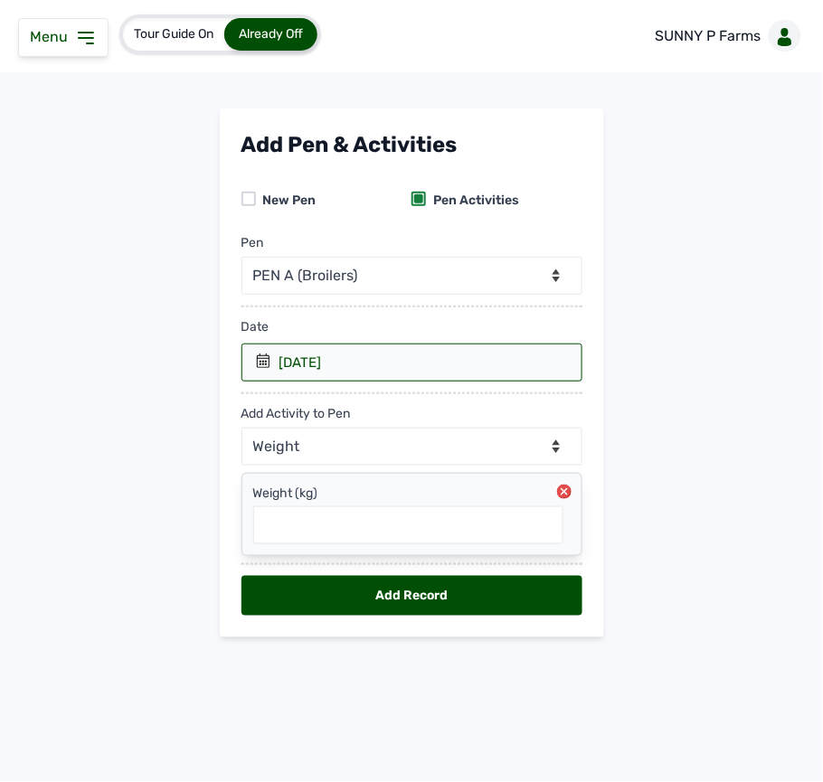
click at [562, 492] on circle at bounding box center [564, 492] width 14 height 14
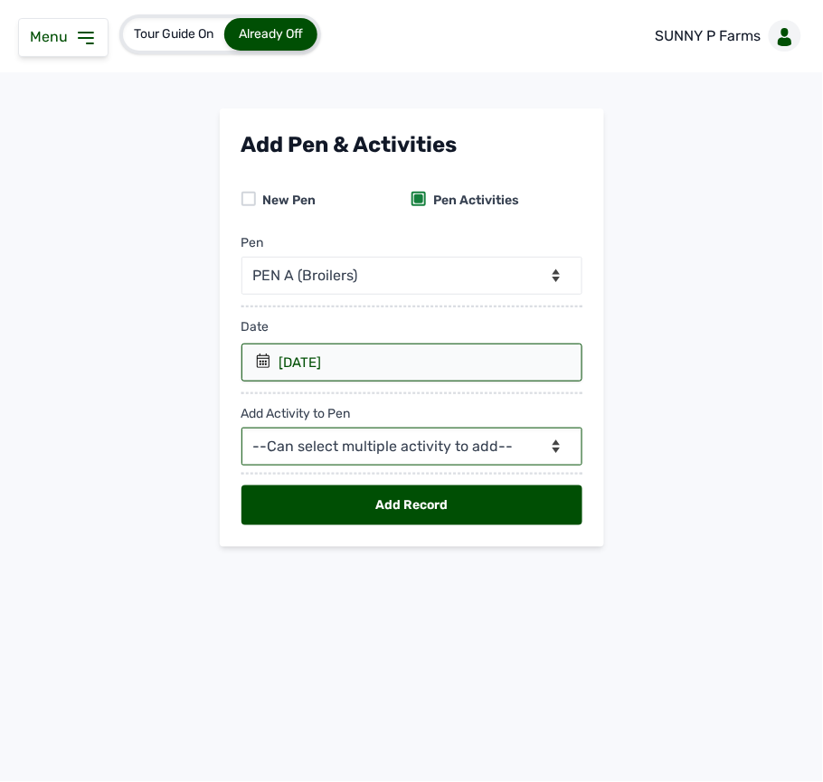
click at [546, 452] on select "--Can select multiple activity to add-- Raw Material Losses Weight" at bounding box center [411, 447] width 341 height 38
click at [557, 445] on select "--Can select multiple activity to add-- Raw Material Losses Weight" at bounding box center [411, 447] width 341 height 38
select select "Losses"
click at [241, 431] on select "--Can select multiple activity to add-- Raw Material Losses Weight" at bounding box center [411, 447] width 341 height 38
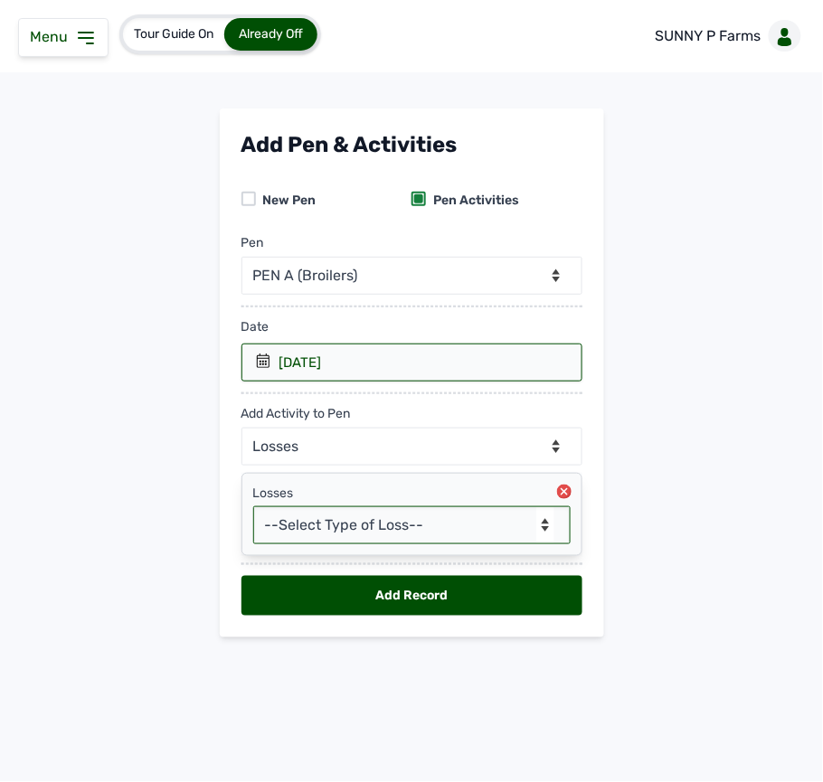
click at [429, 532] on select "--Select Type of Loss-- Mortality Culled Theft" at bounding box center [411, 525] width 317 height 38
select select "Mortality"
click at [253, 510] on select "--Select Type of Loss-- Mortality Culled Theft" at bounding box center [411, 525] width 317 height 38
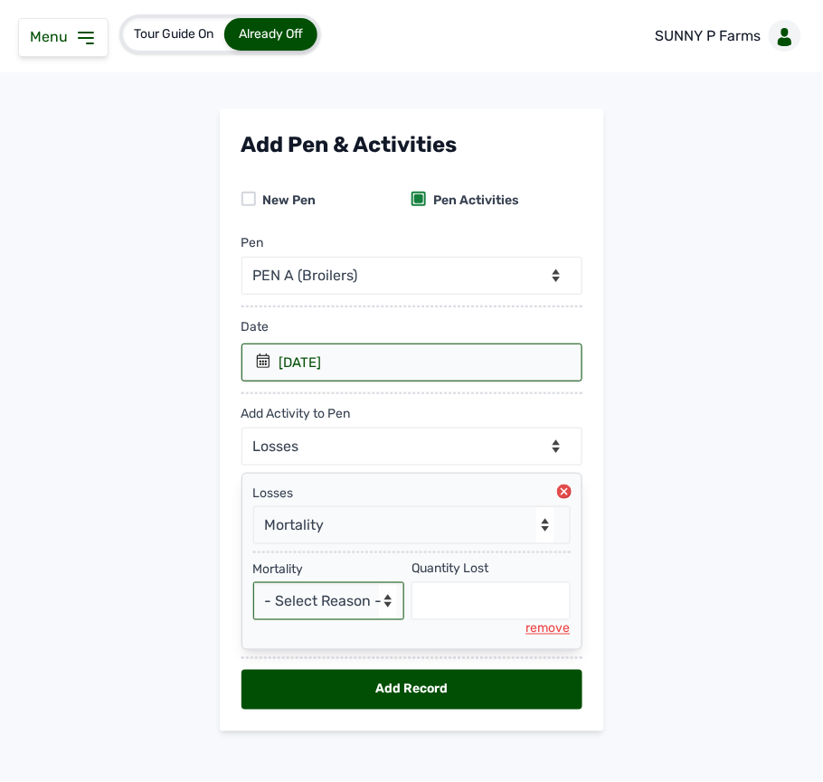
click at [356, 599] on select "- Select Reason - Disease Late Vaccination Wrong Vaccination Heat Lack of Water…" at bounding box center [329, 601] width 152 height 38
select select "Others"
click at [253, 587] on select "- Select Reason - Disease Late Vaccination Wrong Vaccination Heat Lack of Water…" at bounding box center [329, 601] width 152 height 38
select select "null"
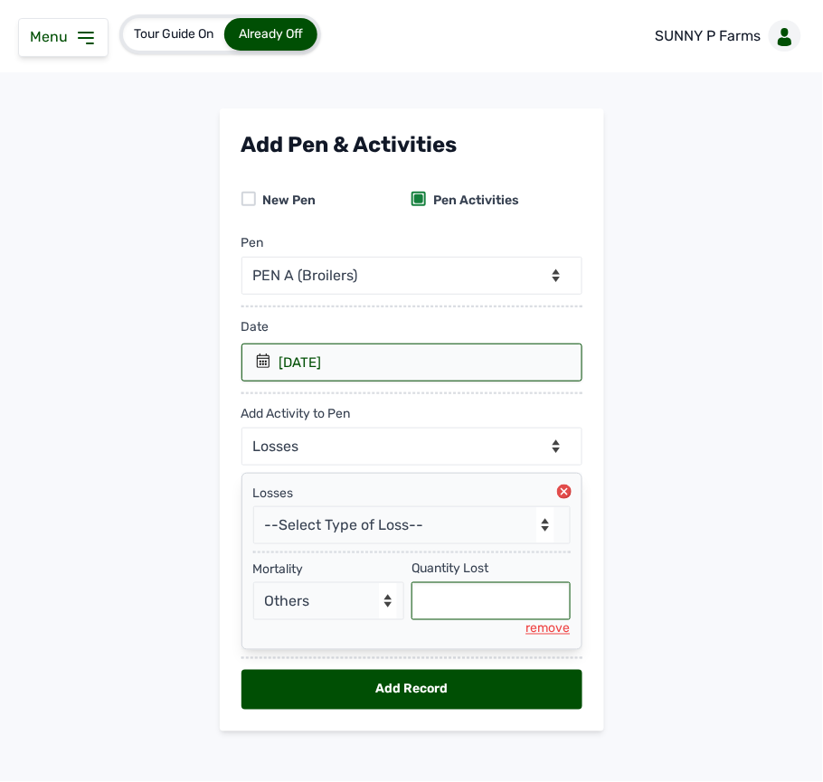
click at [454, 593] on input "text" at bounding box center [491, 601] width 159 height 38
type input "4"
click at [492, 689] on div "Add Record" at bounding box center [411, 690] width 341 height 40
select select "null"
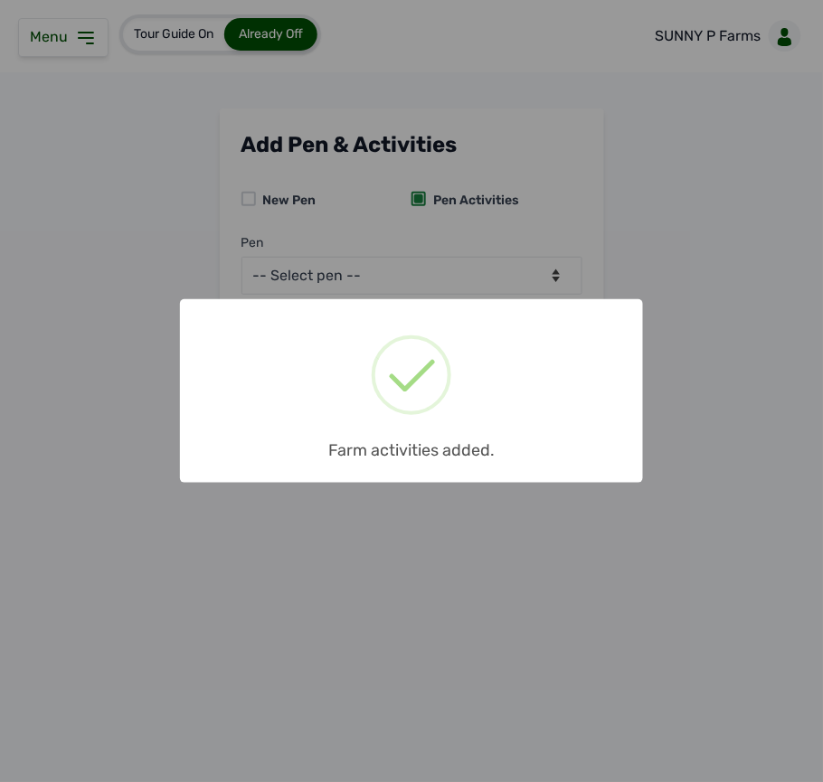
drag, startPoint x: 424, startPoint y: 264, endPoint x: 435, endPoint y: 258, distance: 12.6
click at [428, 262] on div "× Farm activities added. OK No Cancel" at bounding box center [411, 391] width 823 height 782
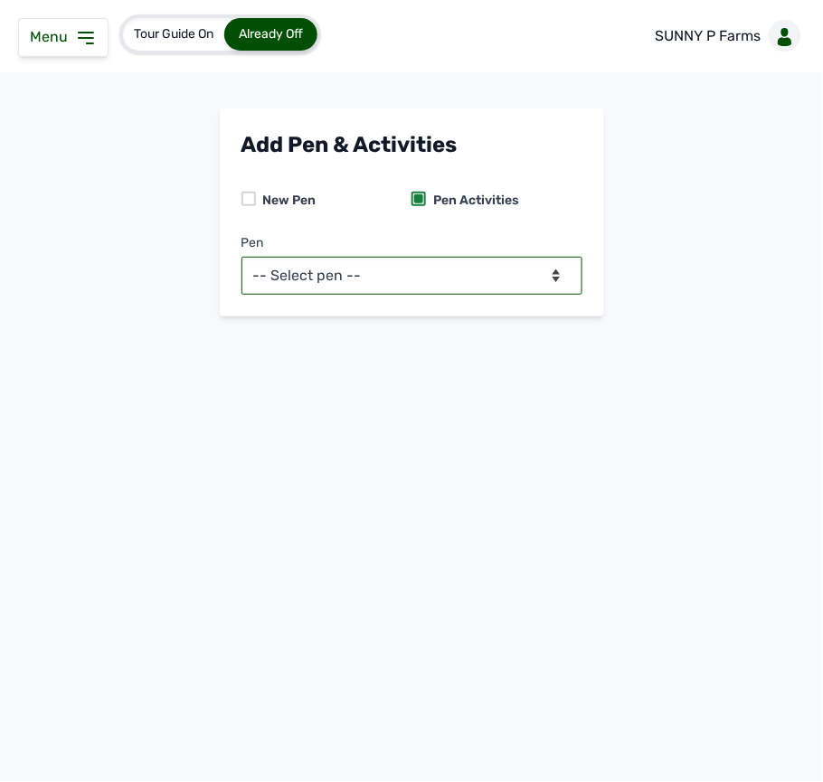
click at [472, 271] on select "-- Select pen -- PEN A (Broilers)" at bounding box center [411, 276] width 341 height 38
select select "mesbkeoa5506"
click at [241, 257] on select "-- Select pen -- PEN A (Broilers)" at bounding box center [411, 276] width 341 height 38
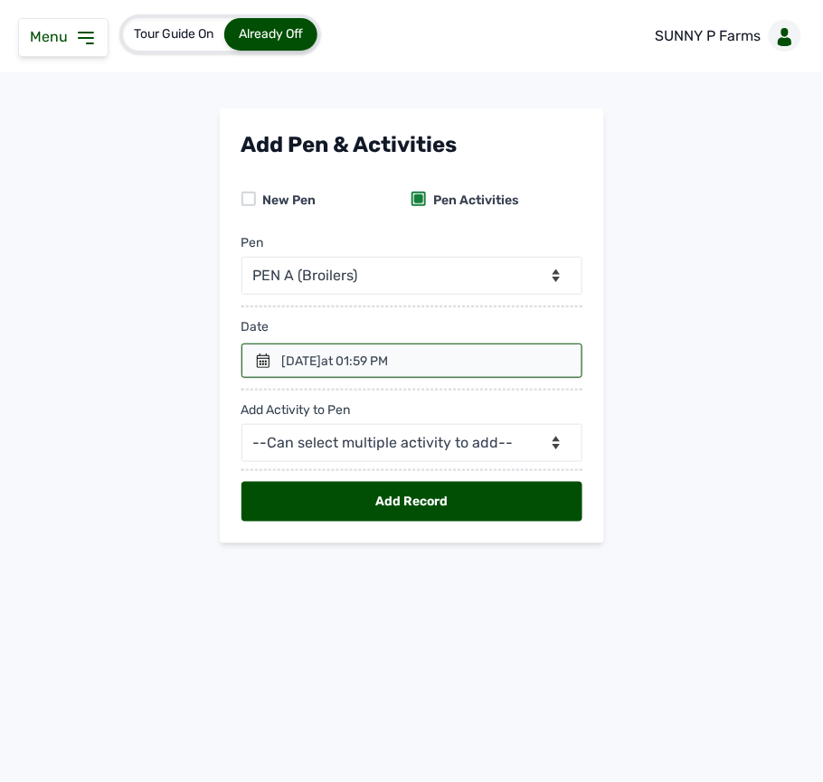
click at [271, 363] on div at bounding box center [411, 361] width 341 height 34
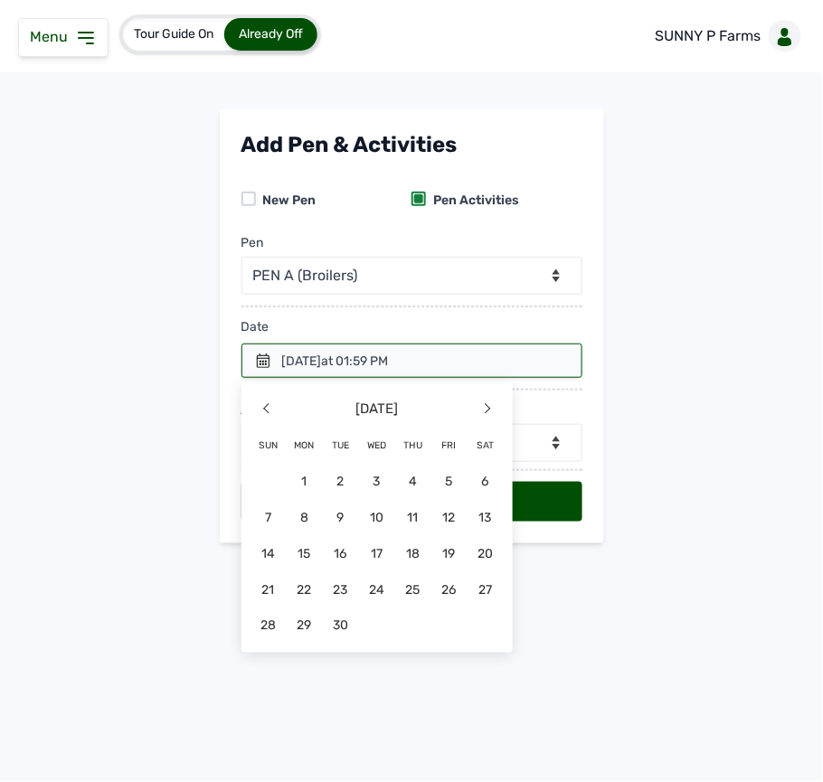
drag, startPoint x: 486, startPoint y: 507, endPoint x: 476, endPoint y: 497, distance: 14.7
click at [483, 506] on span "13" at bounding box center [486, 517] width 36 height 36
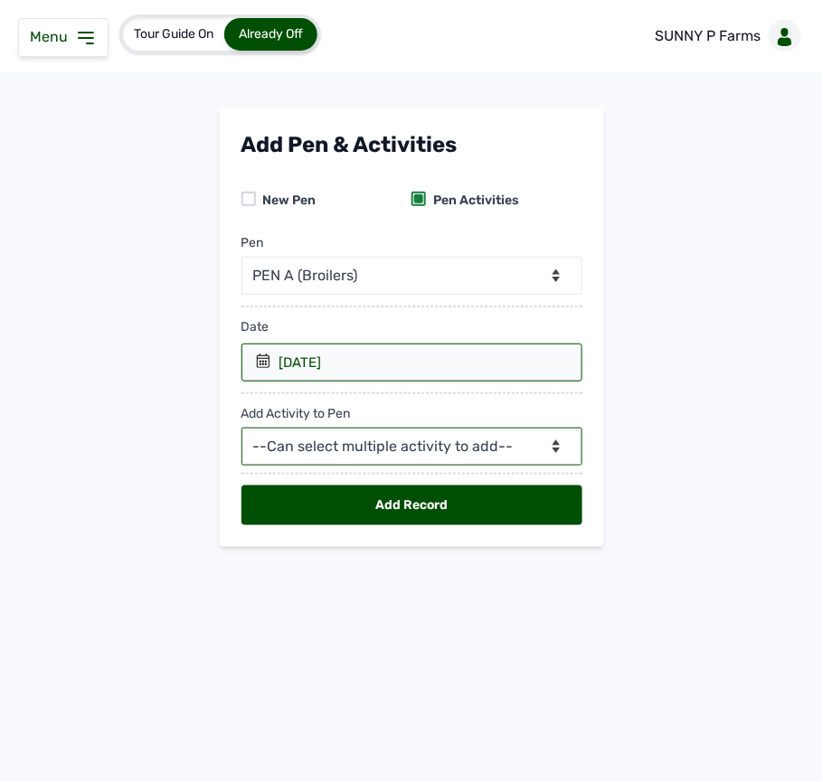
click at [396, 438] on select "--Can select multiple activity to add-- Raw Material Losses Weight" at bounding box center [411, 447] width 341 height 38
select select "Raw Material"
click at [241, 431] on select "--Can select multiple activity to add-- Raw Material Losses Weight" at bounding box center [411, 447] width 341 height 38
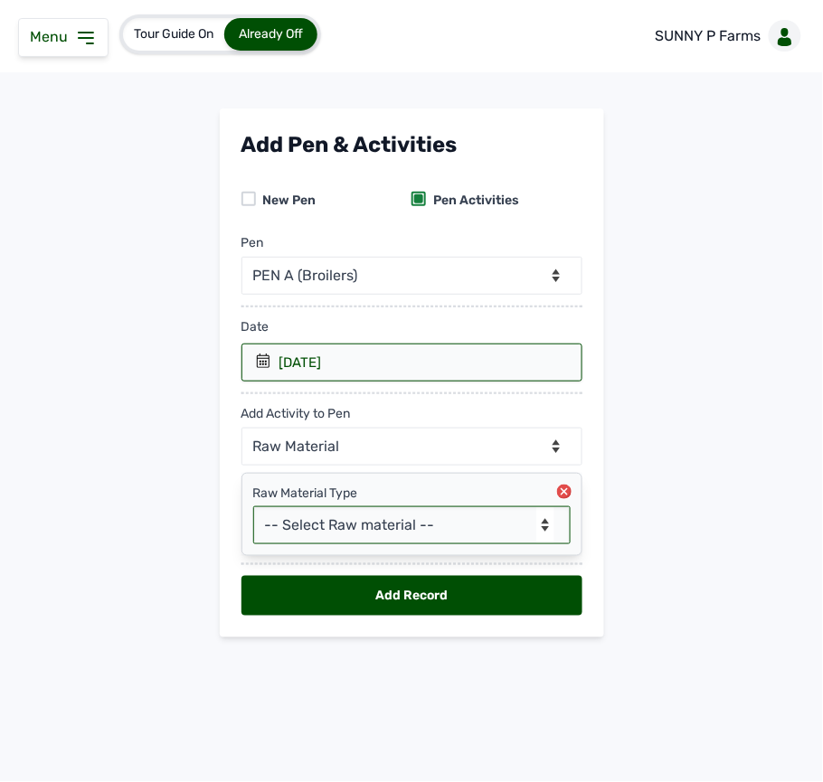
click at [383, 526] on select "-- Select Raw material -- feeds medications vaccines Biomass Fuel" at bounding box center [411, 525] width 317 height 38
click at [374, 526] on select "-- Select Raw material -- feeds medications vaccines Biomass Fuel" at bounding box center [411, 525] width 317 height 38
select select "feeds"
click at [253, 510] on select "-- Select Raw material -- feeds medications vaccines Biomass Fuel" at bounding box center [411, 525] width 317 height 38
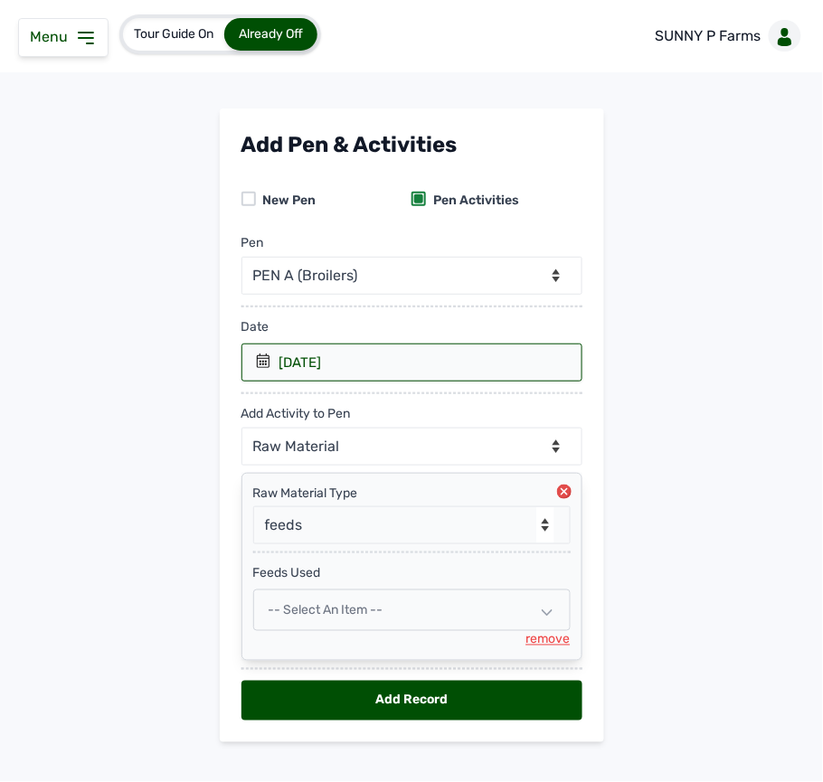
drag, startPoint x: 342, startPoint y: 613, endPoint x: 380, endPoint y: 593, distance: 42.9
click at [345, 609] on span "-- Select an Item --" at bounding box center [326, 609] width 115 height 15
select select
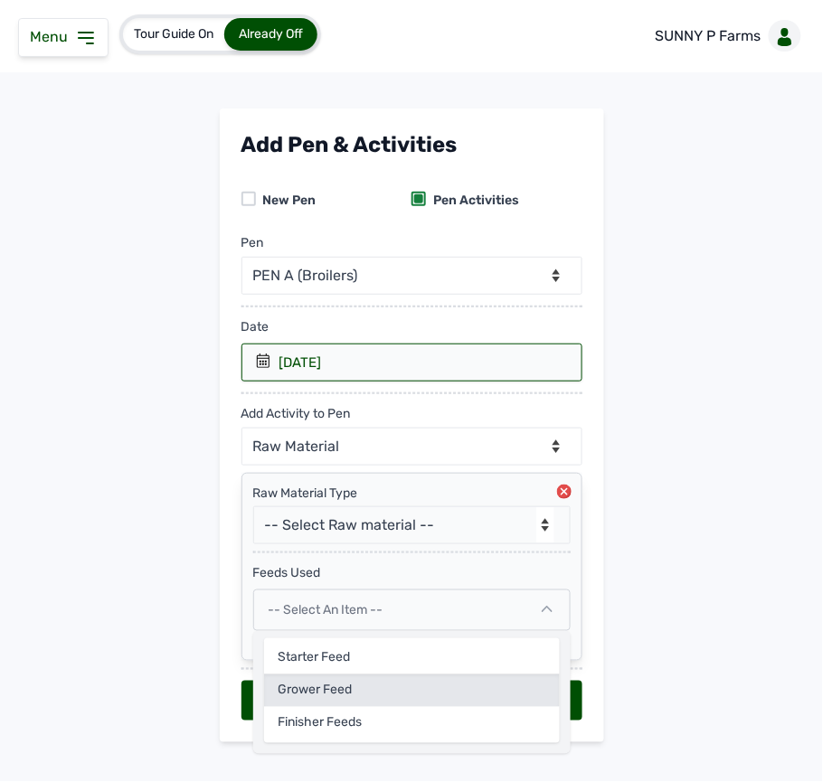
click at [336, 687] on div "Grower Feed" at bounding box center [412, 691] width 296 height 33
select select
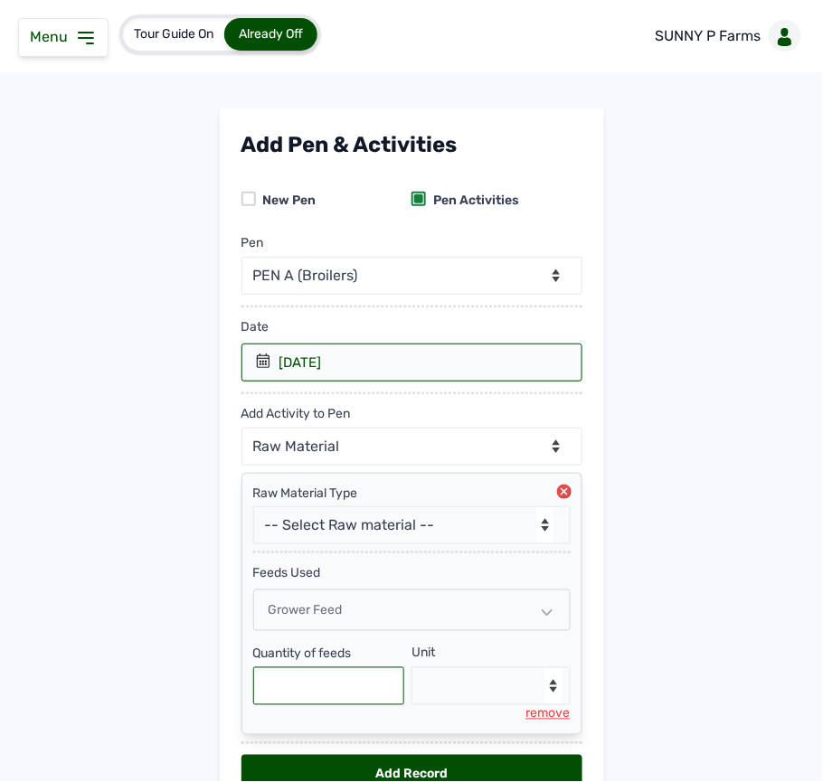
click at [309, 686] on input "text" at bounding box center [329, 686] width 152 height 38
type input "2"
type input "500"
click at [474, 684] on select "--Select unit-- Bag(s) Kg" at bounding box center [491, 686] width 159 height 38
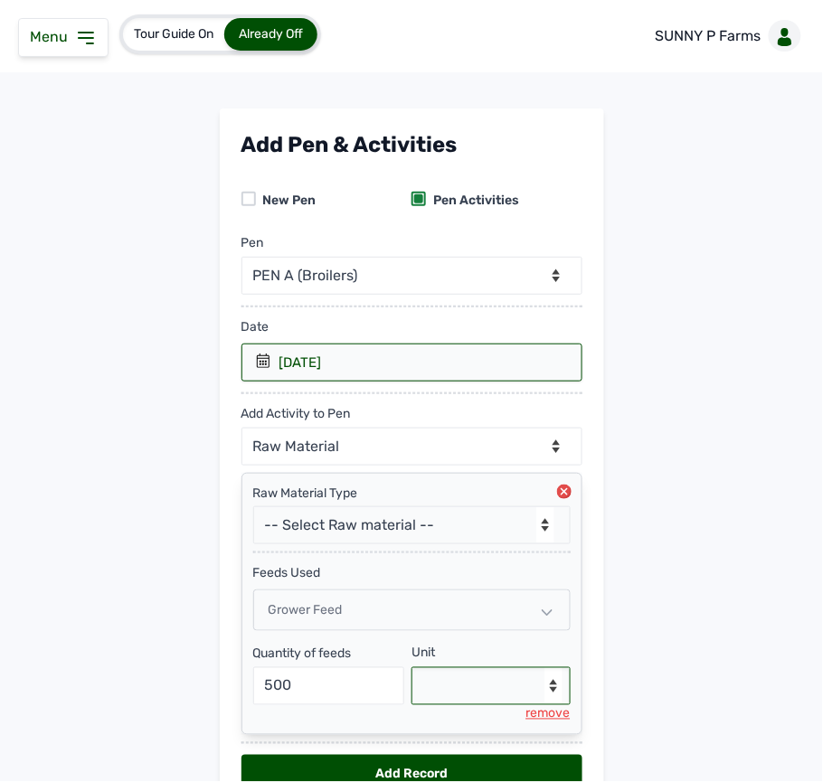
click at [506, 702] on select "--Select unit-- Bag(s) Kg" at bounding box center [491, 686] width 159 height 38
select select "Kg"
click at [412, 673] on select "--Select unit-- Bag(s) Kg" at bounding box center [491, 686] width 159 height 38
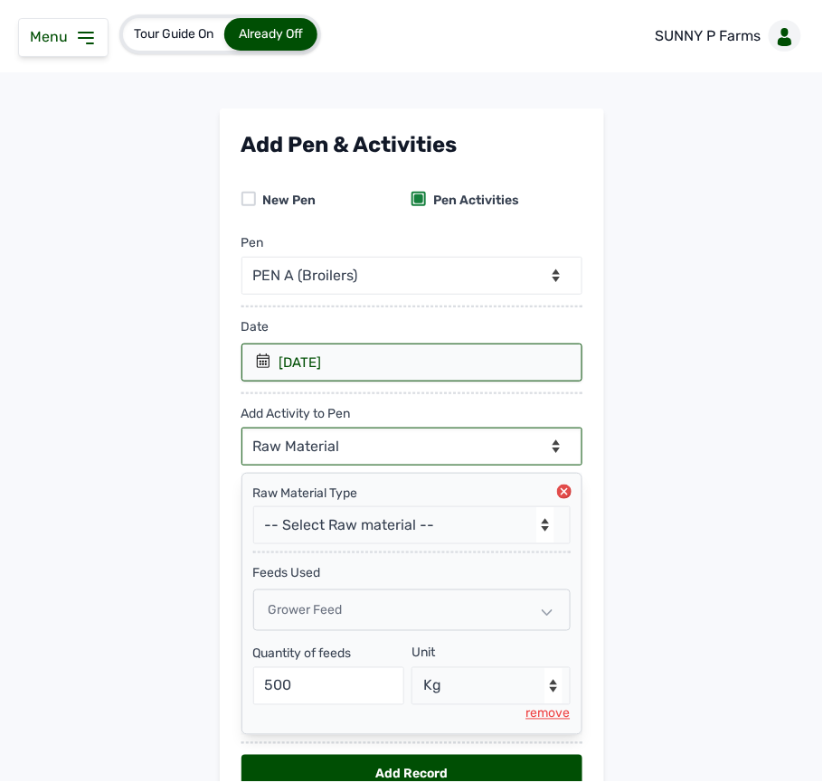
click at [507, 443] on select "--Can select multiple activity to add-- Raw Material Losses Weight" at bounding box center [411, 447] width 341 height 38
click at [241, 431] on select "--Can select multiple activity to add-- Raw Material Losses Weight" at bounding box center [411, 447] width 341 height 38
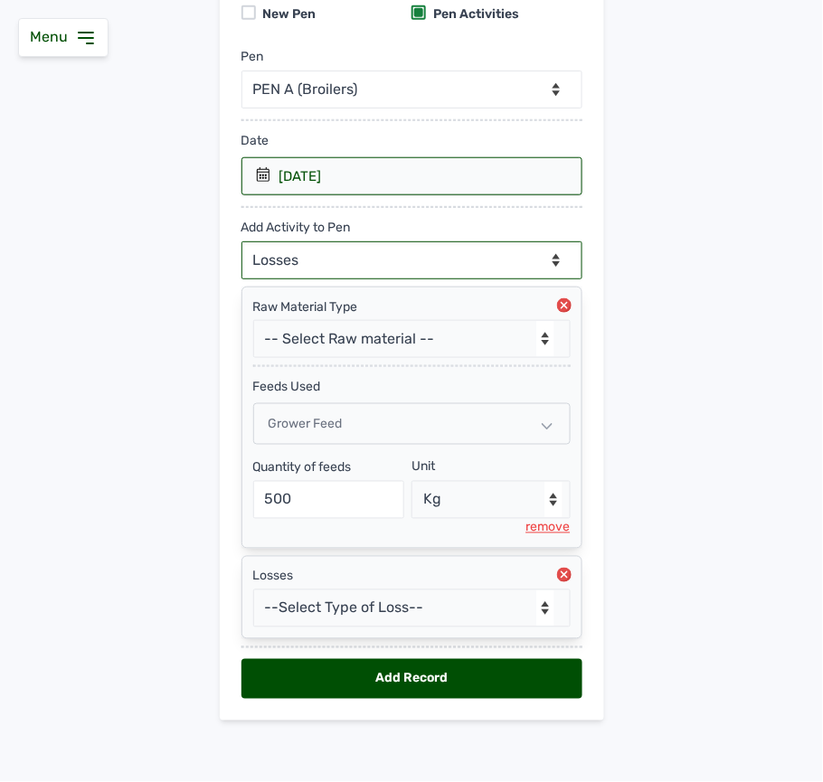
scroll to position [197, 0]
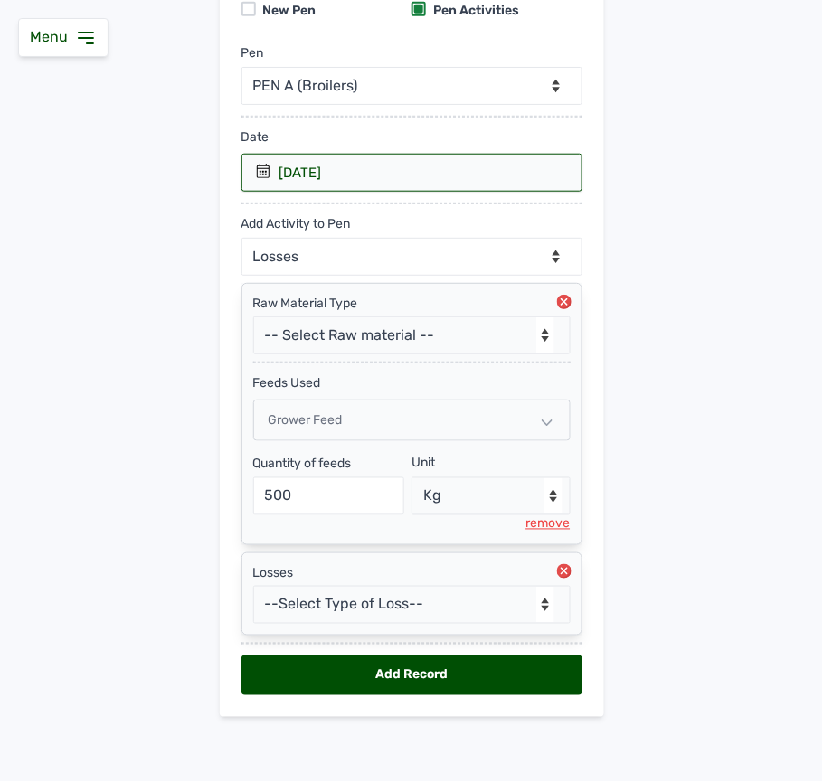
click at [564, 568] on icon at bounding box center [564, 571] width 14 height 14
click at [564, 516] on select "--Select unit-- Bag(s) Kg" at bounding box center [491, 497] width 159 height 38
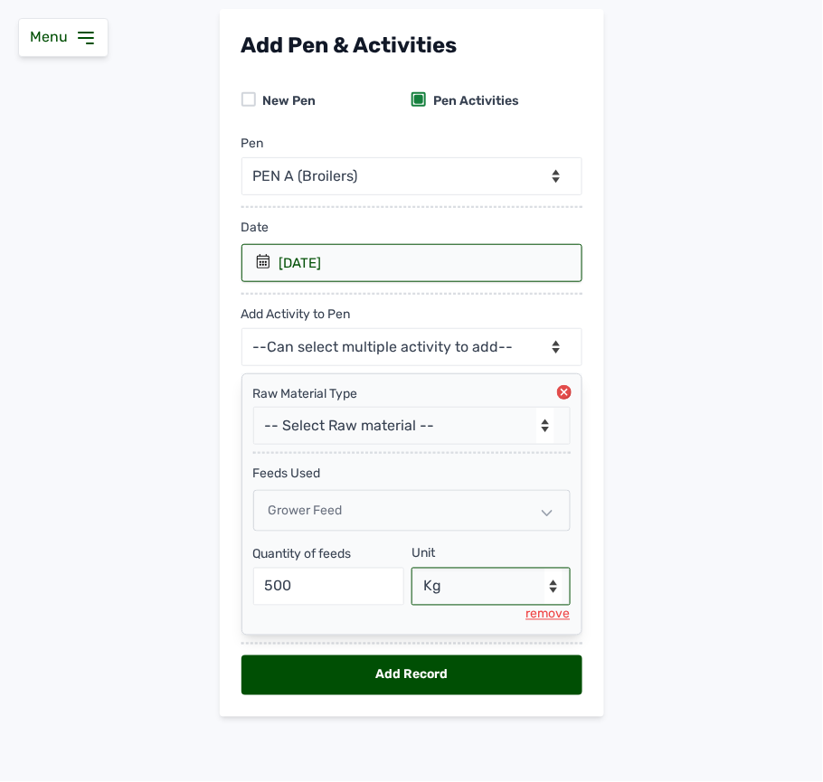
scroll to position [106, 0]
click at [657, 544] on main "Add Pen & Activities New Pen Pen Activities Pen -- Select pen -- PEN A (Broiler…" at bounding box center [411, 377] width 823 height 737
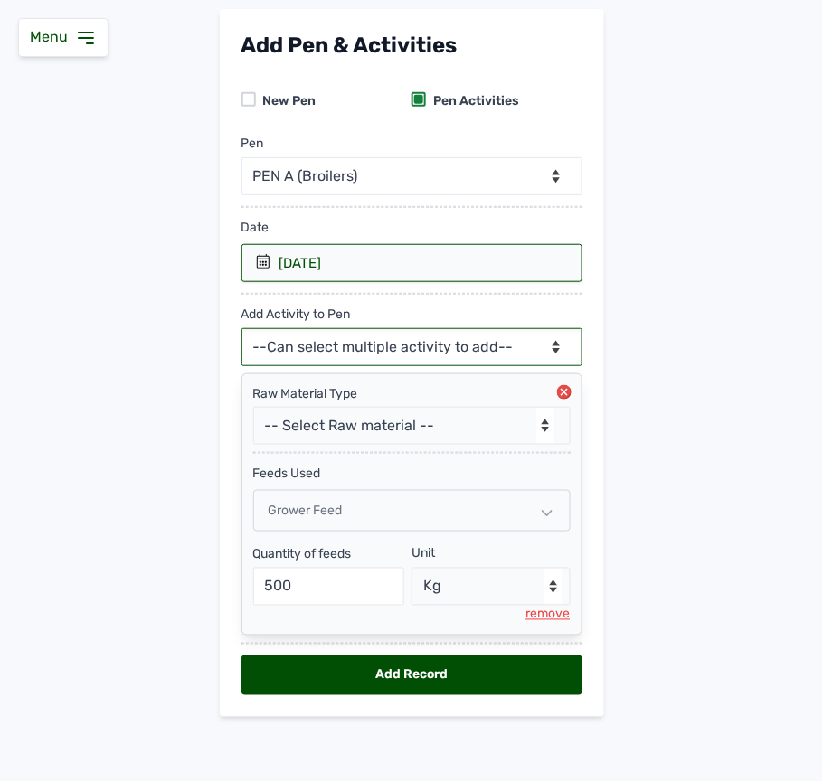
click at [487, 344] on select "--Can select multiple activity to add-- Raw Material Losses Weight" at bounding box center [411, 347] width 341 height 38
click at [449, 338] on select "--Can select multiple activity to add-- Raw Material Losses Weight" at bounding box center [411, 347] width 341 height 38
select select "Weight"
click at [241, 328] on select "--Can select multiple activity to add-- Raw Material Losses Weight" at bounding box center [411, 347] width 341 height 38
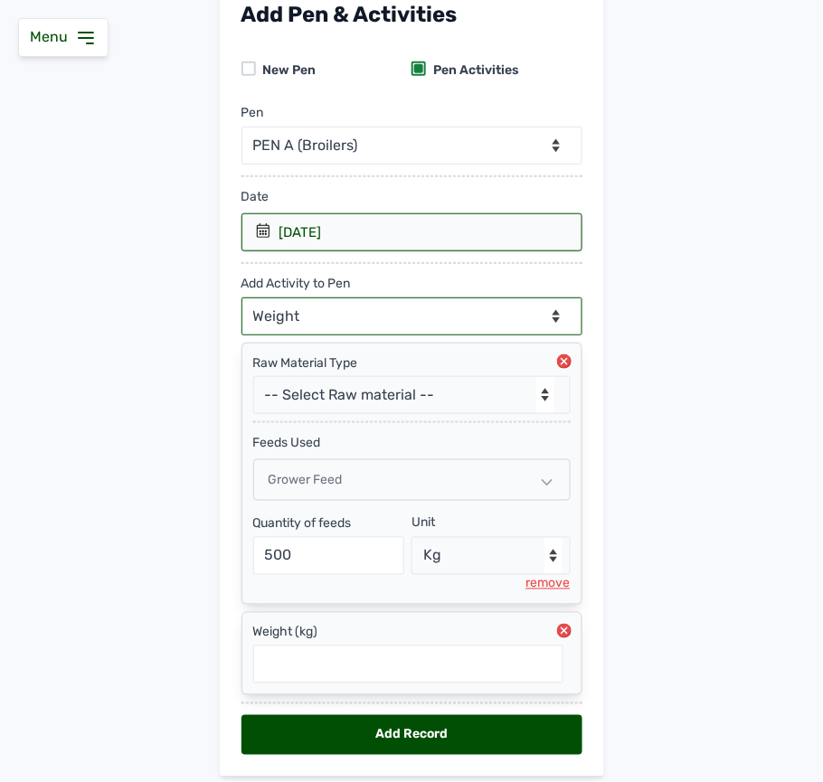
scroll to position [197, 0]
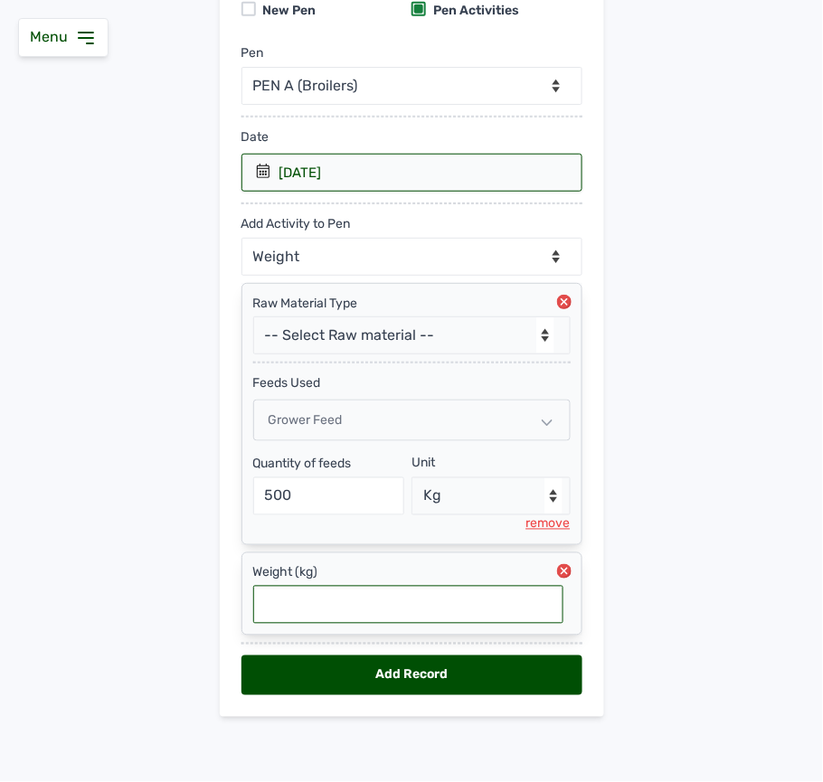
click at [345, 591] on input "text" at bounding box center [408, 605] width 310 height 38
type input "0"
type input "9"
type input "0.855"
click at [311, 678] on div "Add Record" at bounding box center [411, 676] width 341 height 40
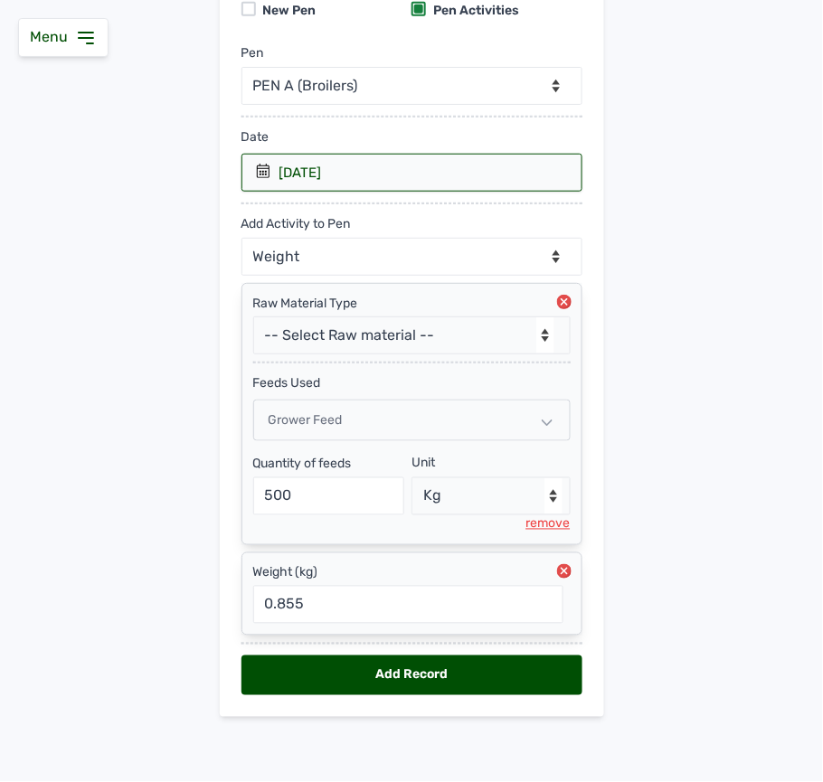
select select "null"
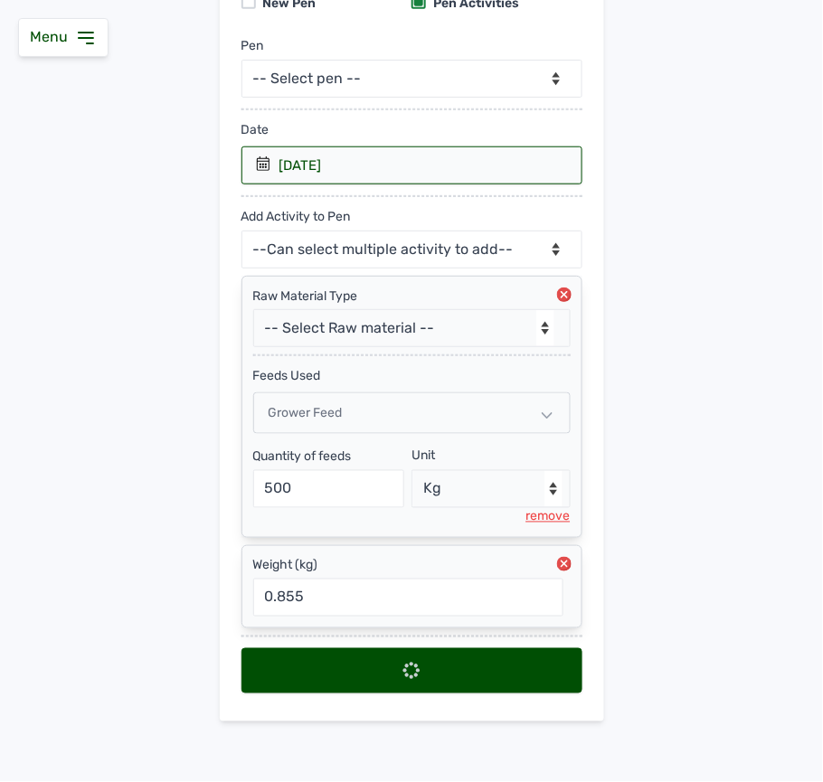
scroll to position [0, 0]
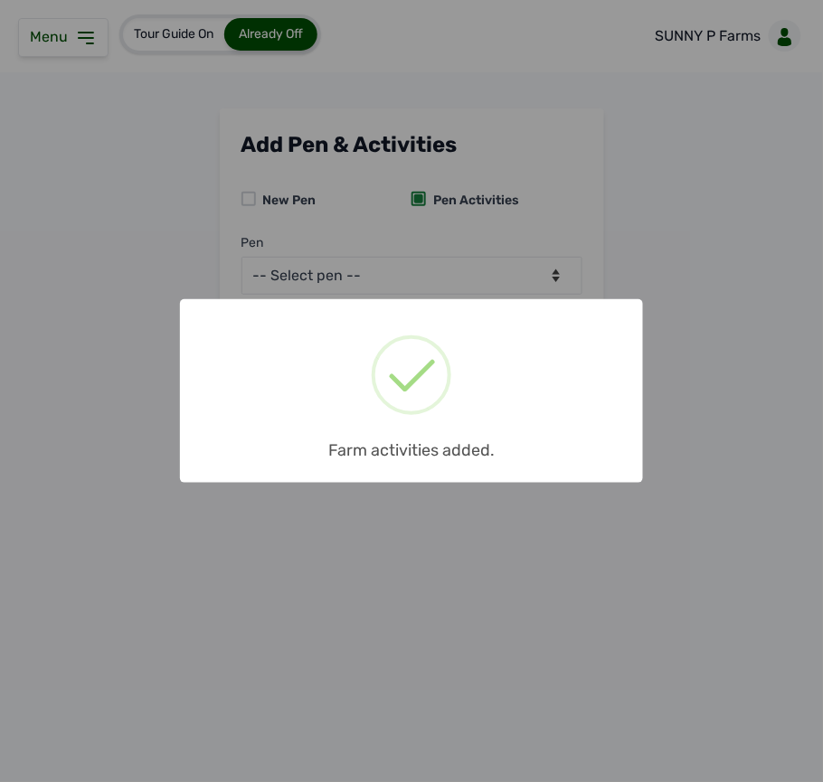
click at [515, 275] on div "× Farm activities added. OK No Cancel" at bounding box center [411, 391] width 823 height 782
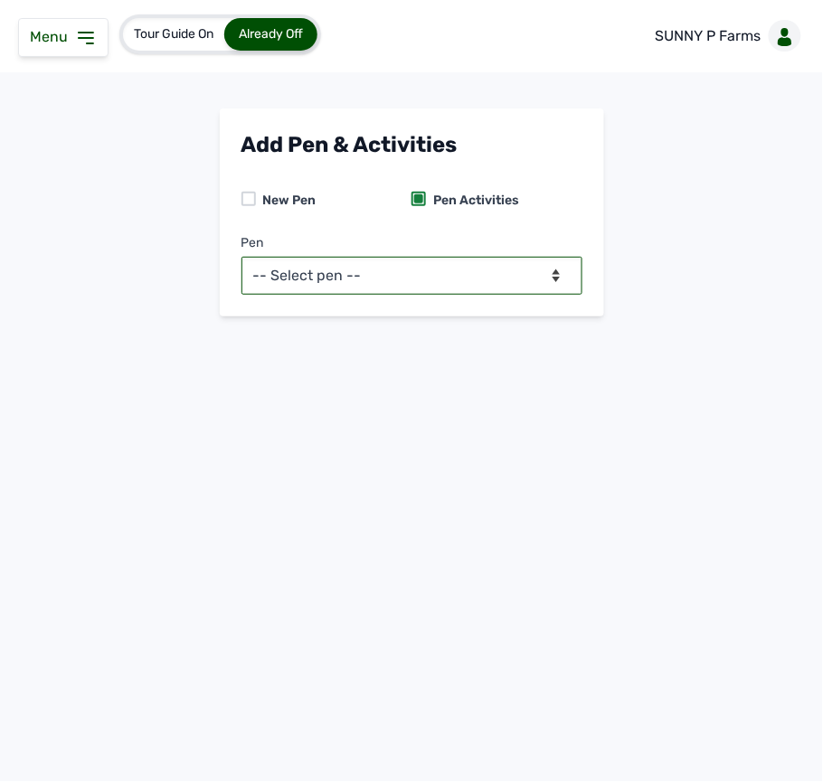
click at [516, 275] on select "-- Select pen -- PEN A (Broilers)" at bounding box center [411, 276] width 341 height 38
select select "mesbkeoa5506"
click at [241, 257] on select "-- Select pen -- PEN A (Broilers)" at bounding box center [411, 276] width 341 height 38
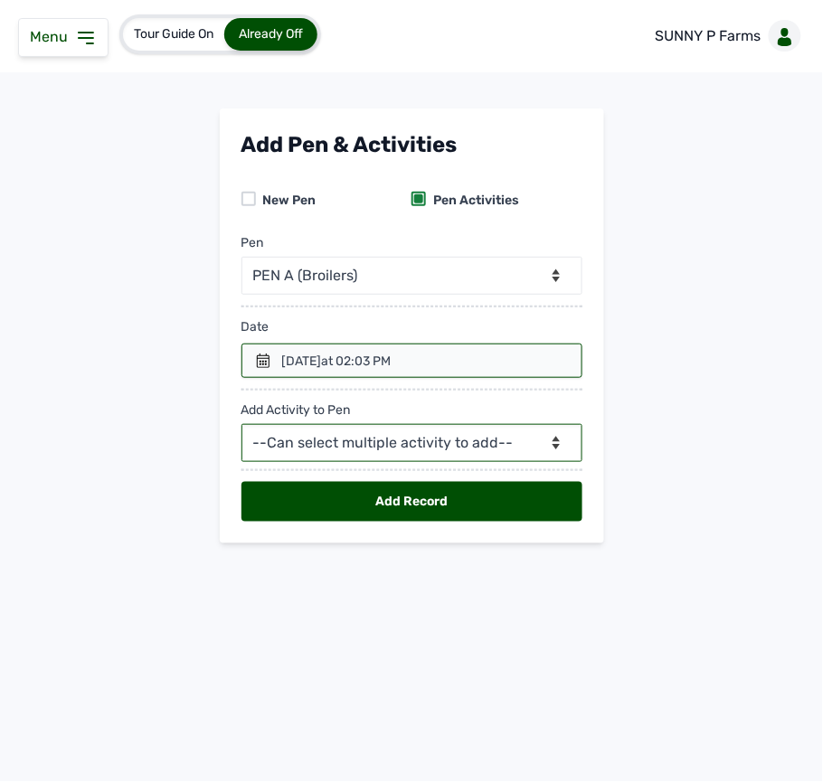
click at [395, 440] on select "--Can select multiple activity to add-- Raw Material Losses Weight" at bounding box center [411, 443] width 341 height 38
select select "Raw Material"
click at [241, 427] on select "--Can select multiple activity to add-- Raw Material Losses Weight" at bounding box center [411, 443] width 341 height 38
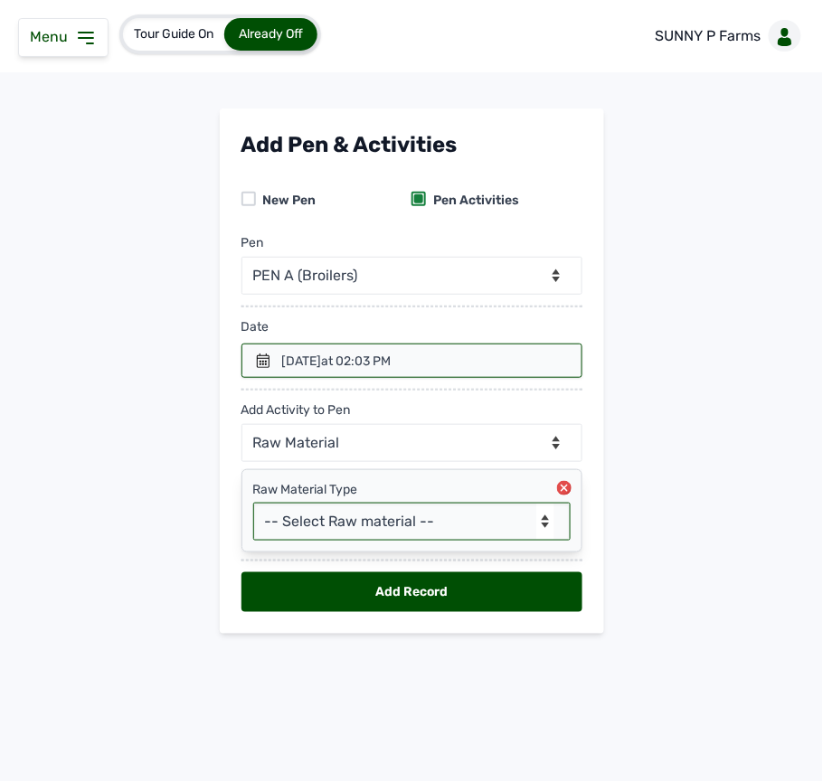
click at [326, 523] on select "-- Select Raw material -- feeds medications vaccines Biomass Fuel" at bounding box center [411, 522] width 317 height 38
select select "feeds"
click at [253, 506] on select "-- Select Raw material -- feeds medications vaccines Biomass Fuel" at bounding box center [411, 522] width 317 height 38
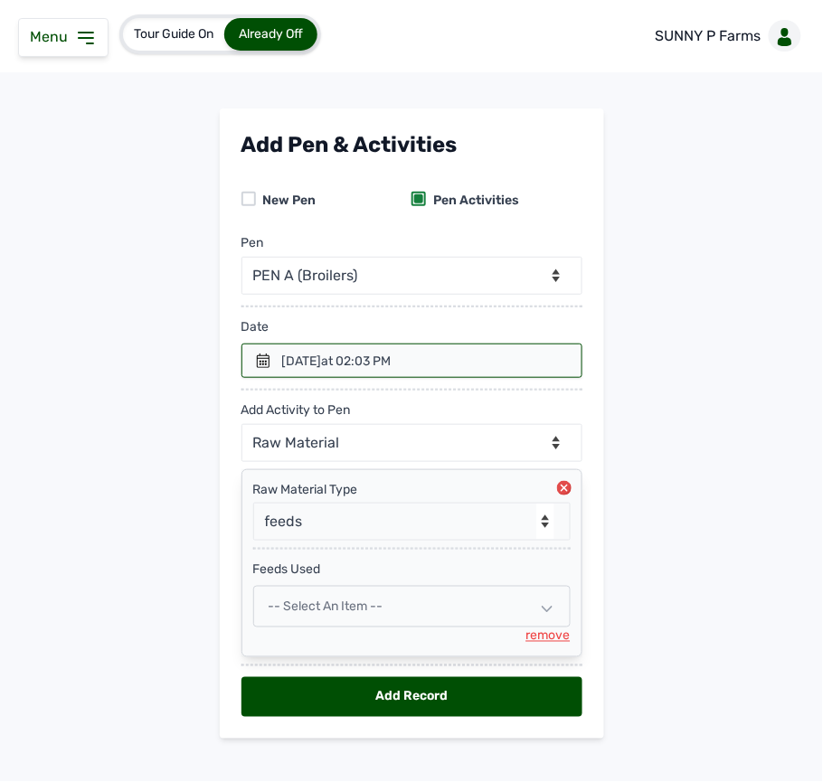
click at [290, 597] on div "-- Select an Item --" at bounding box center [411, 607] width 317 height 42
select select
click at [290, 597] on div "-- Select an Item --" at bounding box center [411, 607] width 317 height 42
click at [319, 613] on span "-- Select an Item --" at bounding box center [326, 606] width 115 height 15
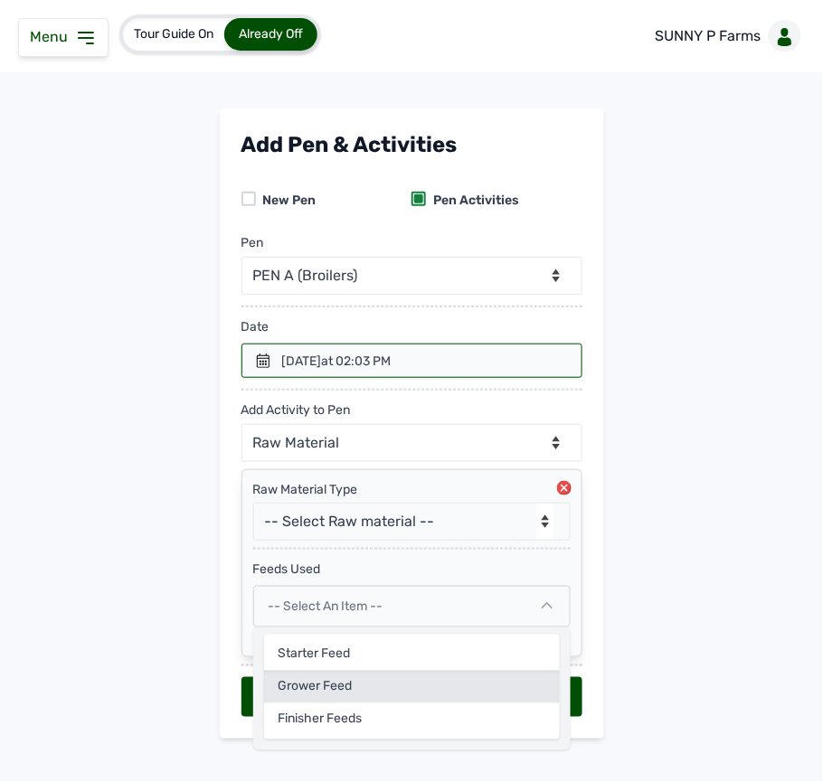
click at [265, 682] on div "Grower Feed" at bounding box center [412, 687] width 296 height 33
select select
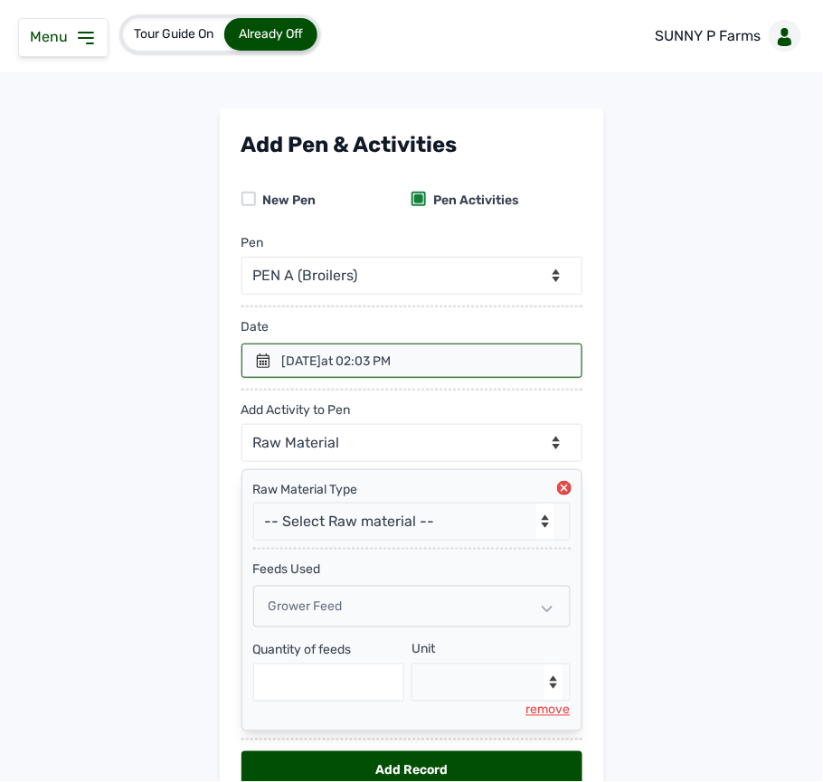
scroll to position [102, 0]
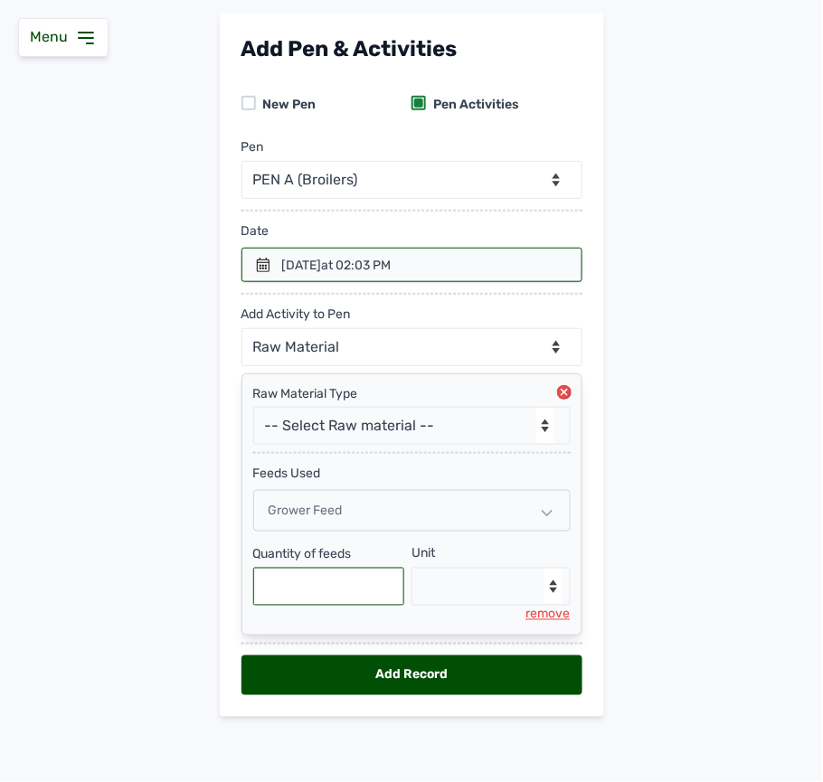
click at [351, 592] on input "text" at bounding box center [329, 587] width 152 height 38
type input "525"
click at [504, 598] on select "--Select unit-- Bag(s) Kg" at bounding box center [491, 587] width 159 height 38
select select "Kg"
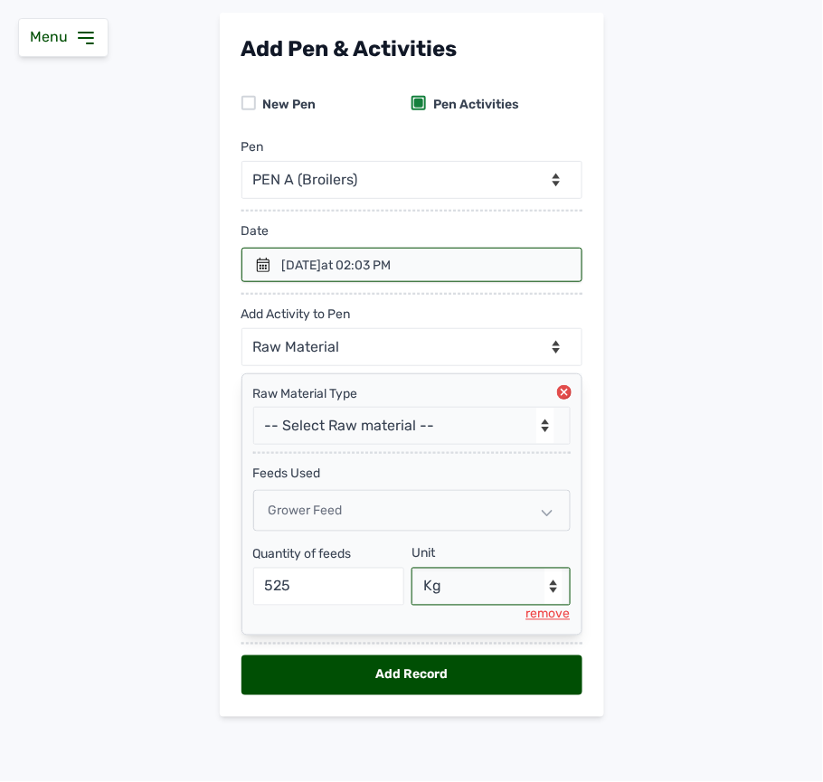
click at [412, 568] on select "--Select unit-- Bag(s) Kg" at bounding box center [491, 587] width 159 height 38
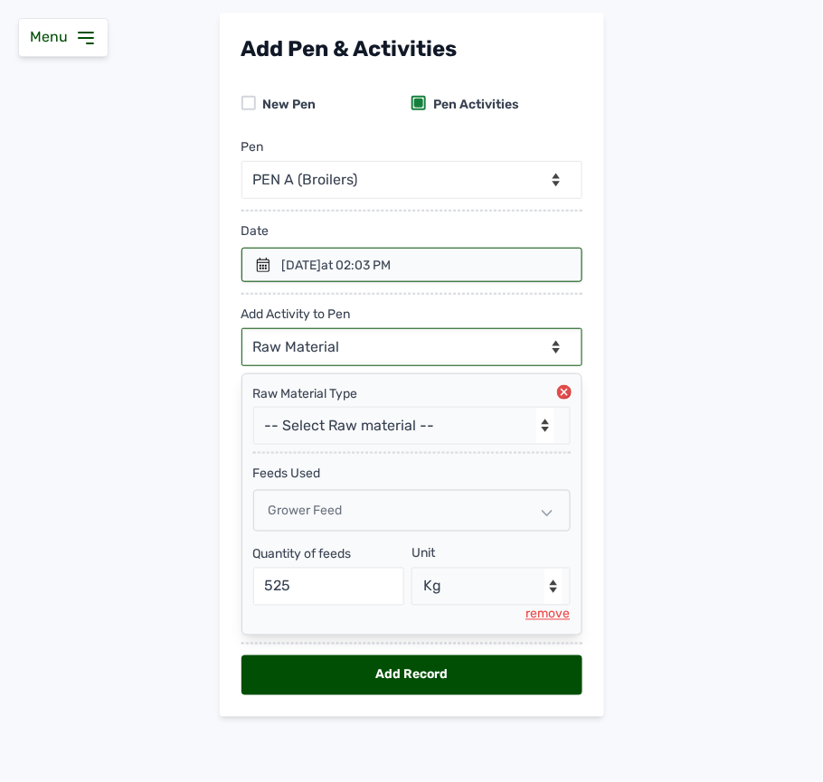
click at [398, 338] on select "--Can select multiple activity to add-- Raw Material Losses Weight" at bounding box center [411, 347] width 341 height 38
select select "Losses"
click at [241, 328] on select "--Can select multiple activity to add-- Raw Material Losses Weight" at bounding box center [411, 347] width 341 height 38
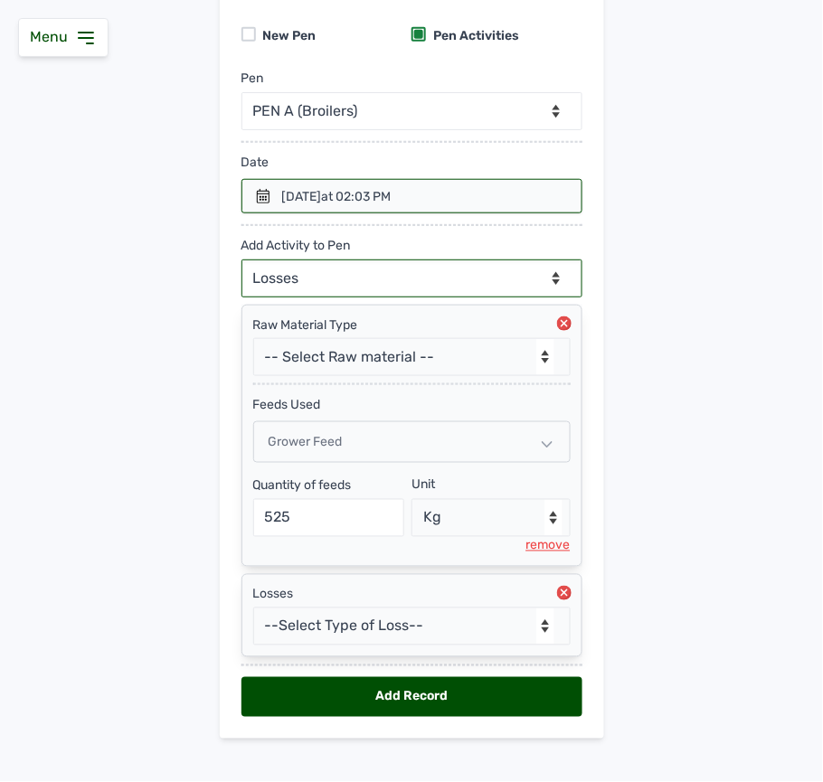
scroll to position [194, 0]
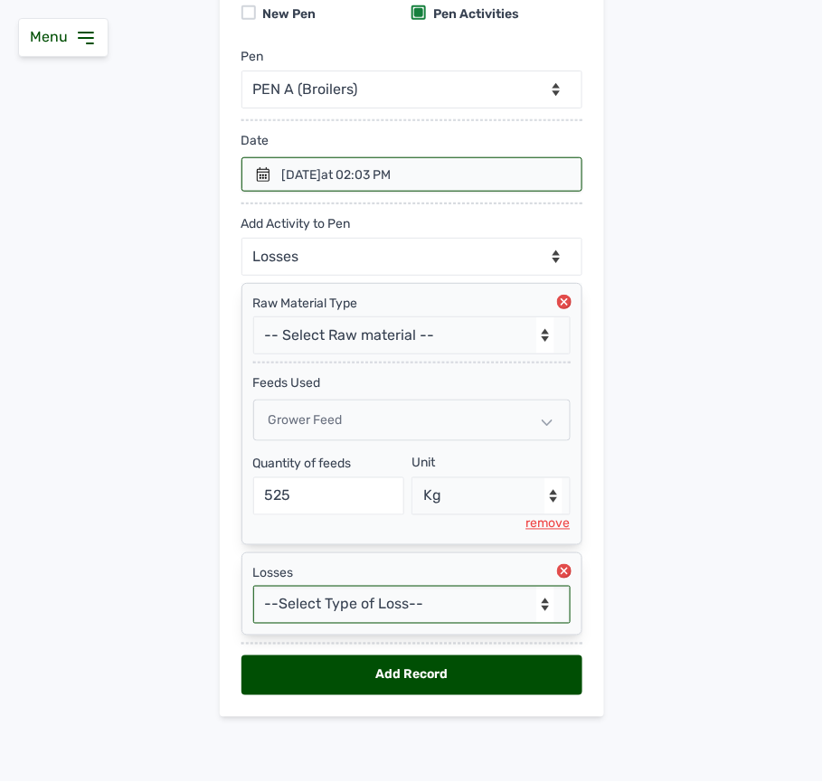
click at [440, 586] on select "--Select Type of Loss-- Mortality Culled Theft" at bounding box center [411, 605] width 317 height 38
select select "Mortality"
click at [253, 586] on select "--Select Type of Loss-- Mortality Culled Theft" at bounding box center [411, 605] width 317 height 38
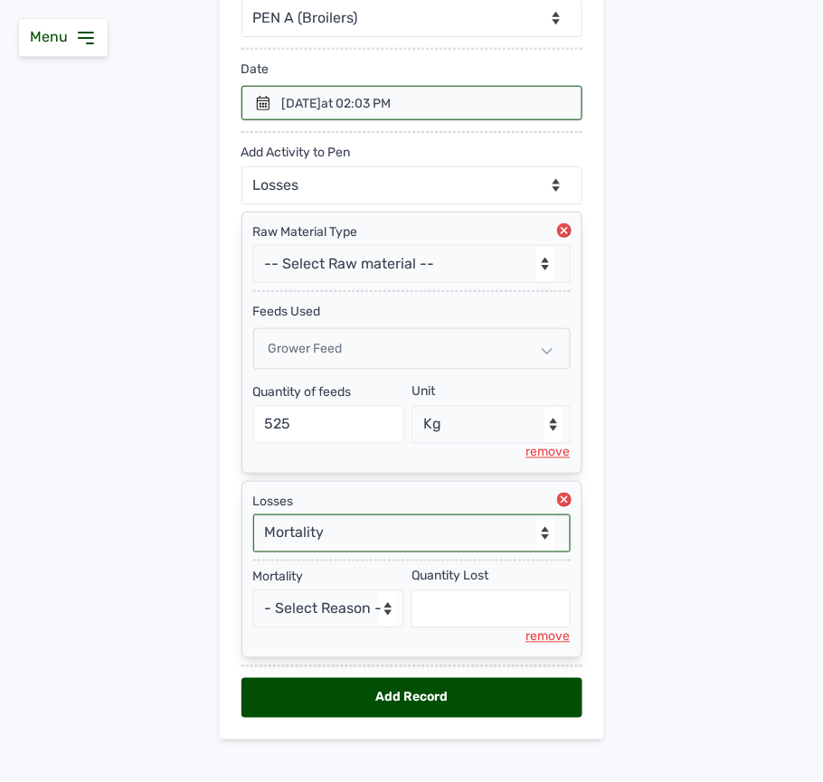
scroll to position [289, 0]
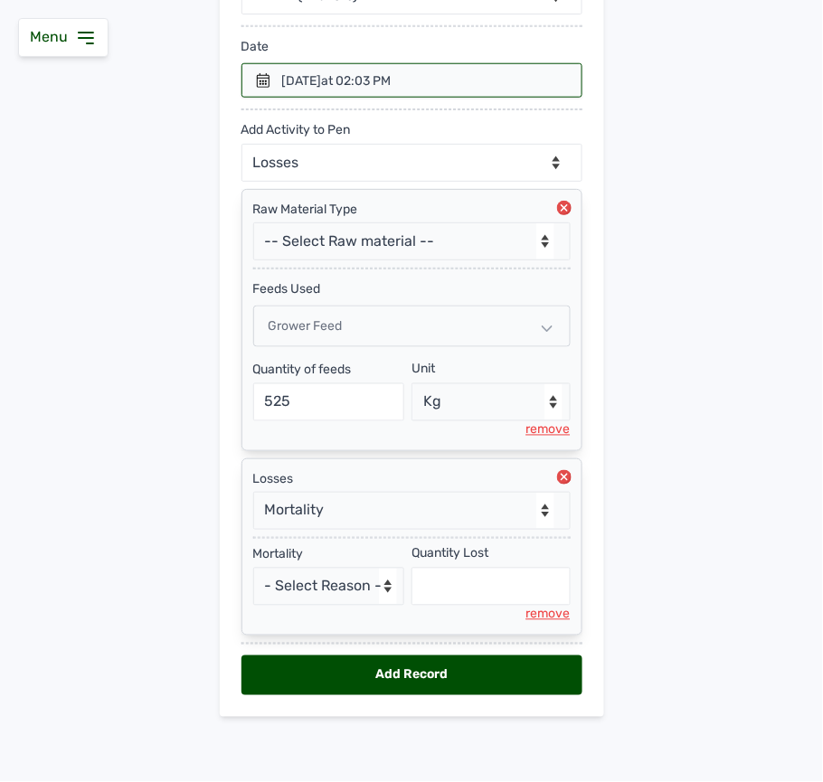
click at [356, 565] on div "Mortality - Select Reason - Disease Late Vaccination Wrong Vaccination Heat Lac…" at bounding box center [332, 576] width 159 height 60
click at [349, 577] on select "- Select Reason - Disease Late Vaccination Wrong Vaccination Heat Lack of Water…" at bounding box center [329, 587] width 152 height 38
select select "Others"
click at [253, 568] on select "- Select Reason - Disease Late Vaccination Wrong Vaccination Heat Lack of Water…" at bounding box center [329, 587] width 152 height 38
select select "null"
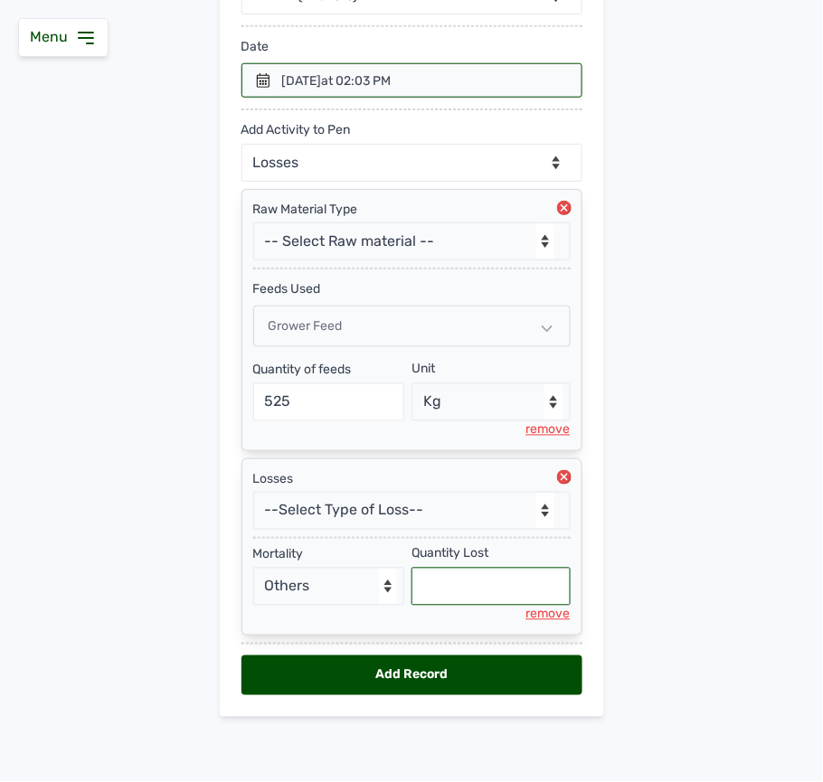
click at [442, 598] on input "text" at bounding box center [491, 587] width 159 height 38
click at [270, 76] on div at bounding box center [411, 80] width 341 height 34
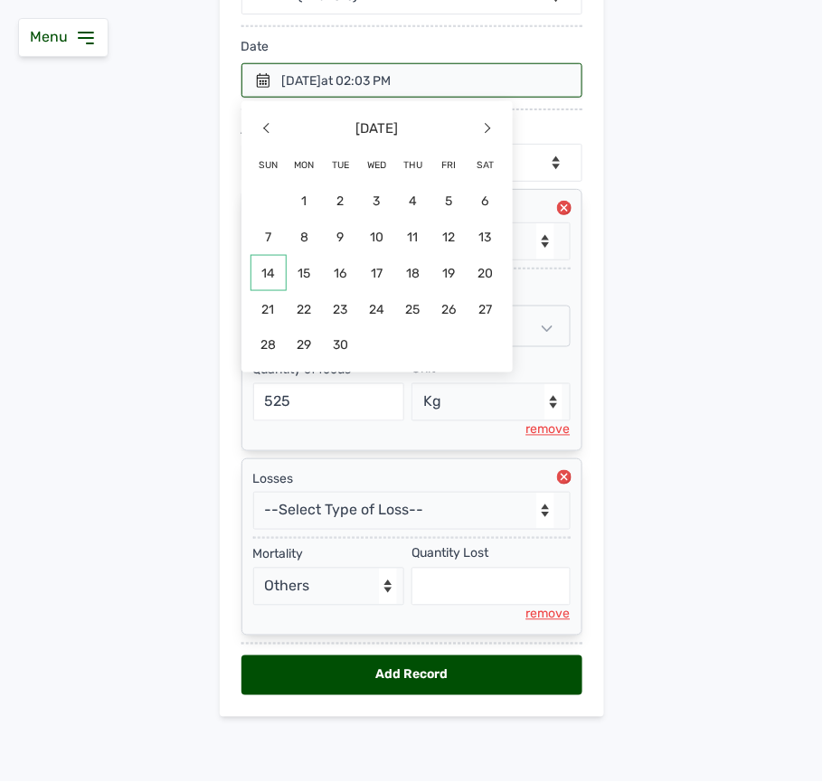
click at [253, 262] on span "14" at bounding box center [269, 273] width 36 height 36
select select "null"
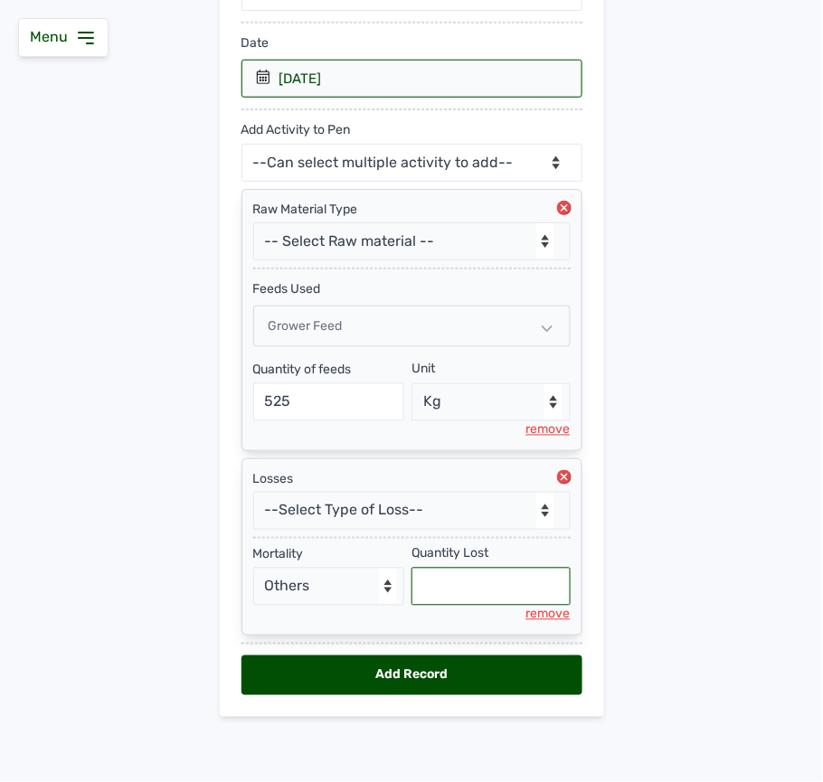
drag, startPoint x: 469, startPoint y: 575, endPoint x: 469, endPoint y: 562, distance: 13.6
click at [469, 570] on input "text" at bounding box center [491, 587] width 159 height 38
type input "5"
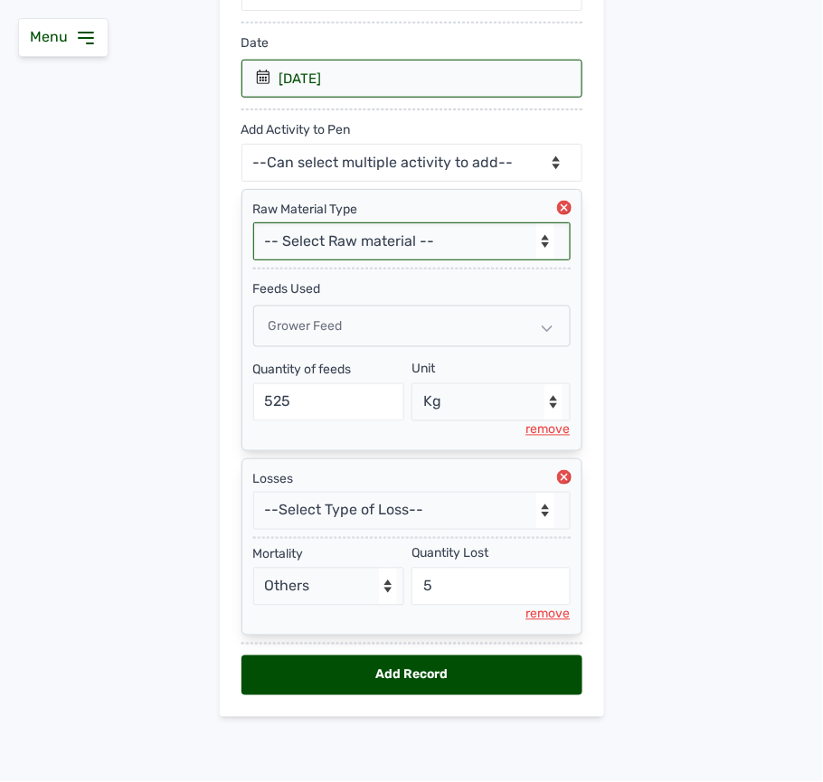
click at [329, 229] on select "-- Select Raw material -- feeds medications vaccines Biomass Fuel" at bounding box center [411, 241] width 317 height 38
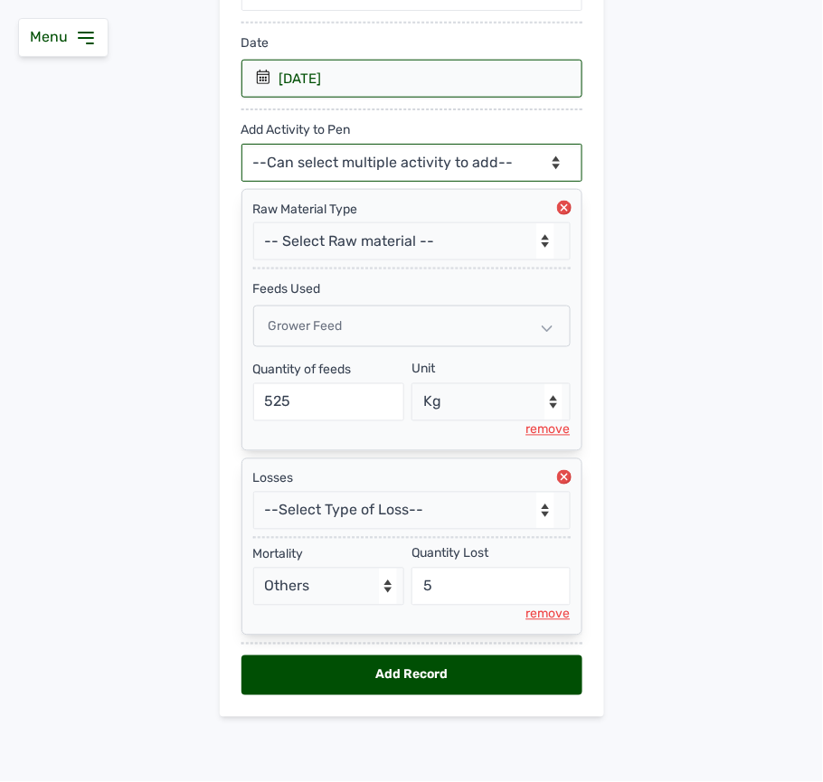
click at [432, 144] on select "--Can select multiple activity to add-- Raw Material Losses Weight" at bounding box center [411, 163] width 341 height 38
select select "Weight"
click at [241, 144] on select "--Can select multiple activity to add-- Raw Material Losses Weight" at bounding box center [411, 163] width 341 height 38
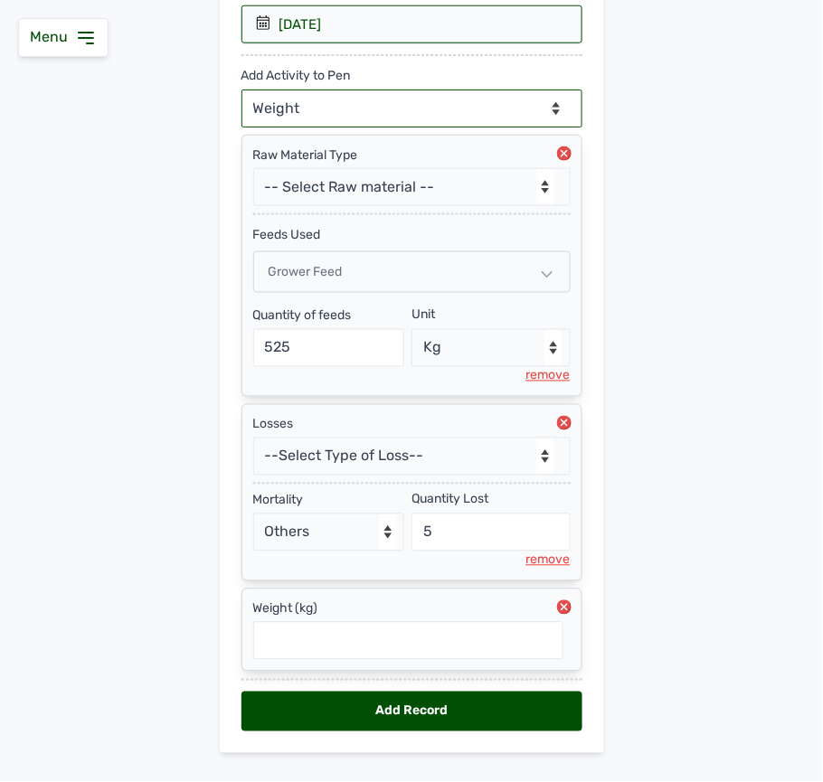
scroll to position [384, 0]
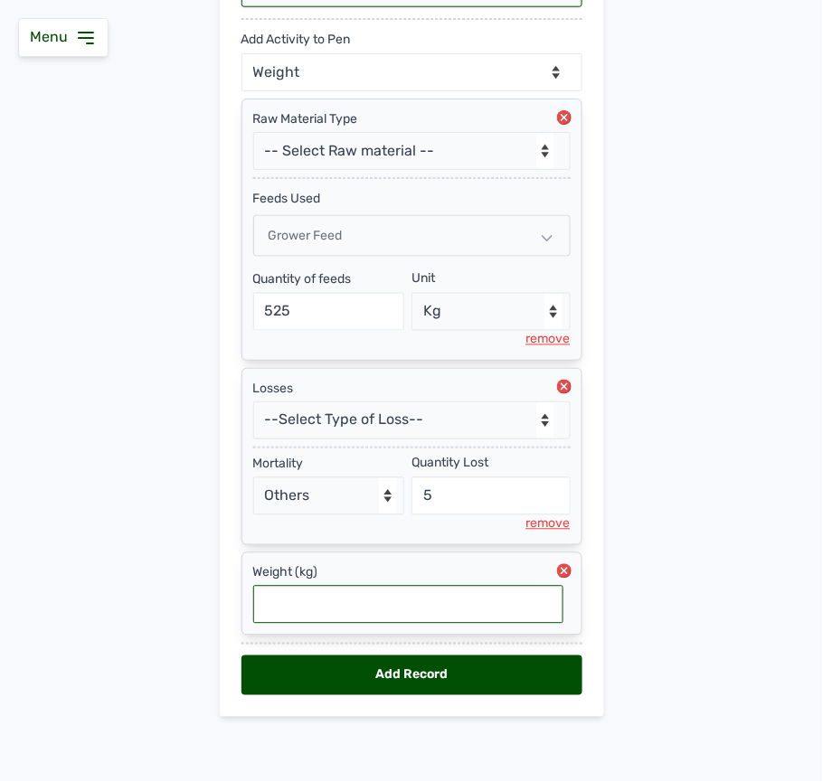
click at [345, 588] on input "text" at bounding box center [408, 605] width 310 height 38
type input "0.94"
click at [552, 686] on div "Add Record" at bounding box center [411, 676] width 341 height 40
select select "null"
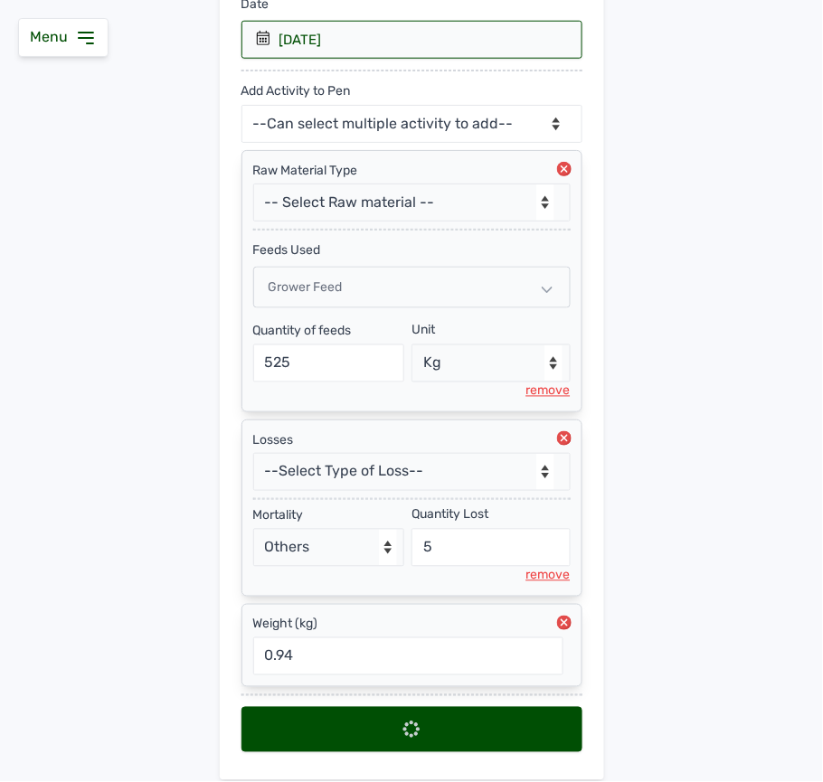
scroll to position [167, 0]
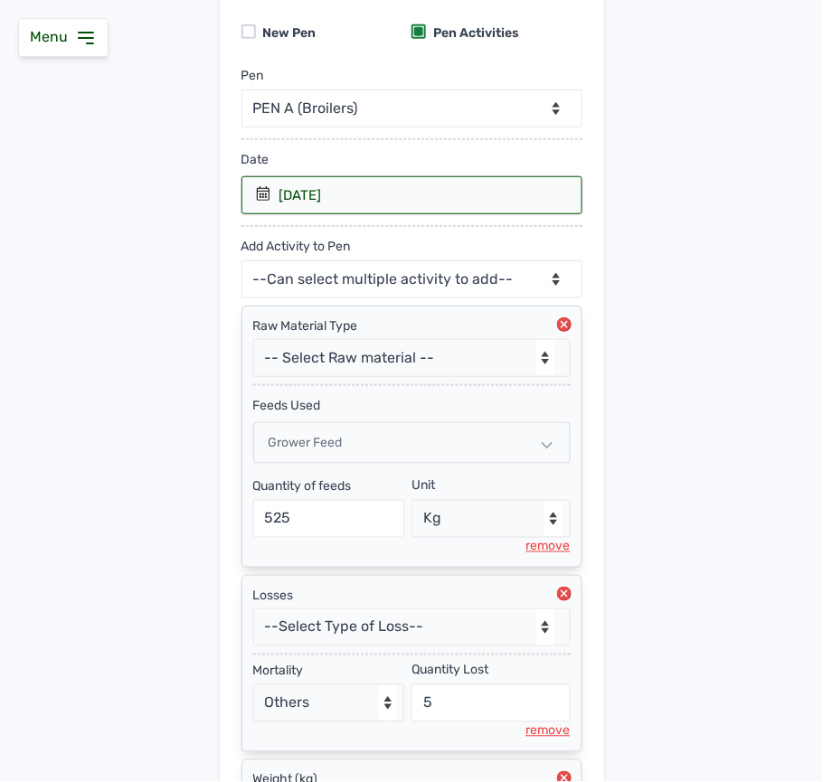
select select
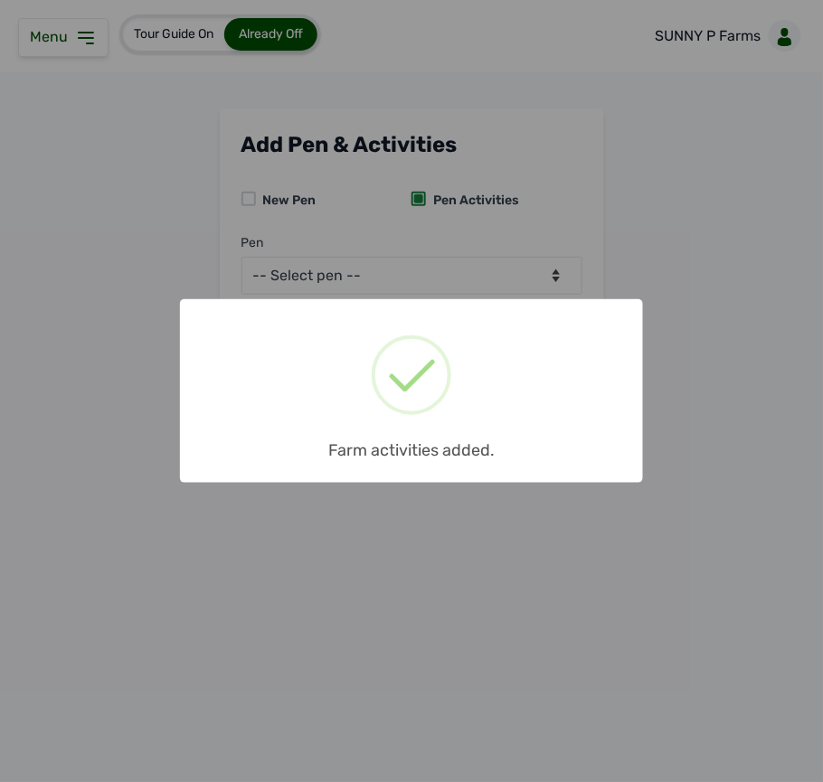
click at [56, 43] on div "× Farm activities added. OK No Cancel" at bounding box center [411, 391] width 823 height 782
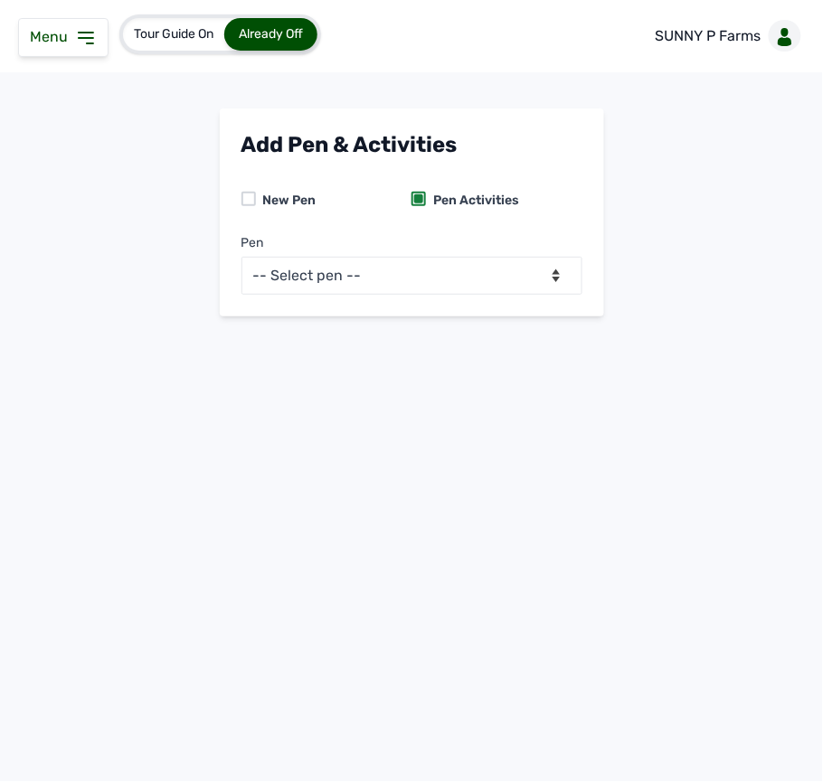
click at [88, 41] on icon at bounding box center [86, 38] width 22 height 22
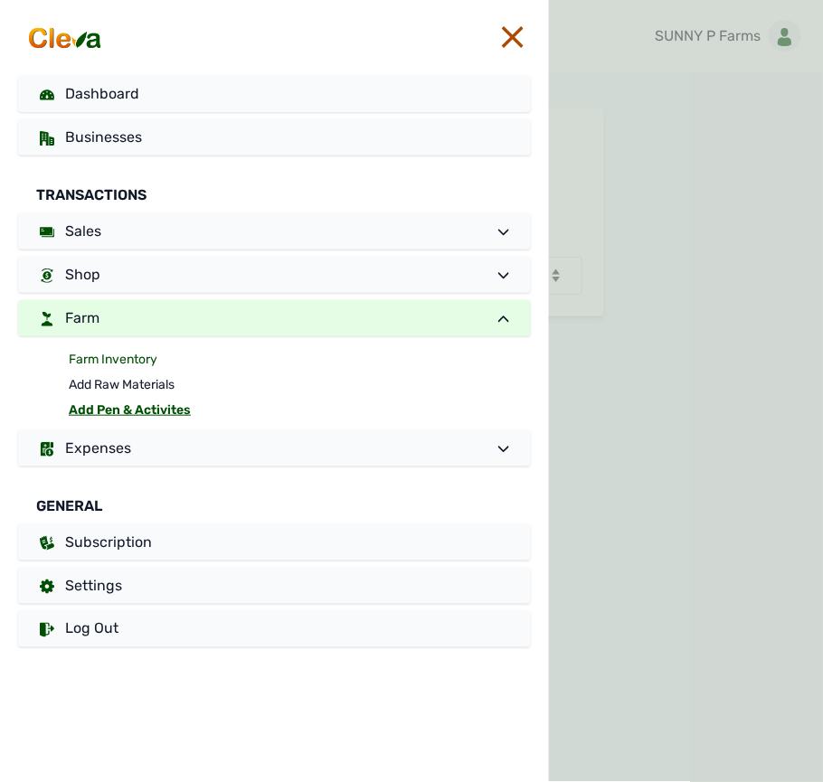
click at [116, 355] on link "Farm Inventory" at bounding box center [300, 359] width 462 height 25
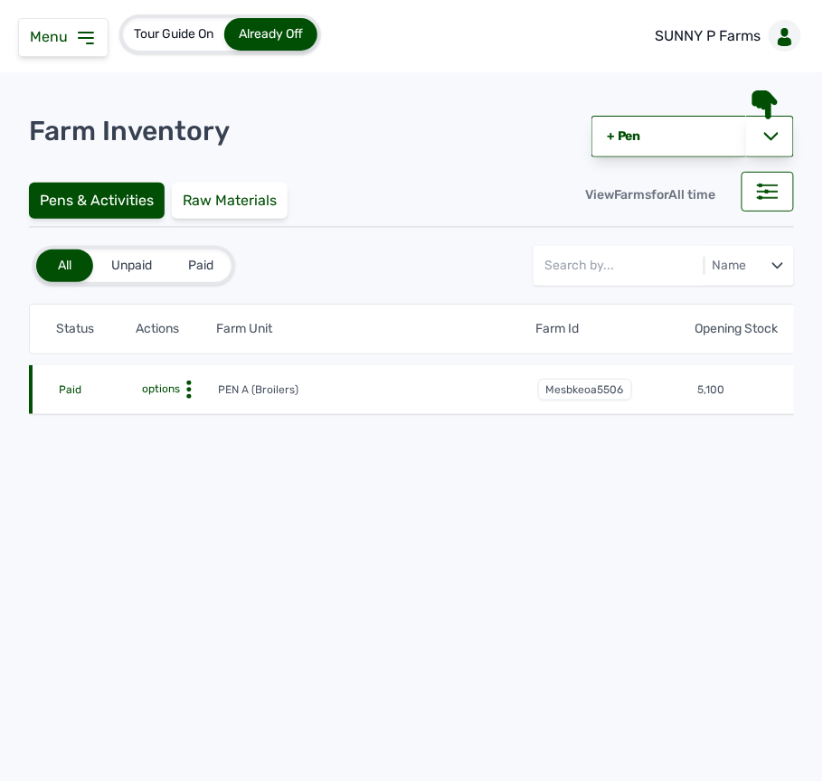
click at [185, 388] on icon at bounding box center [189, 390] width 18 height 18
click at [190, 414] on div "Farm Activities" at bounding box center [152, 418] width 128 height 22
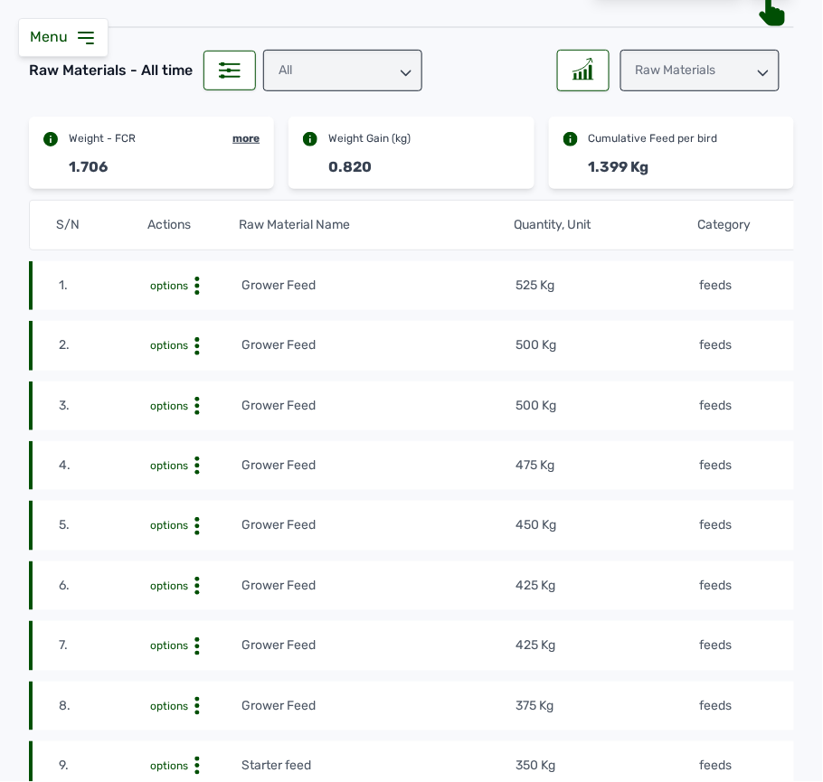
scroll to position [120, 0]
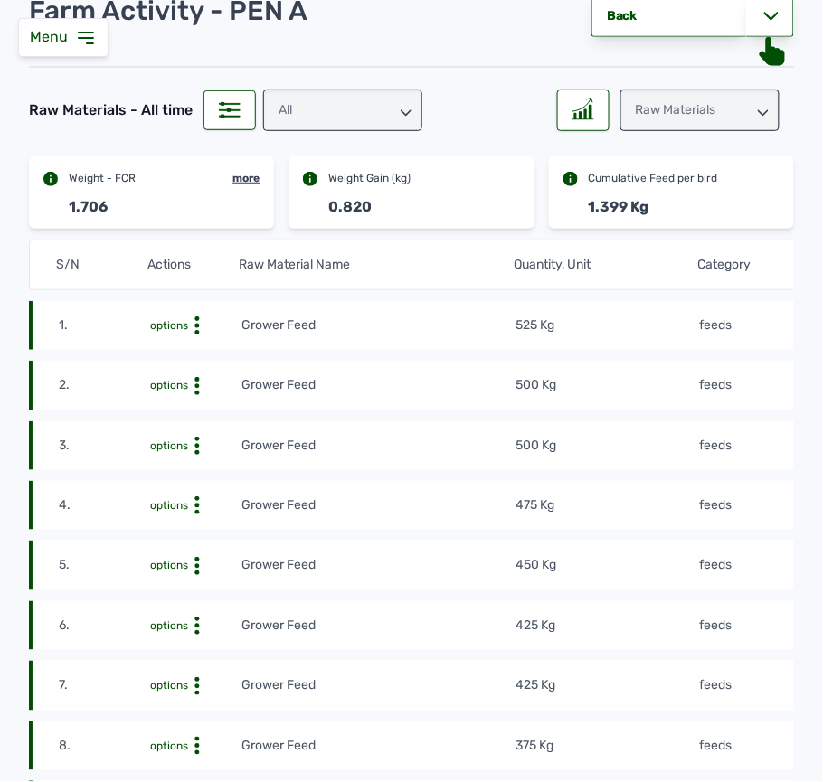
click at [769, 334] on td "feeds" at bounding box center [789, 326] width 183 height 20
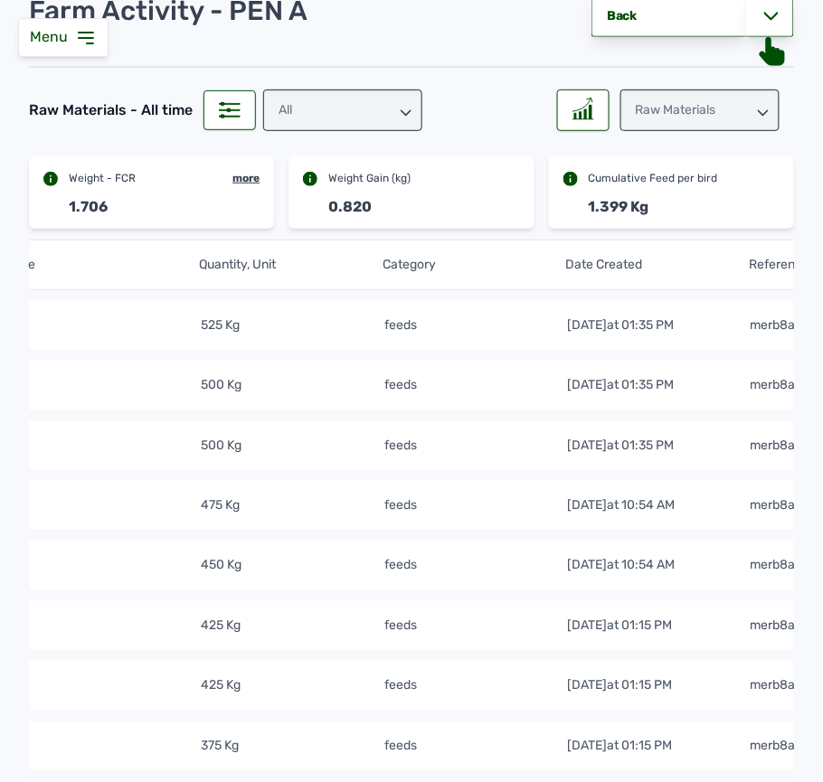
scroll to position [0, 395]
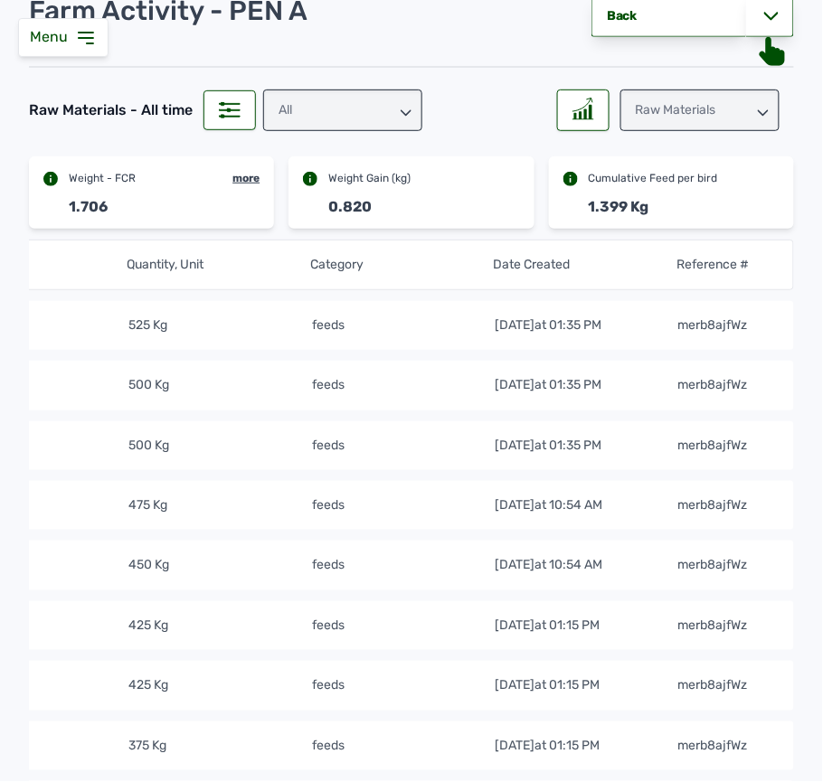
click at [674, 118] on div "Raw Materials" at bounding box center [699, 111] width 159 height 42
click at [401, 108] on icon at bounding box center [406, 113] width 11 height 11
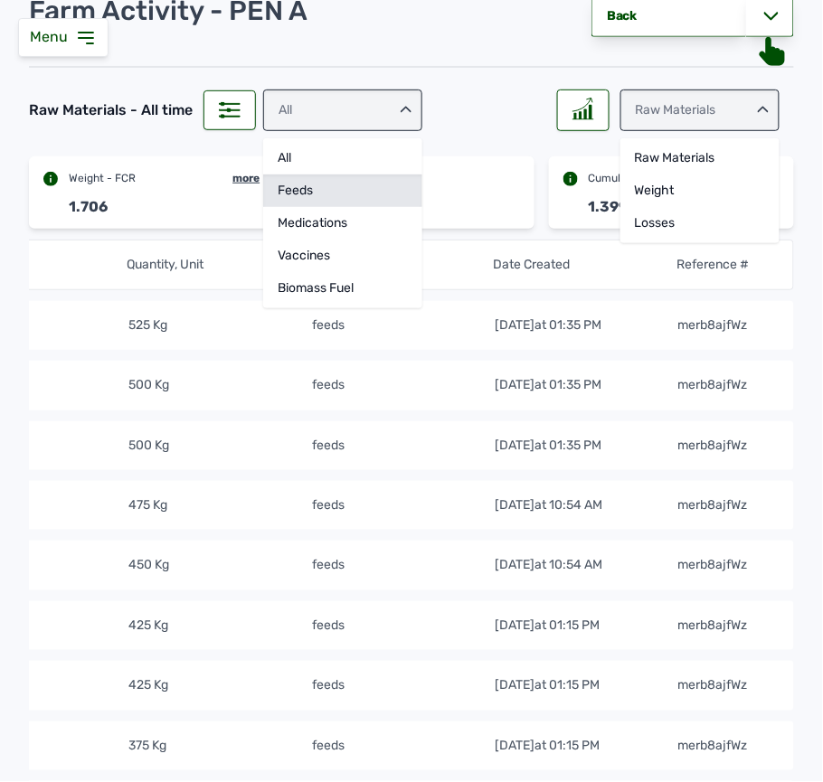
click at [362, 188] on div "feeds" at bounding box center [342, 191] width 159 height 33
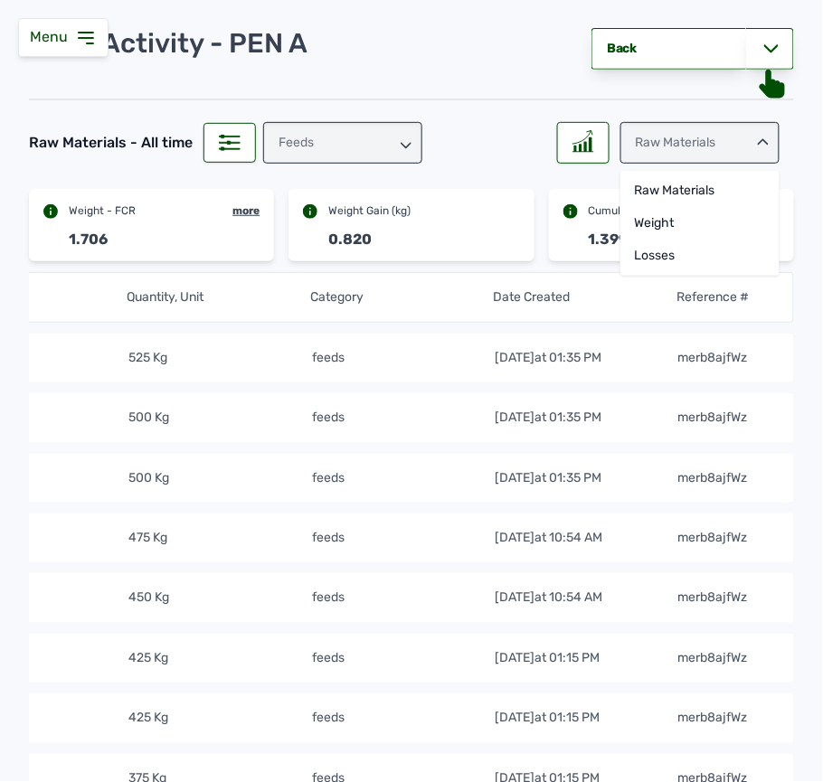
scroll to position [0, 0]
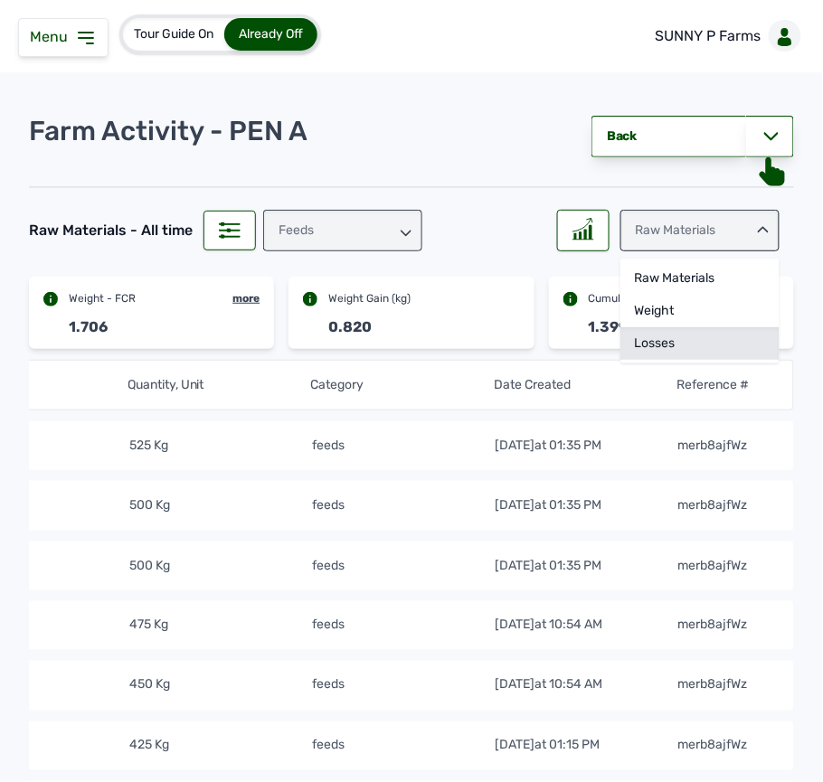
click at [687, 337] on div "Losses" at bounding box center [699, 343] width 159 height 33
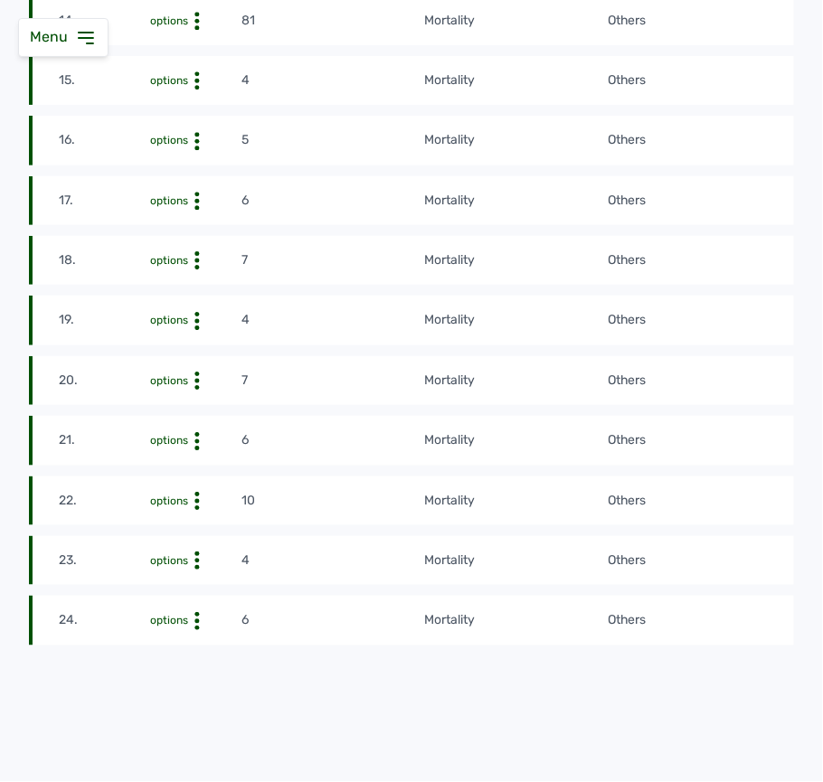
scroll to position [1335, 0]
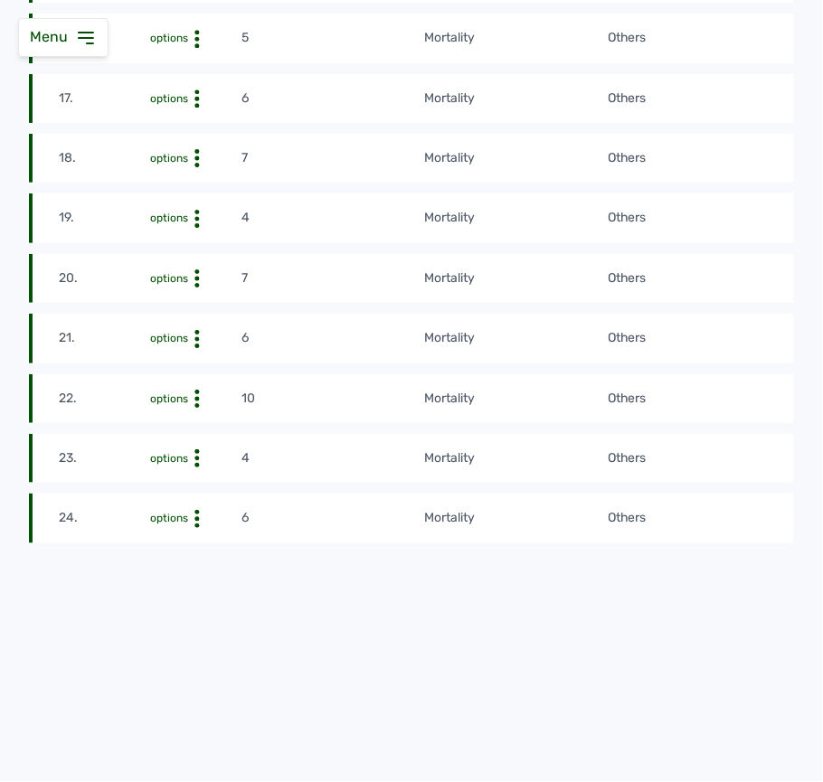
click at [724, 395] on td "Others" at bounding box center [744, 399] width 275 height 20
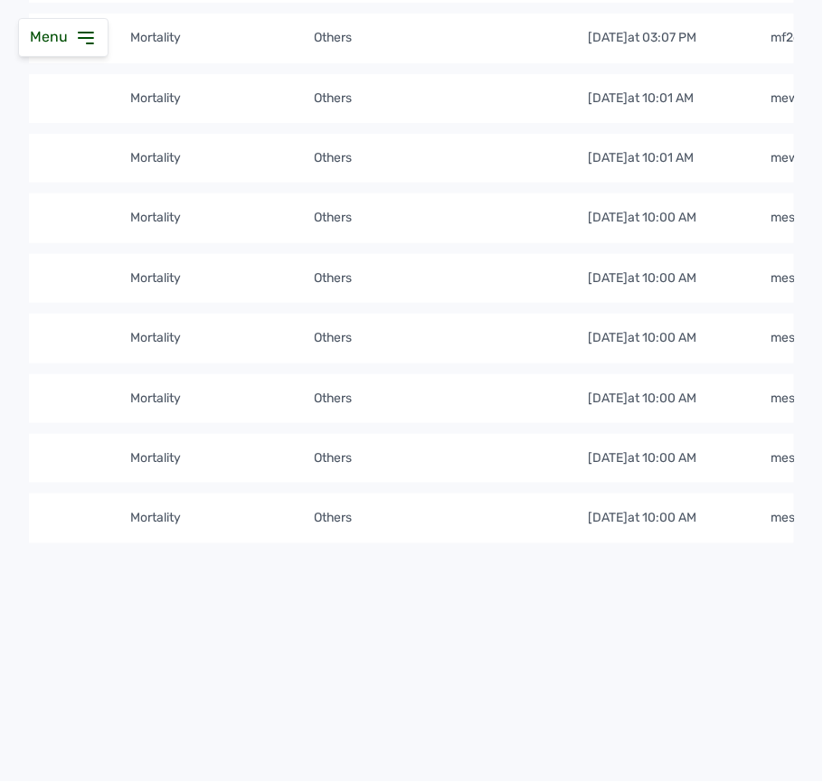
scroll to position [0, 395]
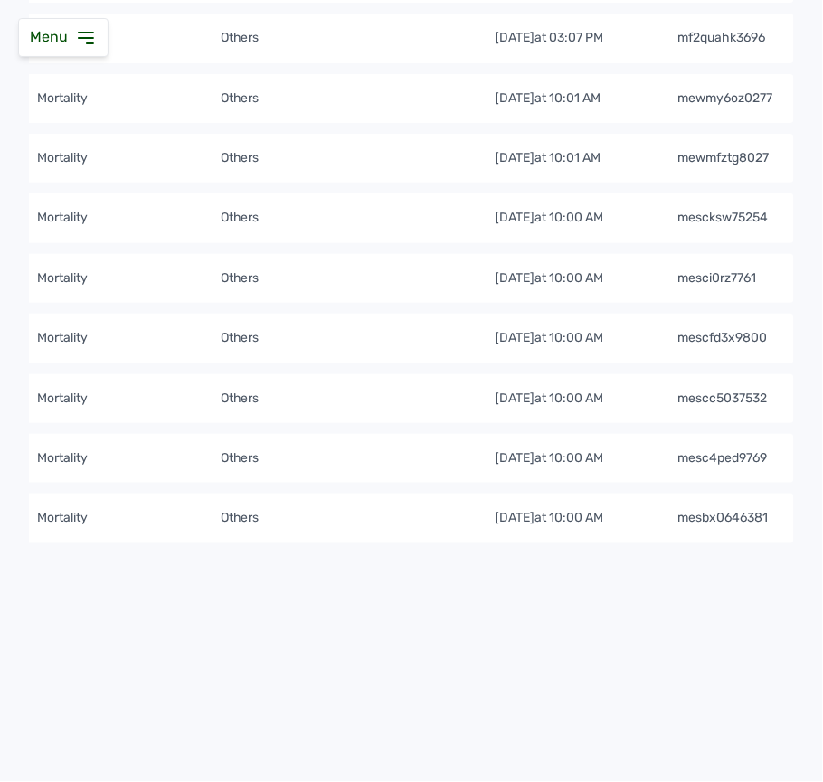
click at [425, 279] on tr "20. options 7 mortality Others 24th Aug 2025 at 10:00 AM mesci0rz7761" at bounding box center [218, 278] width 1152 height 49
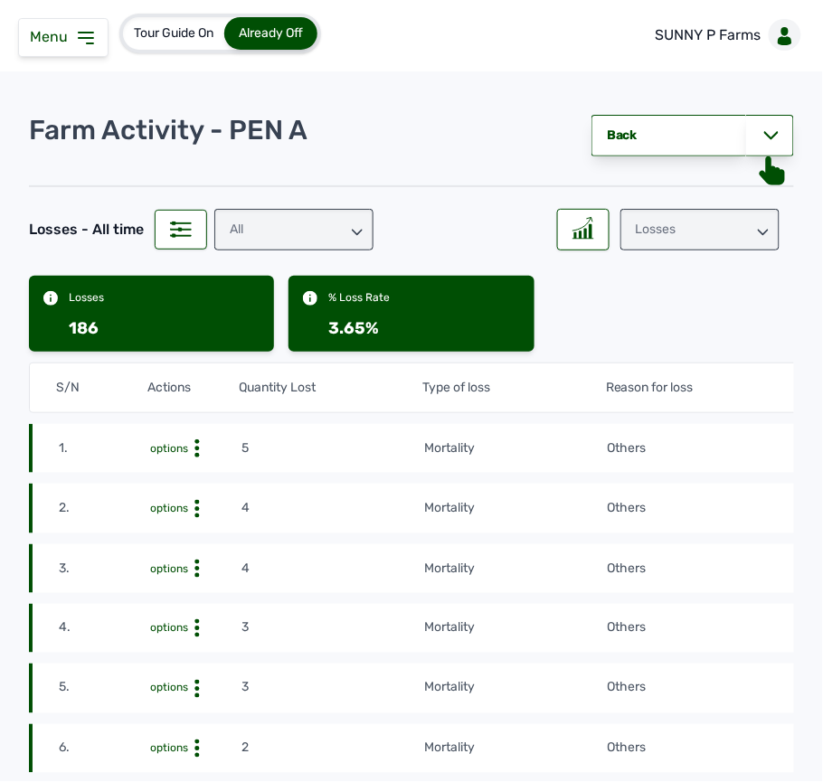
scroll to position [0, 0]
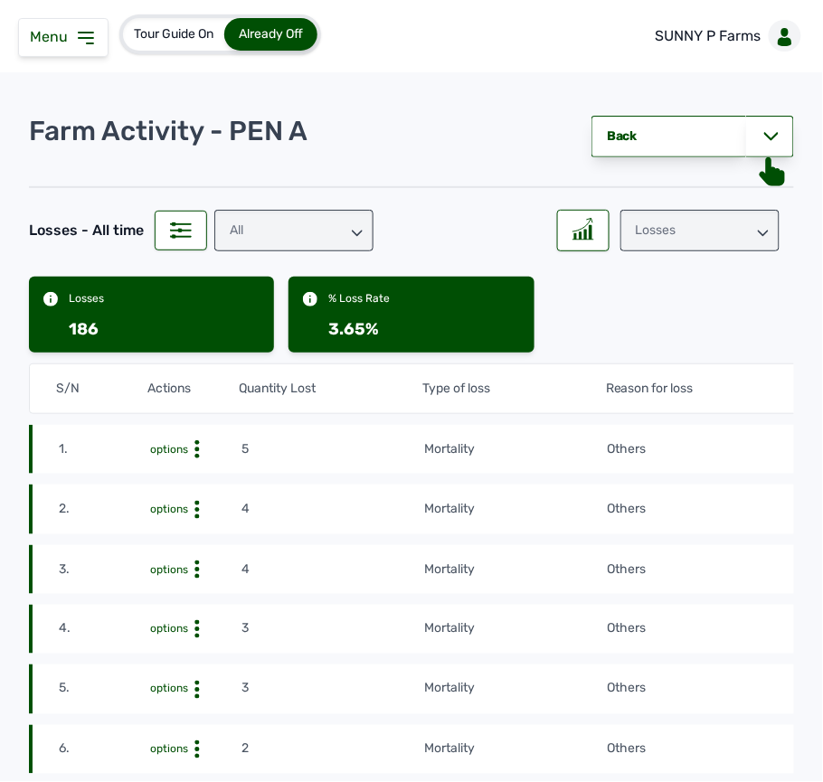
click at [662, 233] on div "Losses" at bounding box center [699, 231] width 159 height 42
click at [688, 270] on div "Raw Materials" at bounding box center [699, 278] width 159 height 33
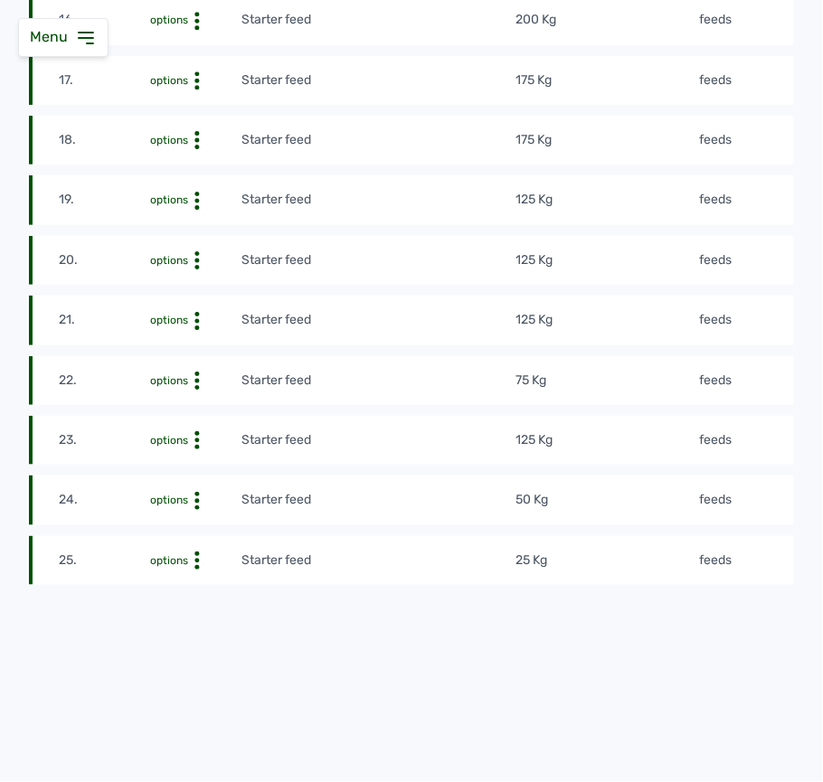
scroll to position [1391, 0]
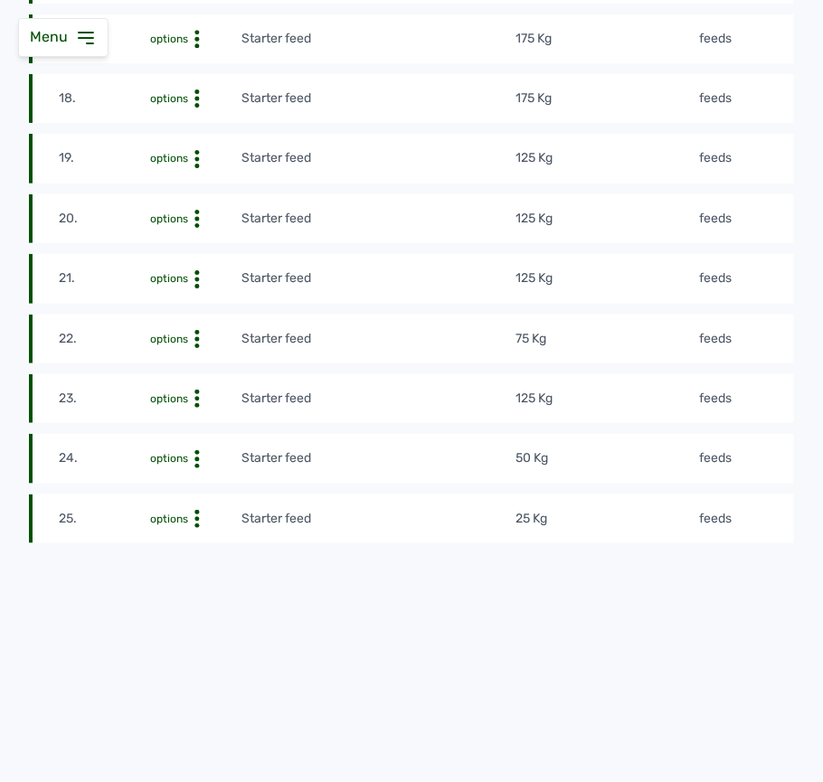
click at [677, 389] on td "125 Kg" at bounding box center [607, 399] width 183 height 20
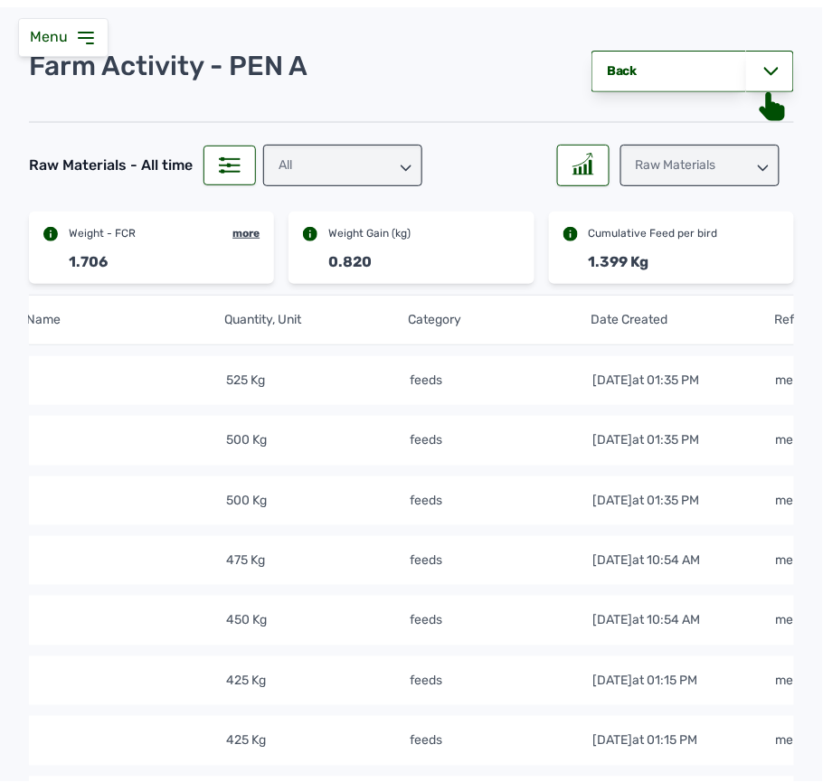
scroll to position [65, 0]
click at [674, 152] on div "Raw Materials" at bounding box center [699, 166] width 159 height 42
click at [706, 253] on div "Weight" at bounding box center [699, 246] width 159 height 33
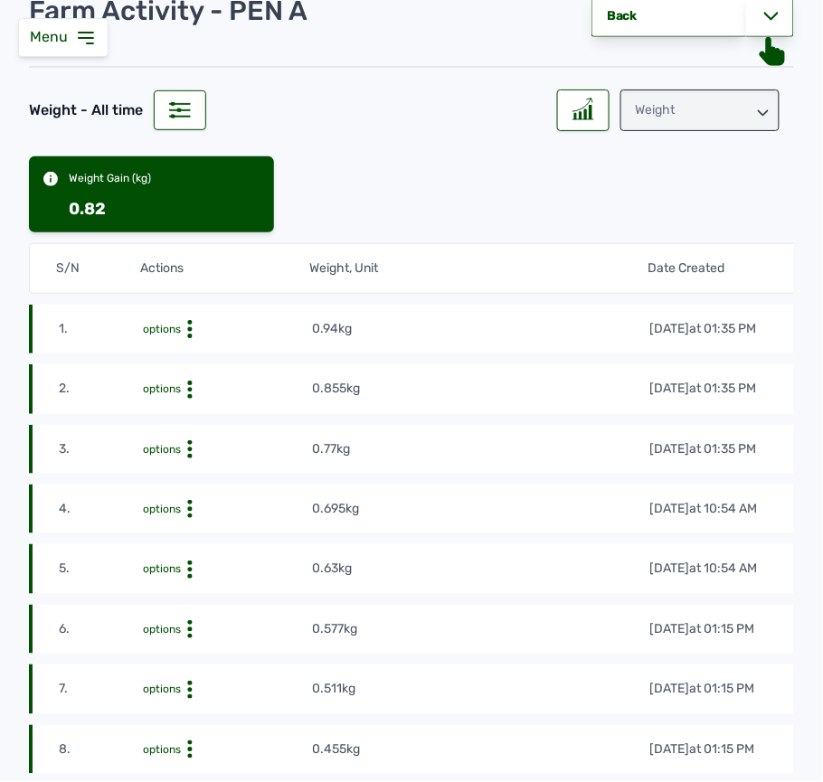
scroll to position [0, 0]
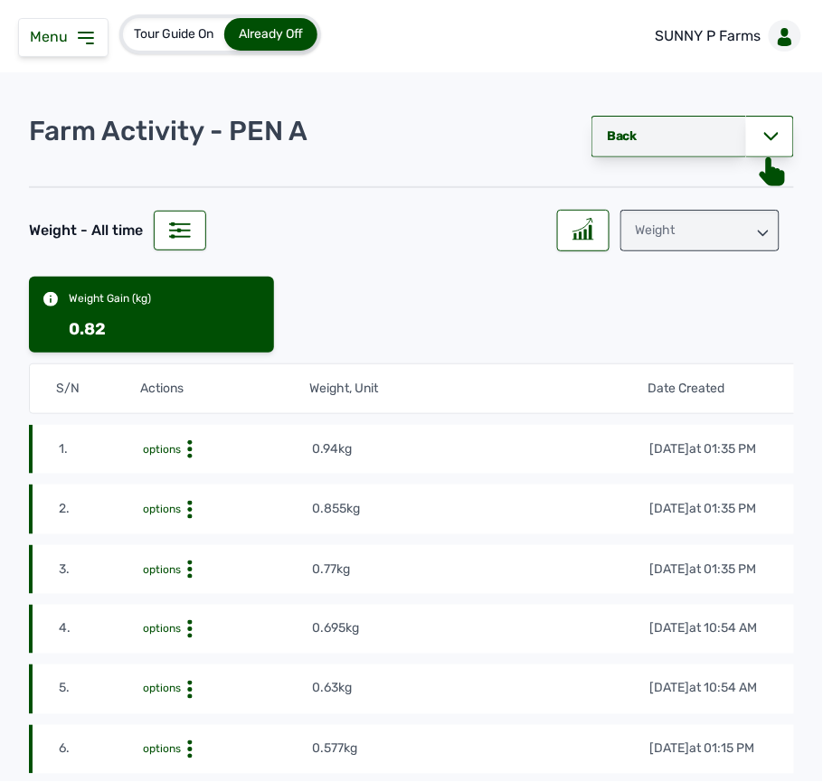
click at [655, 152] on link "Back" at bounding box center [669, 137] width 155 height 42
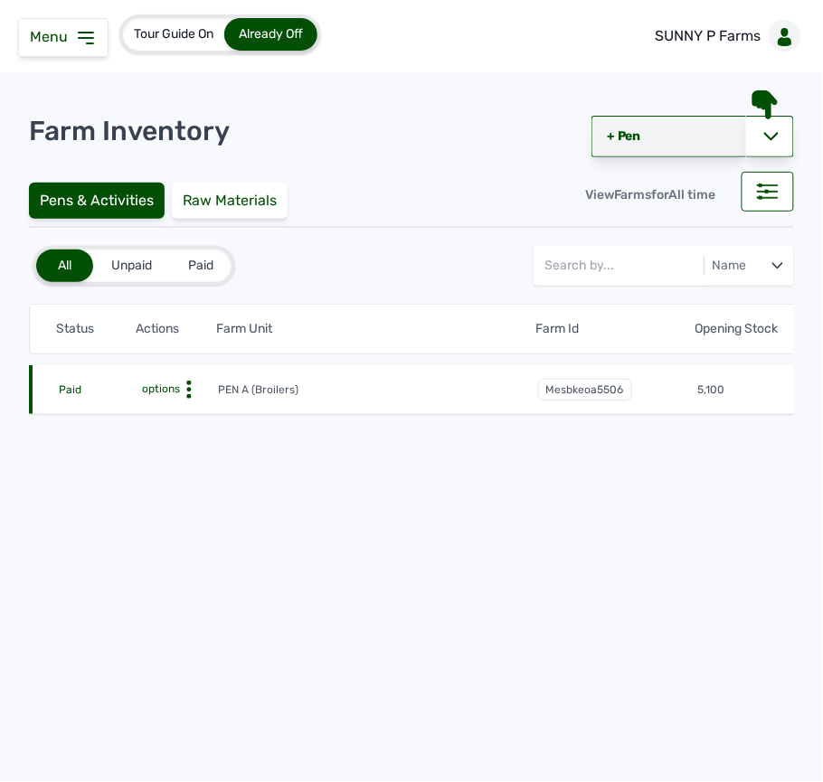
click at [609, 141] on link "+ Pen" at bounding box center [669, 137] width 155 height 42
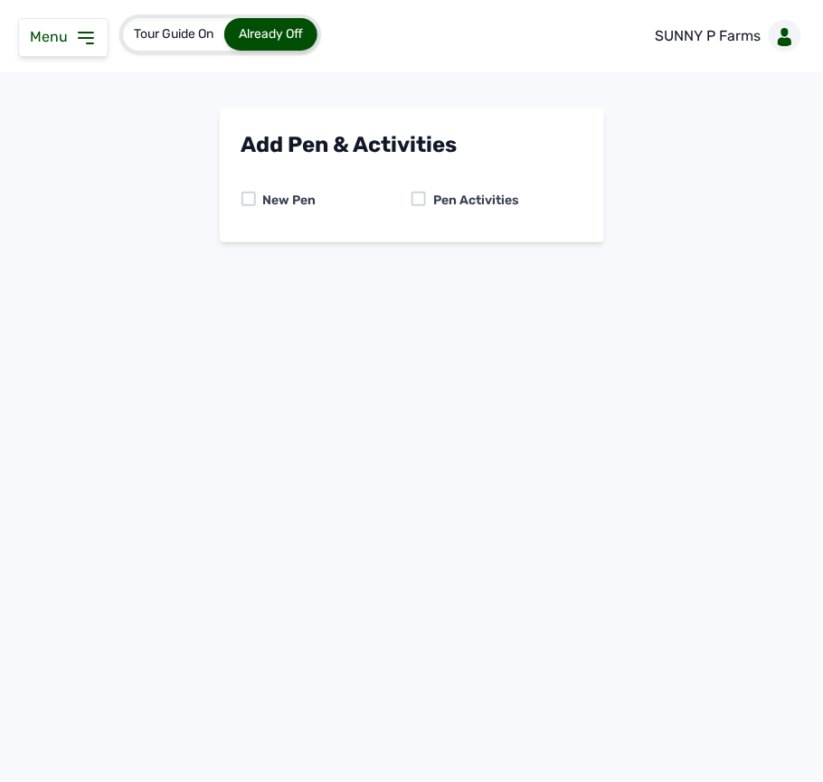
click at [416, 201] on div at bounding box center [419, 199] width 14 height 14
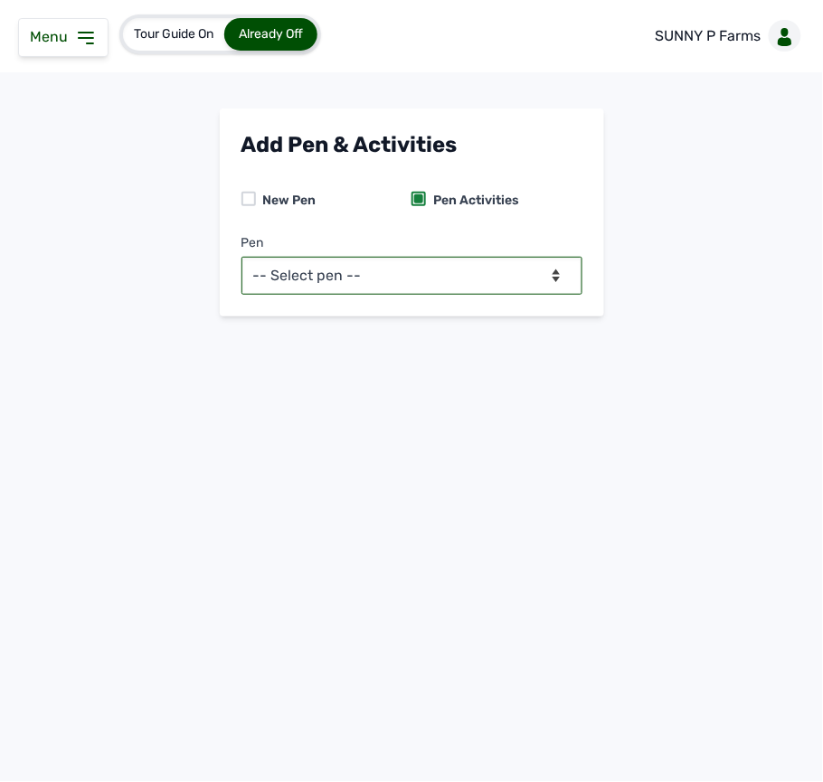
click at [423, 264] on select "-- Select pen -- PEN A (Broilers)" at bounding box center [411, 276] width 341 height 38
select select "mesbkeoa5506"
click at [241, 257] on select "-- Select pen -- PEN A (Broilers)" at bounding box center [411, 276] width 341 height 38
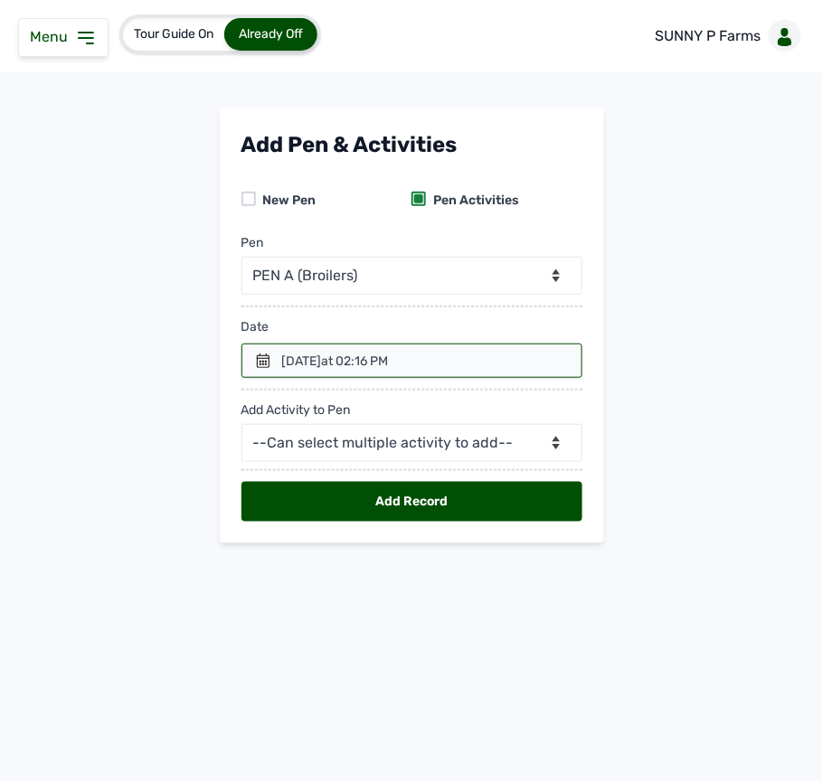
click at [251, 364] on div at bounding box center [411, 361] width 341 height 34
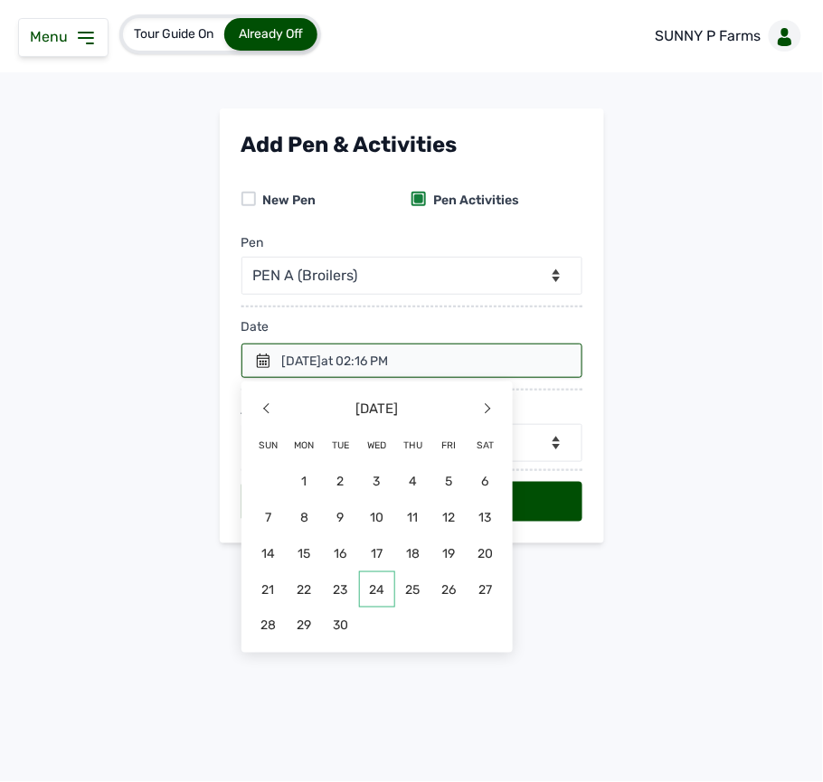
click at [383, 594] on span "24" at bounding box center [377, 590] width 36 height 36
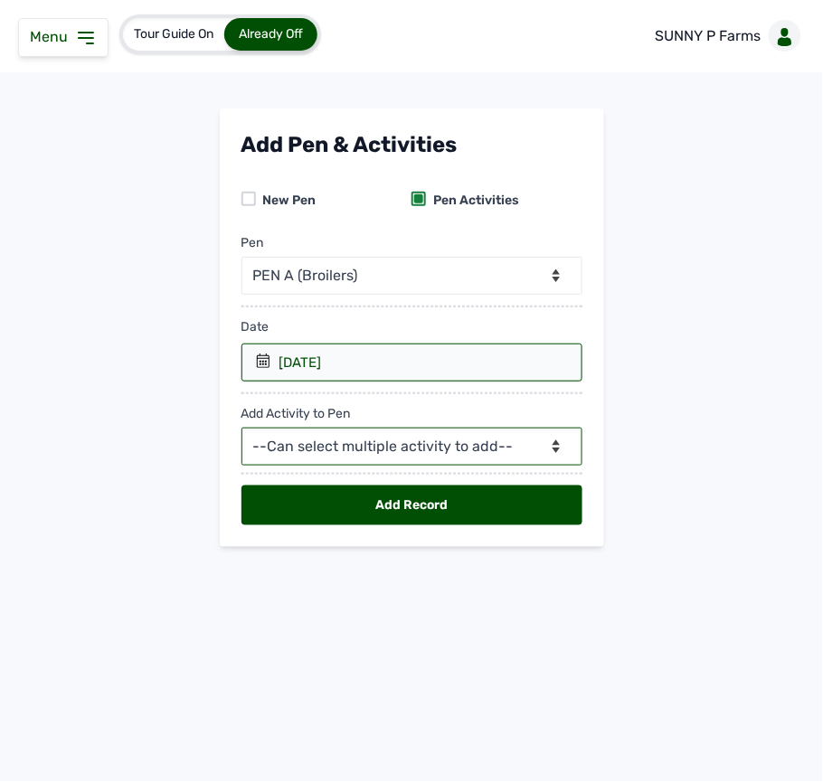
click at [311, 459] on select "--Can select multiple activity to add-- Raw Material Losses Weight" at bounding box center [411, 447] width 341 height 38
select select "Raw Material"
click at [241, 431] on select "--Can select multiple activity to add-- Raw Material Losses Weight" at bounding box center [411, 447] width 341 height 38
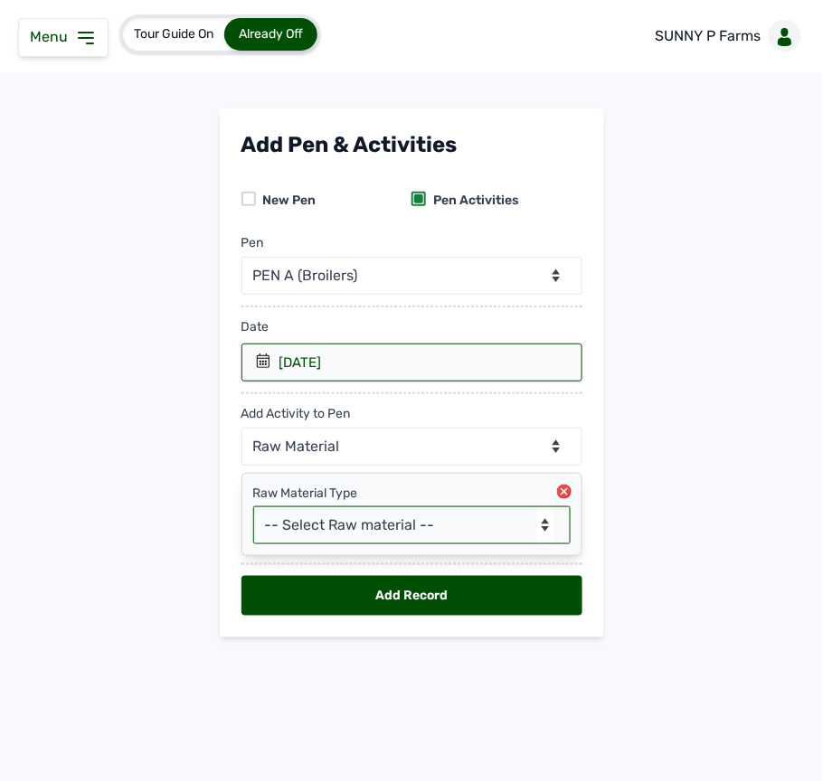
click at [367, 537] on select "-- Select Raw material -- feeds medications vaccines Biomass Fuel" at bounding box center [411, 525] width 317 height 38
select select "feeds"
click at [253, 510] on select "-- Select Raw material -- feeds medications vaccines Biomass Fuel" at bounding box center [411, 525] width 317 height 38
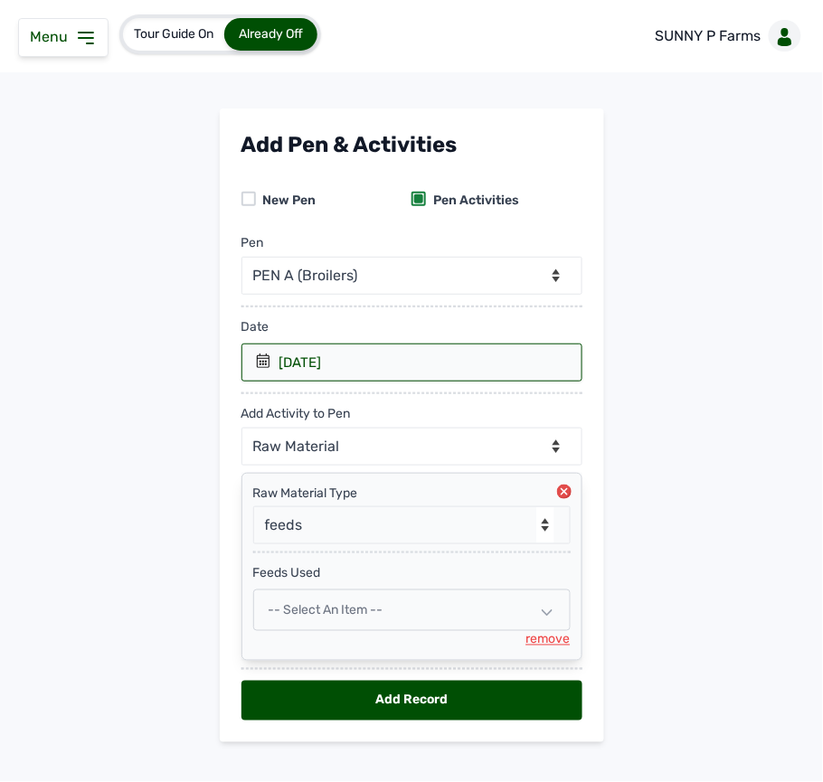
click at [388, 599] on div "-- Select an Item --" at bounding box center [411, 611] width 317 height 42
select select
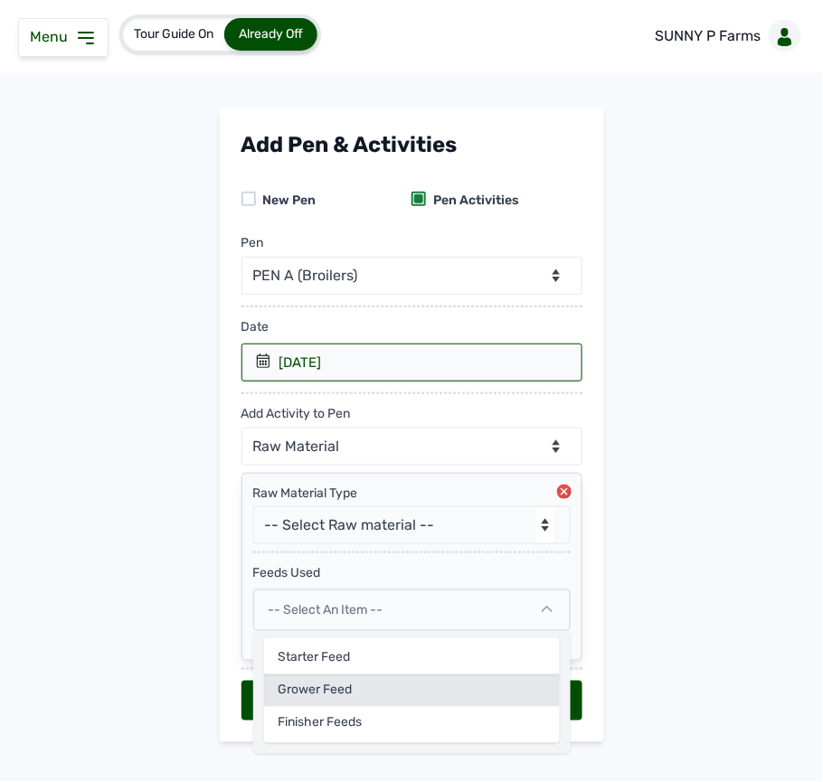
click at [366, 691] on div "Grower Feed" at bounding box center [412, 691] width 296 height 33
select select
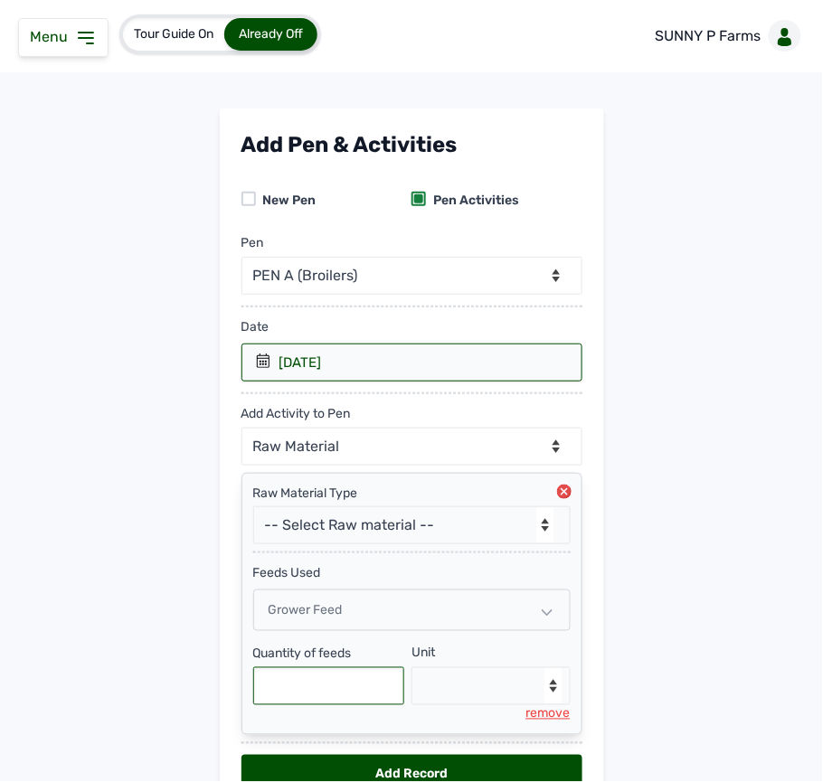
click at [344, 684] on input "text" at bounding box center [329, 686] width 152 height 38
type input "75"
click at [469, 688] on select "--Select unit-- Bag(s) Kg" at bounding box center [491, 686] width 159 height 38
select select "Kg"
click at [412, 673] on select "--Select unit-- Bag(s) Kg" at bounding box center [491, 686] width 159 height 38
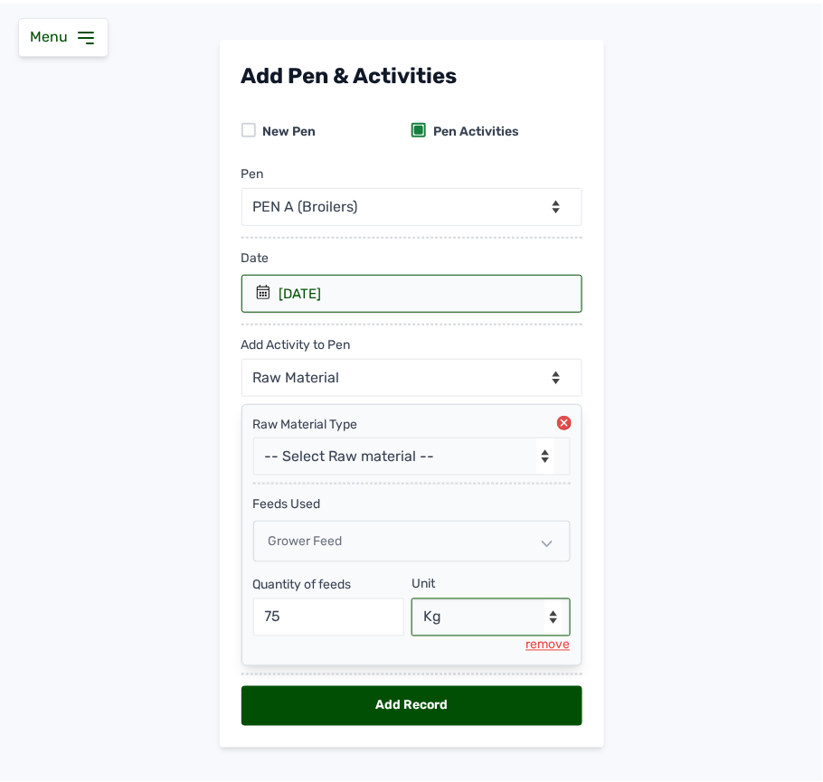
scroll to position [106, 0]
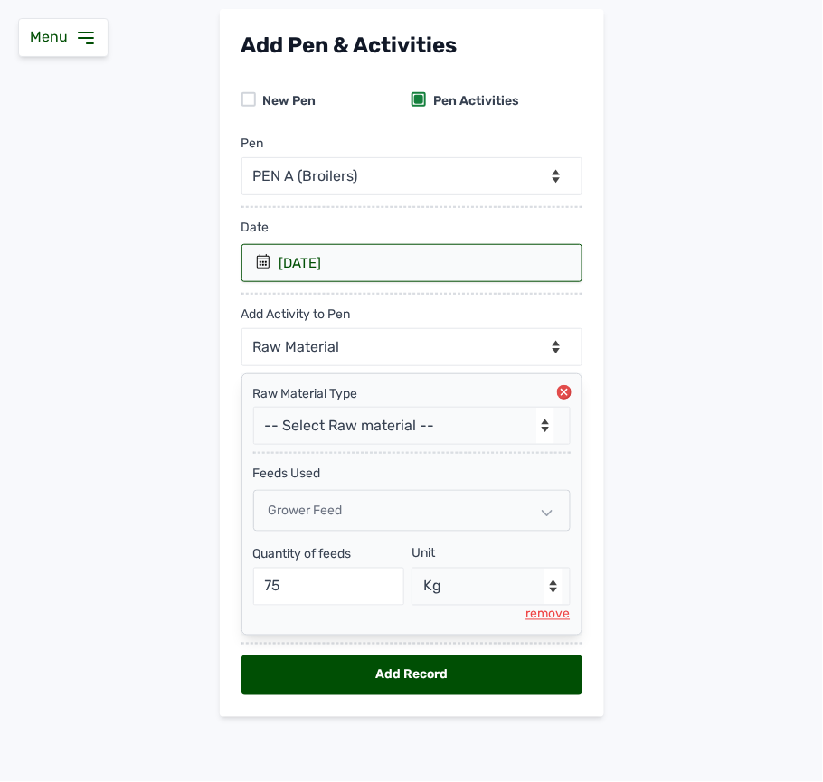
click at [348, 666] on div "Add Record" at bounding box center [411, 676] width 341 height 40
select select "null"
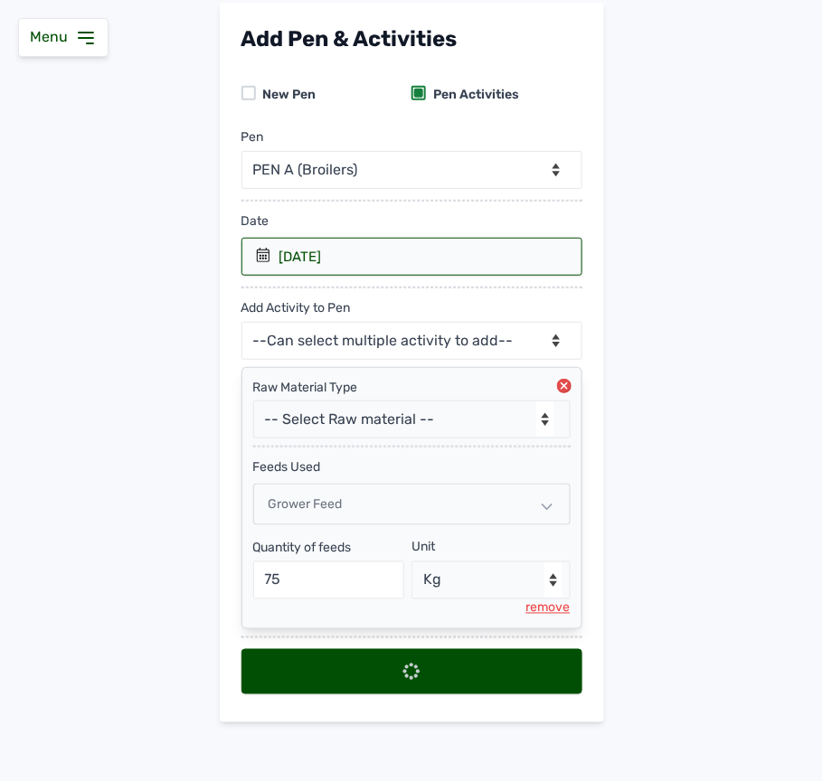
select select
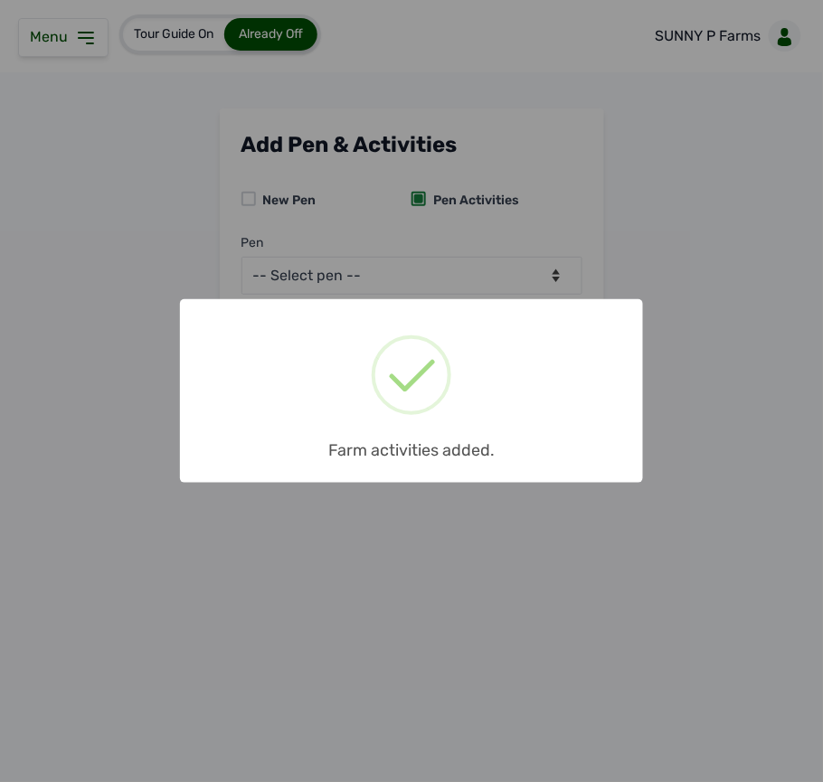
scroll to position [0, 0]
click at [584, 141] on div "× Farm activities added. OK No Cancel" at bounding box center [411, 391] width 823 height 782
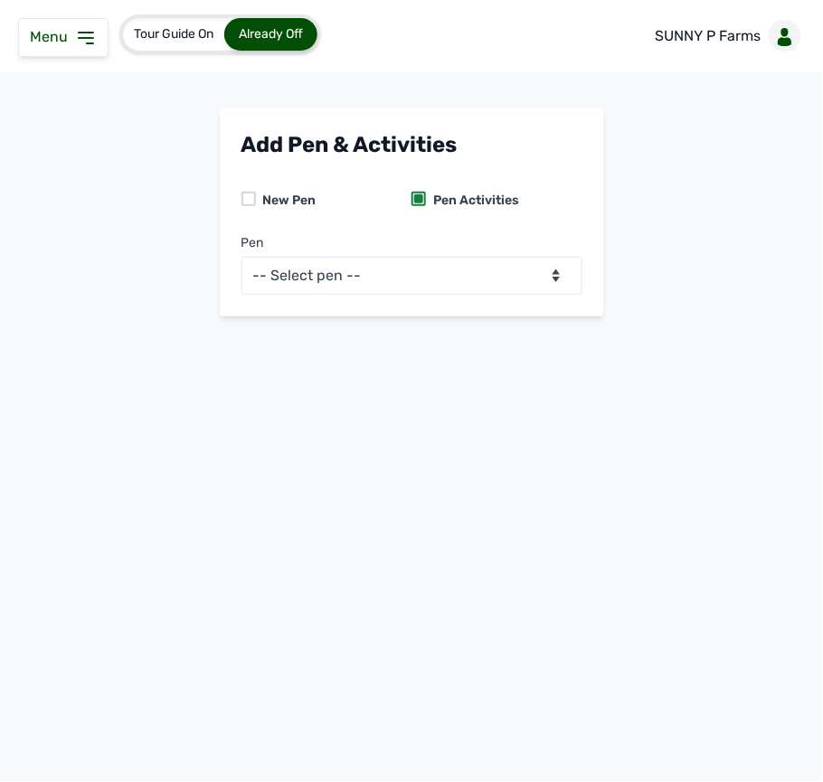
click at [75, 41] on icon at bounding box center [86, 38] width 22 height 22
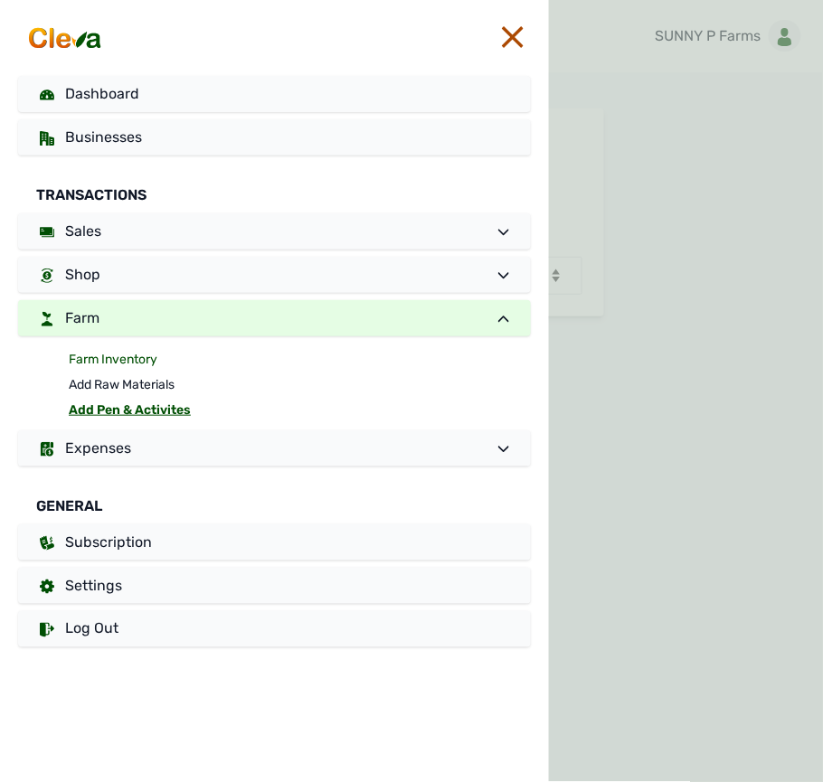
click at [171, 364] on link "Farm Inventory" at bounding box center [300, 359] width 462 height 25
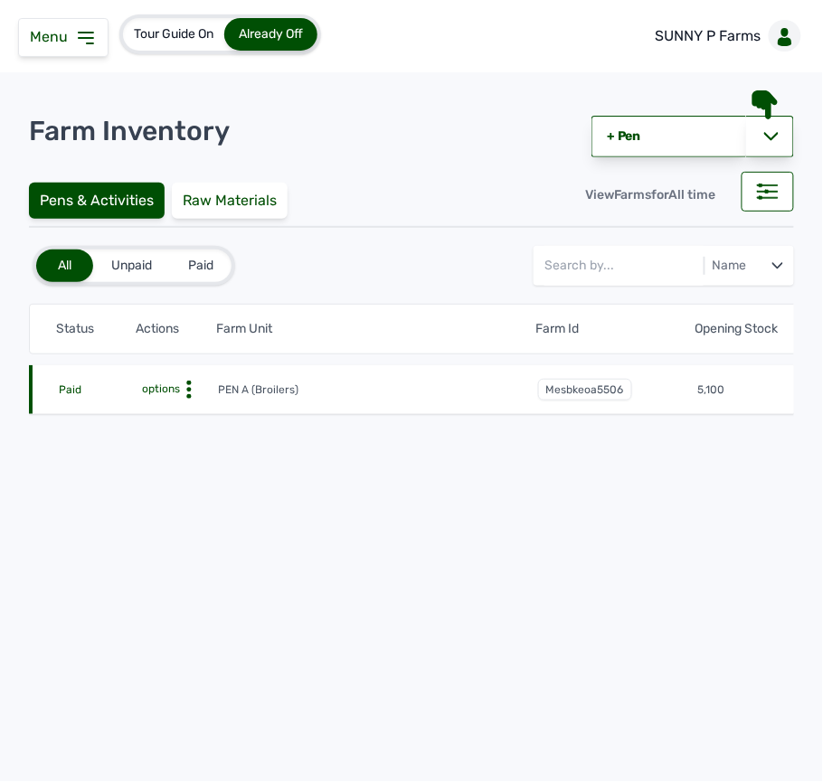
click at [175, 383] on span "options" at bounding box center [159, 389] width 42 height 13
click at [190, 411] on div "Farm Activities" at bounding box center [152, 418] width 128 height 22
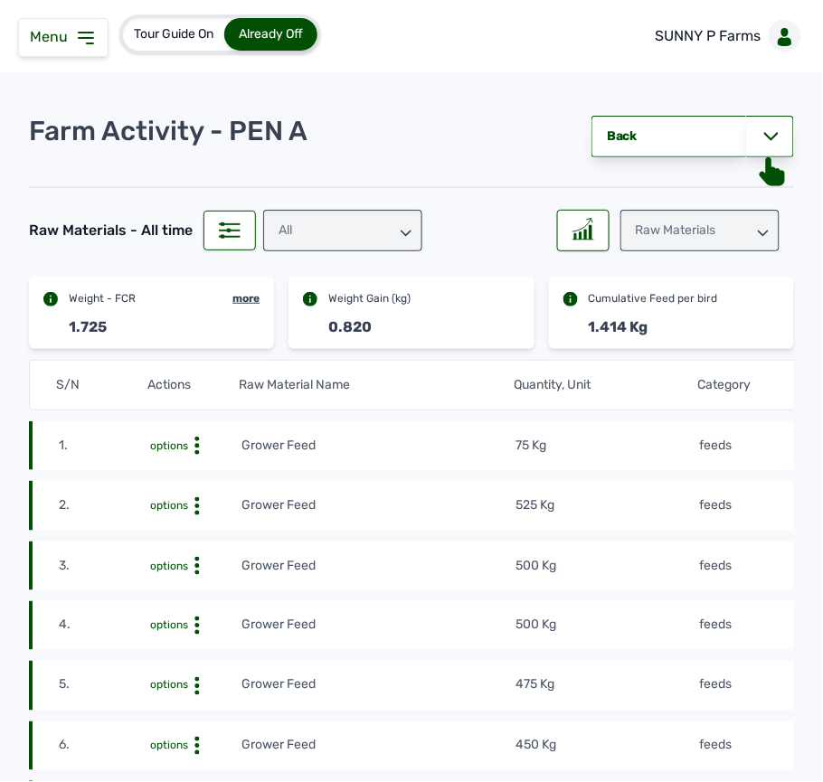
click at [576, 442] on td "75 Kg" at bounding box center [607, 446] width 183 height 20
click at [200, 447] on icon at bounding box center [197, 446] width 18 height 18
click at [206, 483] on div "Delete" at bounding box center [174, 474] width 128 height 22
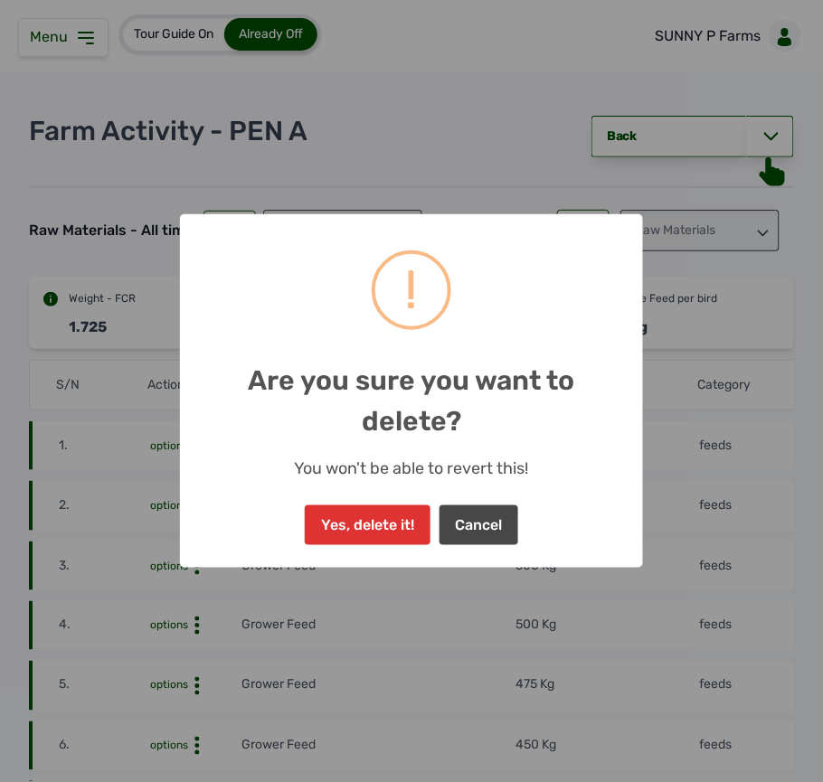
drag, startPoint x: 380, startPoint y: 530, endPoint x: 393, endPoint y: 497, distance: 34.9
click at [383, 528] on button "Yes, delete it!" at bounding box center [367, 526] width 125 height 40
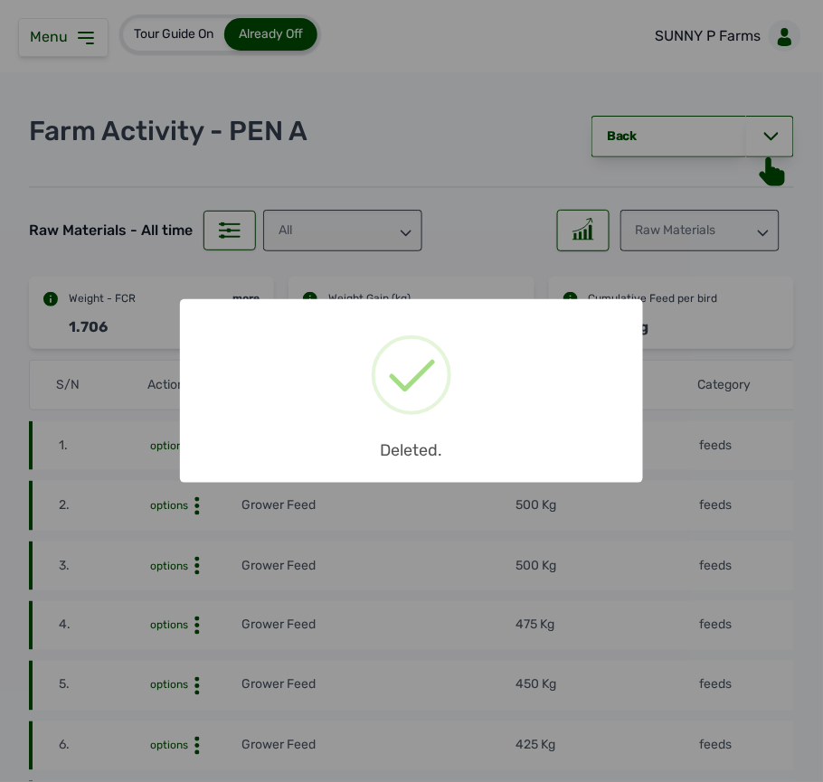
click at [772, 120] on div "× Deleted. OK No Cancel" at bounding box center [411, 391] width 823 height 782
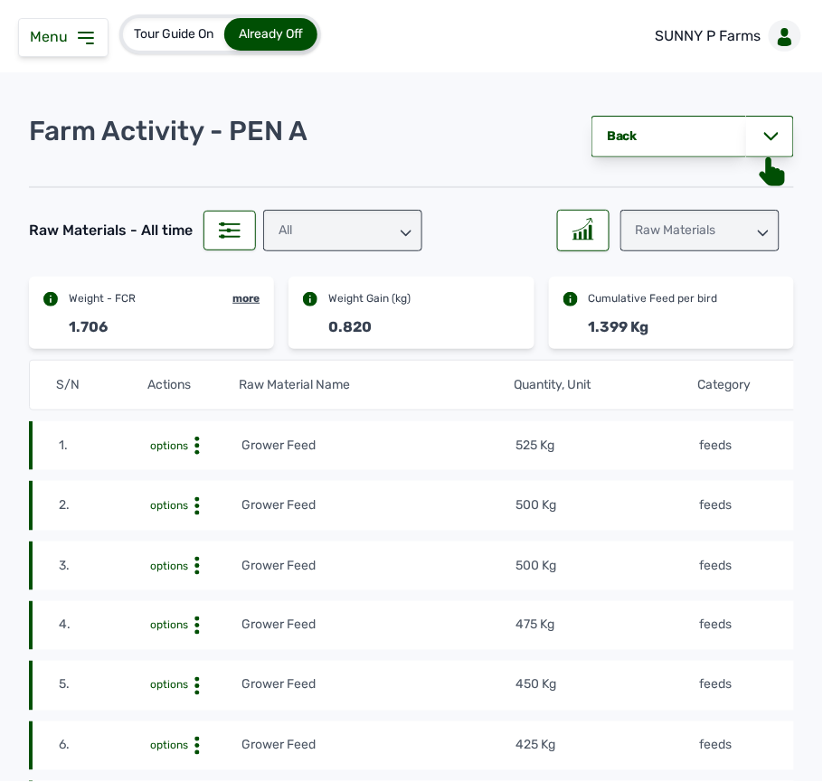
click at [772, 125] on div at bounding box center [770, 137] width 48 height 42
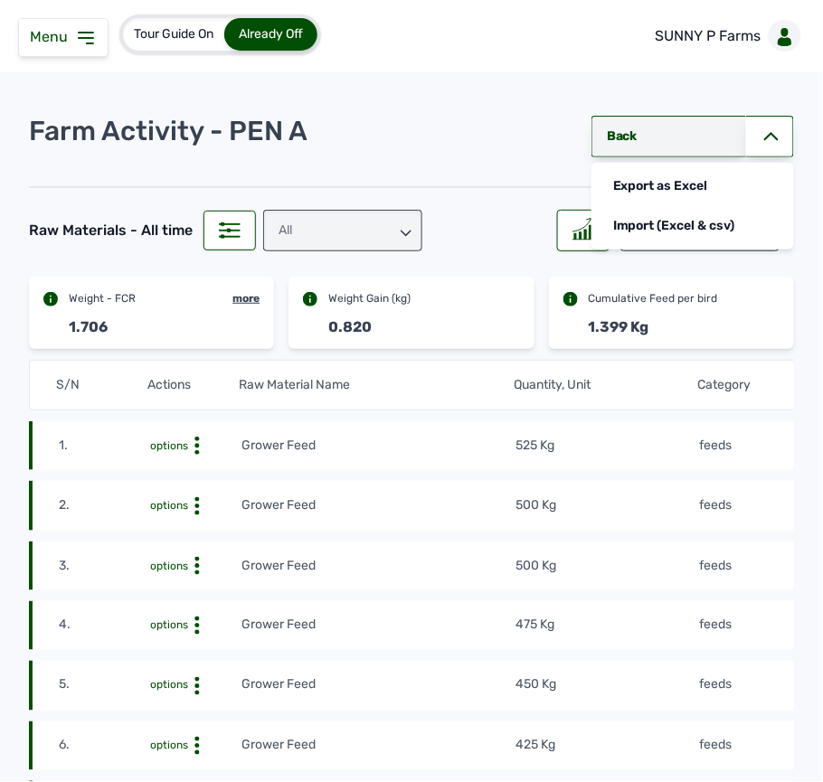
click at [634, 128] on link "Back" at bounding box center [669, 137] width 155 height 42
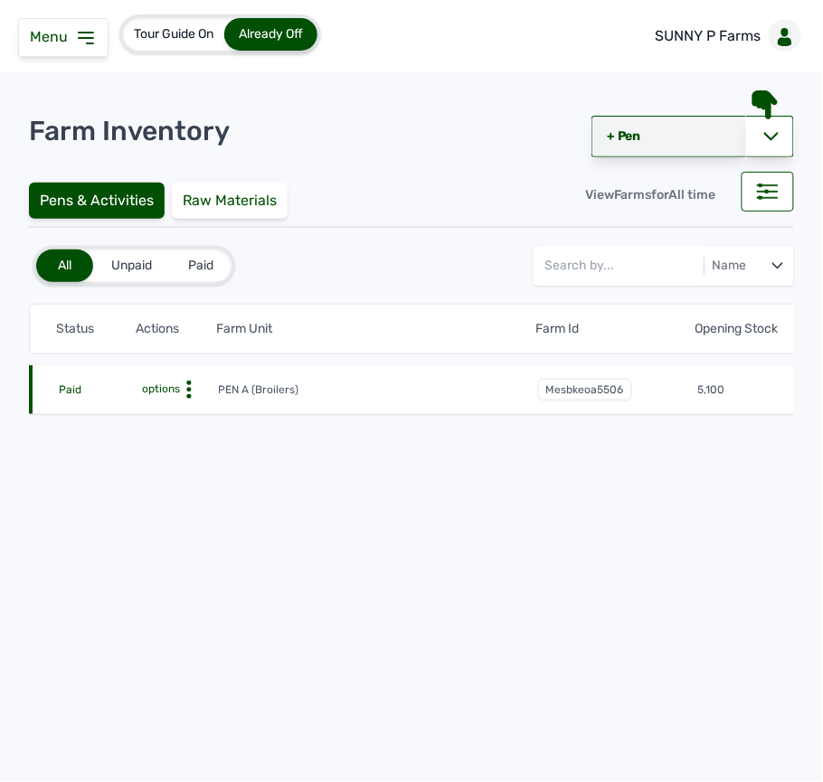
click at [630, 127] on link "+ Pen" at bounding box center [669, 137] width 155 height 42
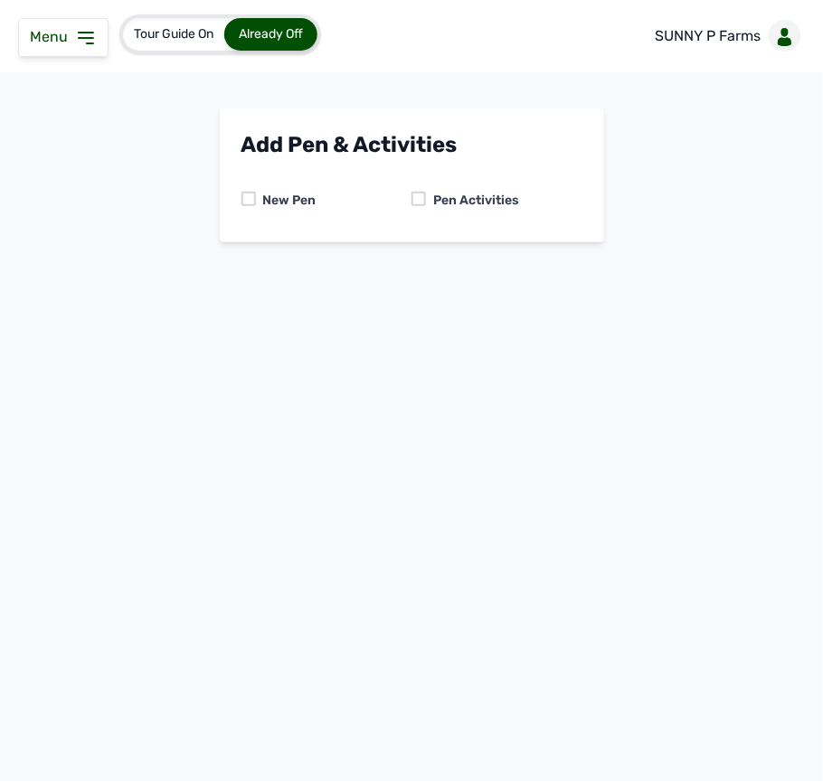
click at [423, 194] on div at bounding box center [419, 199] width 14 height 14
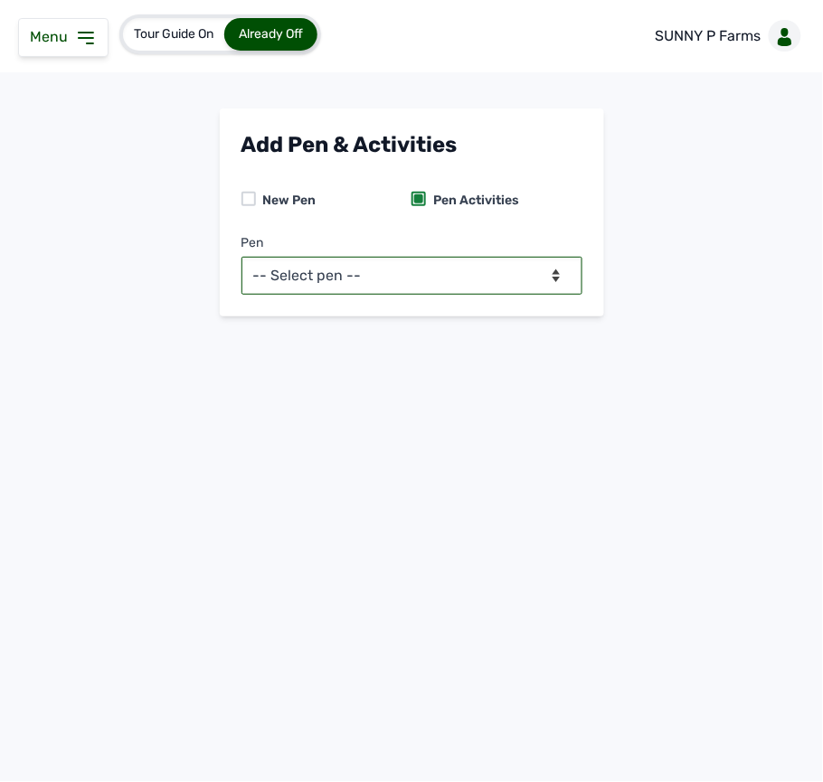
click at [396, 270] on select "-- Select pen -- PEN A (Broilers)" at bounding box center [411, 276] width 341 height 38
select select "mesbkeoa5506"
click at [241, 257] on select "-- Select pen -- PEN A (Broilers)" at bounding box center [411, 276] width 341 height 38
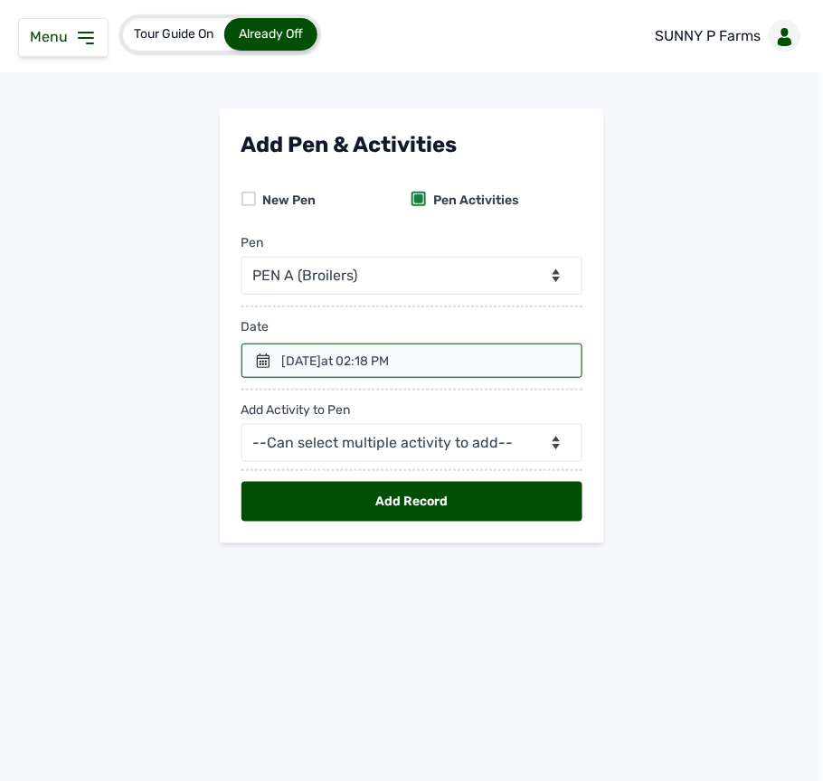
click at [266, 358] on icon at bounding box center [263, 361] width 14 height 14
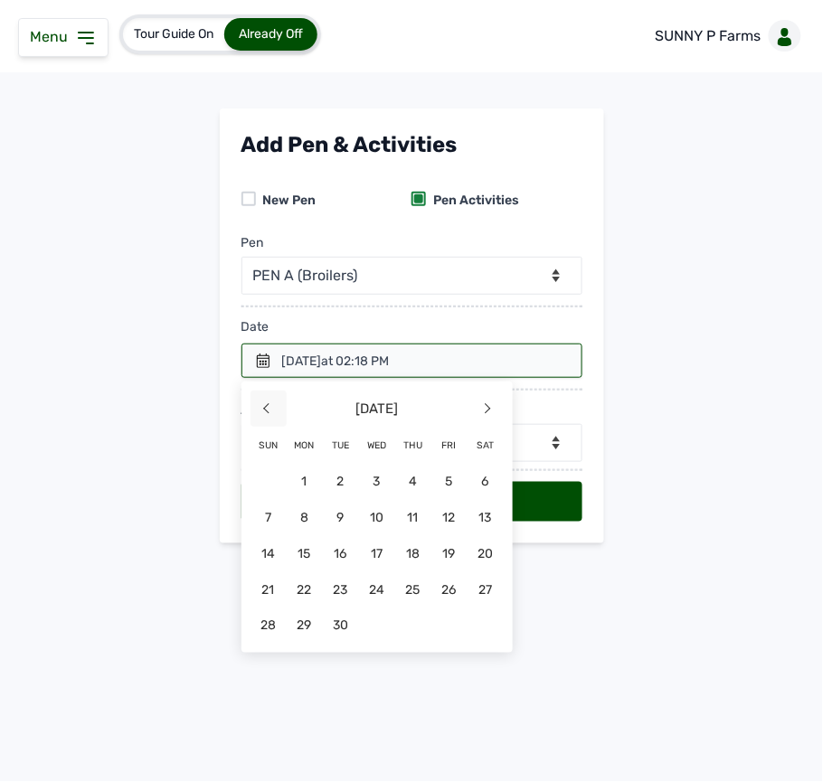
click at [258, 407] on span "<" at bounding box center [269, 409] width 36 height 36
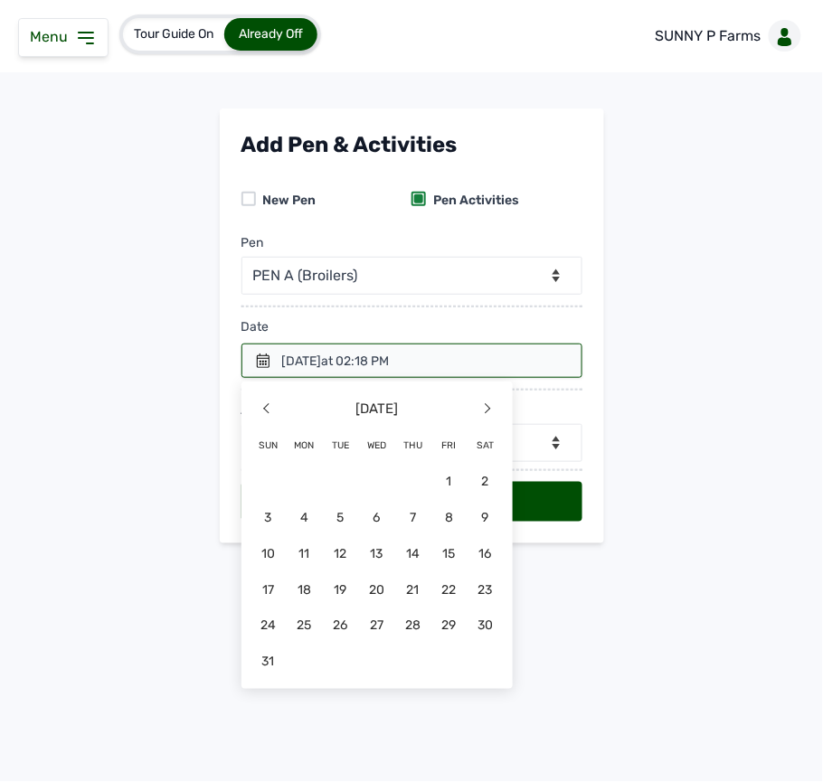
click at [266, 617] on span "24" at bounding box center [269, 626] width 36 height 36
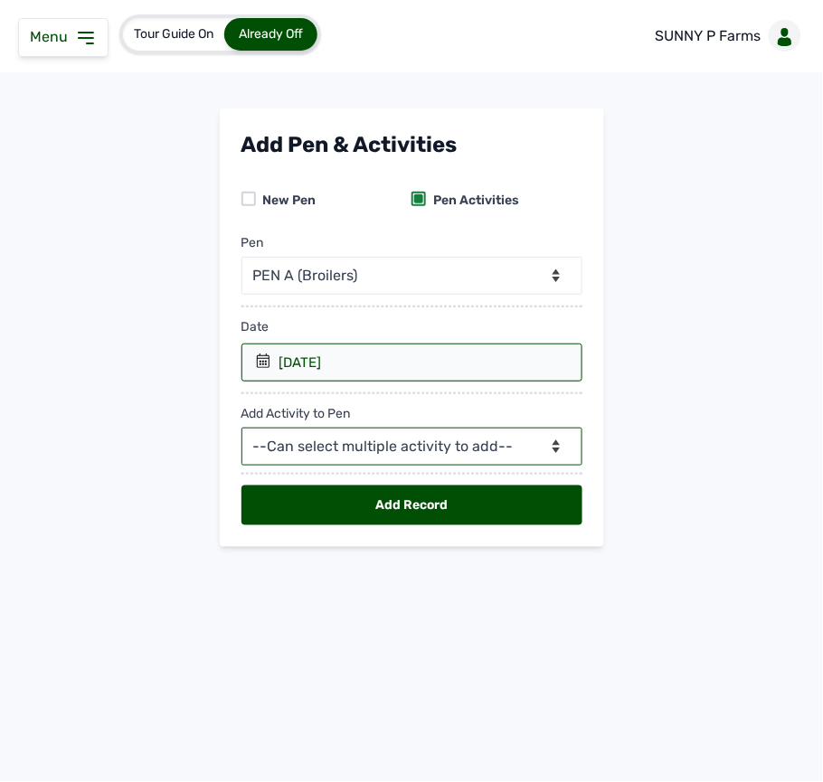
click at [313, 450] on select "--Can select multiple activity to add-- Raw Material Losses Weight" at bounding box center [411, 447] width 341 height 38
select select "Raw Material"
click at [241, 431] on select "--Can select multiple activity to add-- Raw Material Losses Weight" at bounding box center [411, 447] width 341 height 38
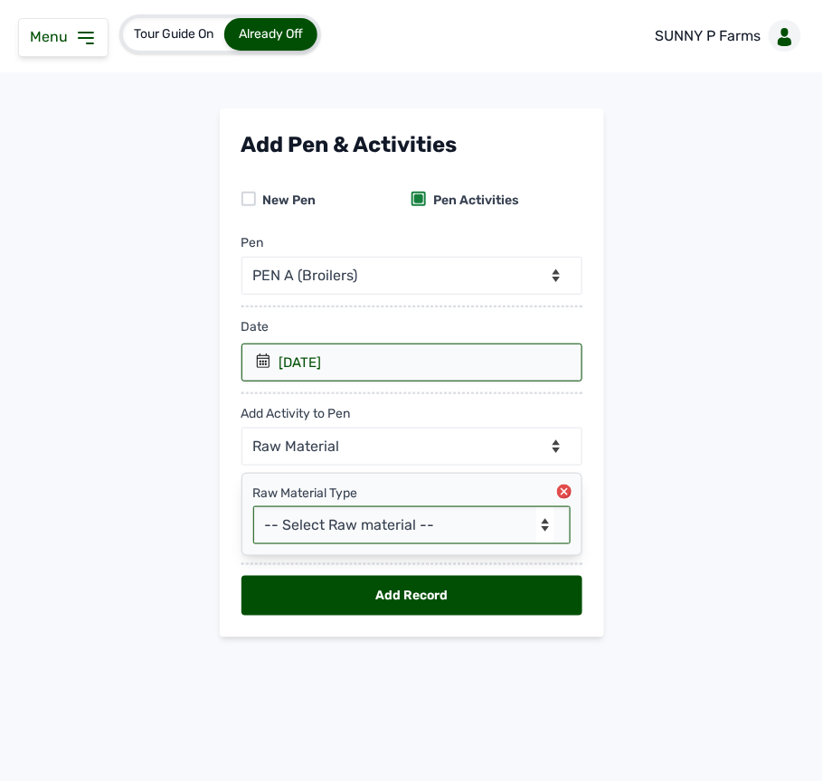
click at [316, 525] on select "-- Select Raw material -- feeds medications vaccines Biomass Fuel" at bounding box center [411, 525] width 317 height 38
select select "feeds"
click at [253, 510] on select "-- Select Raw material -- feeds medications vaccines Biomass Fuel" at bounding box center [411, 525] width 317 height 38
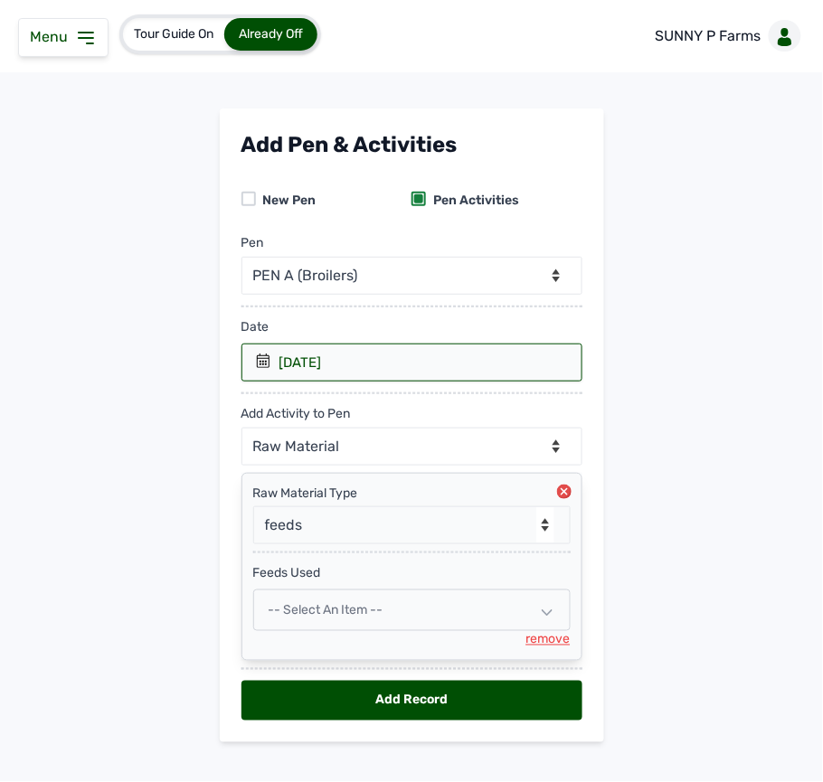
click at [305, 605] on div "-- Select an Item --" at bounding box center [411, 611] width 317 height 42
select select
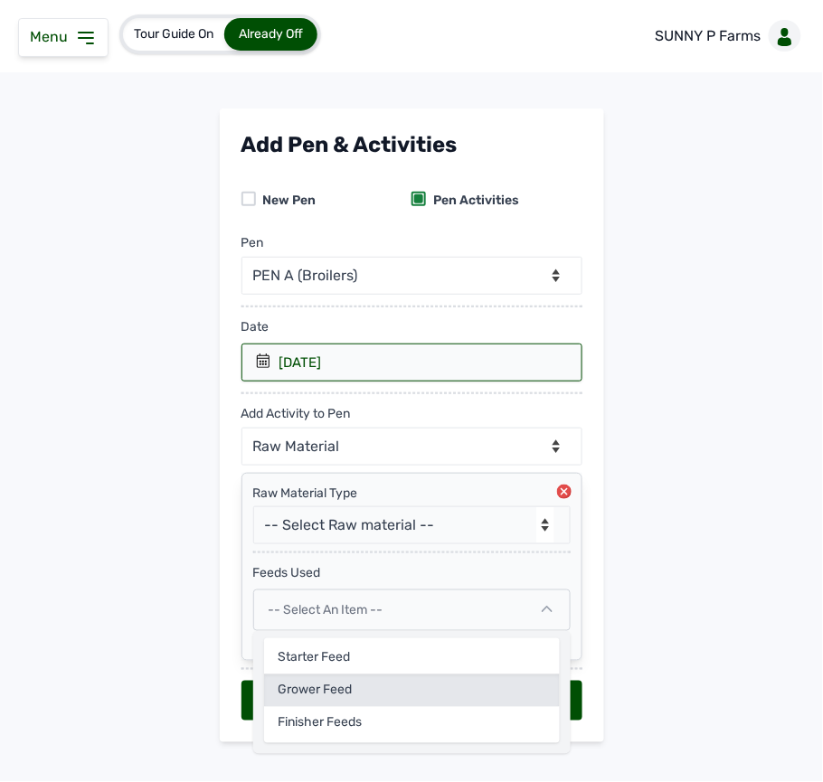
click at [326, 687] on div "Grower Feed" at bounding box center [412, 691] width 296 height 33
select select
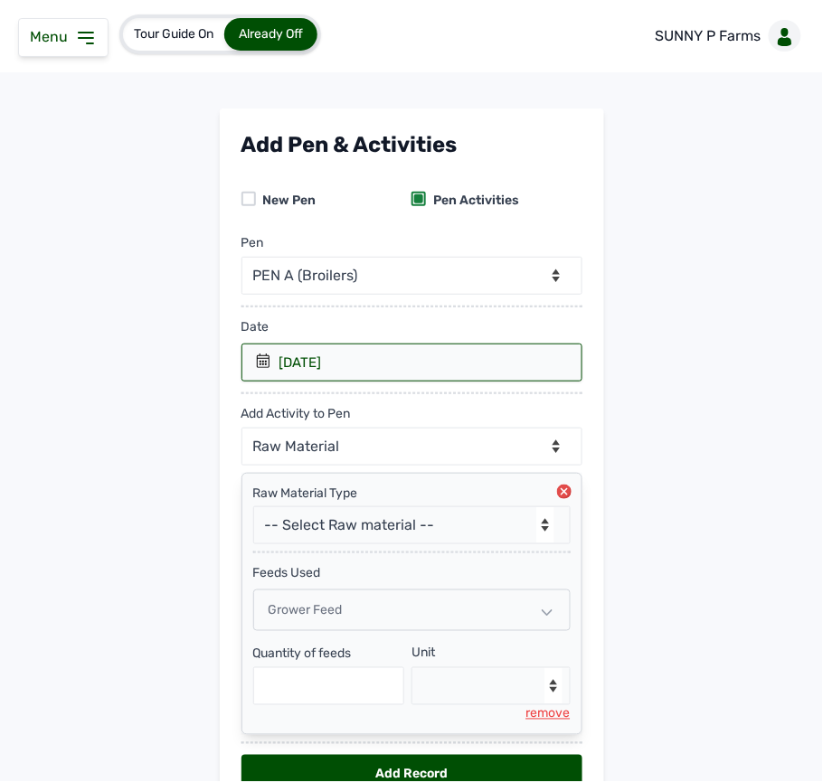
click at [319, 601] on div "Grower Feed" at bounding box center [411, 611] width 317 height 42
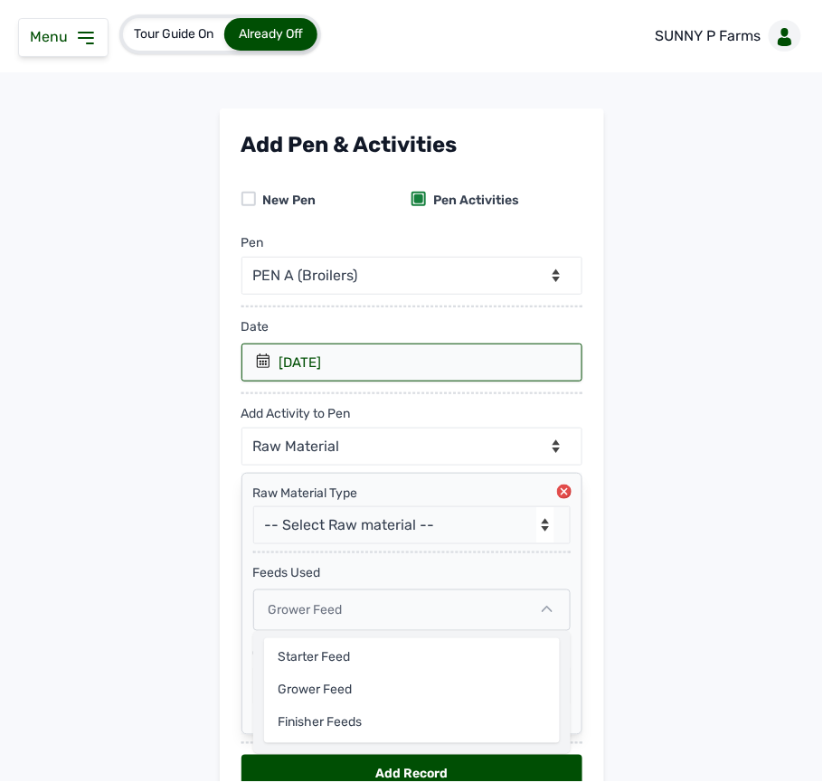
drag, startPoint x: 319, startPoint y: 660, endPoint x: 327, endPoint y: 696, distance: 36.2
click at [322, 667] on div "Starter feed" at bounding box center [412, 658] width 296 height 33
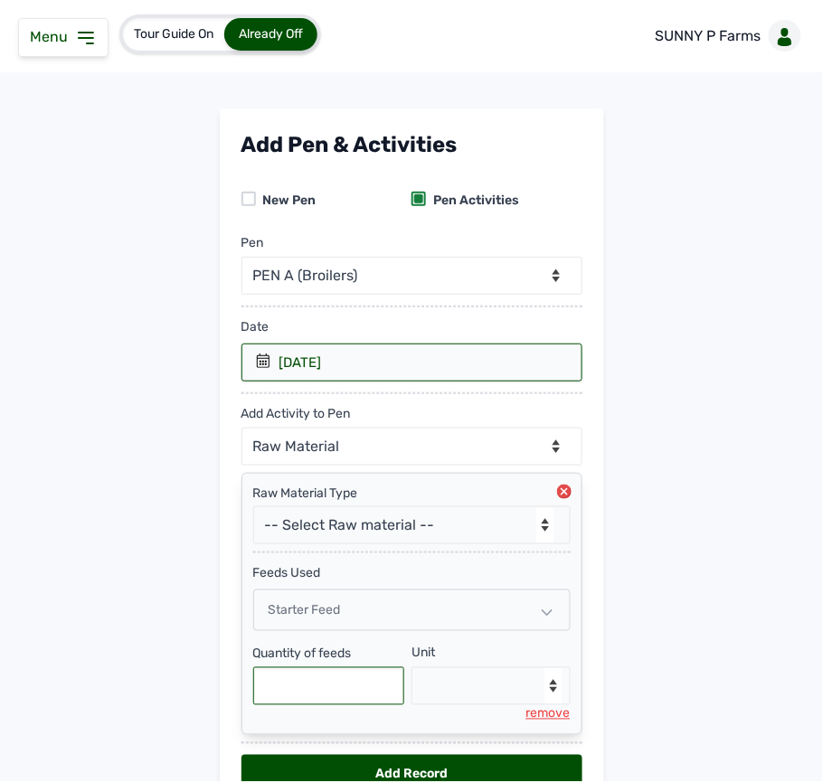
click at [331, 702] on input "text" at bounding box center [329, 686] width 152 height 38
type input "75"
click at [450, 677] on select "--Select unit-- Bag(s) Kg" at bounding box center [491, 686] width 159 height 38
select select "Kg"
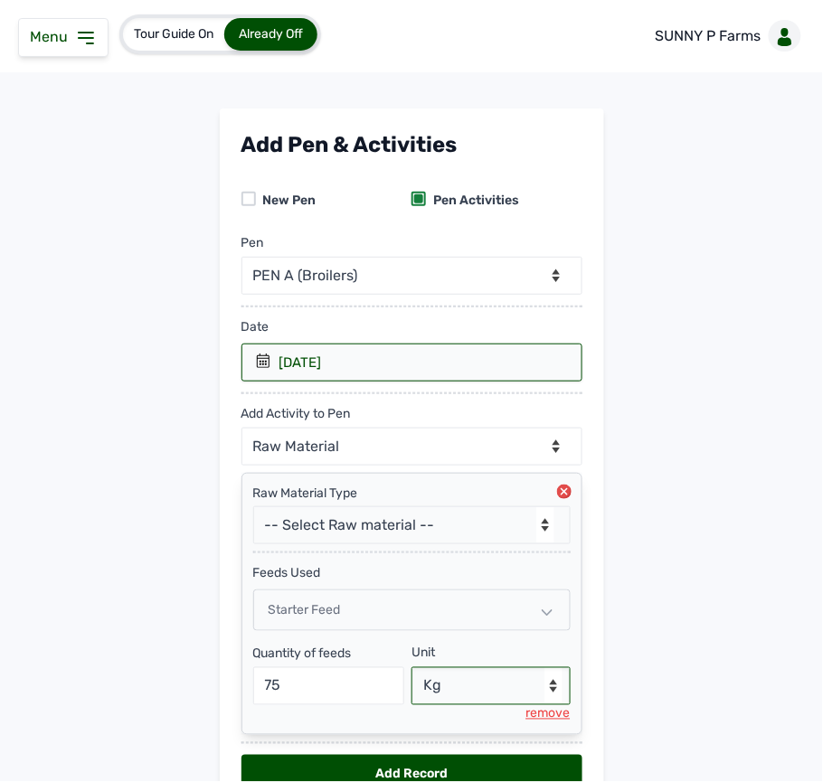
click at [412, 673] on select "--Select unit-- Bag(s) Kg" at bounding box center [491, 686] width 159 height 38
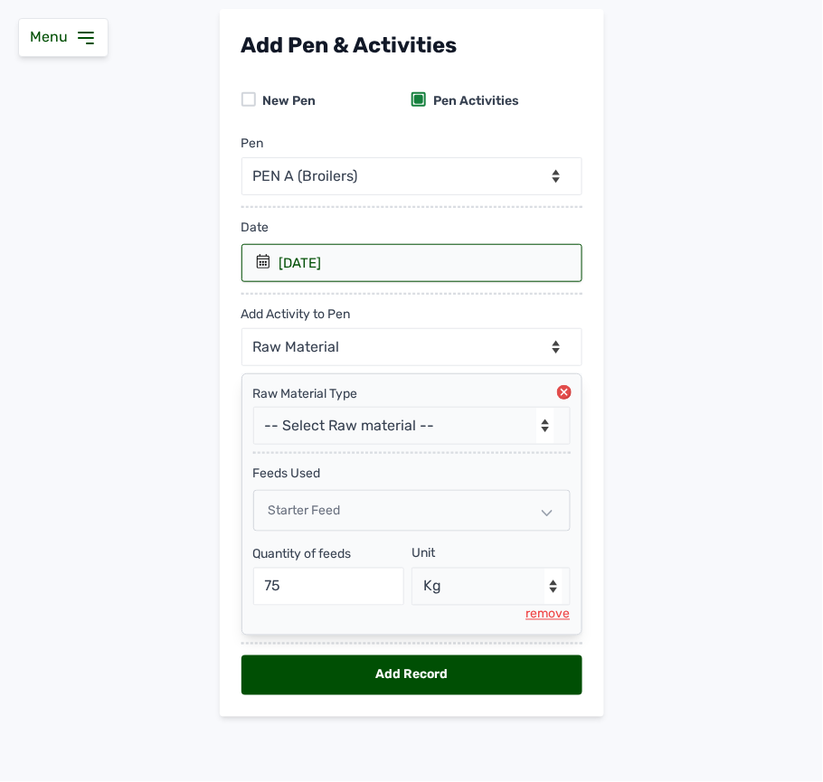
click at [450, 674] on div "Add Record" at bounding box center [411, 676] width 341 height 40
select select "null"
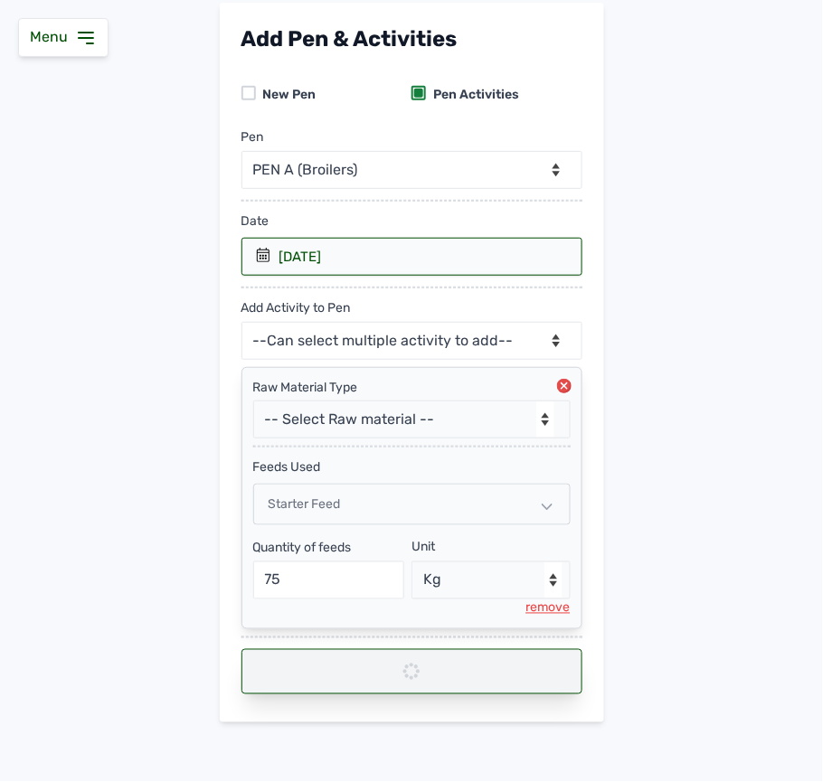
select select
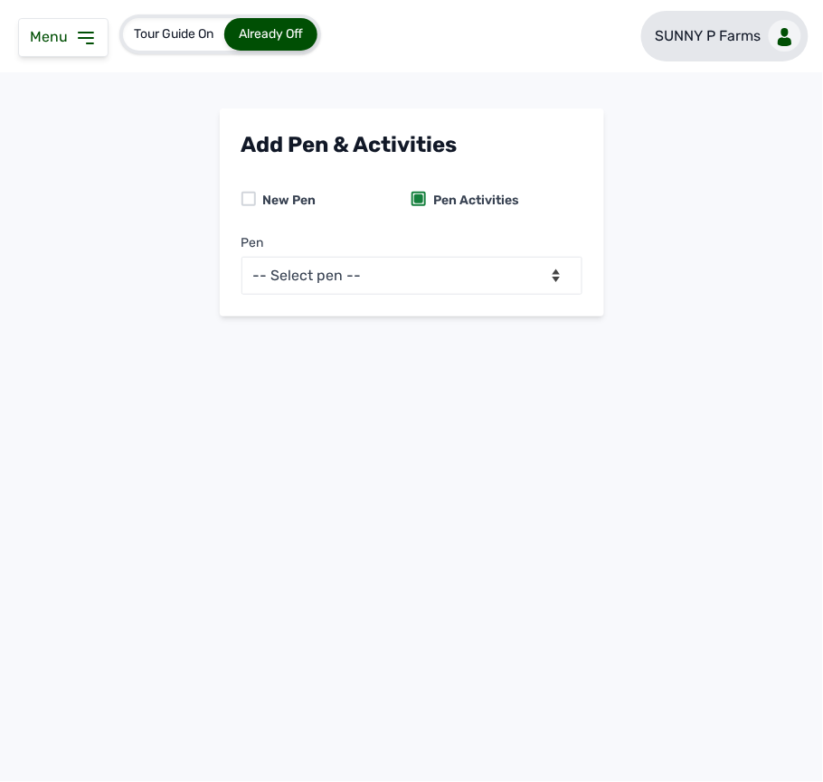
click at [699, 43] on p "SUNNY P Farms" at bounding box center [709, 36] width 106 height 22
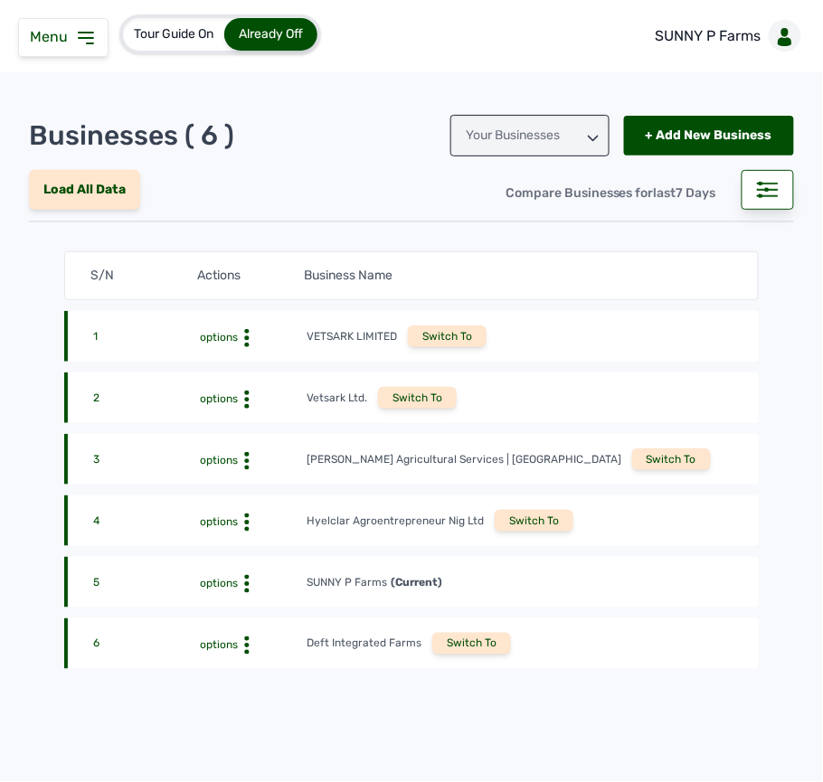
click at [85, 43] on icon at bounding box center [86, 38] width 14 height 11
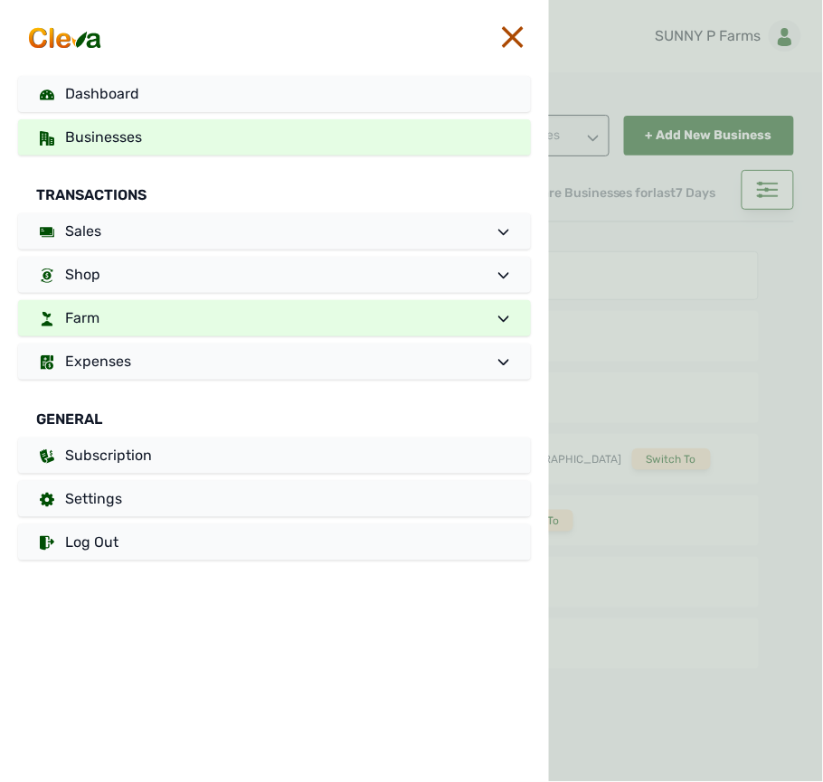
click at [157, 313] on link "Farm" at bounding box center [274, 318] width 513 height 36
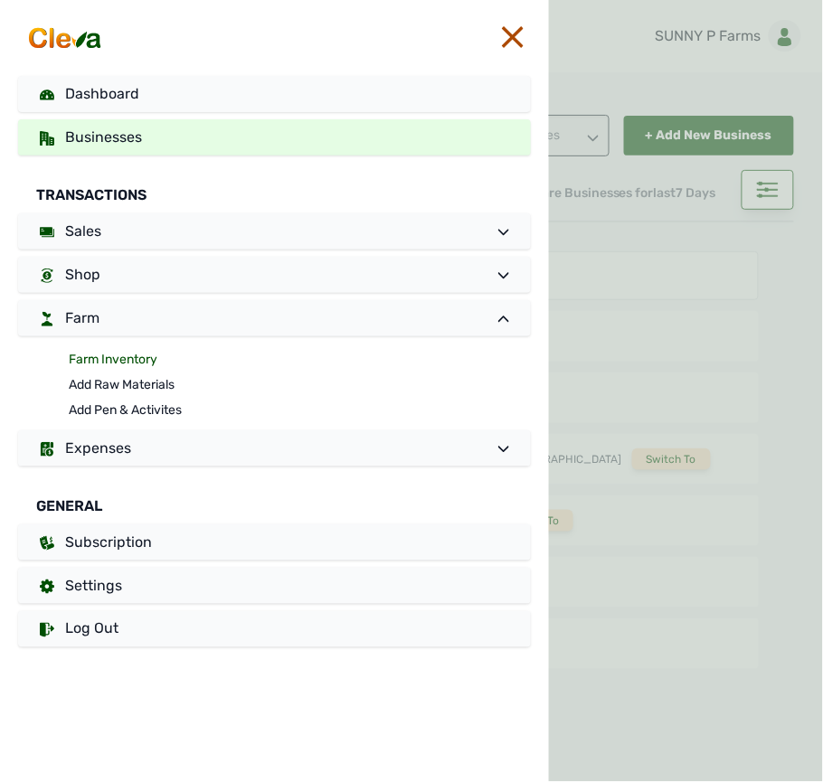
click at [138, 356] on link "Farm Inventory" at bounding box center [300, 359] width 462 height 25
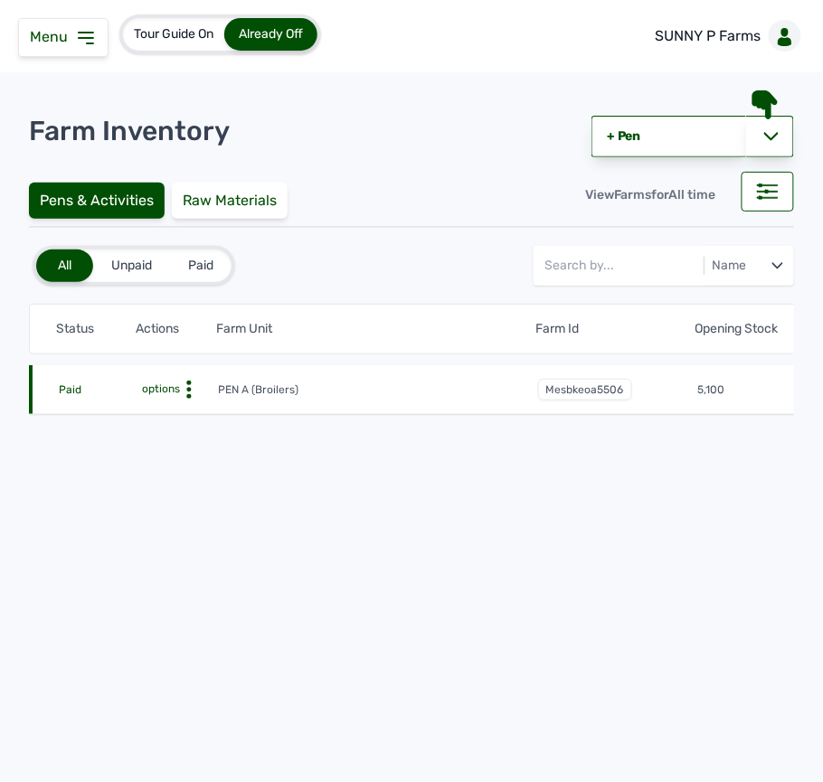
drag, startPoint x: 177, startPoint y: 400, endPoint x: 193, endPoint y: 393, distance: 17.0
click at [193, 393] on icon at bounding box center [189, 390] width 18 height 18
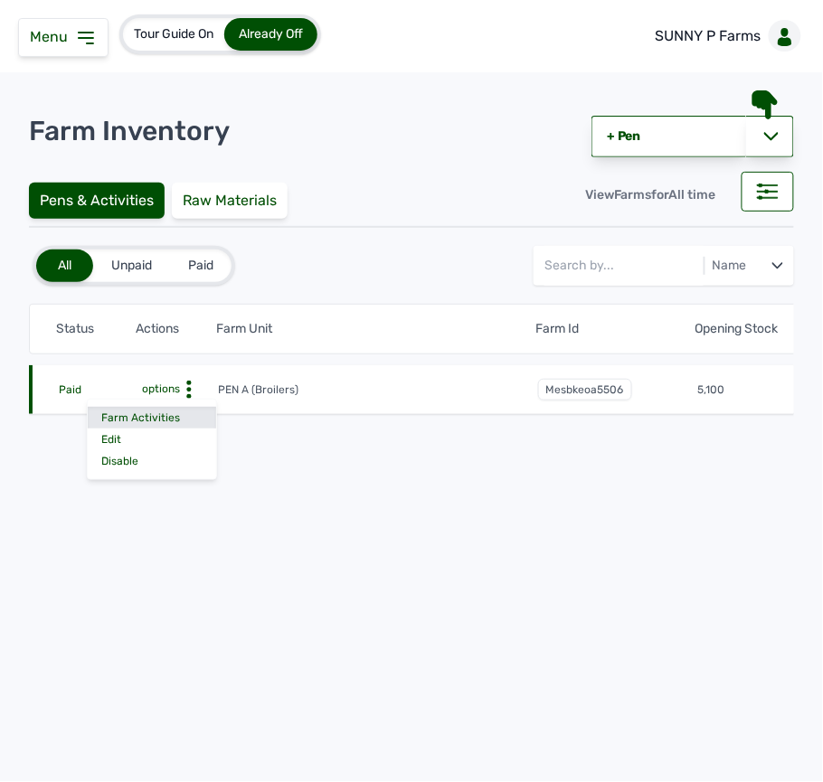
click at [163, 418] on div "Farm Activities" at bounding box center [152, 418] width 128 height 22
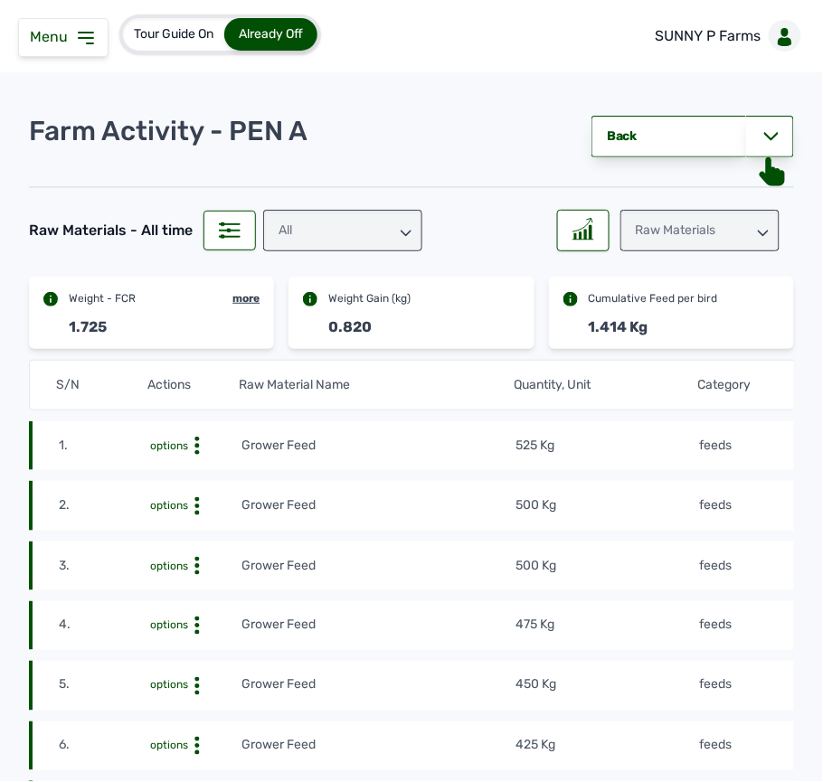
click at [612, 230] on div "Raw Materials" at bounding box center [675, 227] width 237 height 49
drag, startPoint x: 786, startPoint y: 117, endPoint x: 761, endPoint y: 246, distance: 131.8
drag, startPoint x: 762, startPoint y: 175, endPoint x: 747, endPoint y: 213, distance: 40.7
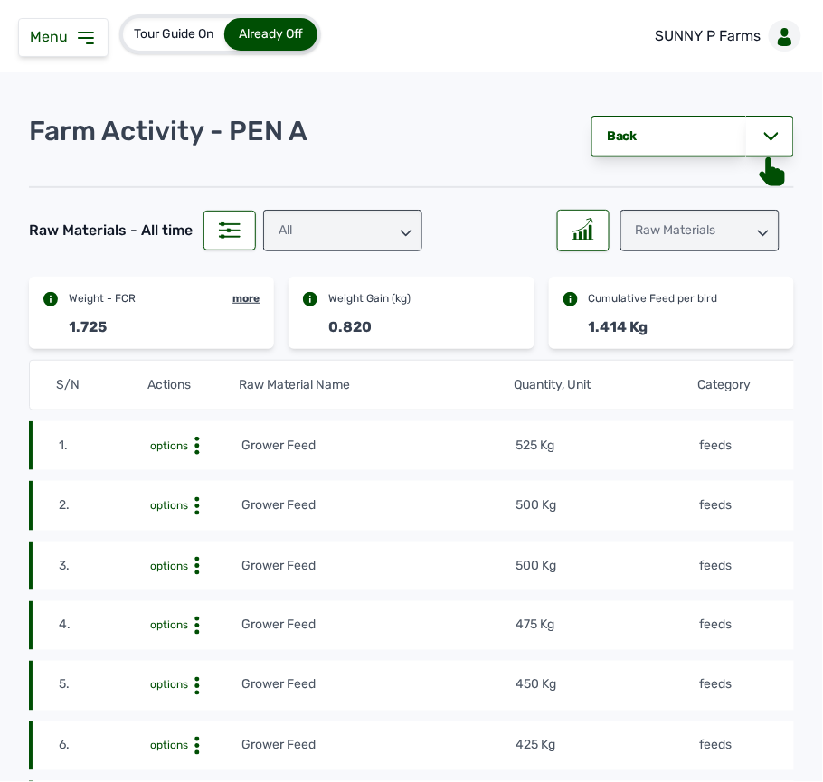
drag, startPoint x: 747, startPoint y: 213, endPoint x: 725, endPoint y: 228, distance: 26.1
click at [734, 225] on div "Raw Materials" at bounding box center [699, 231] width 159 height 42
click at [652, 335] on div "Losses" at bounding box center [699, 343] width 159 height 33
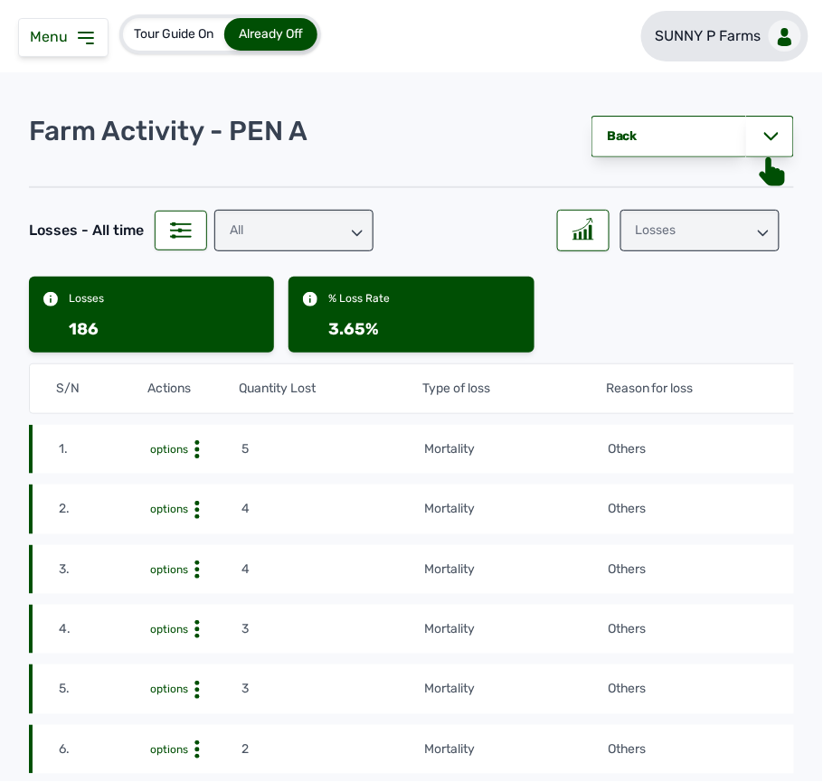
click at [767, 22] on link "SUNNY P Farms" at bounding box center [724, 36] width 167 height 51
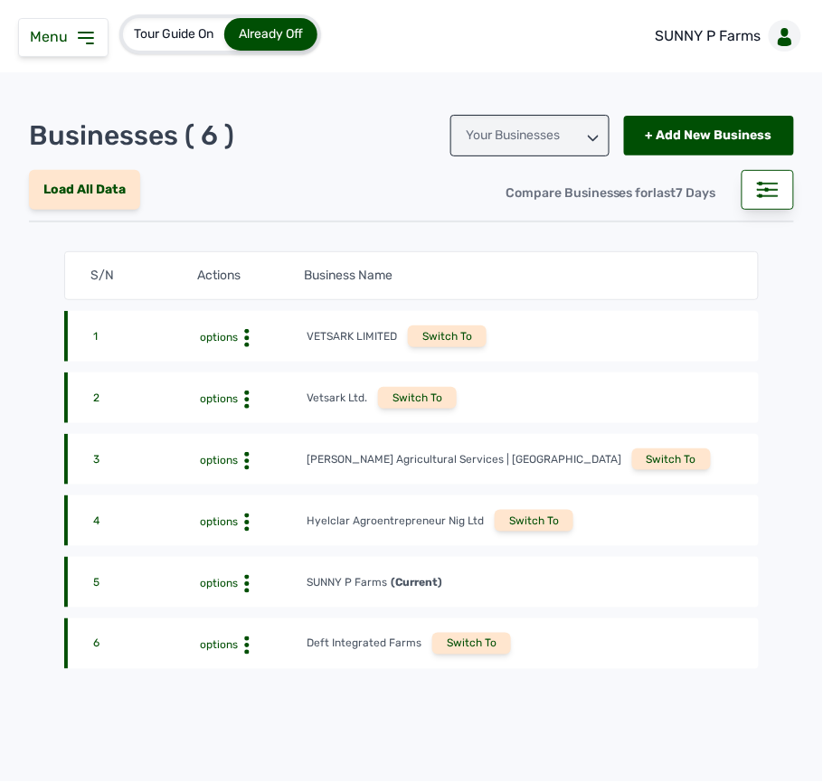
click at [465, 639] on div "Switch To" at bounding box center [471, 644] width 79 height 22
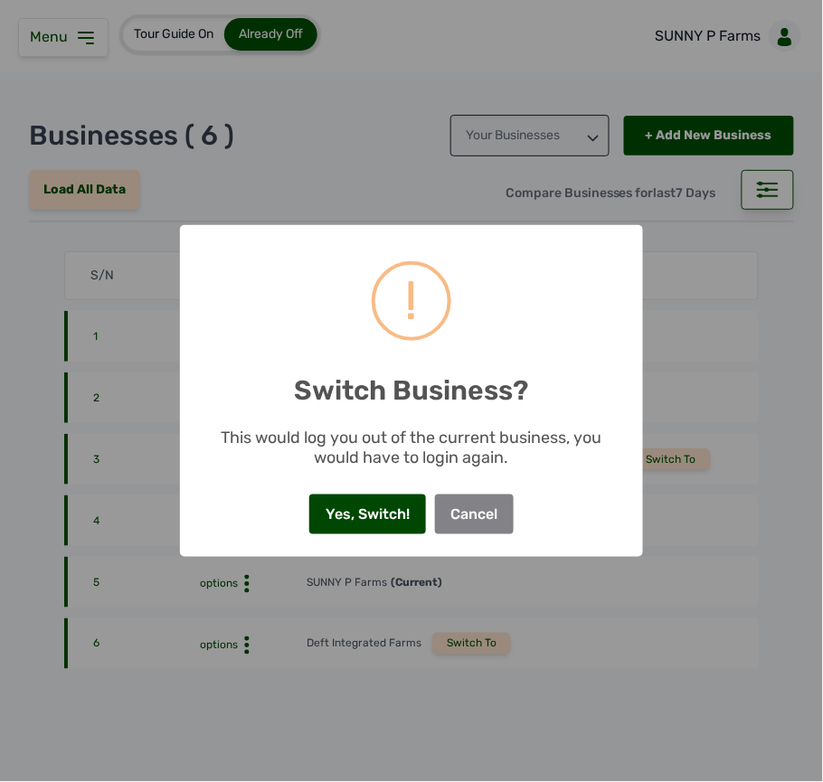
click at [348, 503] on button "Yes, Switch!" at bounding box center [367, 515] width 116 height 40
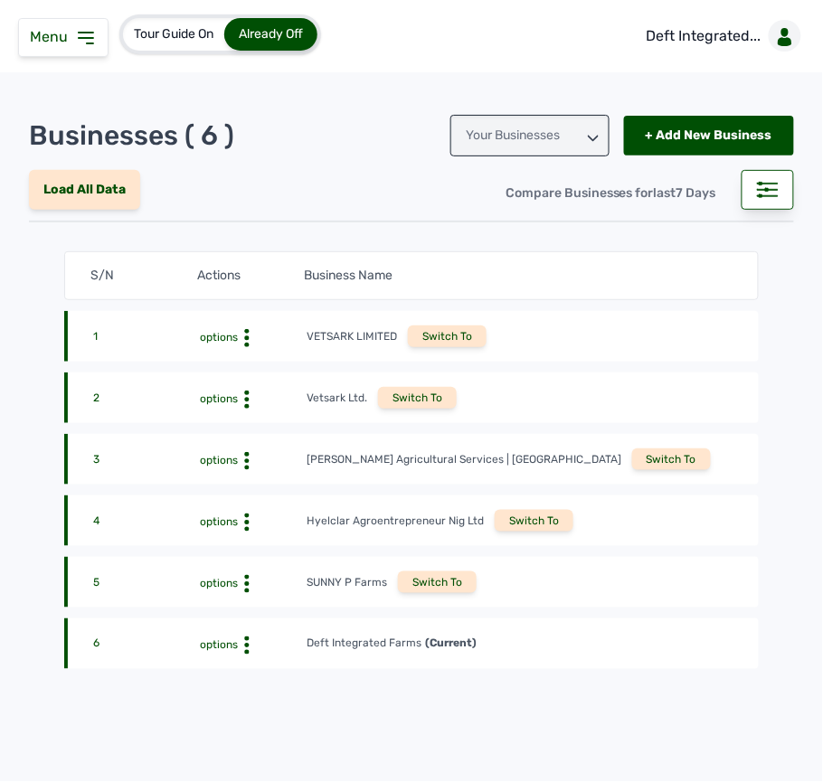
click at [52, 42] on span "Menu" at bounding box center [52, 36] width 45 height 17
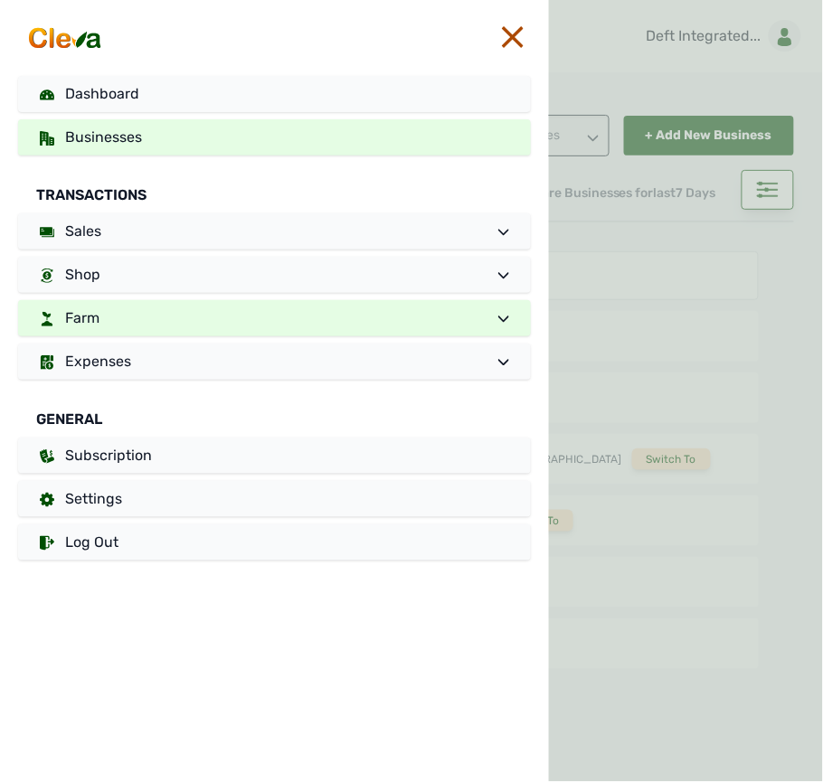
click at [236, 331] on link "Farm" at bounding box center [274, 318] width 513 height 36
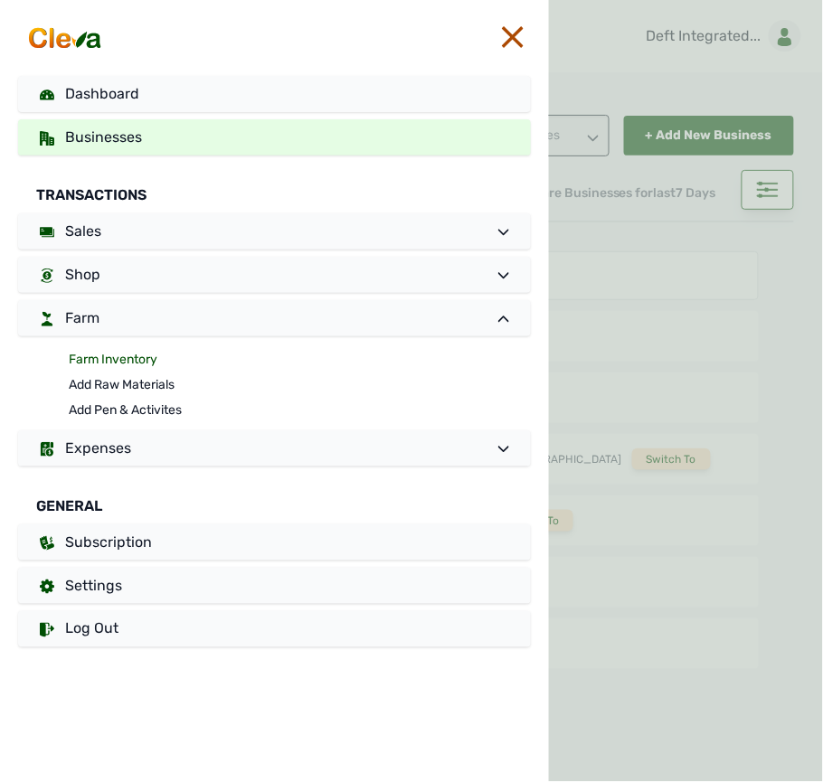
click at [147, 355] on link "Farm Inventory" at bounding box center [300, 359] width 462 height 25
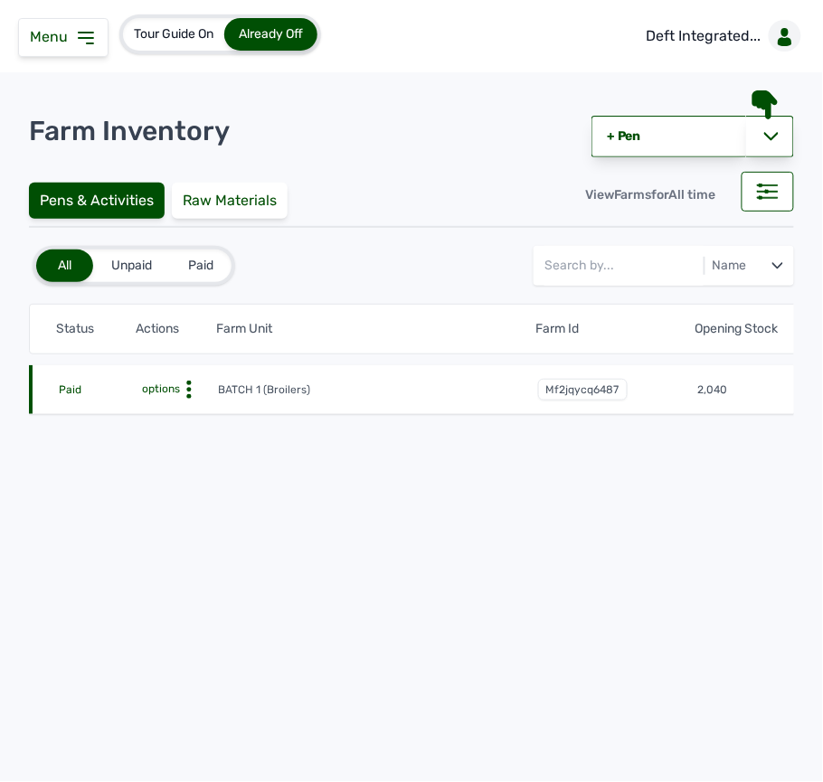
click at [186, 384] on icon at bounding box center [189, 390] width 18 height 18
click at [195, 416] on div "Farm Activities" at bounding box center [152, 418] width 128 height 22
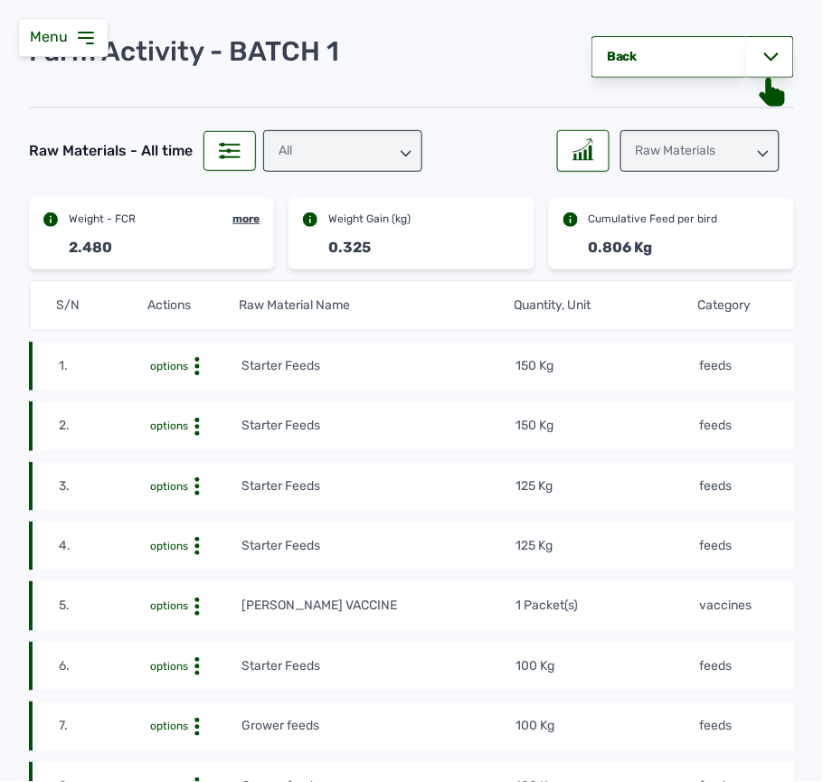
scroll to position [120, 0]
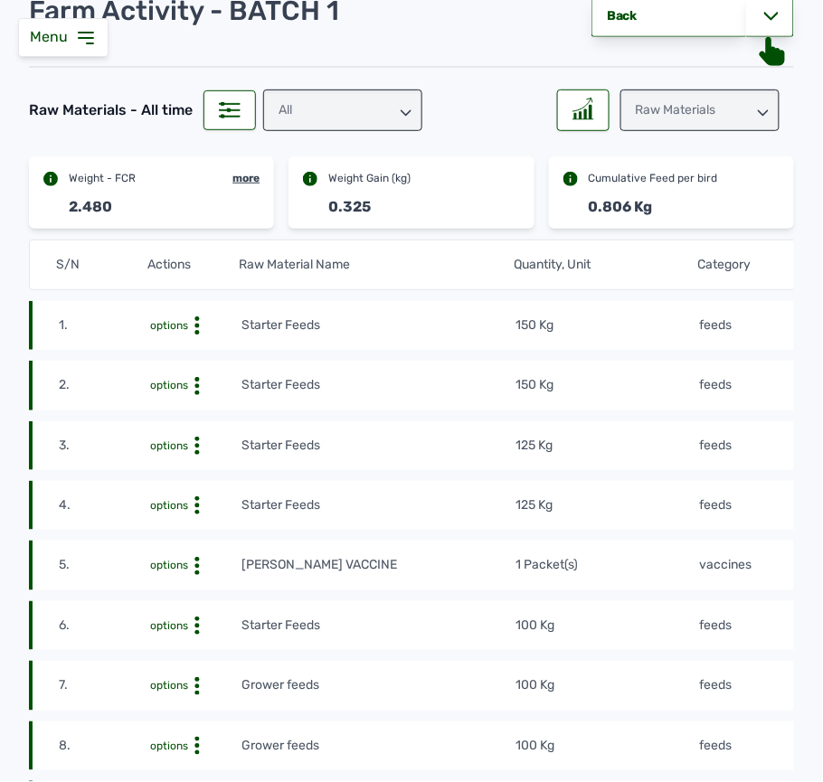
click at [601, 345] on tr "1. options Starter Feeds 150 Kg feeds [DATE] 10:46 AM mf16r2nvtF" at bounding box center [605, 325] width 1152 height 49
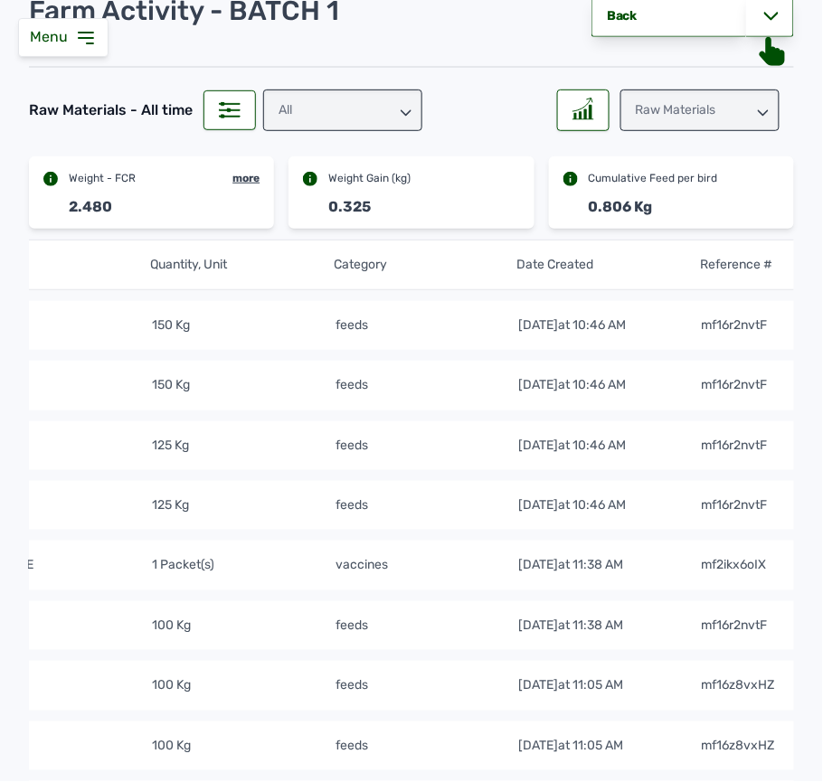
scroll to position [0, 395]
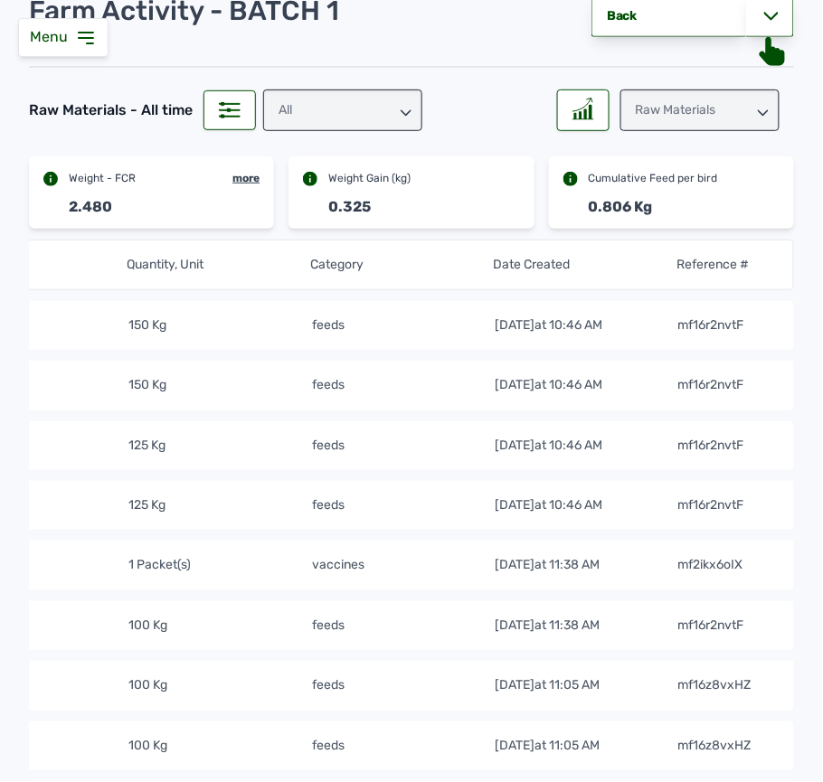
click at [684, 95] on div "Raw Materials" at bounding box center [699, 111] width 159 height 42
click at [656, 214] on div "Losses" at bounding box center [699, 223] width 159 height 33
